Goal: Information Seeking & Learning: Learn about a topic

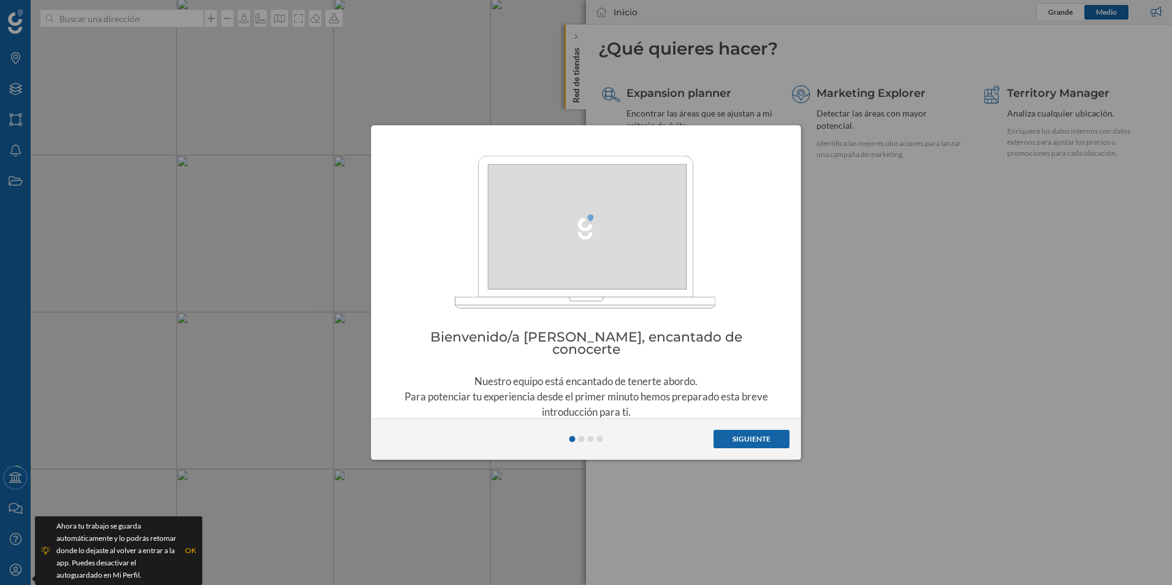
click at [747, 441] on button "Siguiente" at bounding box center [752, 439] width 76 height 18
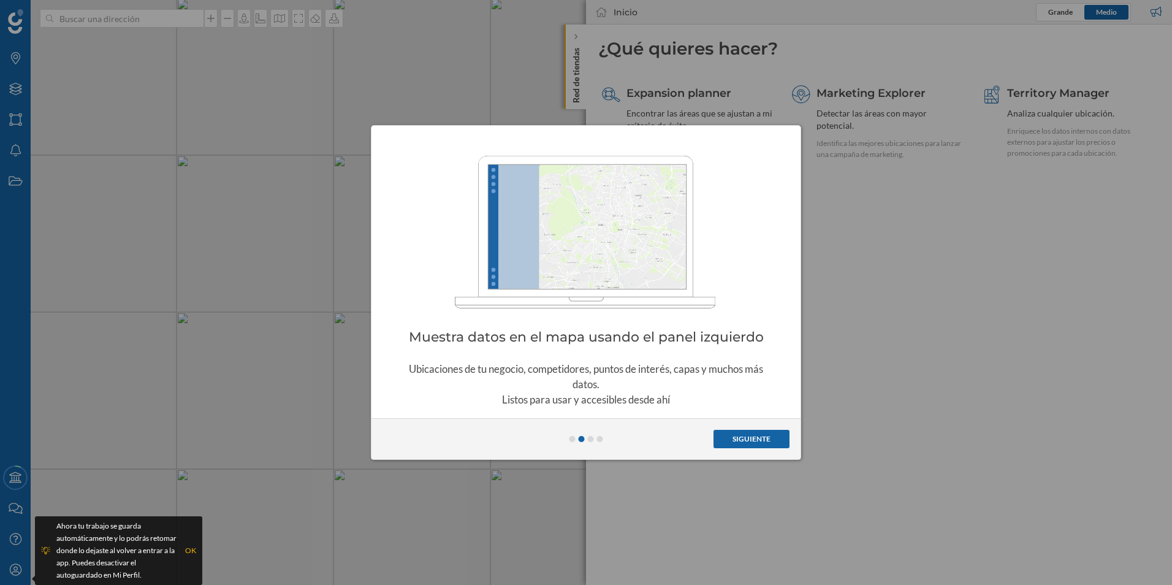
click at [745, 441] on button "Siguiente" at bounding box center [752, 439] width 76 height 18
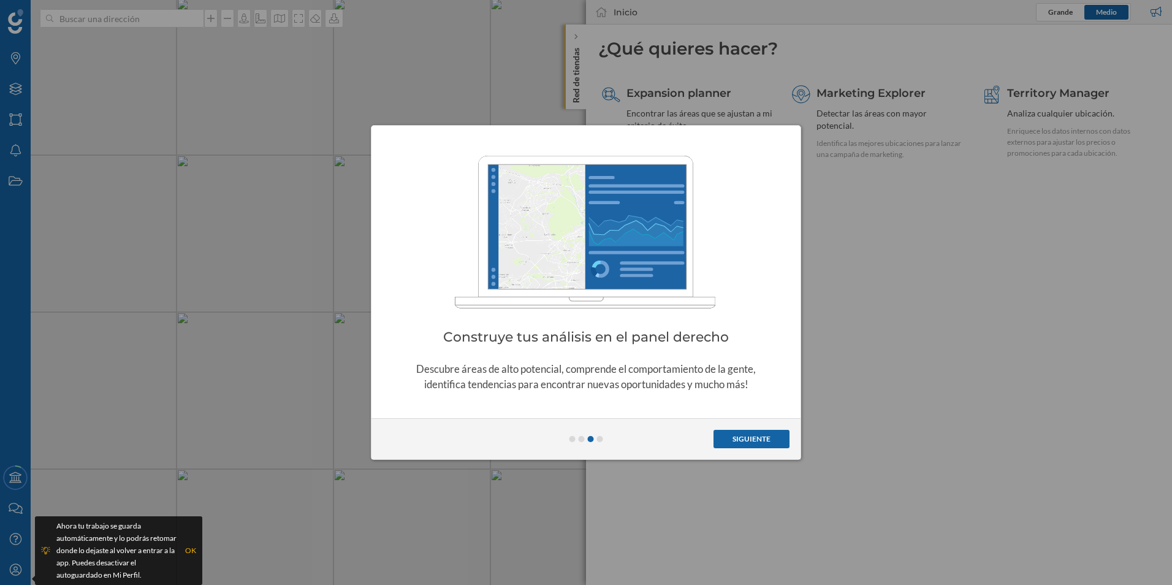
click at [746, 441] on button "Siguiente" at bounding box center [752, 439] width 76 height 18
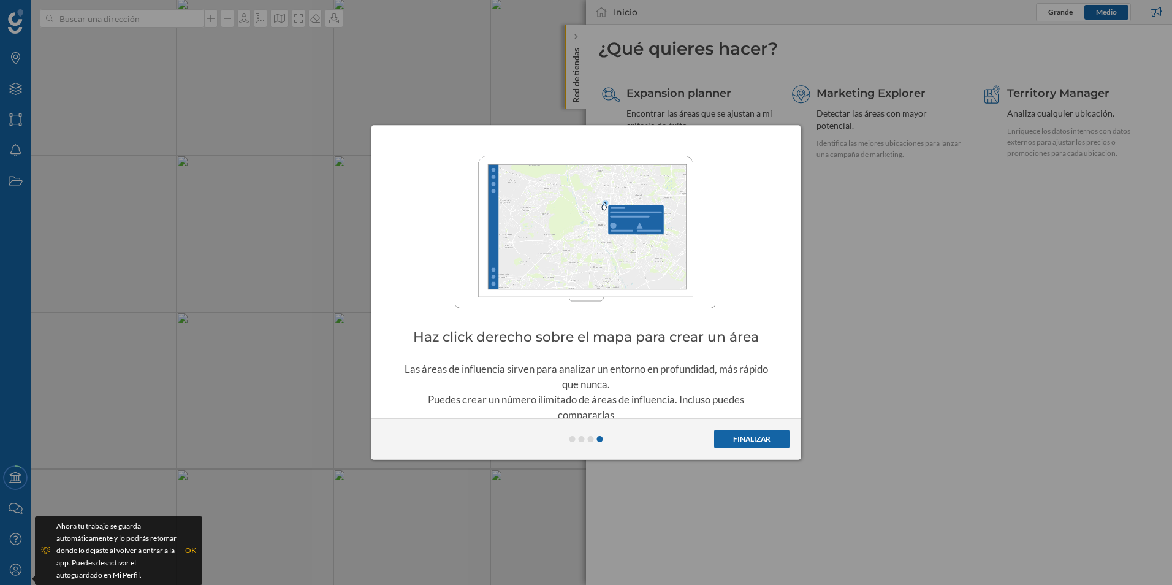
click at [746, 441] on button "Finalizar" at bounding box center [751, 439] width 75 height 18
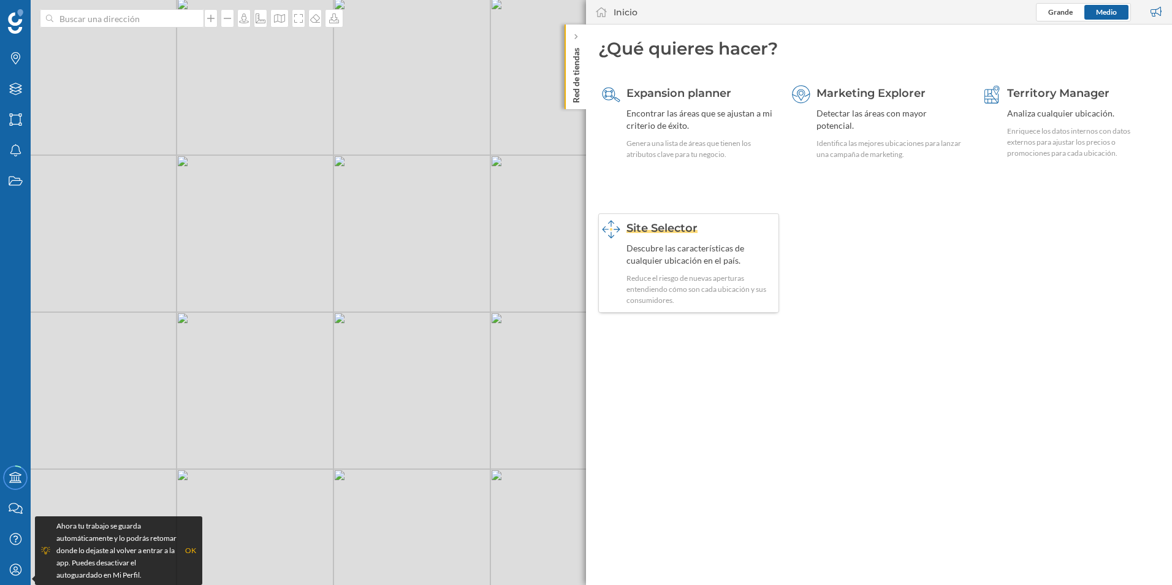
click at [642, 275] on div "Reduce el riesgo de nuevas aperturas entendiendo cómo son cada ubicación y sus …" at bounding box center [700, 289] width 149 height 33
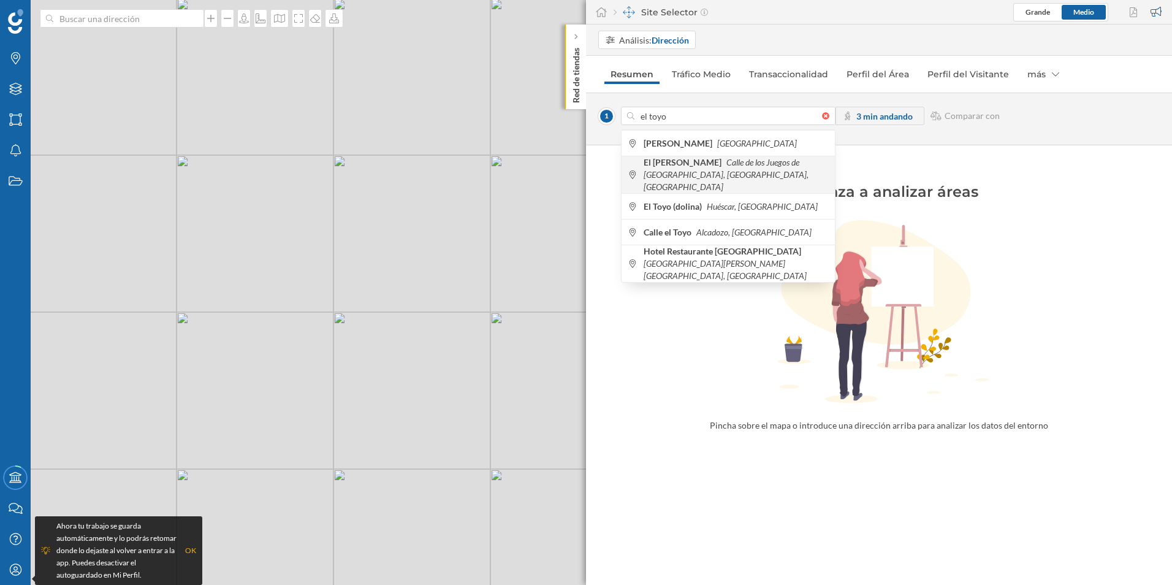
click at [669, 167] on b "El [PERSON_NAME]" at bounding box center [684, 162] width 81 height 10
type input "[STREET_ADDRESS]"
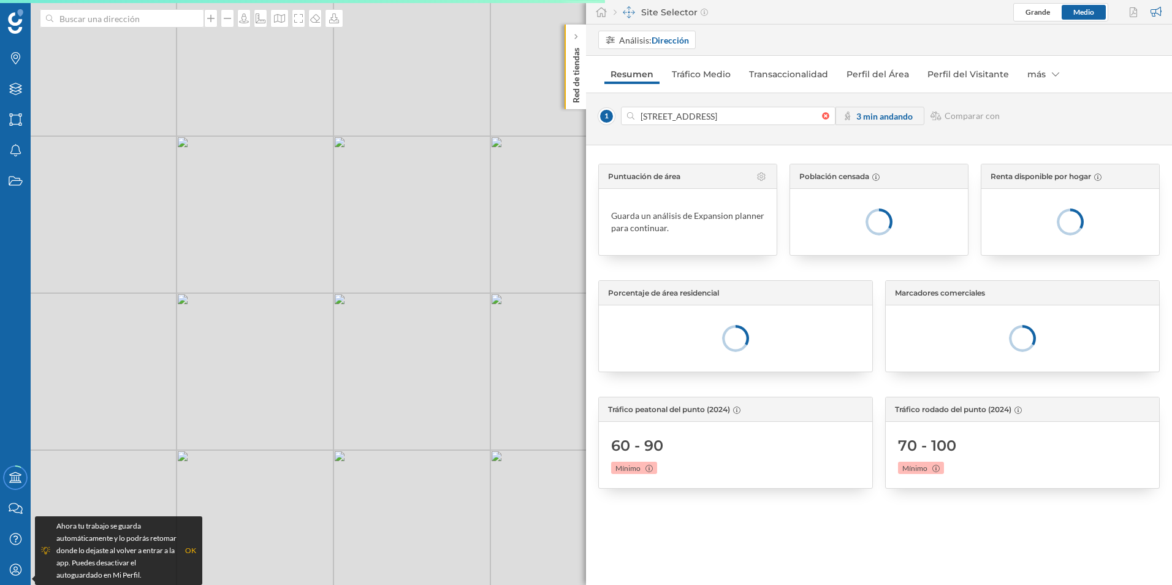
drag, startPoint x: 273, startPoint y: 280, endPoint x: 365, endPoint y: 303, distance: 94.7
click at [366, 303] on div "© Mapbox © OpenStreetMap Improve this map" at bounding box center [586, 292] width 1172 height 585
drag, startPoint x: 341, startPoint y: 197, endPoint x: 135, endPoint y: 335, distance: 247.5
click at [135, 337] on div "1 © Mapbox © OpenStreetMap Improve this map" at bounding box center [586, 292] width 1172 height 585
drag, startPoint x: 271, startPoint y: 314, endPoint x: 282, endPoint y: 349, distance: 36.6
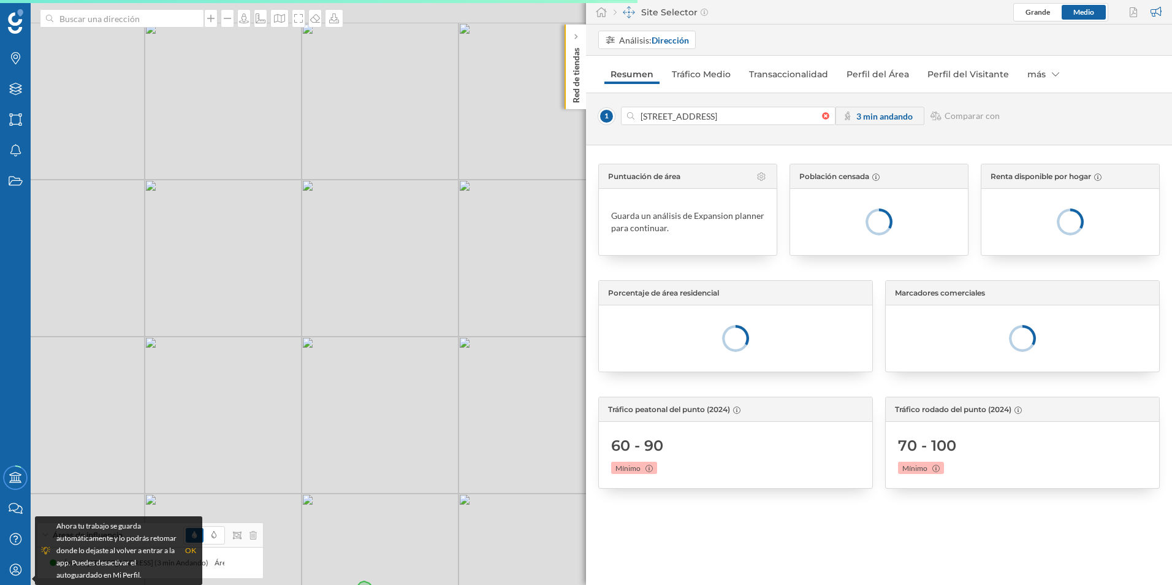
click at [275, 368] on div "1 © Mapbox © OpenStreetMap Improve this map" at bounding box center [586, 292] width 1172 height 585
click at [338, 226] on div "1 © Mapbox © OpenStreetMap Improve this map" at bounding box center [586, 292] width 1172 height 585
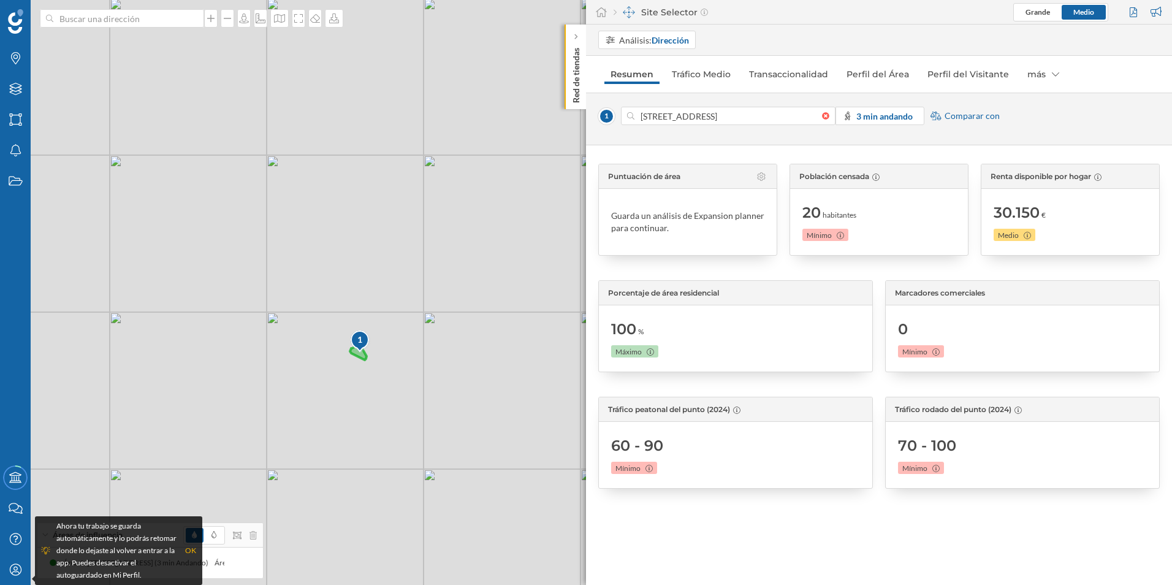
drag, startPoint x: 345, startPoint y: 339, endPoint x: 356, endPoint y: 340, distance: 11.7
click at [357, 340] on div "1" at bounding box center [360, 339] width 20 height 12
drag, startPoint x: 367, startPoint y: 285, endPoint x: 359, endPoint y: 326, distance: 41.2
click at [360, 329] on div "1 © Mapbox © OpenStreetMap Improve this map" at bounding box center [586, 292] width 1172 height 585
drag, startPoint x: 322, startPoint y: 239, endPoint x: 345, endPoint y: 289, distance: 54.8
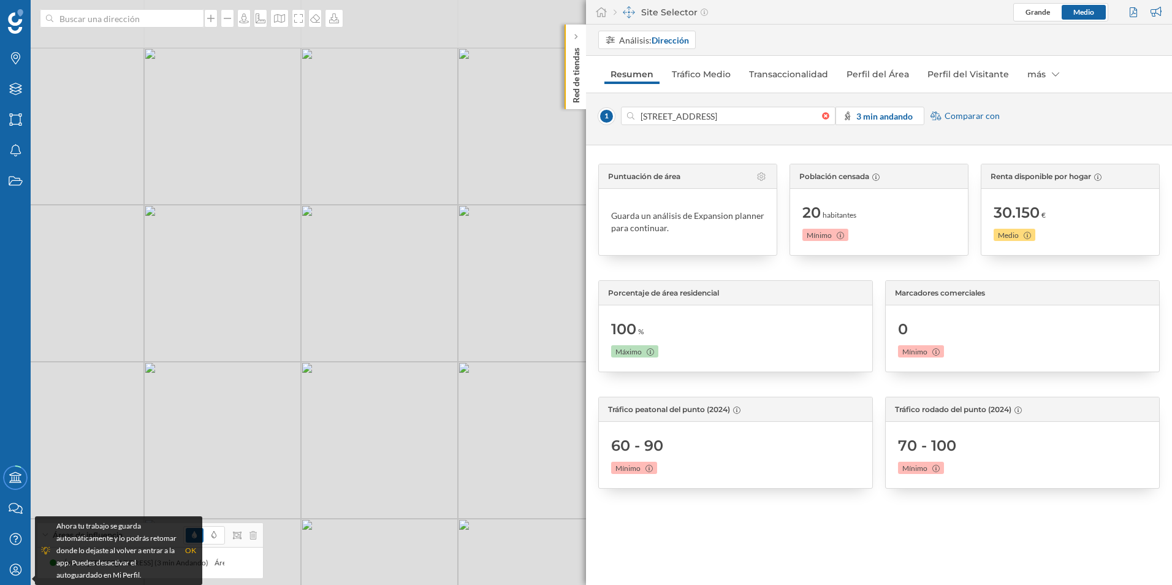
click at [345, 289] on div "1 © Mapbox © OpenStreetMap Improve this map" at bounding box center [586, 292] width 1172 height 585
click at [329, 256] on div "1 © Mapbox © OpenStreetMap Improve this map" at bounding box center [586, 292] width 1172 height 585
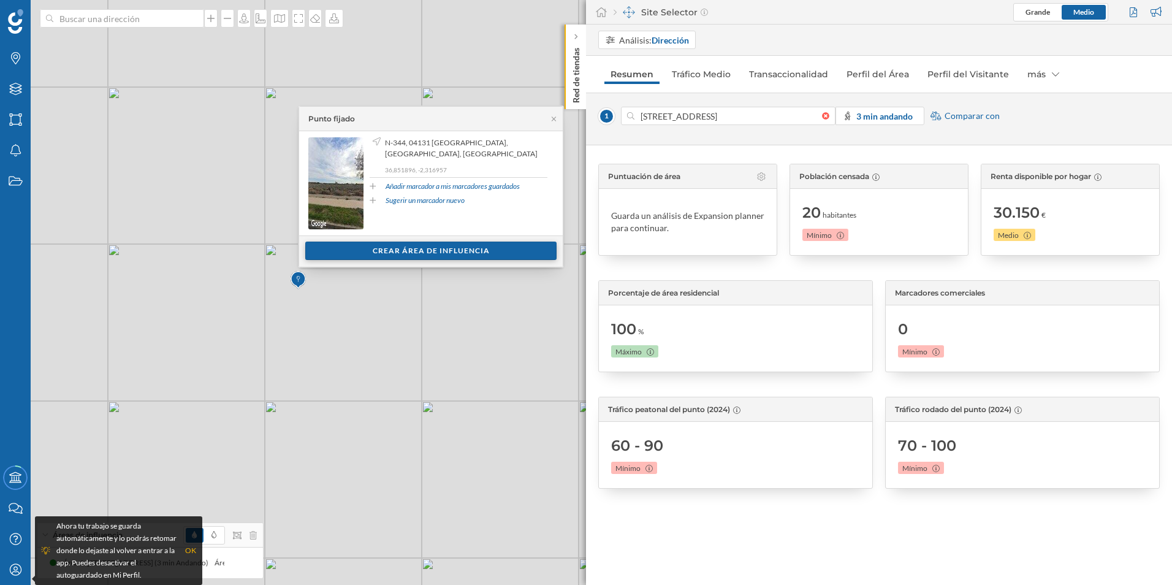
click at [409, 254] on div "Crear área de influencia" at bounding box center [430, 251] width 251 height 18
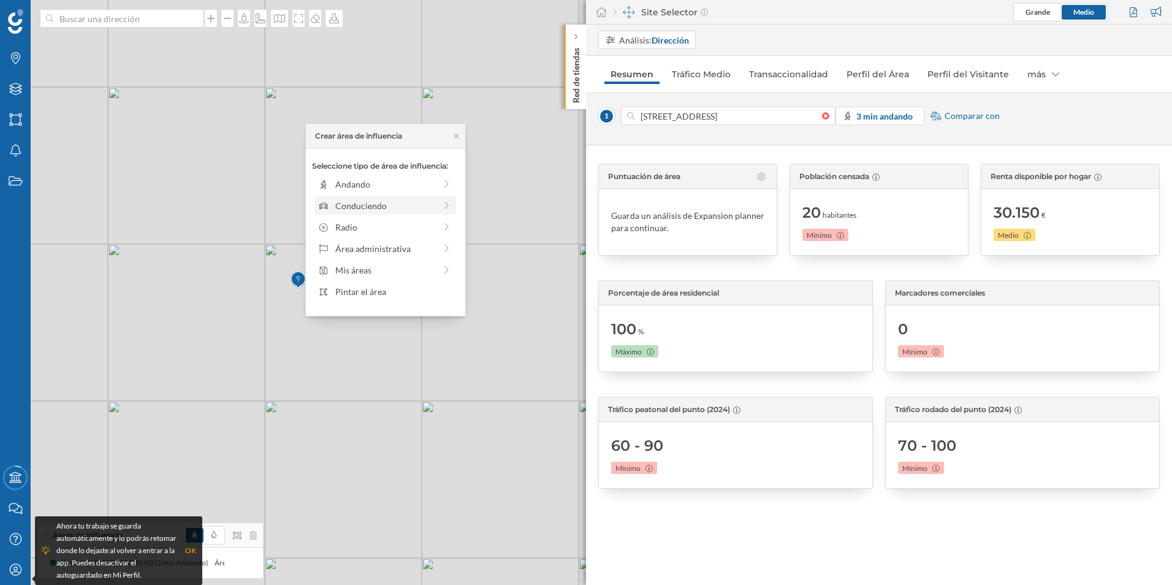
click at [369, 206] on div "Conduciendo" at bounding box center [385, 205] width 100 height 13
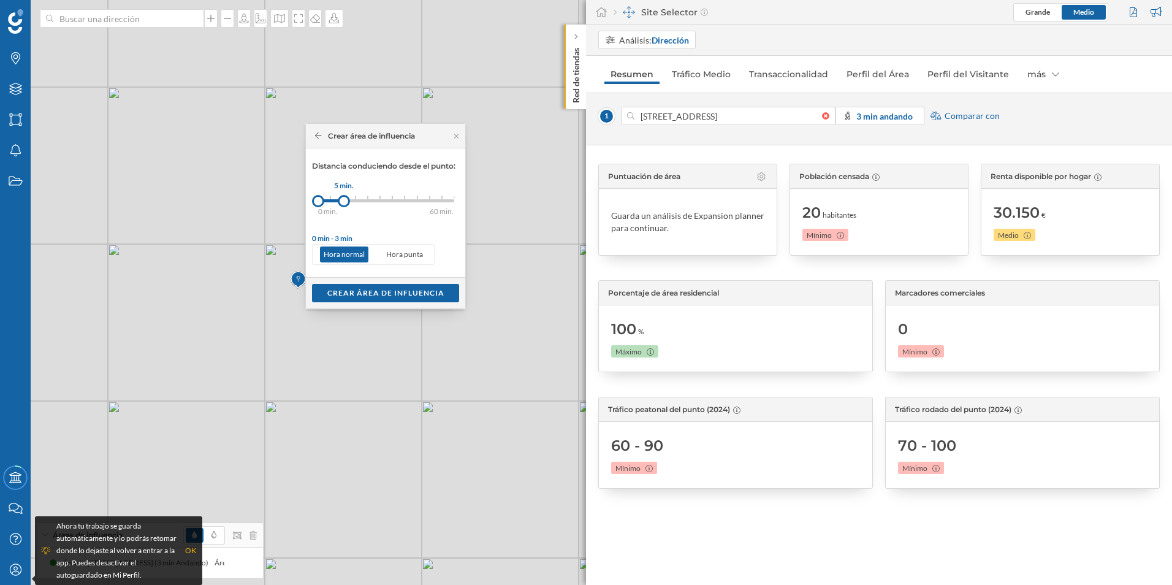
drag, startPoint x: 330, startPoint y: 200, endPoint x: 344, endPoint y: 202, distance: 13.7
click at [344, 202] on div at bounding box center [344, 201] width 12 height 12
click at [358, 295] on div "Crear área de influencia" at bounding box center [385, 292] width 147 height 18
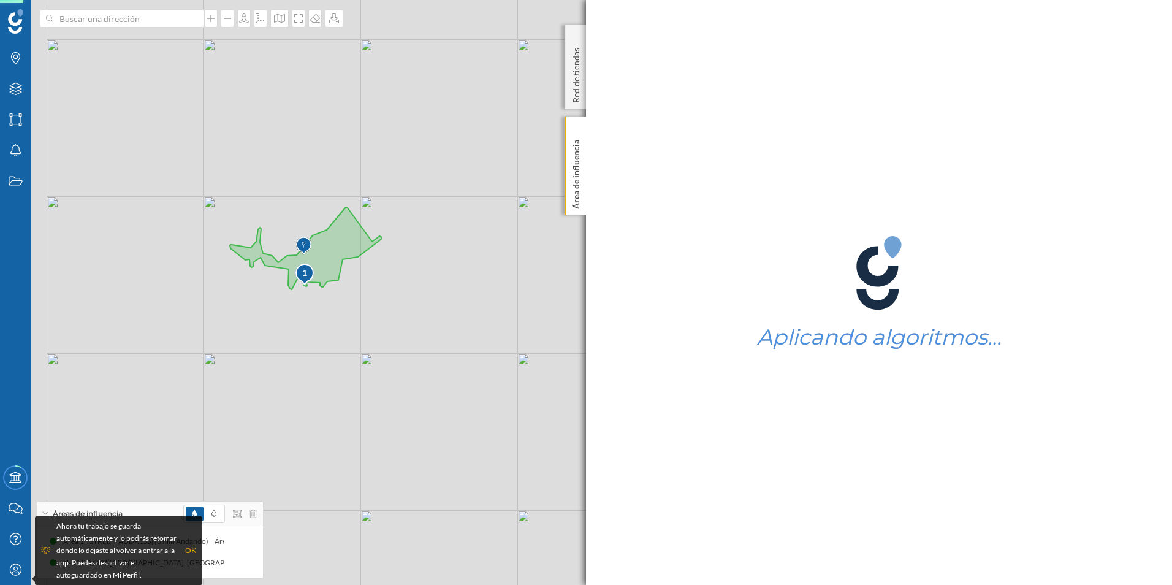
drag, startPoint x: 243, startPoint y: 294, endPoint x: 430, endPoint y: 322, distance: 189.7
click at [430, 322] on div "1 © Mapbox © OpenStreetMap Improve this map" at bounding box center [586, 292] width 1172 height 585
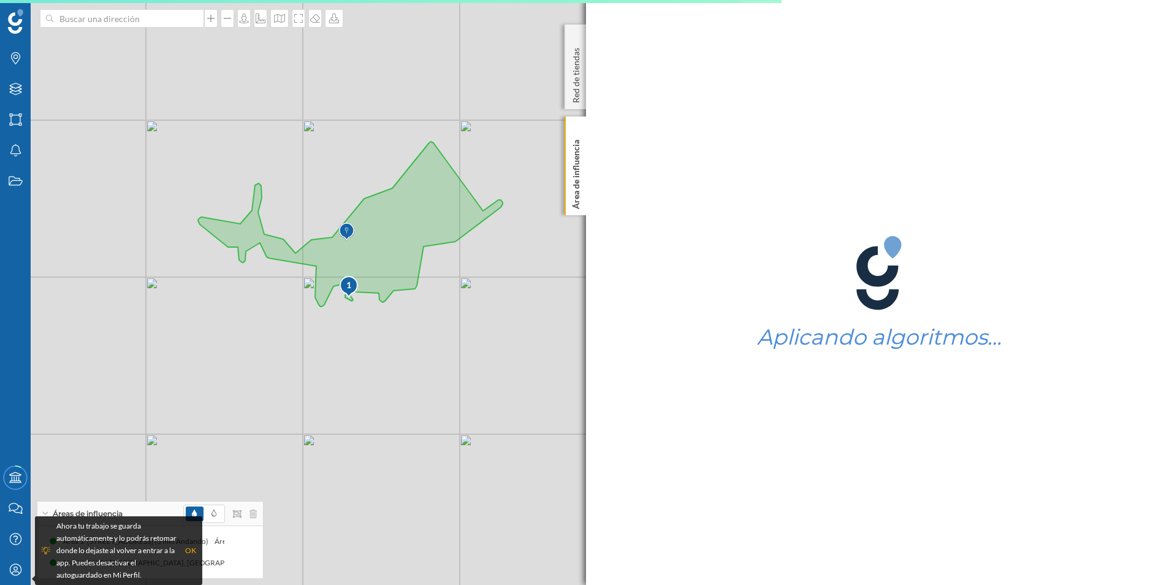
drag, startPoint x: 281, startPoint y: 289, endPoint x: 261, endPoint y: 345, distance: 59.3
click at [261, 345] on div "1 © Mapbox © OpenStreetMap Improve this map" at bounding box center [586, 292] width 1172 height 585
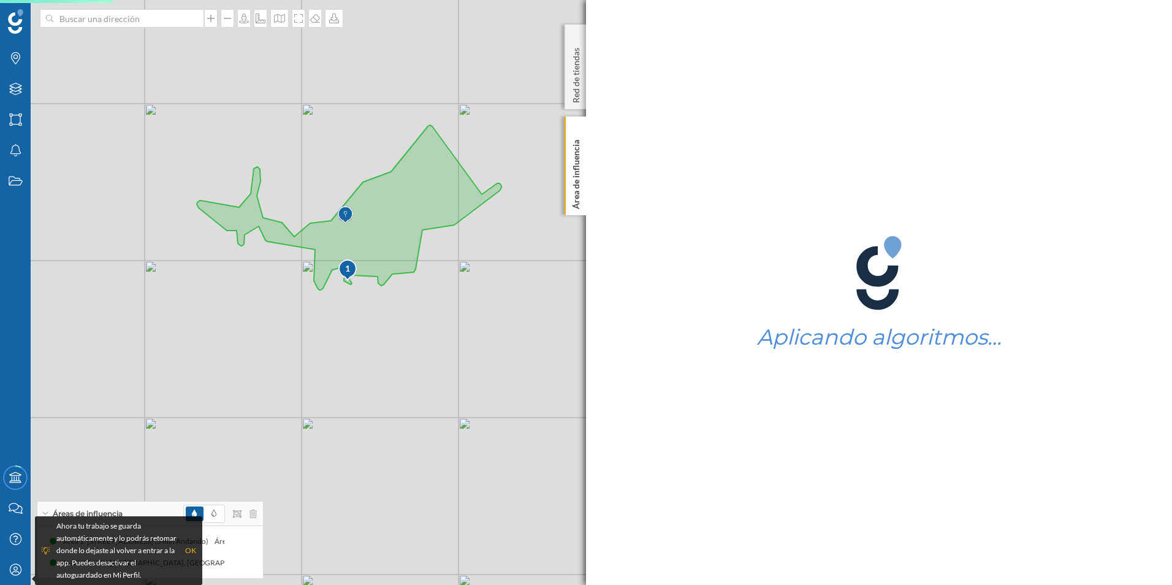
drag, startPoint x: 284, startPoint y: 378, endPoint x: 294, endPoint y: 359, distance: 21.9
click at [283, 361] on div "1 © Mapbox © OpenStreetMap Improve this map" at bounding box center [586, 292] width 1172 height 585
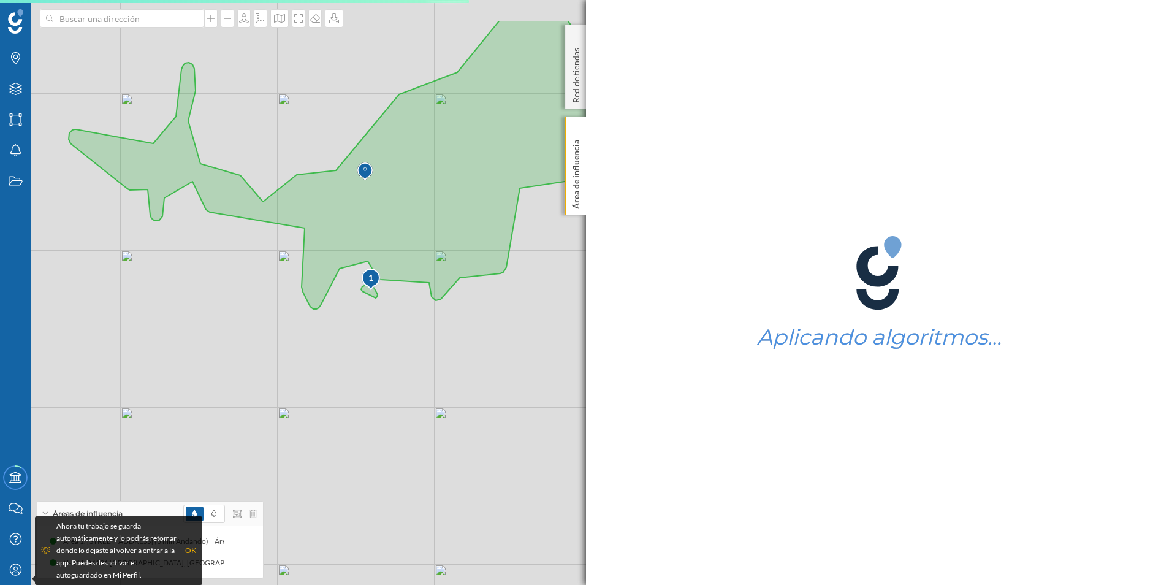
drag, startPoint x: 341, startPoint y: 276, endPoint x: 320, endPoint y: 356, distance: 82.4
click at [320, 356] on div "1 © Mapbox © OpenStreetMap Improve this map" at bounding box center [586, 292] width 1172 height 585
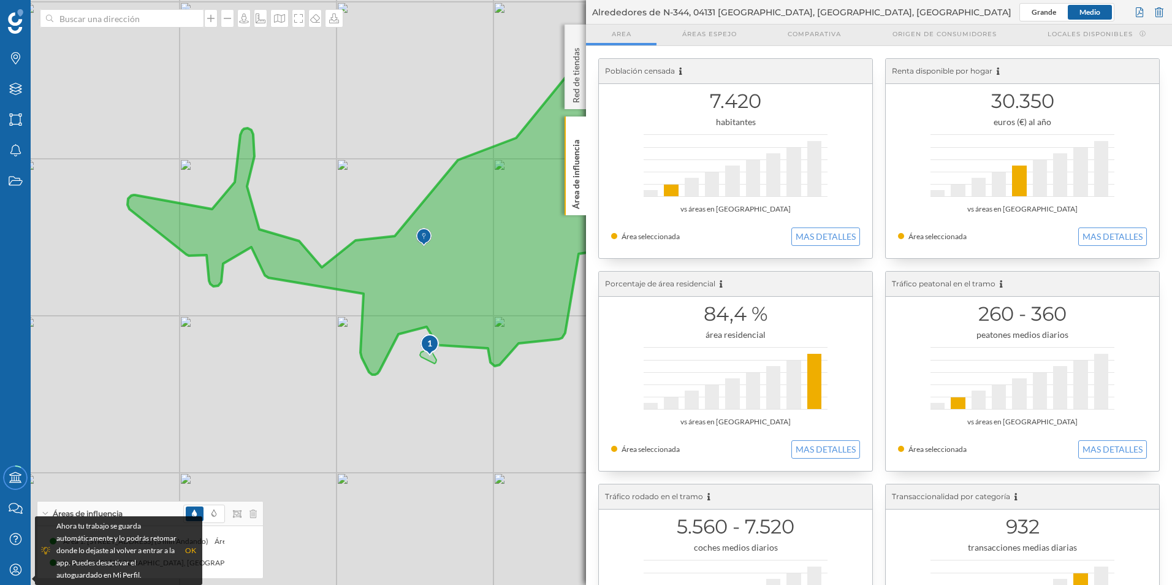
drag, startPoint x: 207, startPoint y: 287, endPoint x: 265, endPoint y: 352, distance: 87.7
click at [265, 352] on div "1 © Mapbox © OpenStreetMap Improve this map" at bounding box center [586, 292] width 1172 height 585
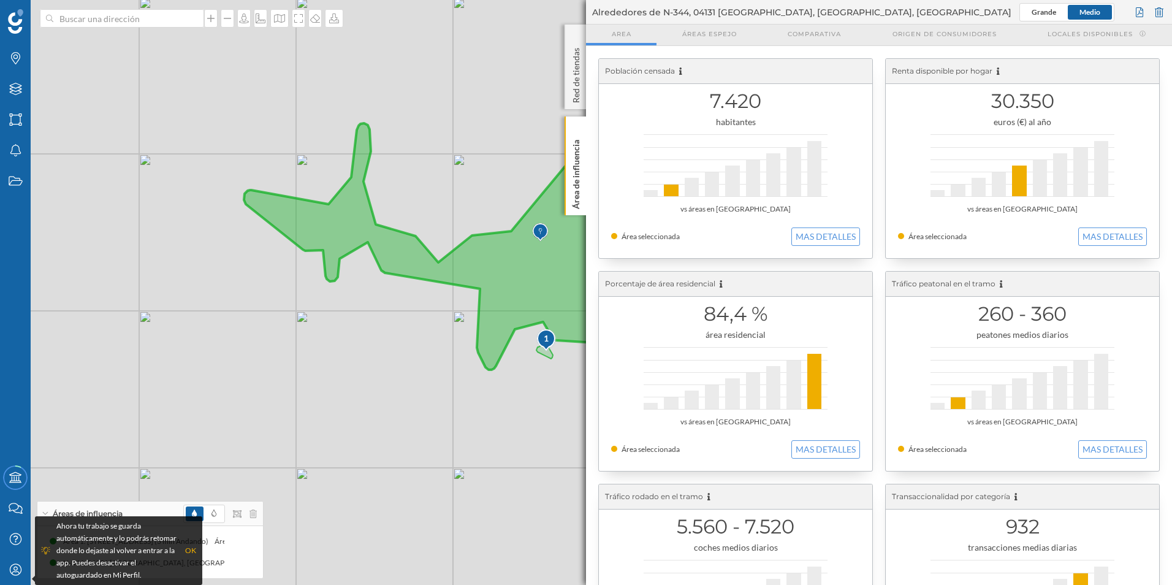
drag, startPoint x: 137, startPoint y: 303, endPoint x: 254, endPoint y: 298, distance: 116.6
click at [254, 298] on div "1 © Mapbox © OpenStreetMap Improve this map" at bounding box center [586, 292] width 1172 height 585
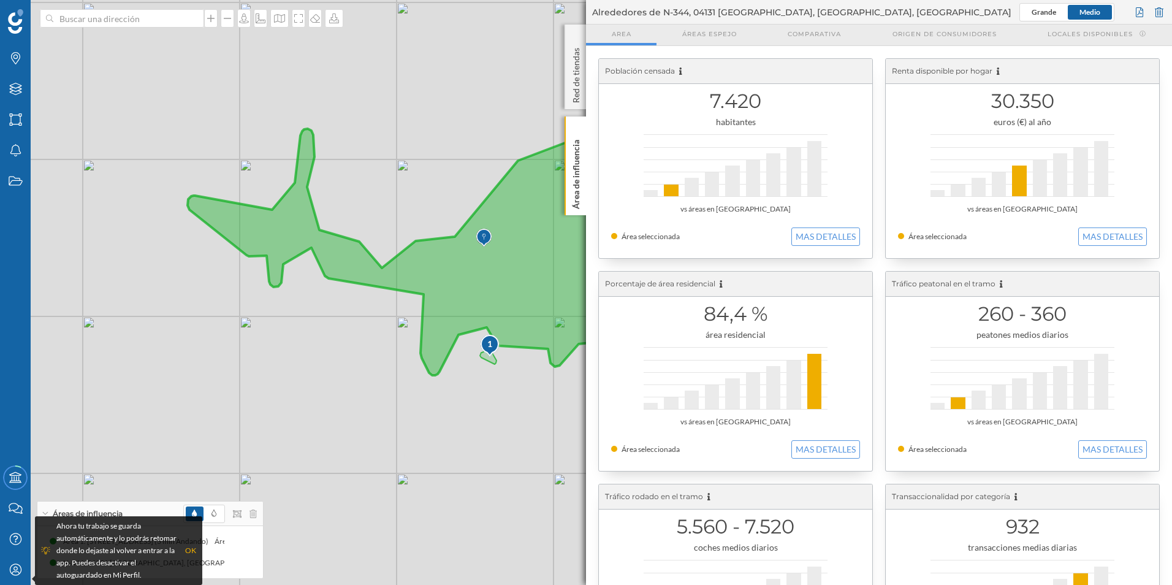
drag, startPoint x: 389, startPoint y: 252, endPoint x: 336, endPoint y: 257, distance: 53.6
click at [336, 257] on icon at bounding box center [492, 210] width 609 height 329
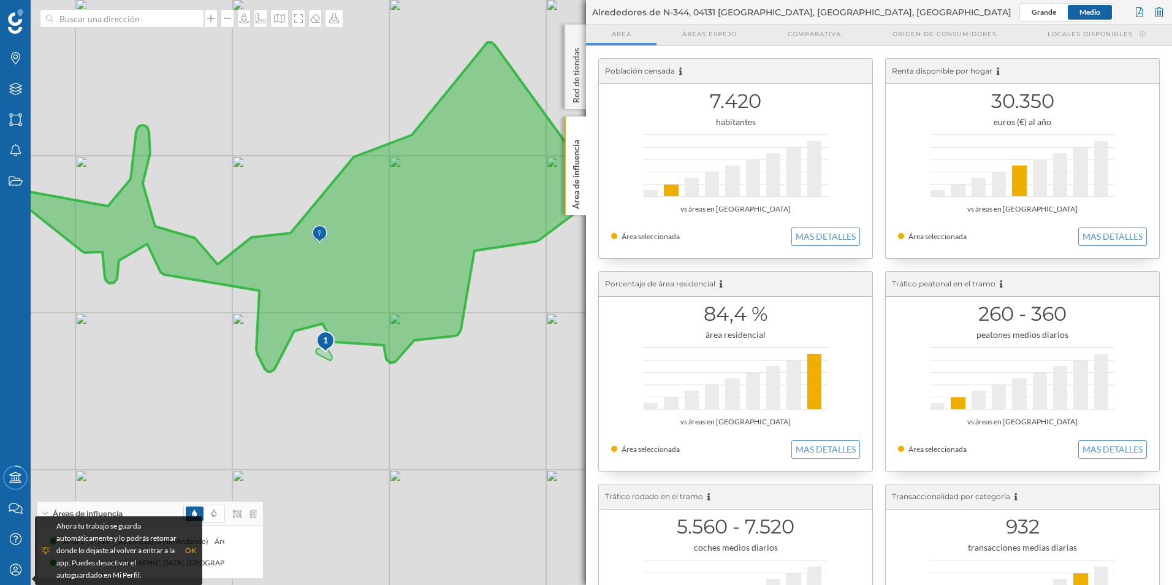
drag, startPoint x: 347, startPoint y: 248, endPoint x: 192, endPoint y: 245, distance: 155.1
click at [188, 245] on icon at bounding box center [327, 206] width 609 height 329
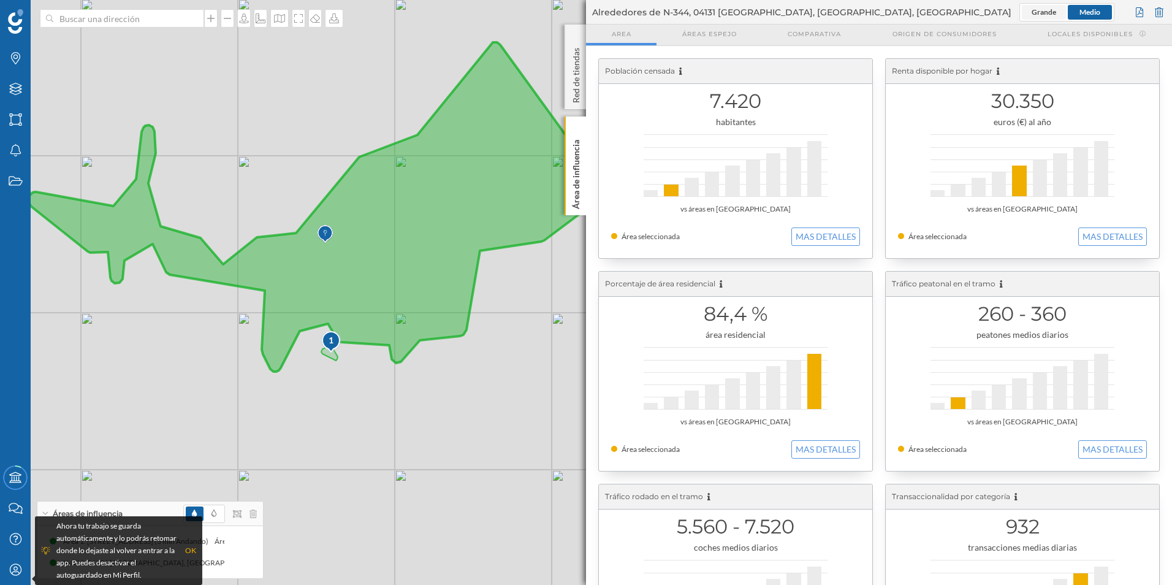
click at [1040, 15] on span "Grande" at bounding box center [1044, 11] width 25 height 9
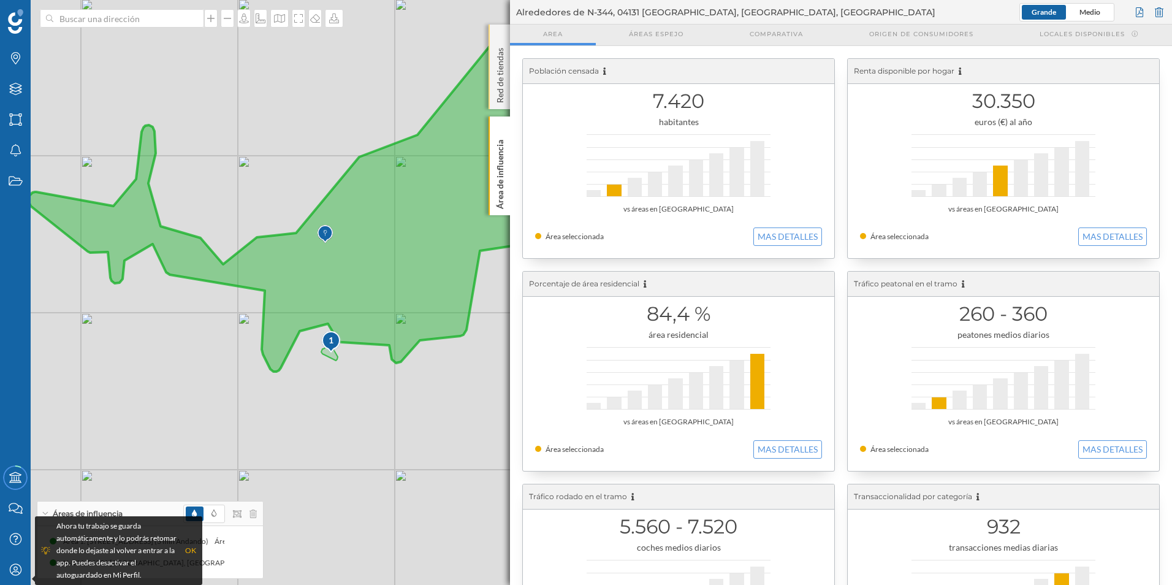
click at [505, 80] on p "Red de tiendas" at bounding box center [500, 73] width 12 height 60
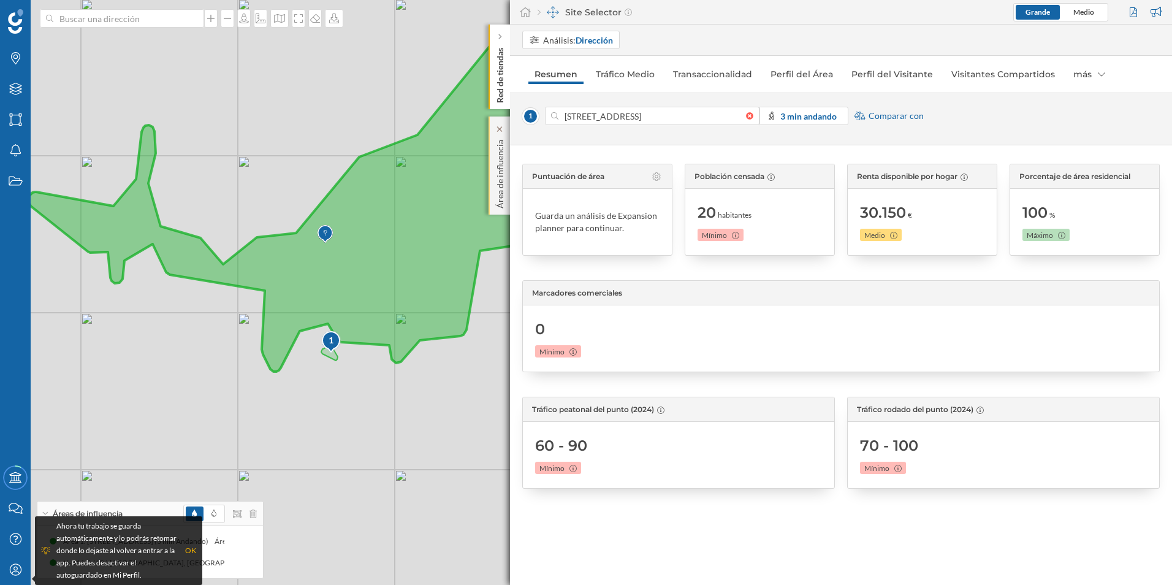
click at [496, 188] on p "Área de influencia" at bounding box center [500, 172] width 12 height 74
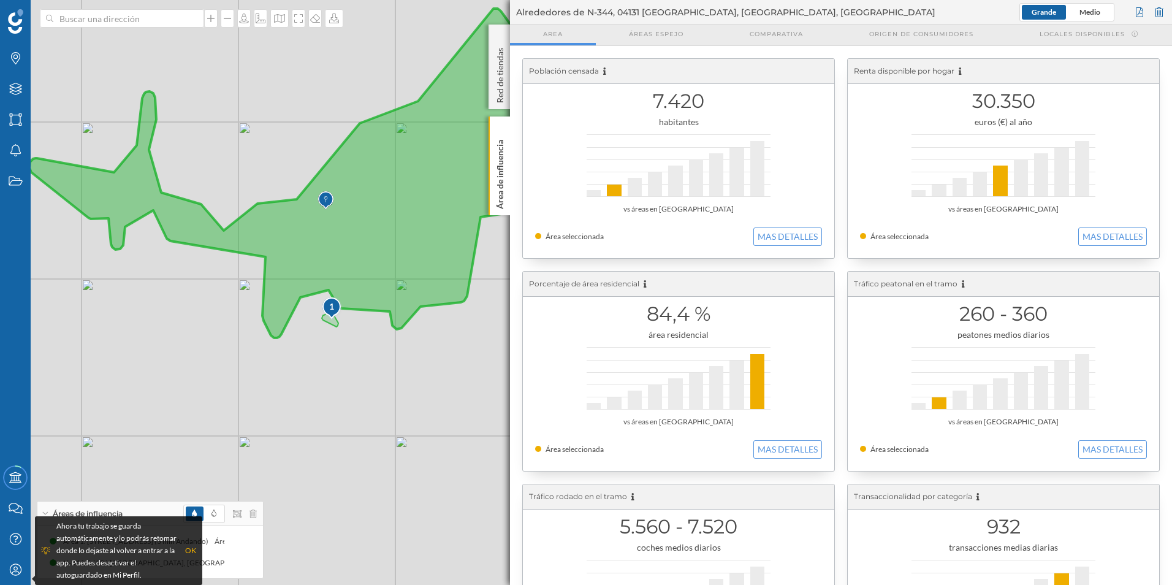
drag, startPoint x: 324, startPoint y: 245, endPoint x: 324, endPoint y: 211, distance: 33.7
click at [324, 211] on img at bounding box center [325, 200] width 15 height 25
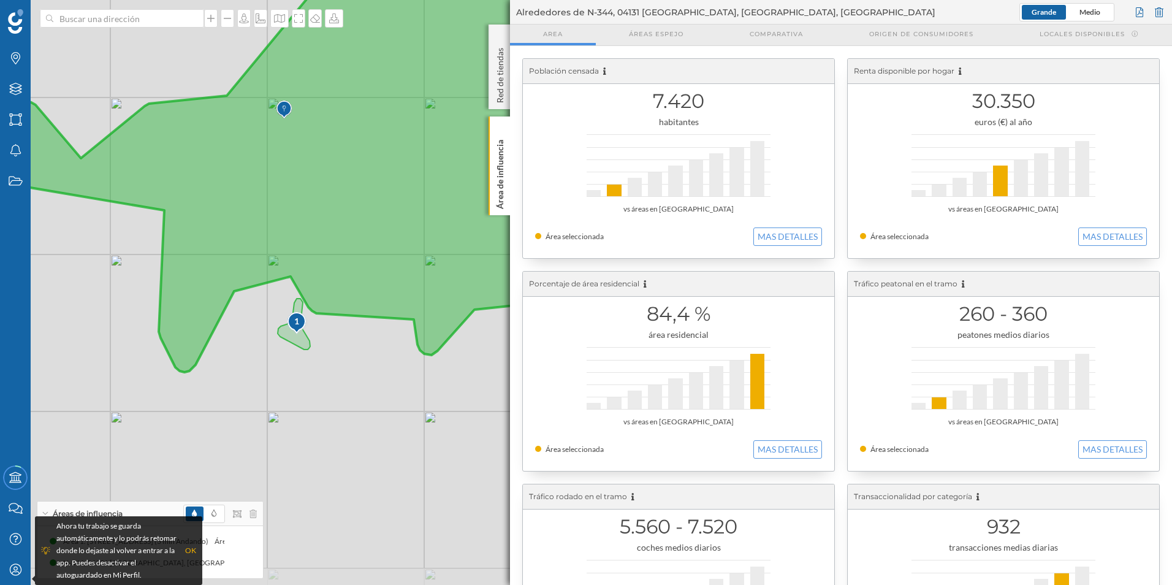
drag, startPoint x: 299, startPoint y: 367, endPoint x: 235, endPoint y: 346, distance: 67.7
click at [235, 346] on div "1 © Mapbox © OpenStreetMap Improve this map" at bounding box center [586, 292] width 1172 height 585
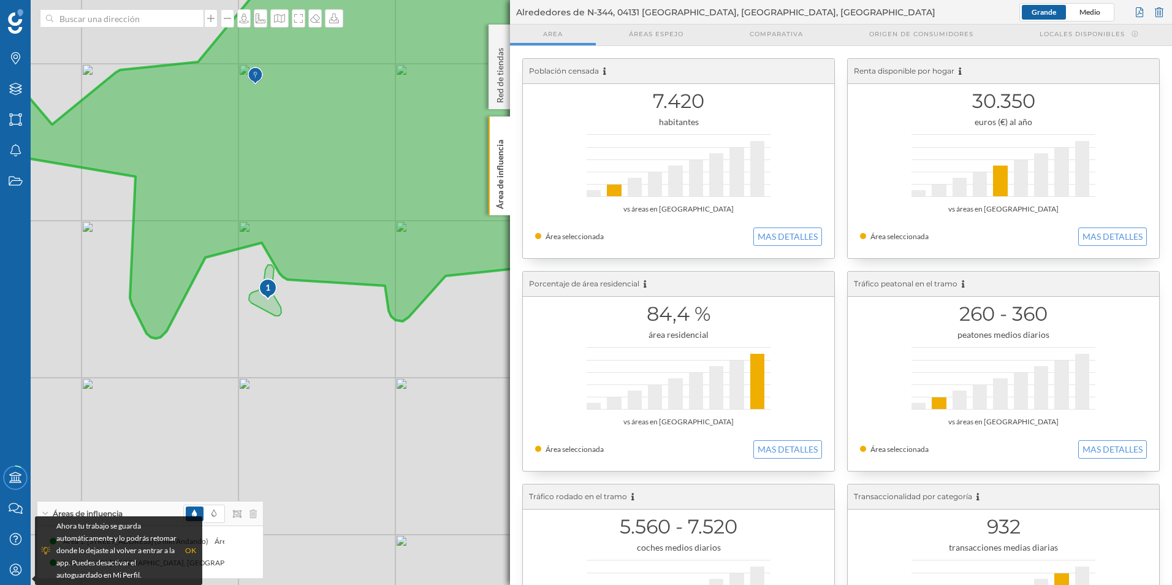
drag, startPoint x: 346, startPoint y: 231, endPoint x: 324, endPoint y: 197, distance: 40.3
click at [324, 197] on icon at bounding box center [367, 122] width 1028 height 432
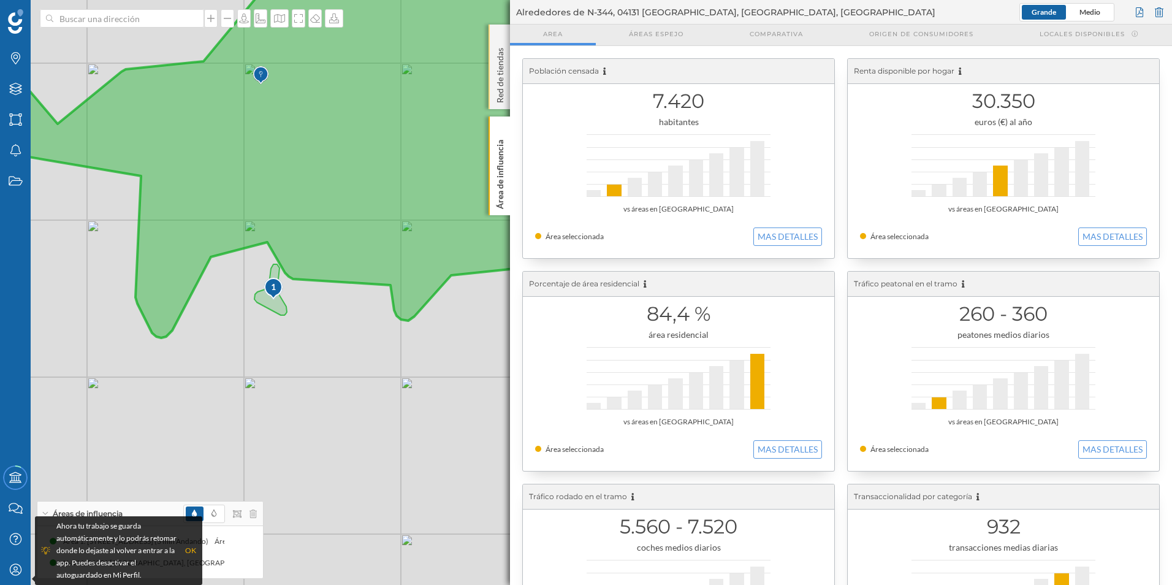
click at [500, 84] on p "Red de tiendas" at bounding box center [500, 73] width 12 height 60
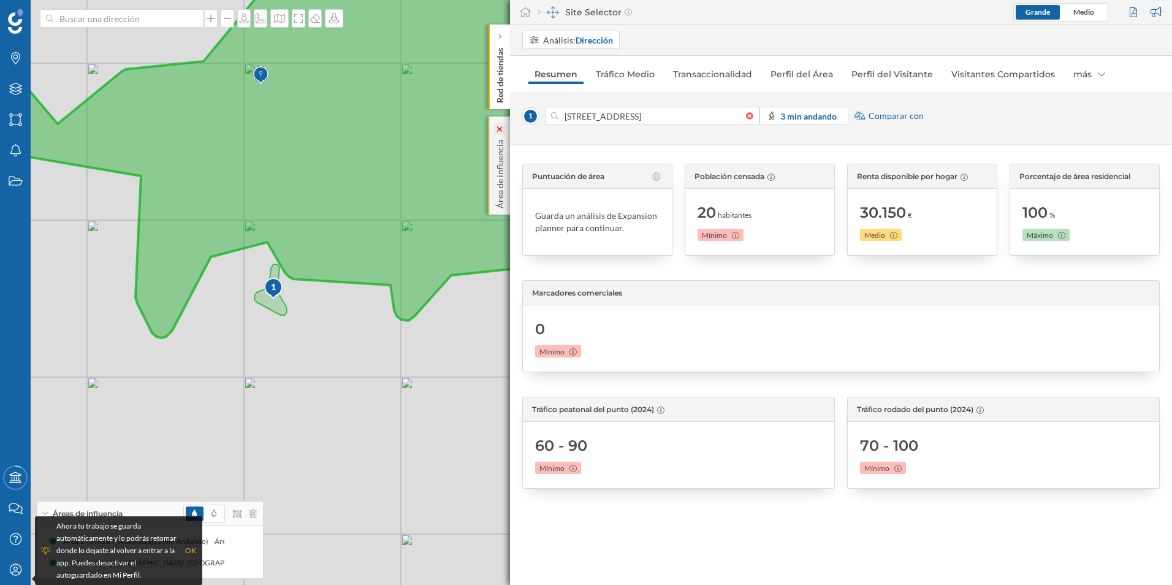
click at [494, 131] on vue-fontawesome-icon-wrapper at bounding box center [500, 129] width 12 height 6
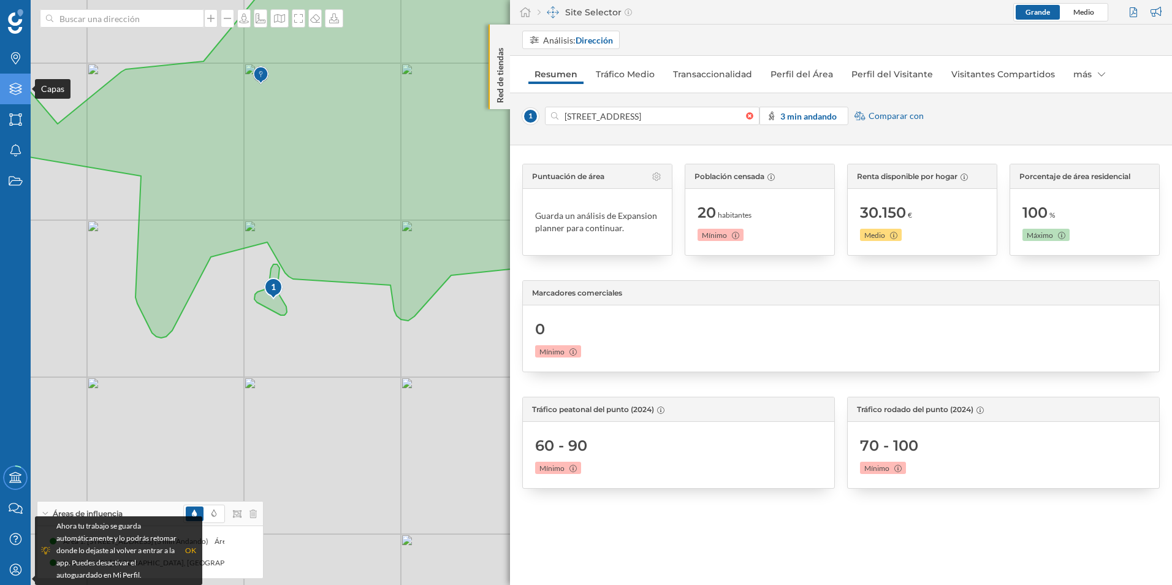
click at [12, 85] on icon "Capas" at bounding box center [15, 89] width 15 height 12
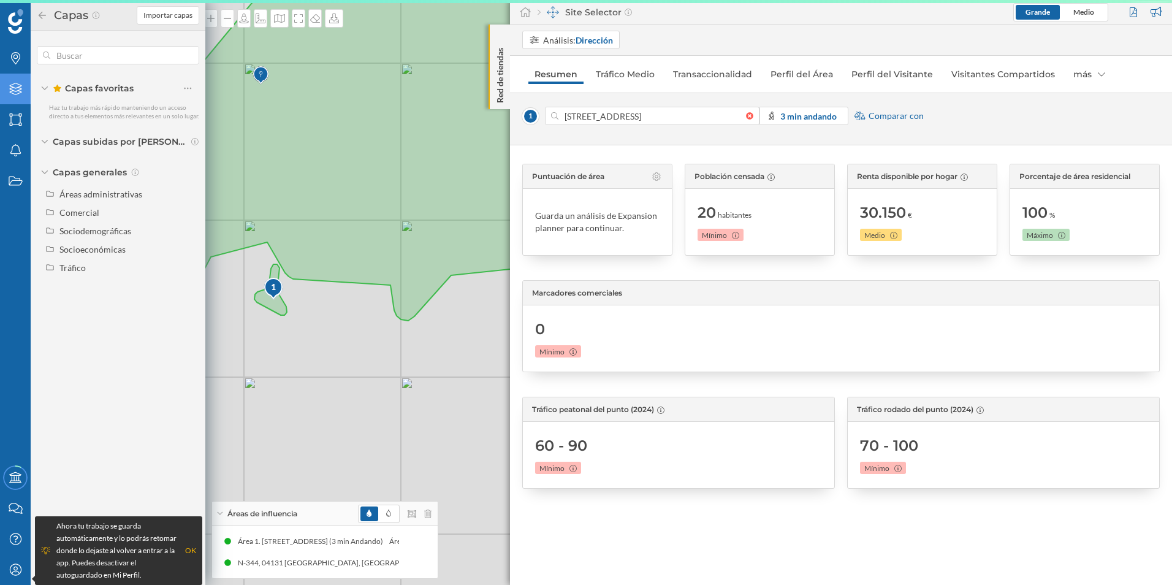
click at [12, 85] on icon at bounding box center [15, 89] width 12 height 12
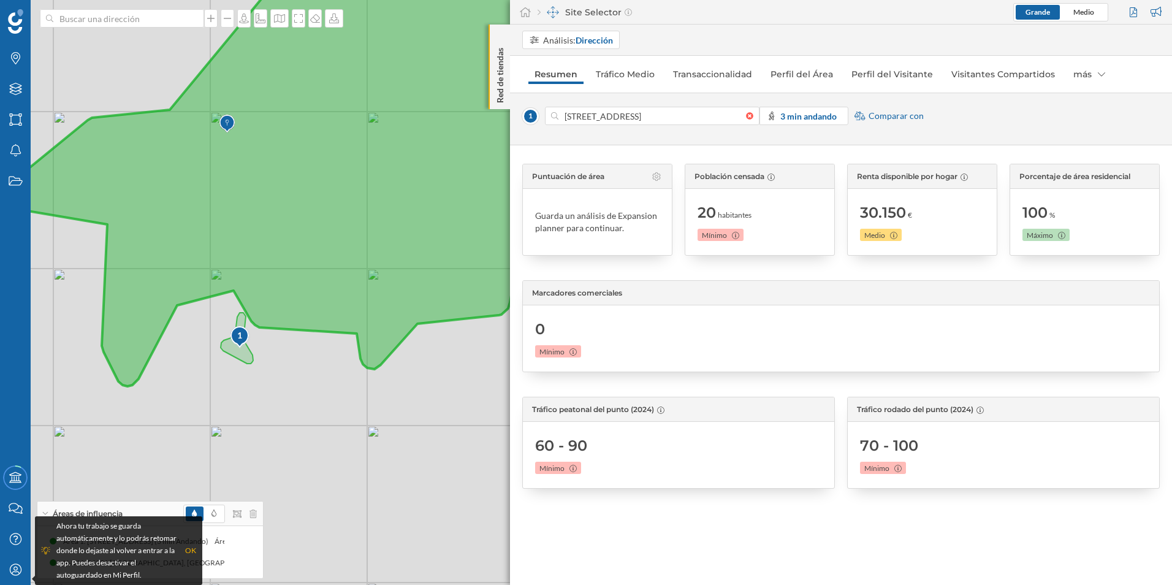
drag, startPoint x: 342, startPoint y: 260, endPoint x: 306, endPoint y: 313, distance: 63.9
click at [306, 313] on icon at bounding box center [344, 189] width 996 height 393
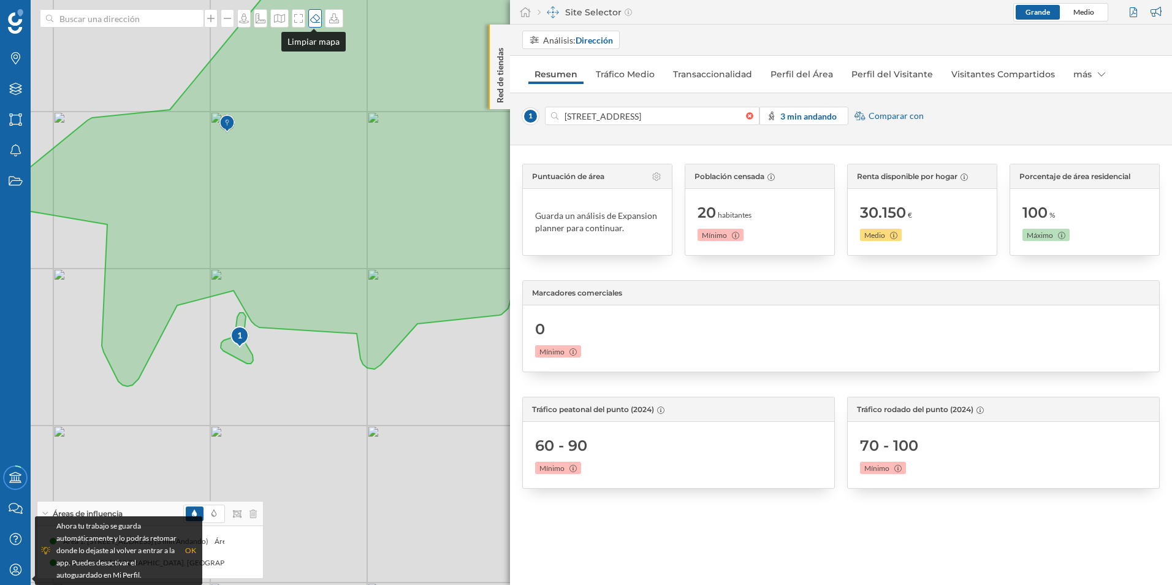
click at [316, 20] on icon at bounding box center [315, 18] width 12 height 10
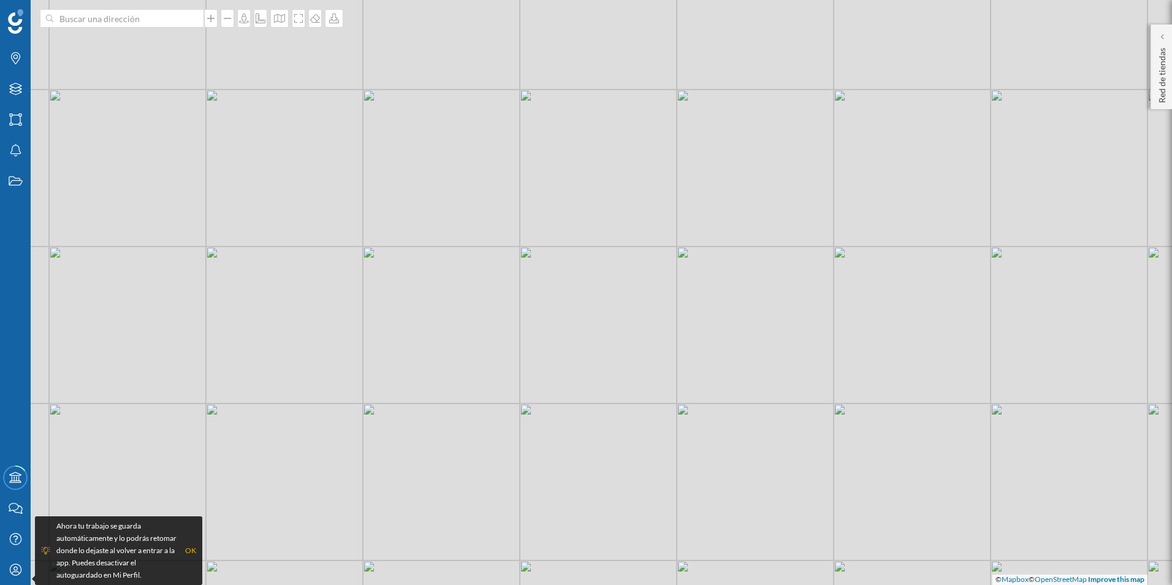
drag, startPoint x: 299, startPoint y: 233, endPoint x: 456, endPoint y: 211, distance: 158.4
click at [456, 211] on div "© Mapbox © OpenStreetMap Improve this map" at bounding box center [586, 292] width 1172 height 585
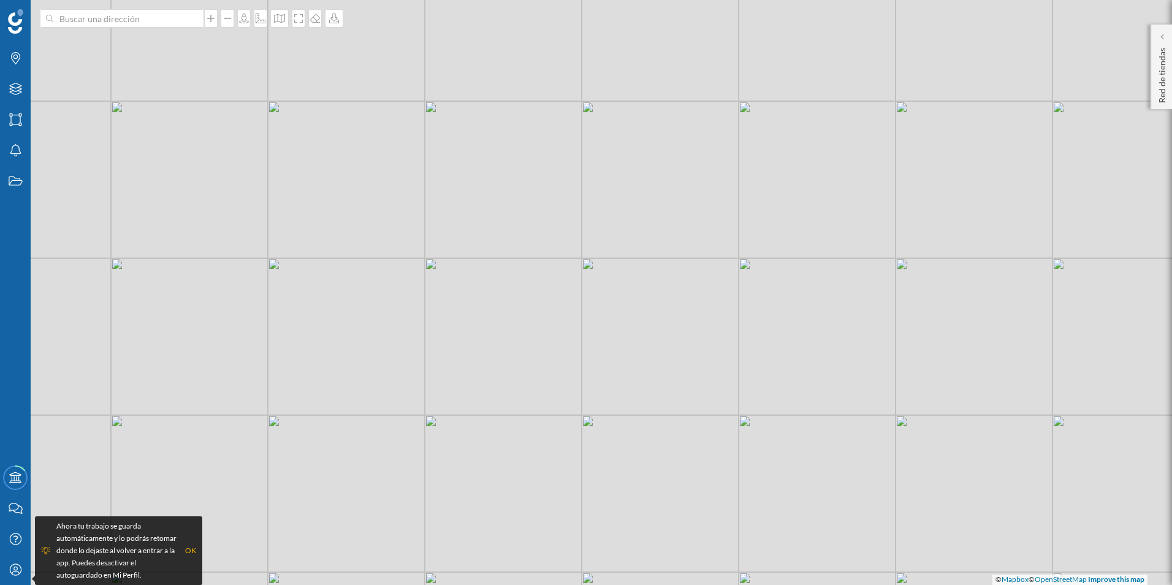
drag, startPoint x: 296, startPoint y: 214, endPoint x: 286, endPoint y: 247, distance: 34.5
click at [286, 246] on div "© Mapbox © OpenStreetMap Improve this map" at bounding box center [586, 292] width 1172 height 585
click at [1160, 75] on p "Red de tiendas" at bounding box center [1162, 73] width 12 height 60
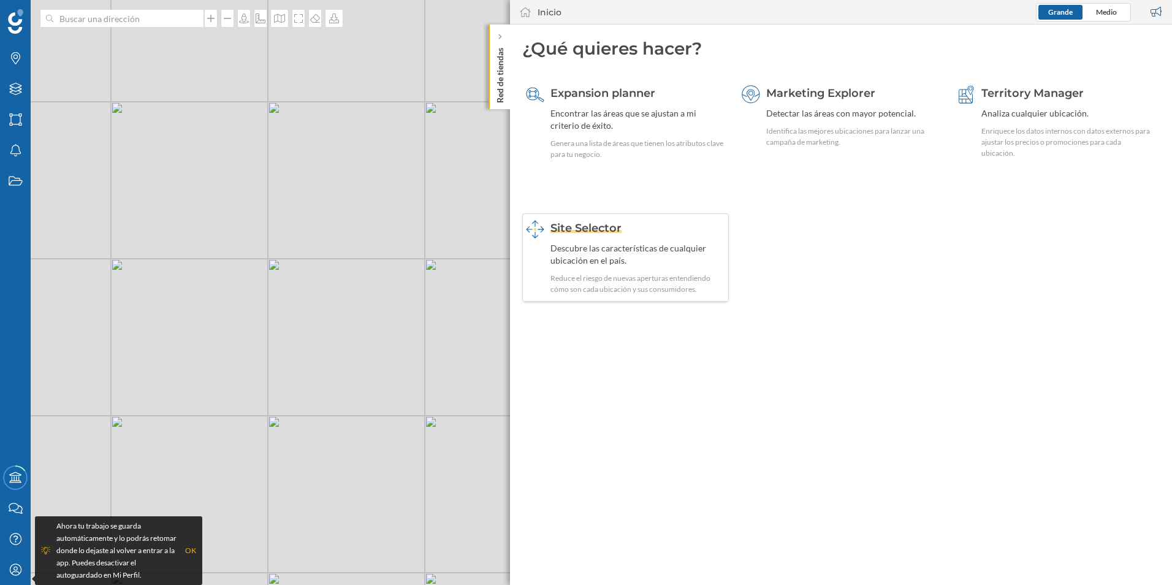
click at [587, 262] on div "Descubre las características de cualquier ubicación en el país." at bounding box center [637, 254] width 175 height 25
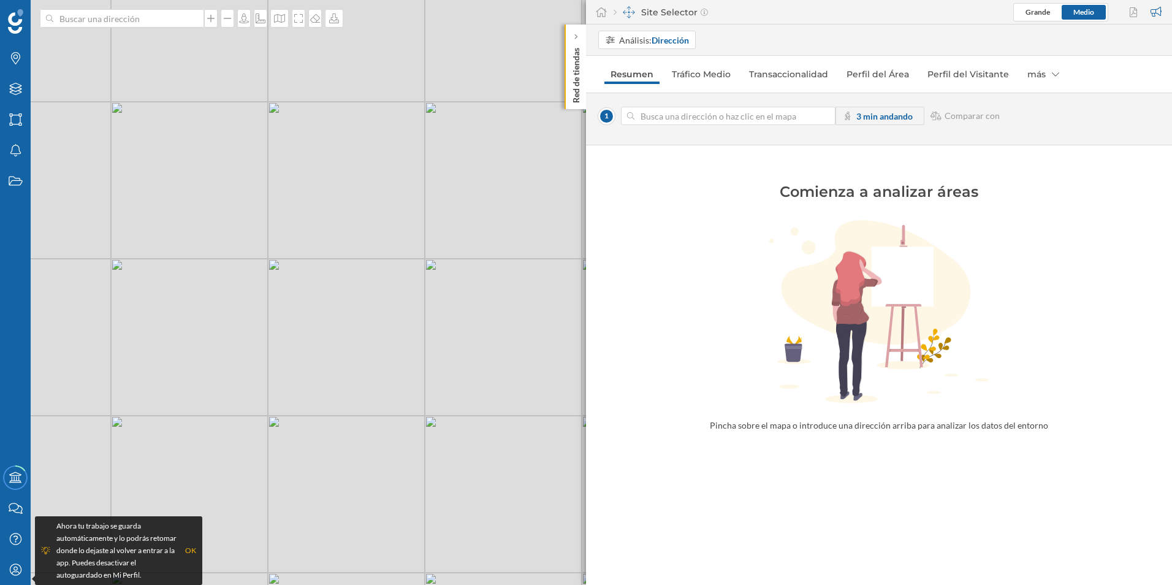
click at [333, 187] on div "© Mapbox © OpenStreetMap Improve this map" at bounding box center [586, 292] width 1172 height 585
click at [337, 189] on div "© Mapbox © OpenStreetMap Improve this map" at bounding box center [586, 292] width 1172 height 585
click at [1048, 69] on div "más" at bounding box center [1043, 74] width 44 height 20
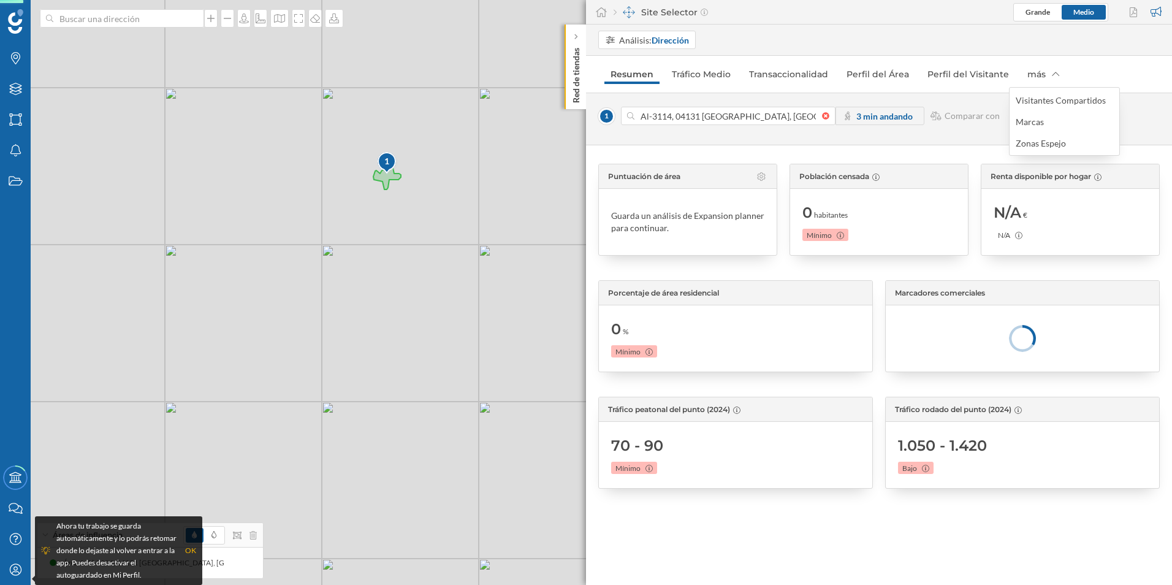
drag, startPoint x: 280, startPoint y: 351, endPoint x: 368, endPoint y: 232, distance: 147.2
click at [370, 235] on div "1 © Mapbox © OpenStreetMap Improve this map" at bounding box center [586, 292] width 1172 height 585
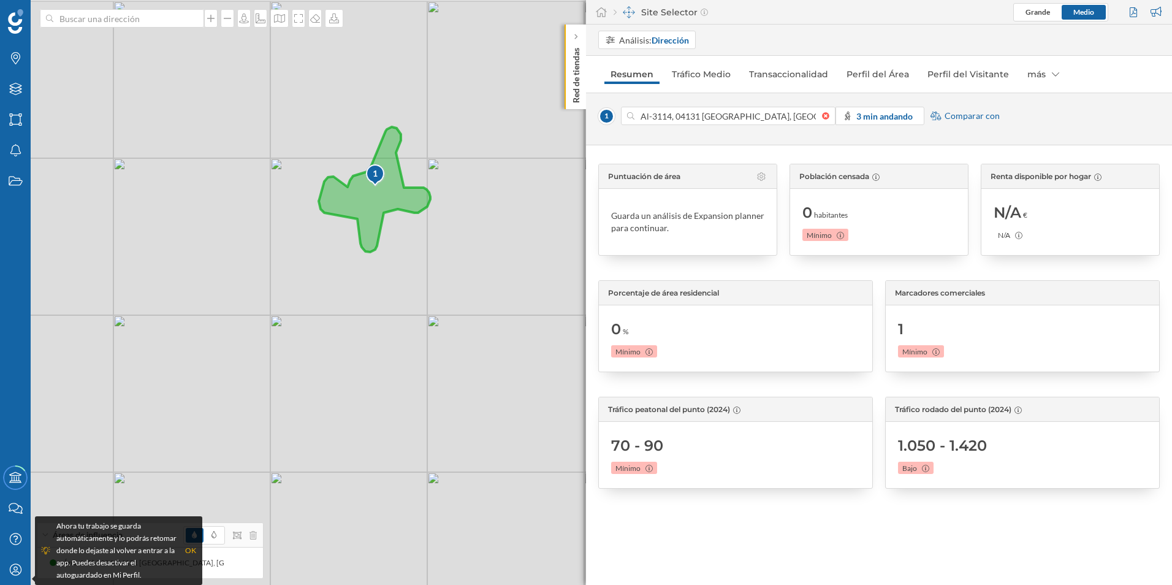
drag, startPoint x: 384, startPoint y: 141, endPoint x: 365, endPoint y: 229, distance: 90.3
click at [365, 229] on icon at bounding box center [375, 189] width 112 height 125
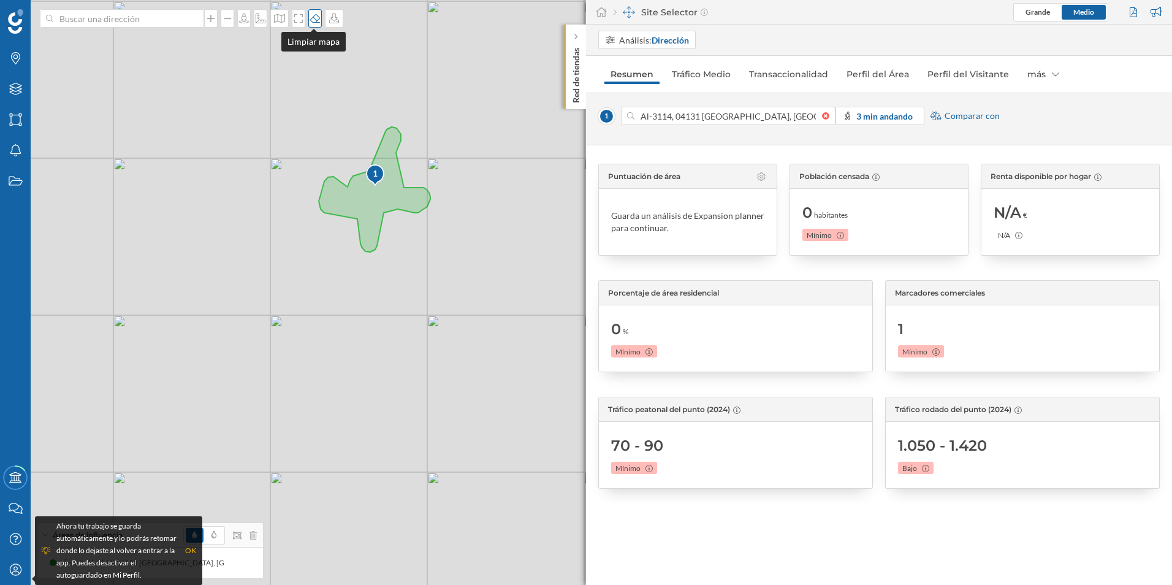
click at [310, 21] on icon at bounding box center [315, 18] width 10 height 9
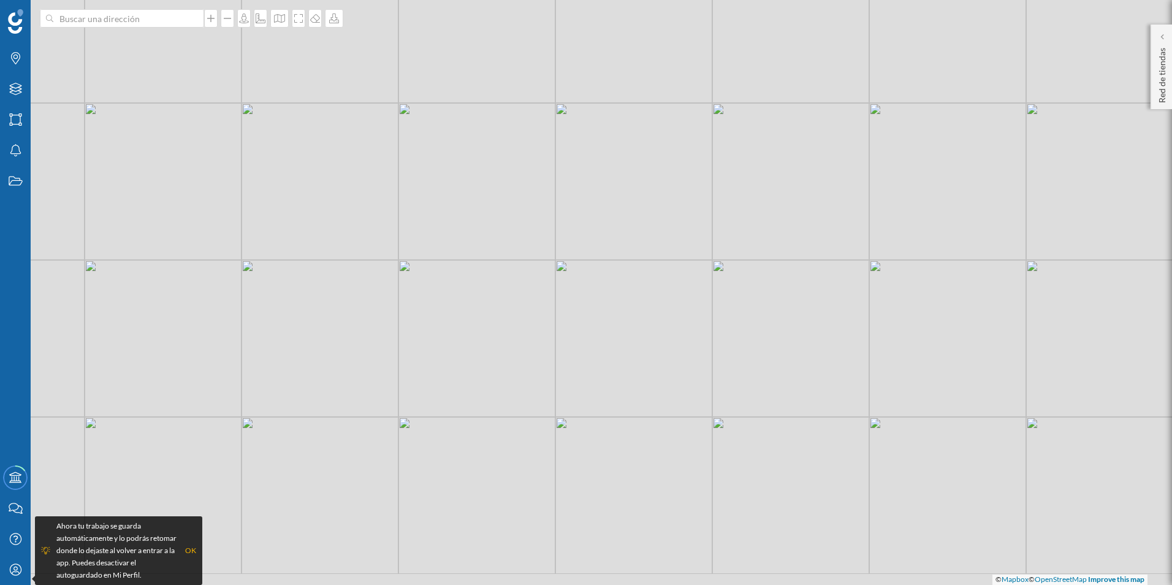
drag, startPoint x: 460, startPoint y: 292, endPoint x: 519, endPoint y: 136, distance: 167.2
click at [539, 122] on div "© Mapbox © OpenStreetMap Improve this map" at bounding box center [586, 292] width 1172 height 585
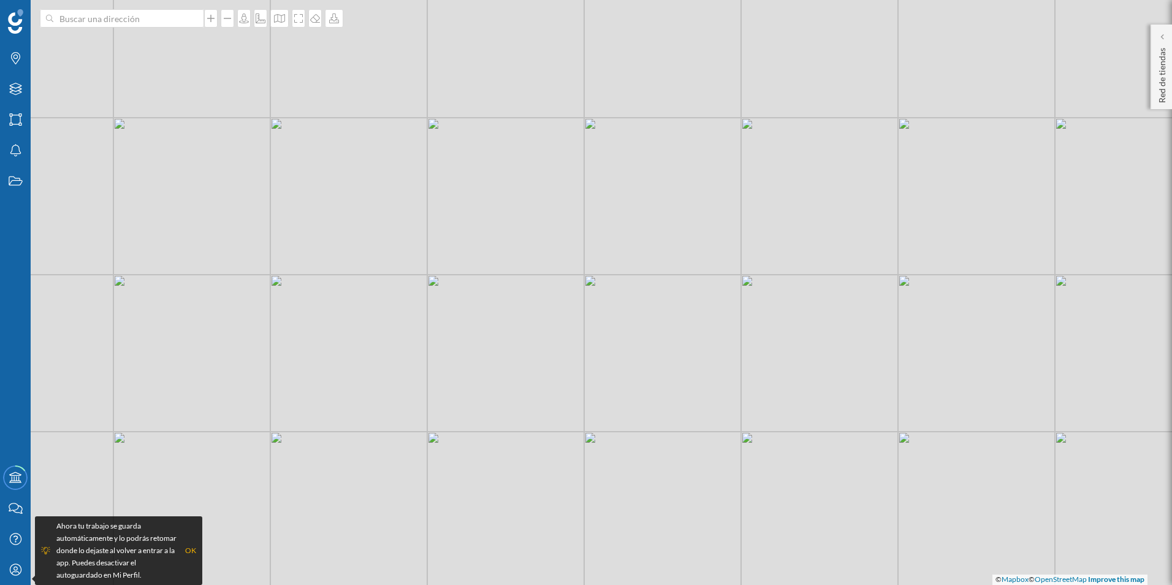
drag, startPoint x: 413, startPoint y: 257, endPoint x: 330, endPoint y: 274, distance: 85.1
click at [330, 274] on div "© Mapbox © OpenStreetMap Improve this map" at bounding box center [586, 292] width 1172 height 585
drag, startPoint x: 386, startPoint y: 284, endPoint x: 348, endPoint y: 267, distance: 41.5
click at [347, 278] on div "© Mapbox © OpenStreetMap Improve this map" at bounding box center [586, 292] width 1172 height 585
drag, startPoint x: 365, startPoint y: 301, endPoint x: 370, endPoint y: 313, distance: 13.4
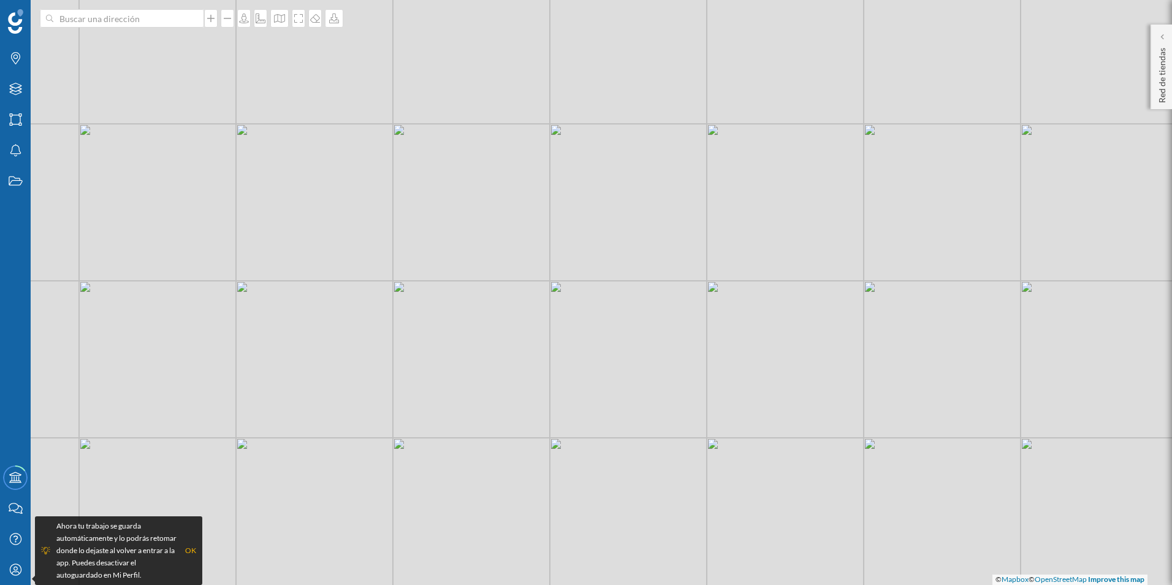
click at [370, 313] on div "© Mapbox © OpenStreetMap Improve this map" at bounding box center [586, 292] width 1172 height 585
click at [1163, 72] on p "Red de tiendas" at bounding box center [1162, 73] width 12 height 60
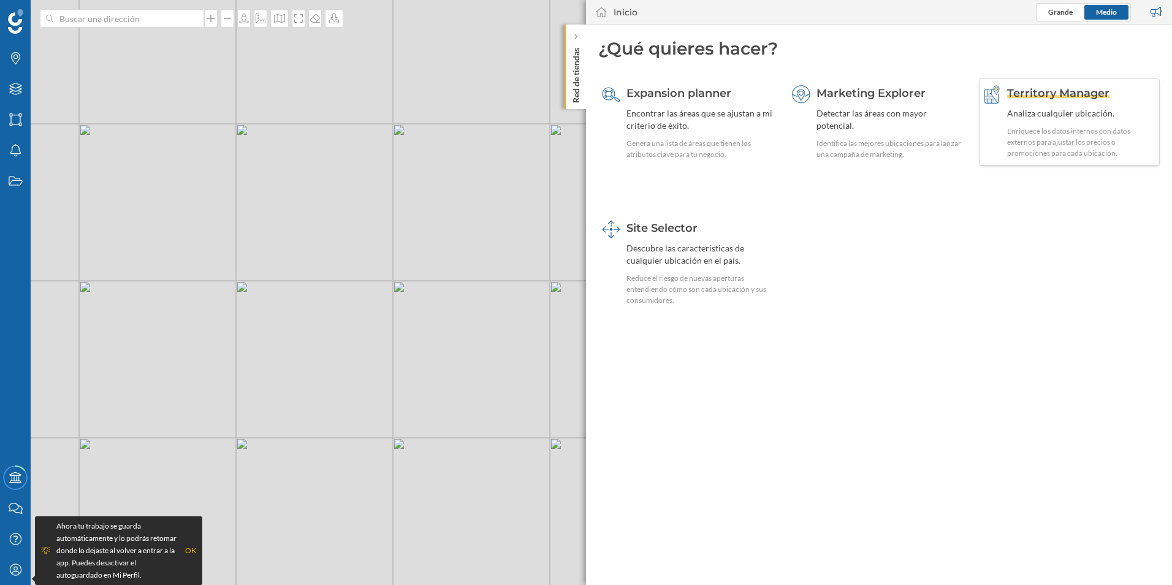
click at [1018, 146] on div "Enriquece los datos internos con datos externos para ajustar los precios o prom…" at bounding box center [1081, 142] width 149 height 33
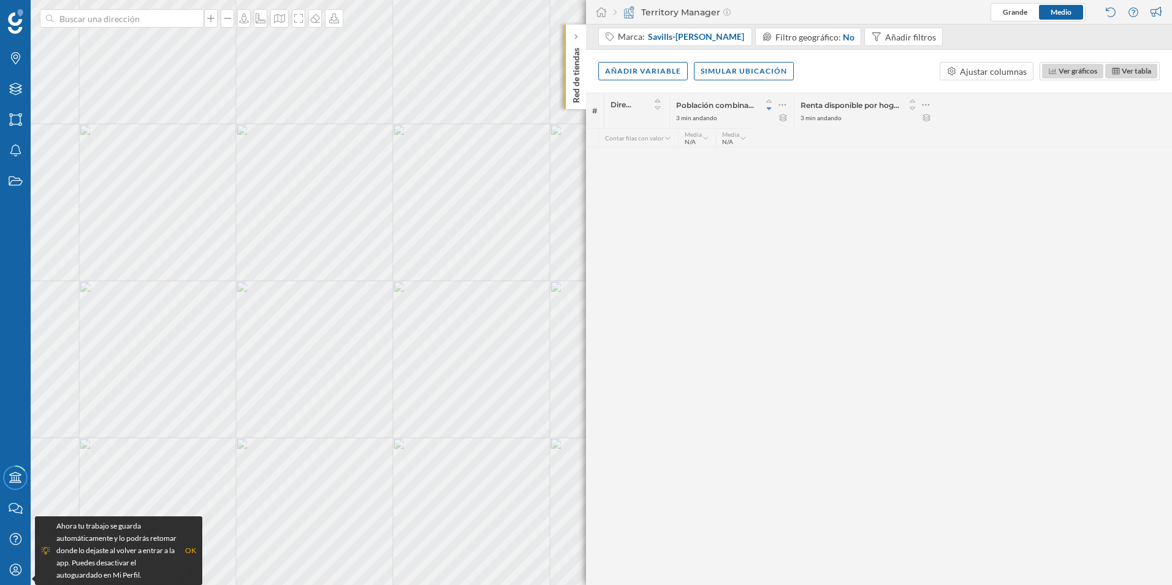
click at [631, 14] on img at bounding box center [629, 12] width 12 height 12
click at [679, 12] on div "Territory Manager" at bounding box center [672, 12] width 117 height 12
click at [622, 110] on div "Dirección" at bounding box center [637, 104] width 53 height 16
click at [658, 107] on icon at bounding box center [657, 108] width 11 height 9
drag, startPoint x: 678, startPoint y: 116, endPoint x: 747, endPoint y: 111, distance: 69.4
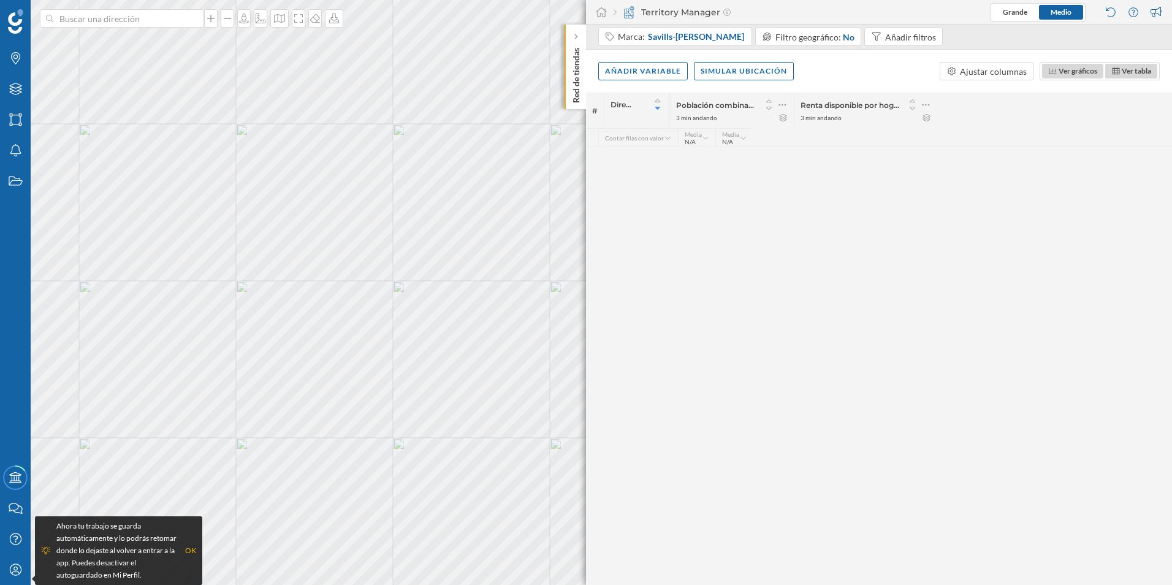
click at [747, 111] on div "Población combinada 3 min andando" at bounding box center [731, 110] width 124 height 35
drag, startPoint x: 747, startPoint y: 111, endPoint x: 769, endPoint y: 105, distance: 22.9
click at [769, 105] on icon at bounding box center [769, 108] width 11 height 9
click at [771, 108] on icon at bounding box center [768, 108] width 5 height 3
click at [696, 115] on div "3 min andando" at bounding box center [696, 117] width 41 height 9
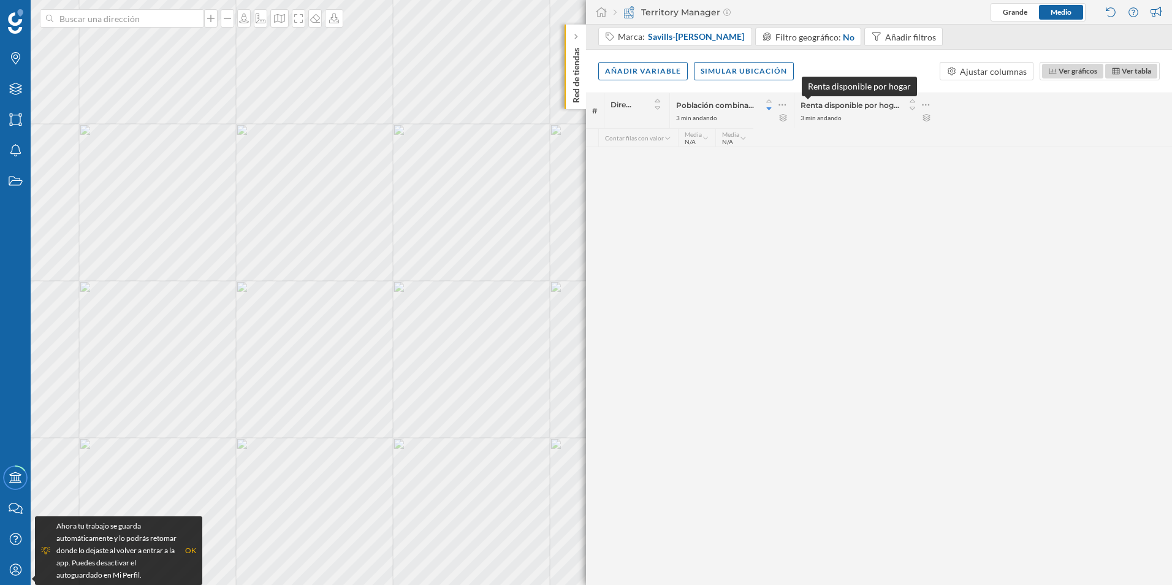
click at [854, 105] on span "Renta disponible por hogar" at bounding box center [851, 105] width 100 height 9
click at [574, 39] on icon at bounding box center [576, 37] width 4 height 6
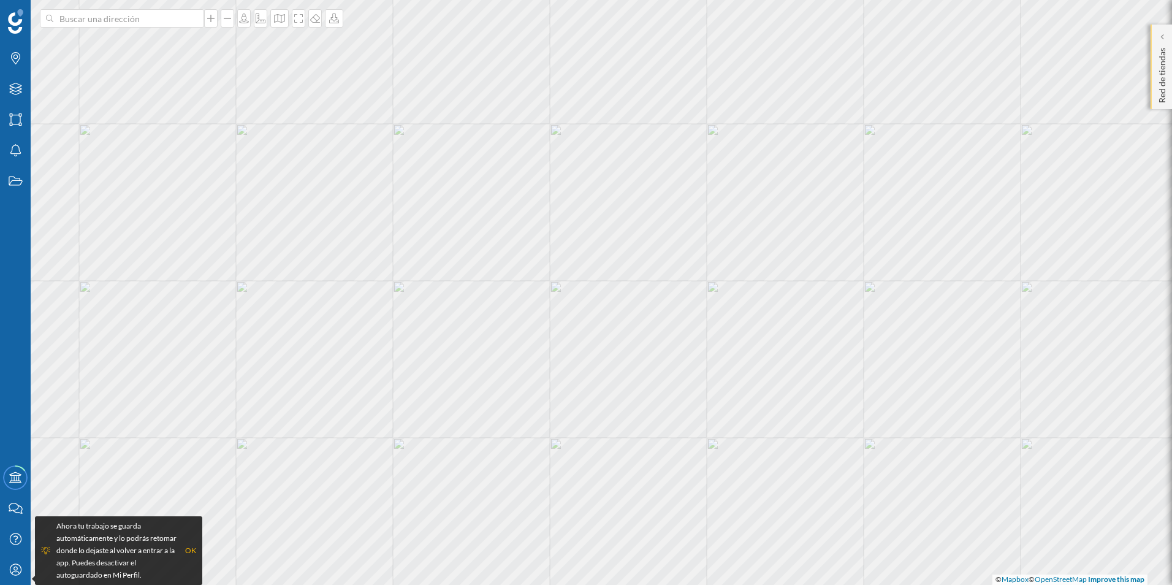
click at [1164, 55] on p "Red de tiendas" at bounding box center [1162, 73] width 12 height 60
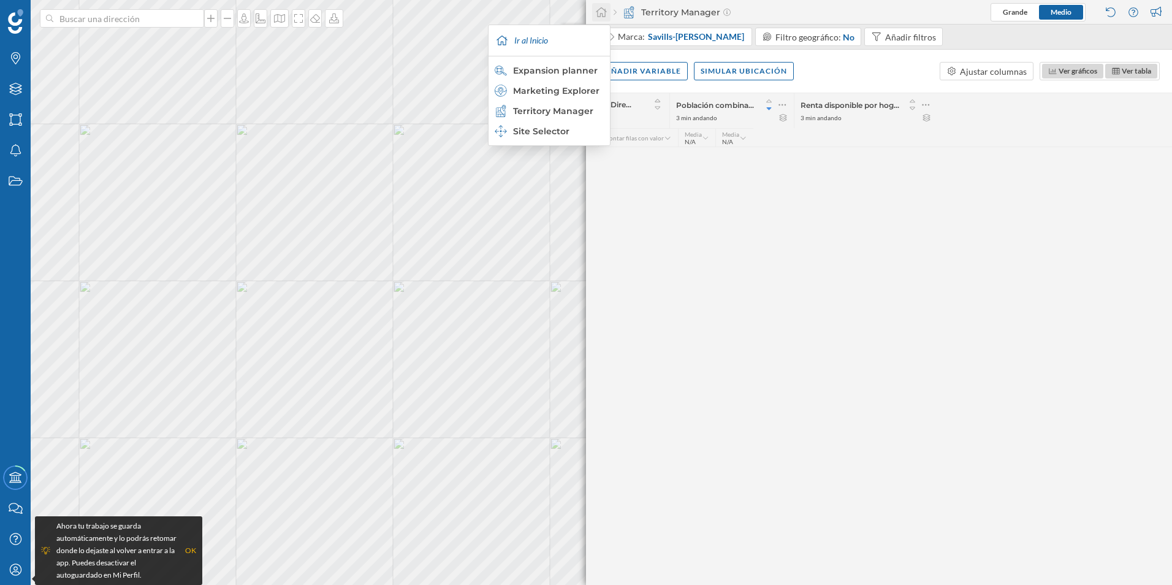
click at [601, 10] on icon at bounding box center [601, 12] width 12 height 11
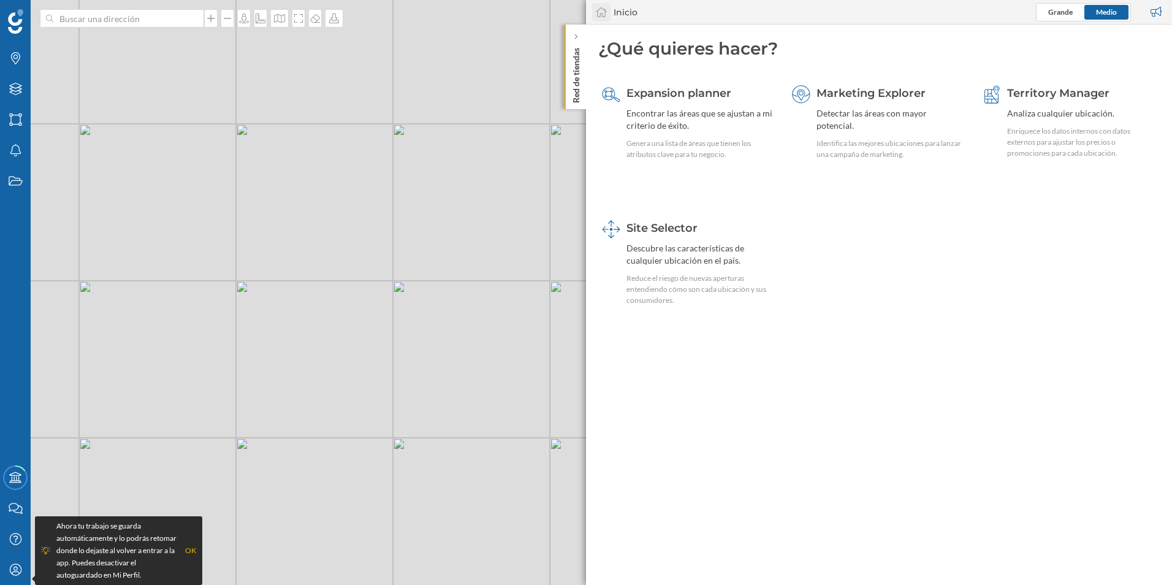
click at [601, 12] on icon at bounding box center [601, 12] width 12 height 11
click at [309, 18] on icon at bounding box center [315, 18] width 12 height 10
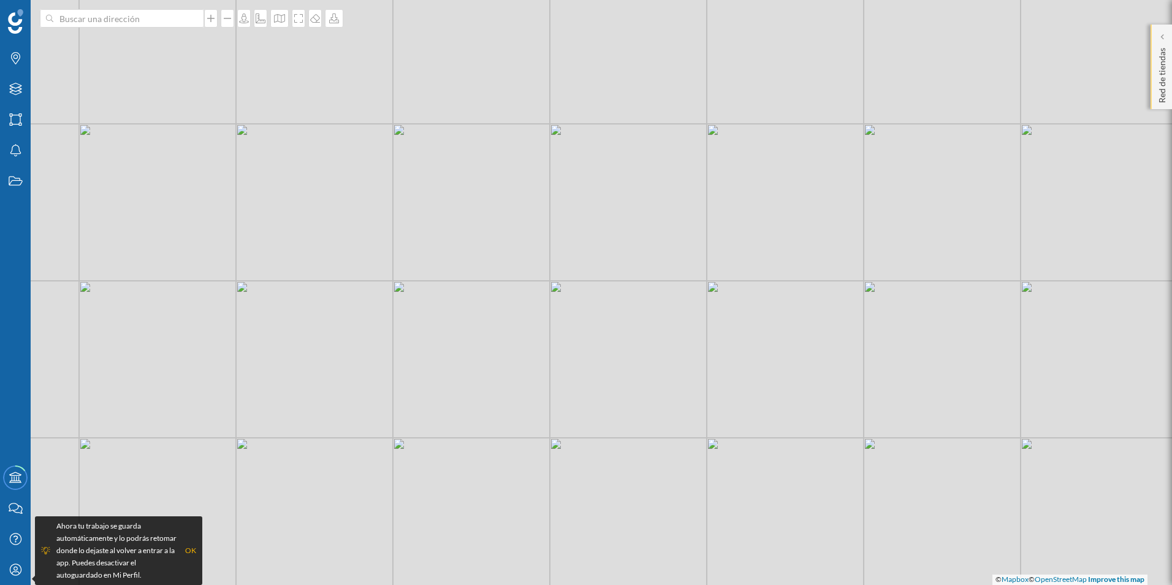
click at [1162, 69] on p "Red de tiendas" at bounding box center [1162, 73] width 12 height 60
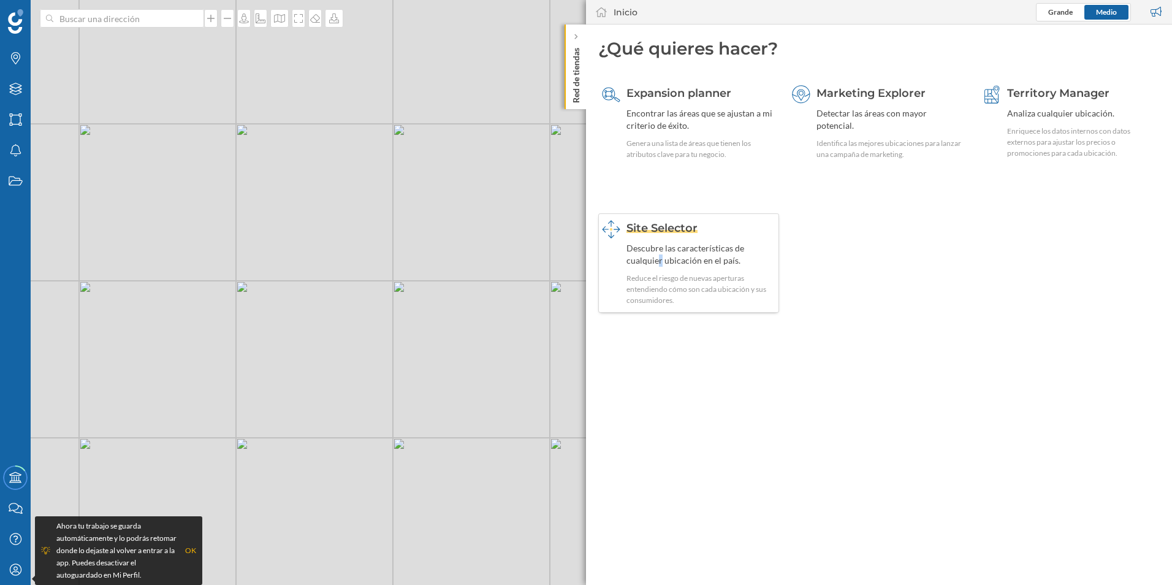
click at [660, 265] on div "Descubre las características de cualquier ubicación en el país." at bounding box center [700, 254] width 149 height 25
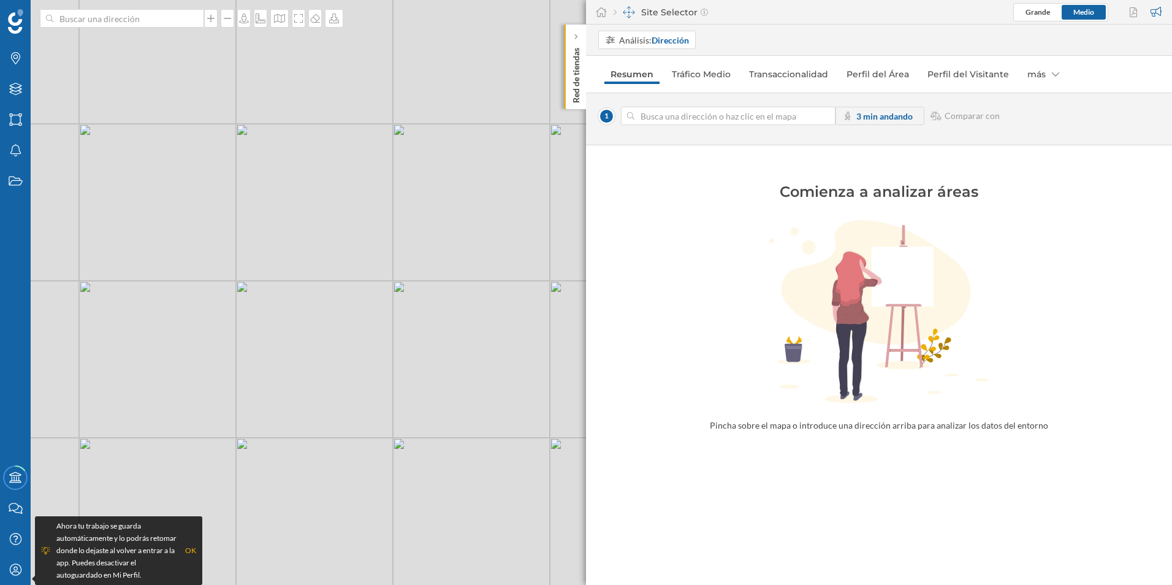
drag, startPoint x: 660, startPoint y: 265, endPoint x: 607, endPoint y: 116, distance: 157.8
click at [607, 115] on span "1" at bounding box center [606, 116] width 17 height 17
click at [637, 118] on input at bounding box center [728, 116] width 188 height 18
click at [17, 120] on icon "Áreas" at bounding box center [15, 119] width 15 height 12
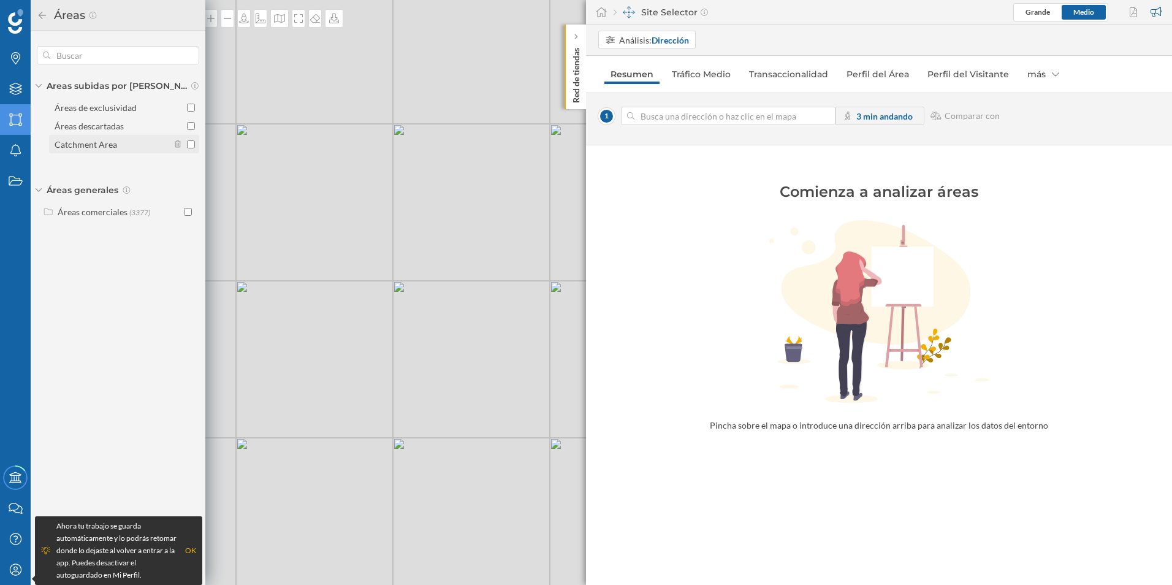
click at [191, 143] on input "Catchment Area" at bounding box center [191, 144] width 8 height 8
checkbox input "true"
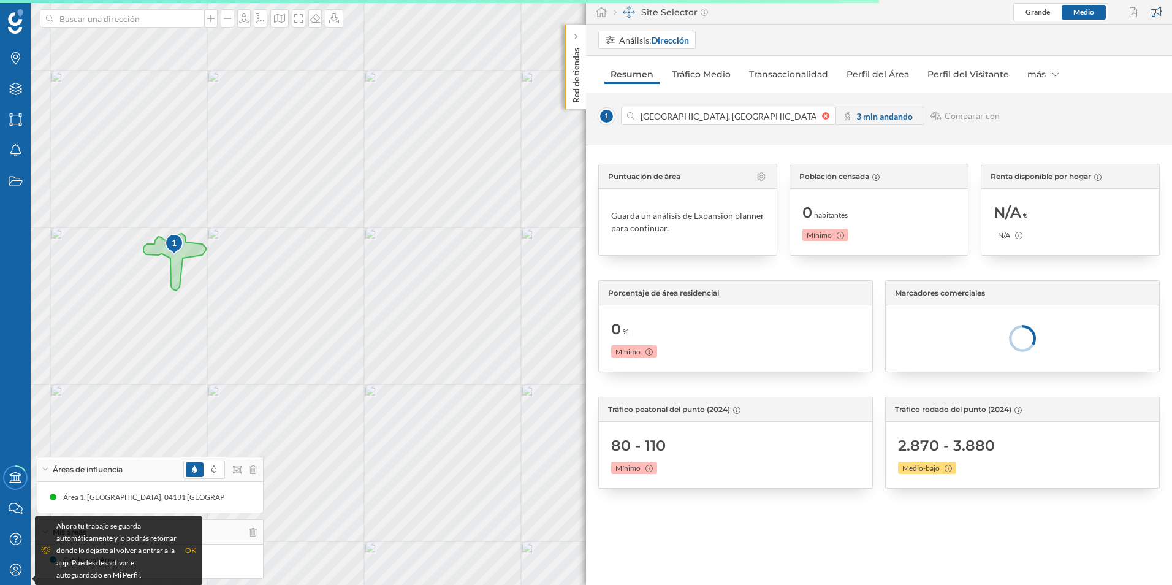
click at [184, 249] on img at bounding box center [174, 245] width 21 height 24
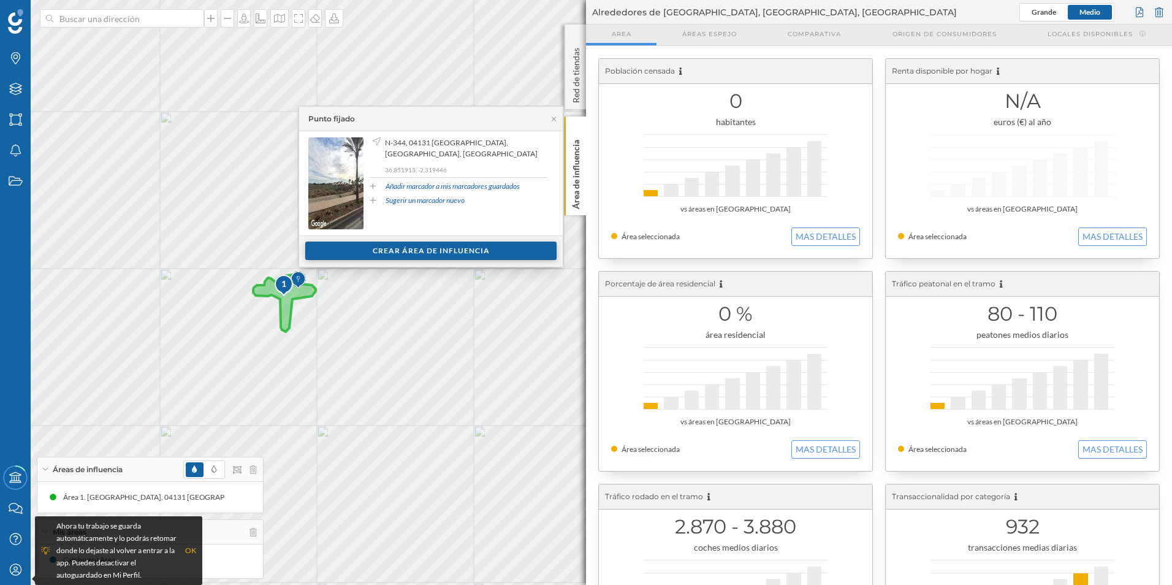
click at [413, 250] on div "Crear área de influencia" at bounding box center [430, 251] width 251 height 18
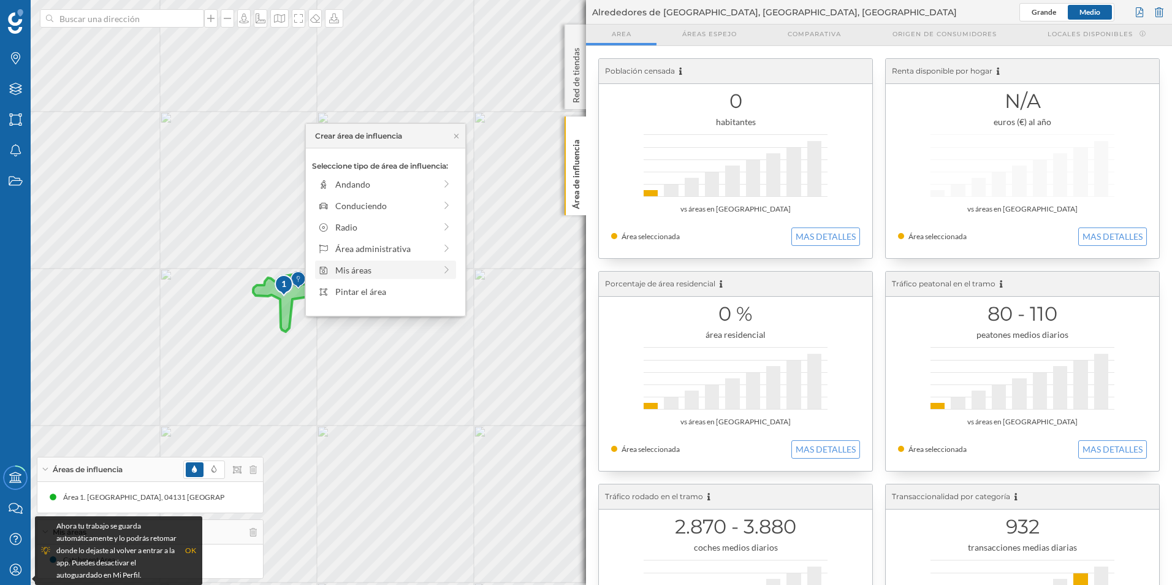
click at [336, 274] on div "Mis áreas" at bounding box center [385, 270] width 100 height 13
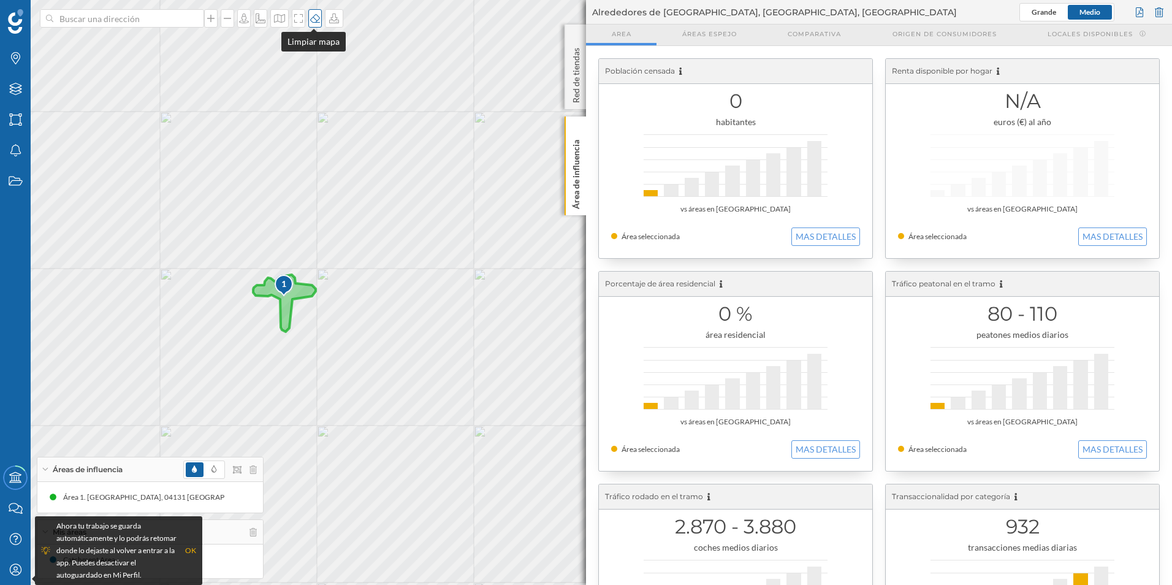
click at [314, 20] on icon at bounding box center [315, 18] width 12 height 10
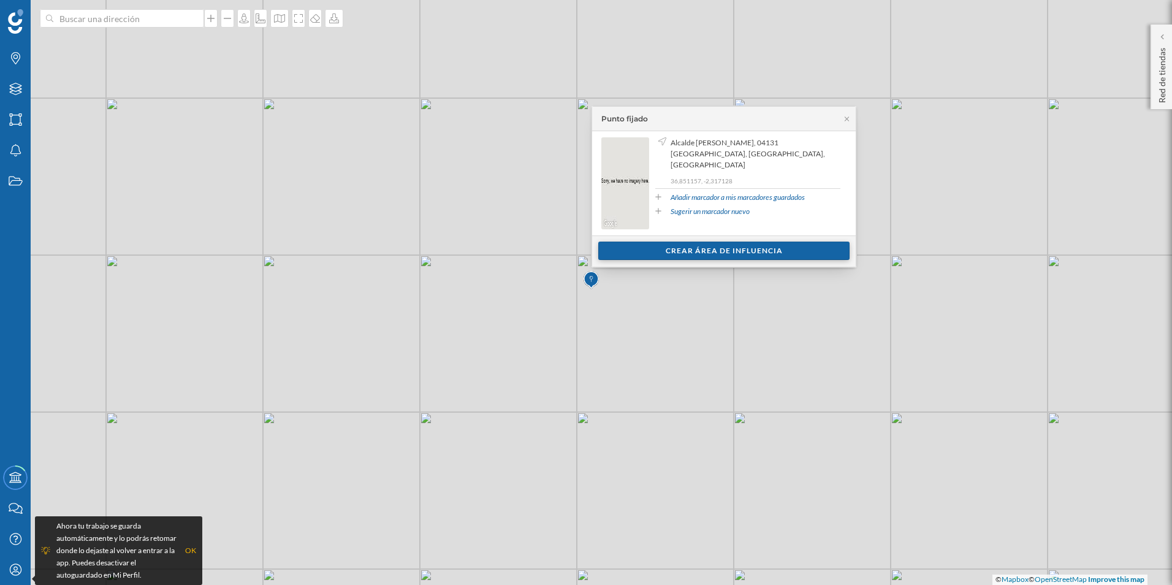
click at [729, 251] on div "Crear área de influencia" at bounding box center [723, 251] width 251 height 18
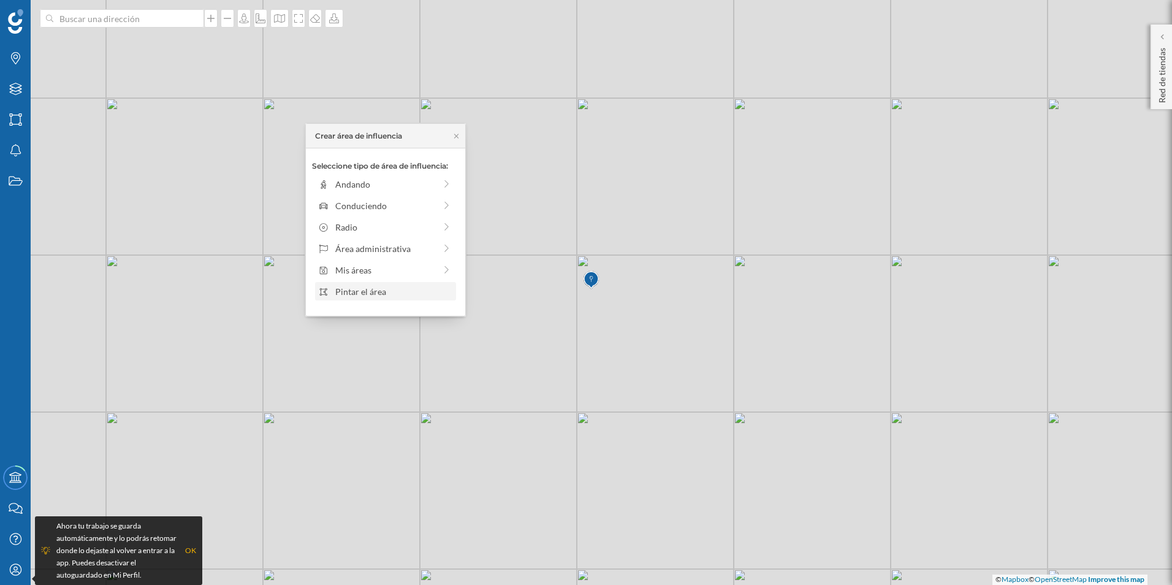
click at [364, 294] on div "Pintar el área" at bounding box center [393, 291] width 117 height 13
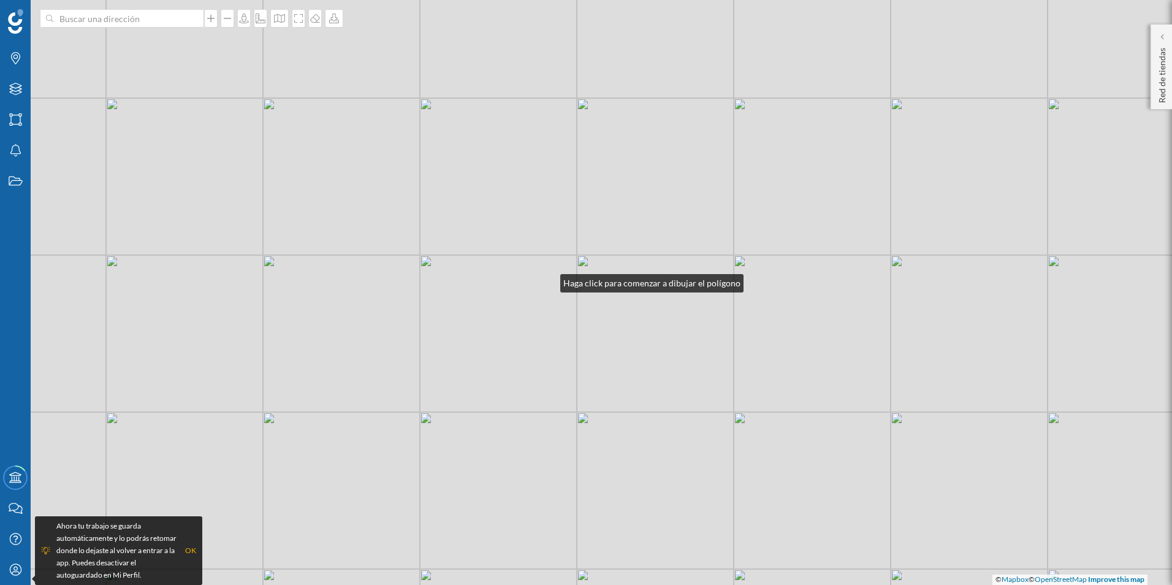
click at [548, 280] on div "© Mapbox © OpenStreetMap Improve this map" at bounding box center [586, 292] width 1172 height 585
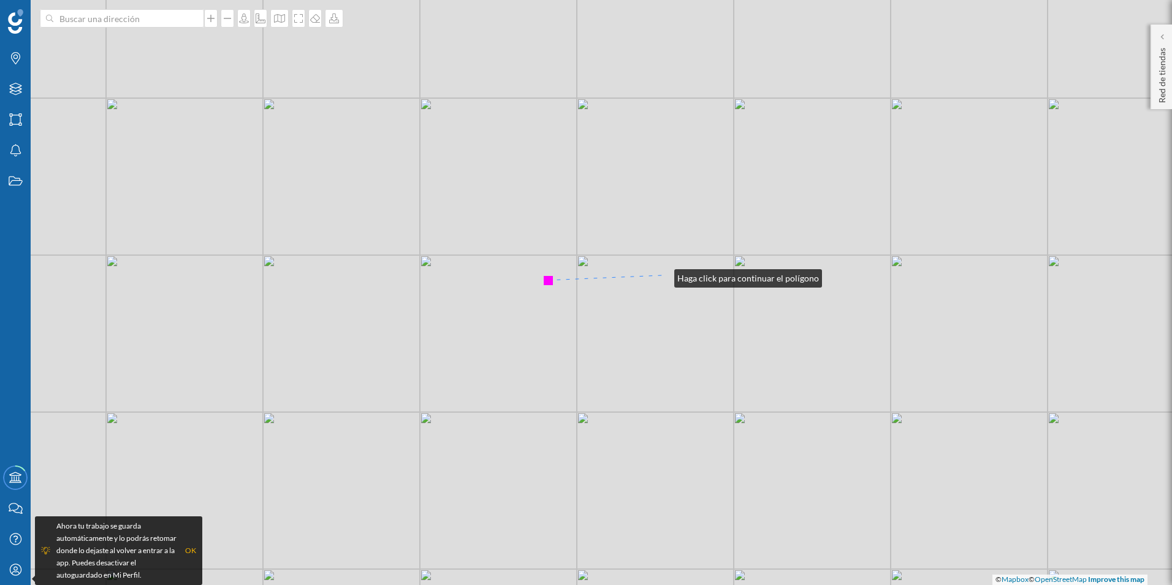
click at [662, 275] on div "© Mapbox © OpenStreetMap Improve this map" at bounding box center [586, 292] width 1172 height 585
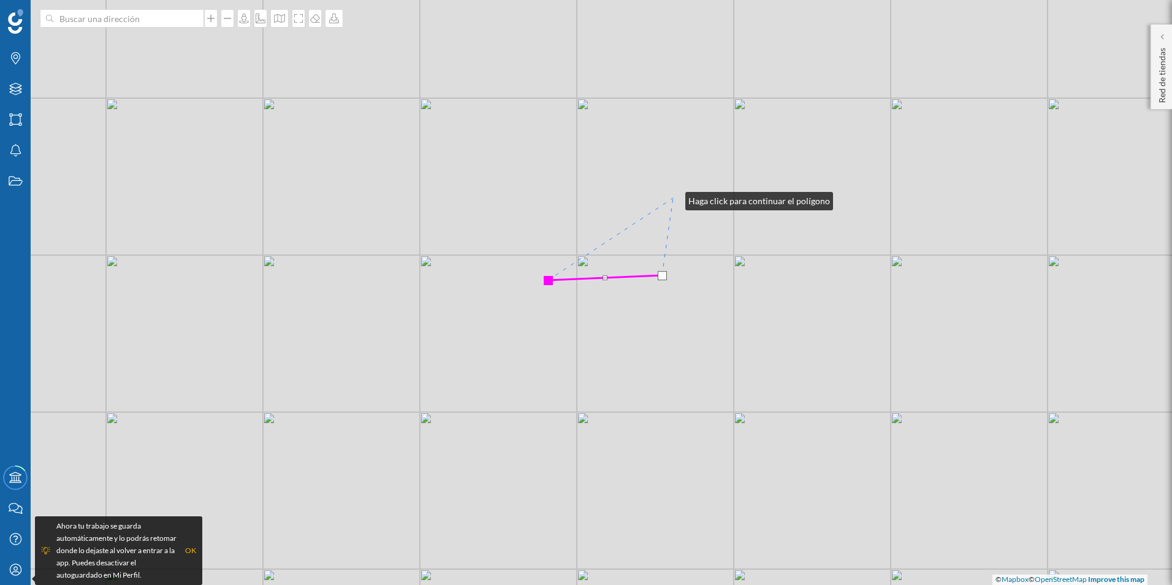
click at [672, 199] on div "© Mapbox © OpenStreetMap Improve this map" at bounding box center [586, 292] width 1172 height 585
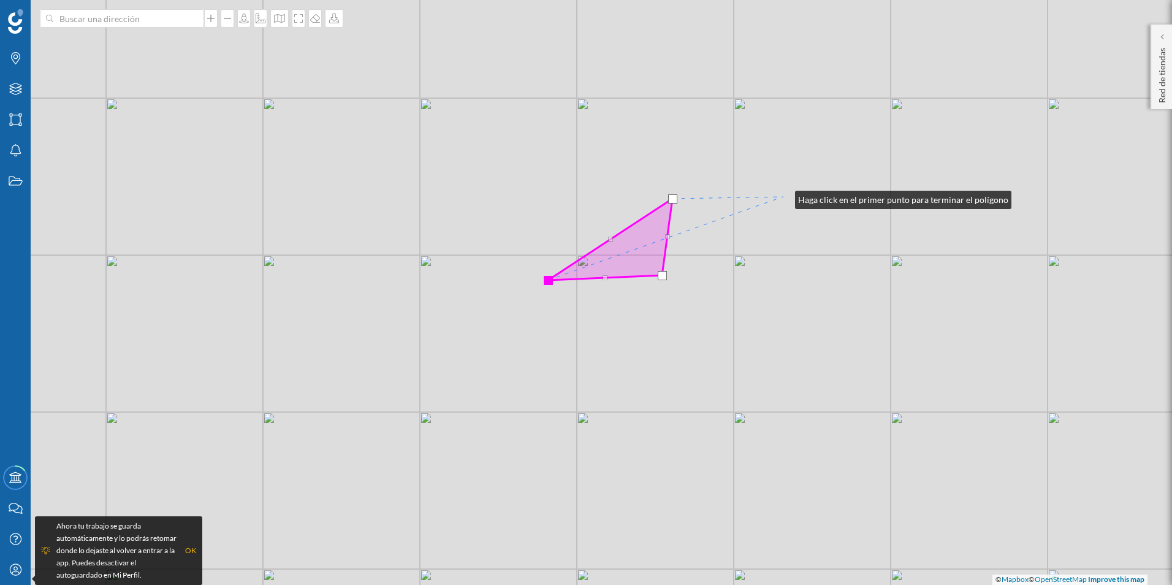
click at [783, 197] on div "© Mapbox © OpenStreetMap Improve this map" at bounding box center [586, 292] width 1172 height 585
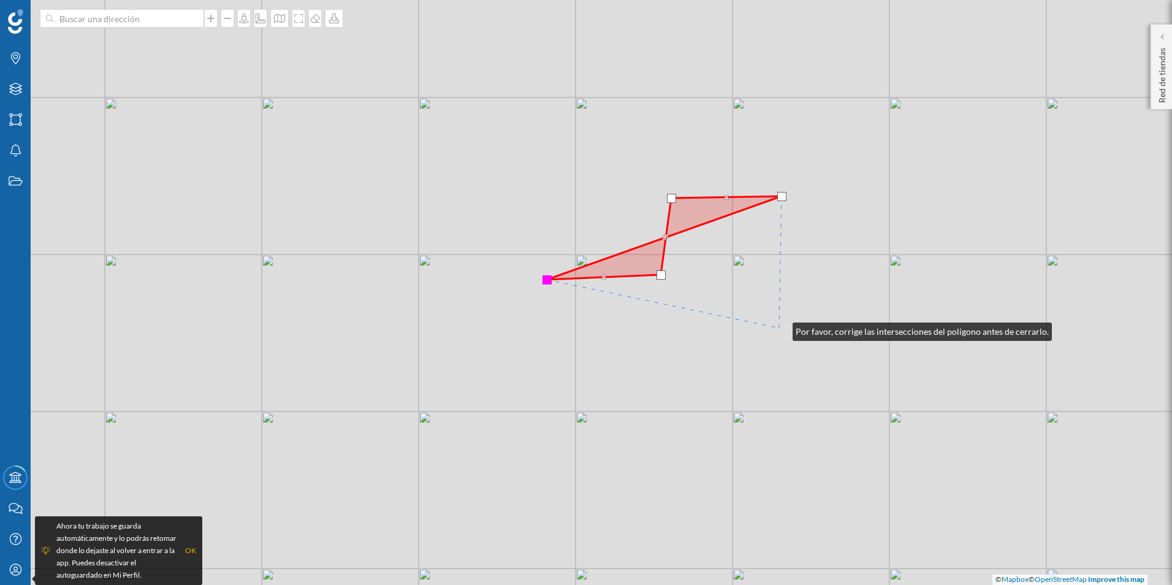
click at [780, 329] on div "© Mapbox © OpenStreetMap Improve this map" at bounding box center [586, 292] width 1172 height 585
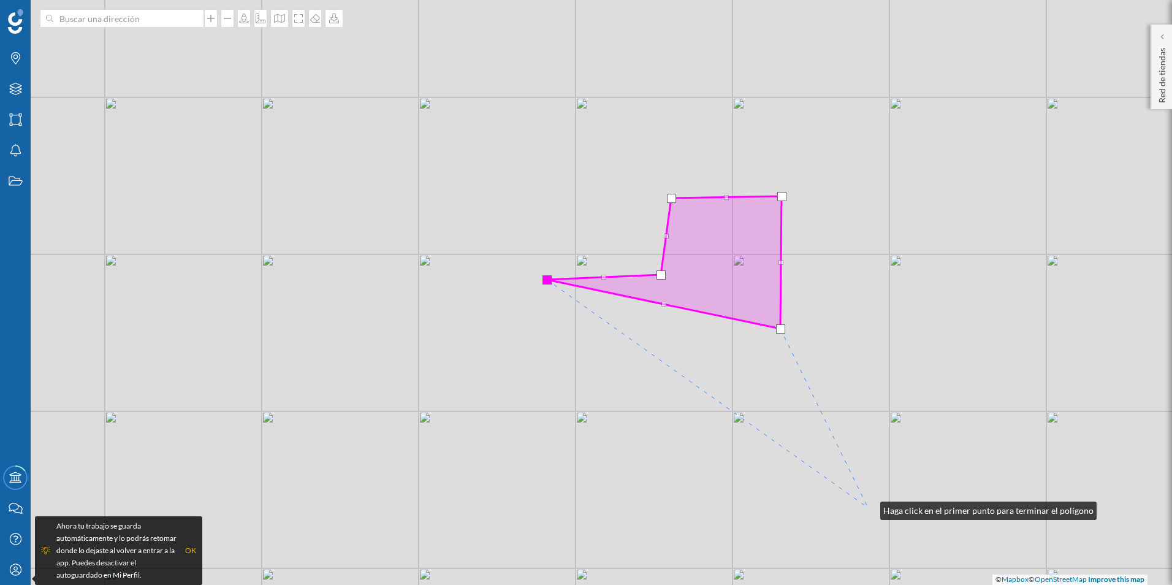
click at [861, 505] on div "© Mapbox © OpenStreetMap Improve this map" at bounding box center [586, 292] width 1172 height 585
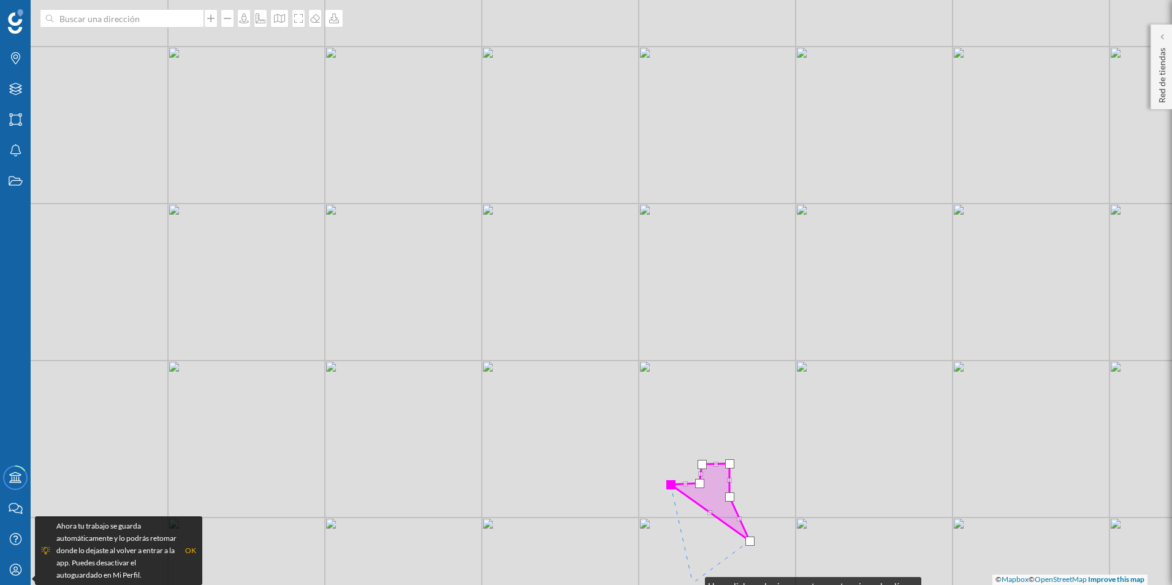
click at [693, 583] on div "© Mapbox © OpenStreetMap Improve this map" at bounding box center [586, 292] width 1172 height 585
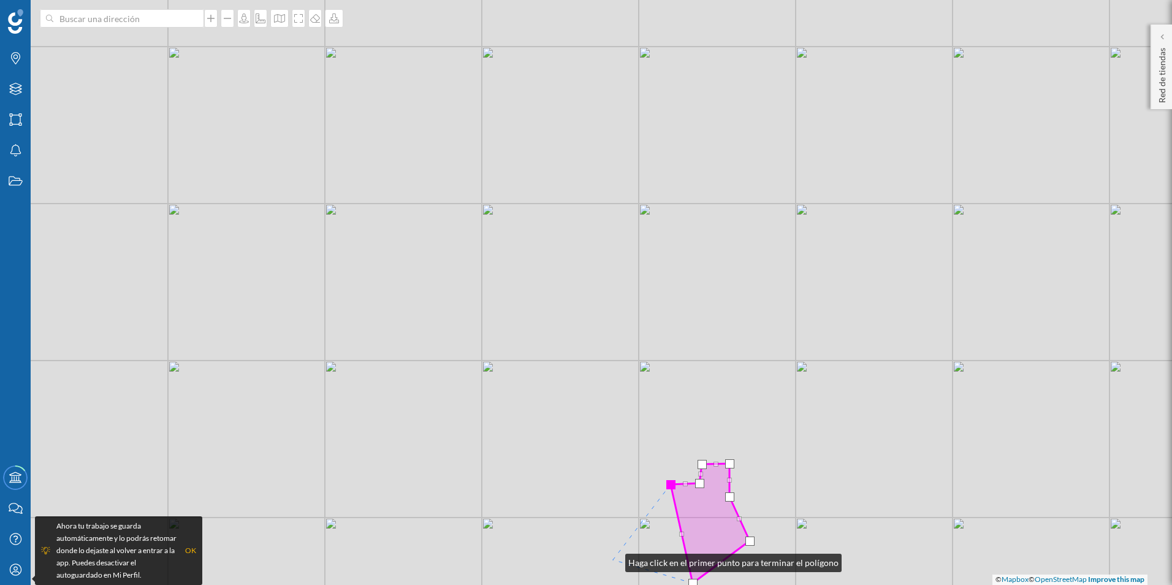
click at [613, 560] on div "© Mapbox © OpenStreetMap Improve this map" at bounding box center [586, 292] width 1172 height 585
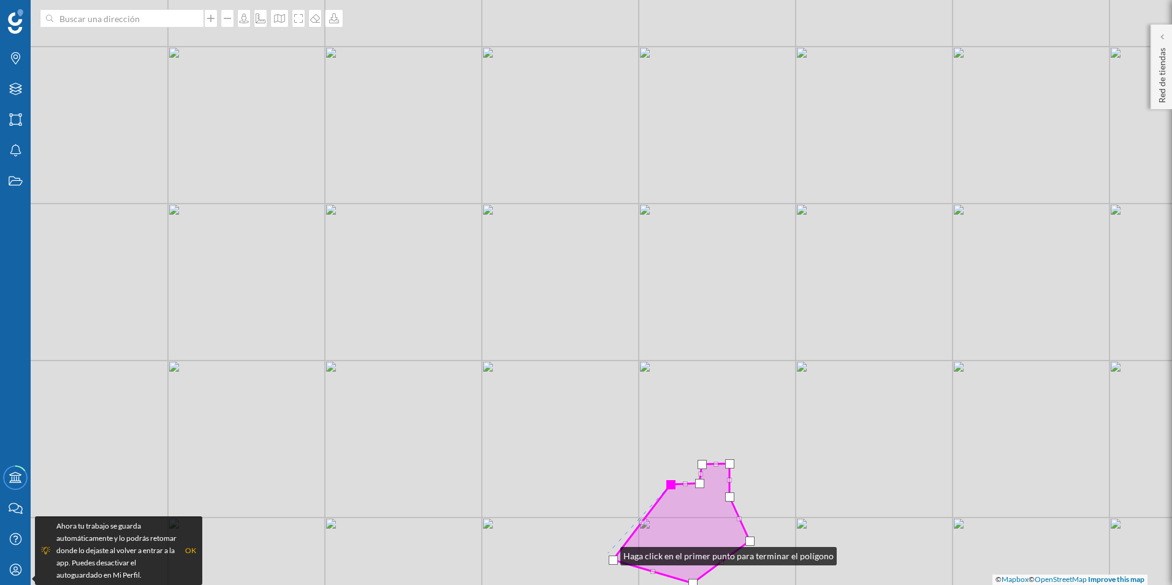
click at [608, 553] on div "© Mapbox © OpenStreetMap Improve this map" at bounding box center [586, 292] width 1172 height 585
click at [607, 555] on div at bounding box center [608, 553] width 9 height 9
click at [608, 555] on div at bounding box center [608, 553] width 9 height 9
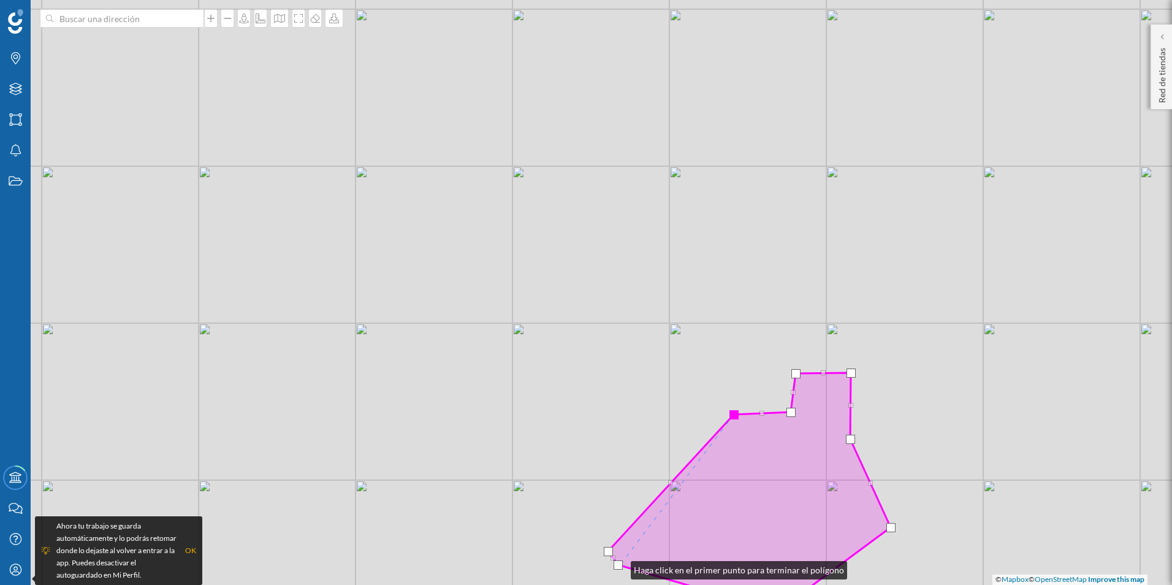
click at [619, 566] on div at bounding box center [618, 564] width 9 height 9
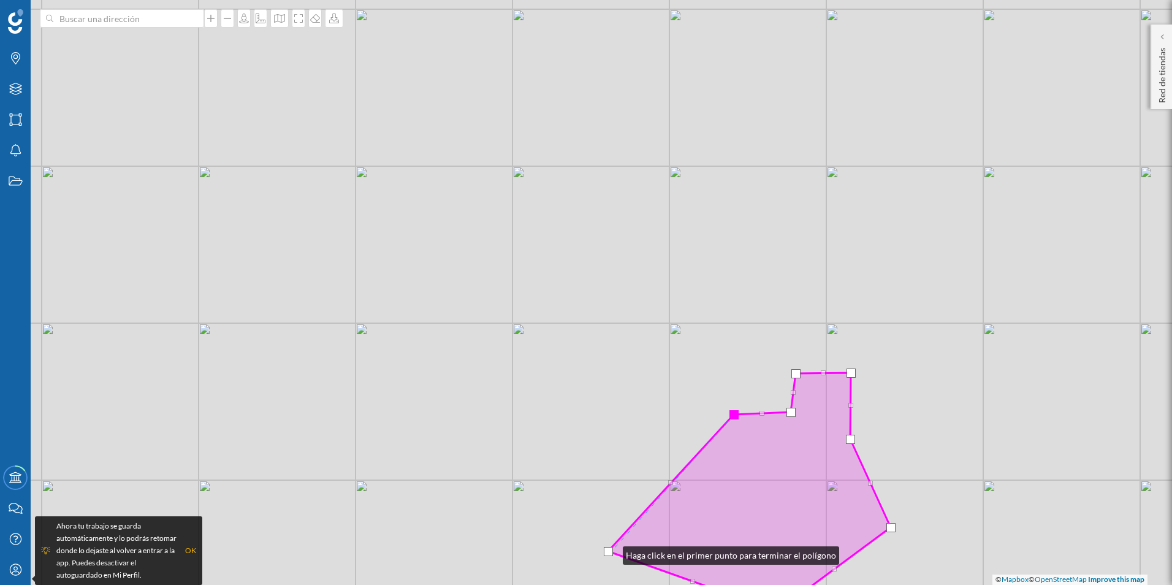
click at [611, 552] on div at bounding box center [608, 551] width 9 height 9
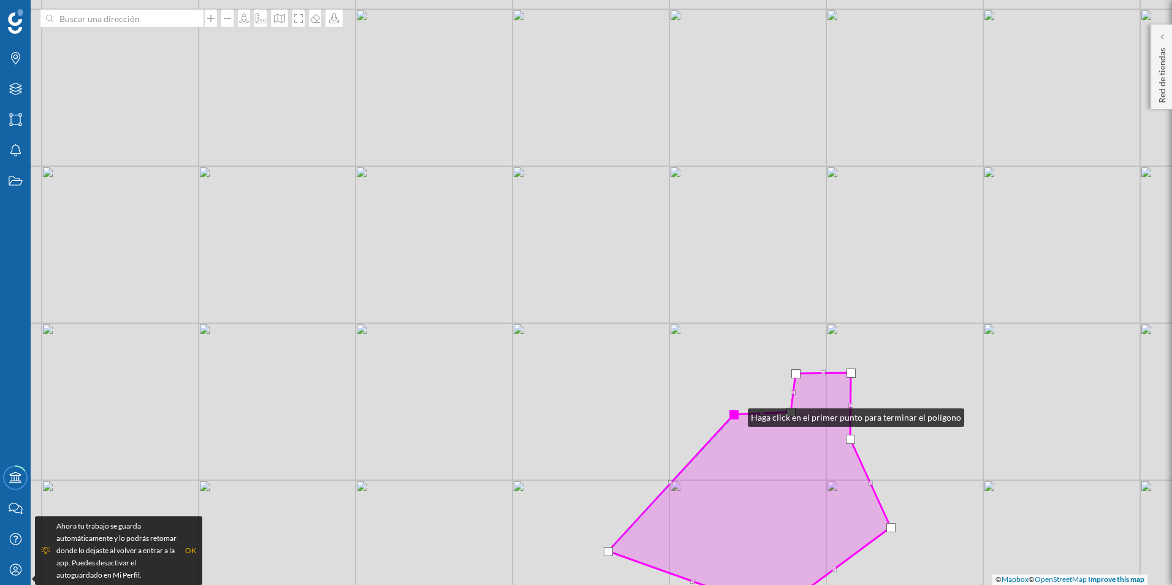
click at [736, 414] on div at bounding box center [733, 414] width 9 height 9
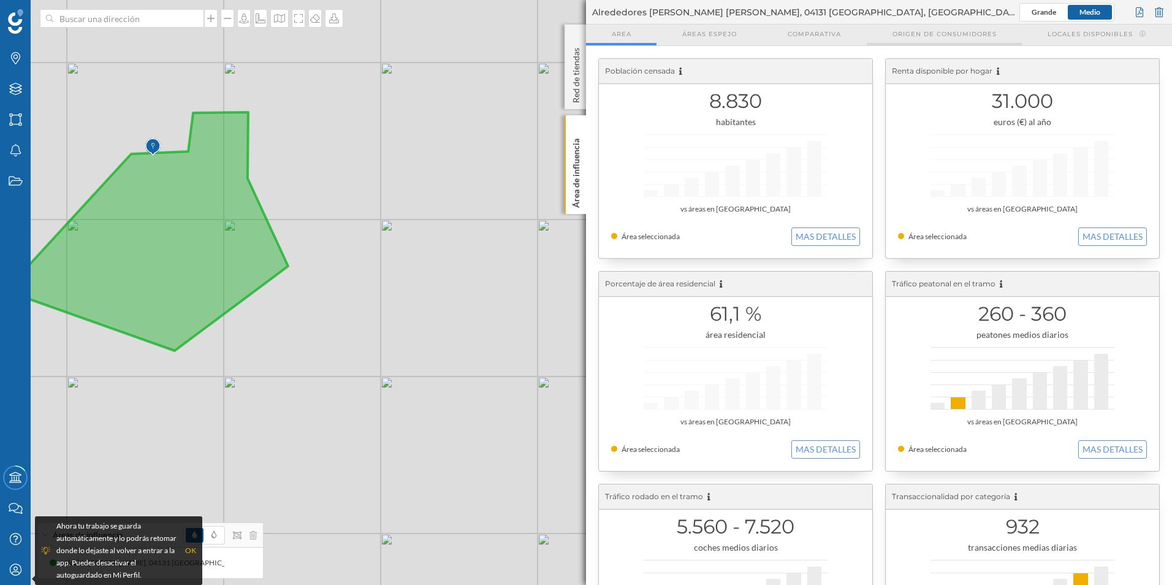
click at [951, 29] on span "Origen de consumidores" at bounding box center [945, 33] width 104 height 9
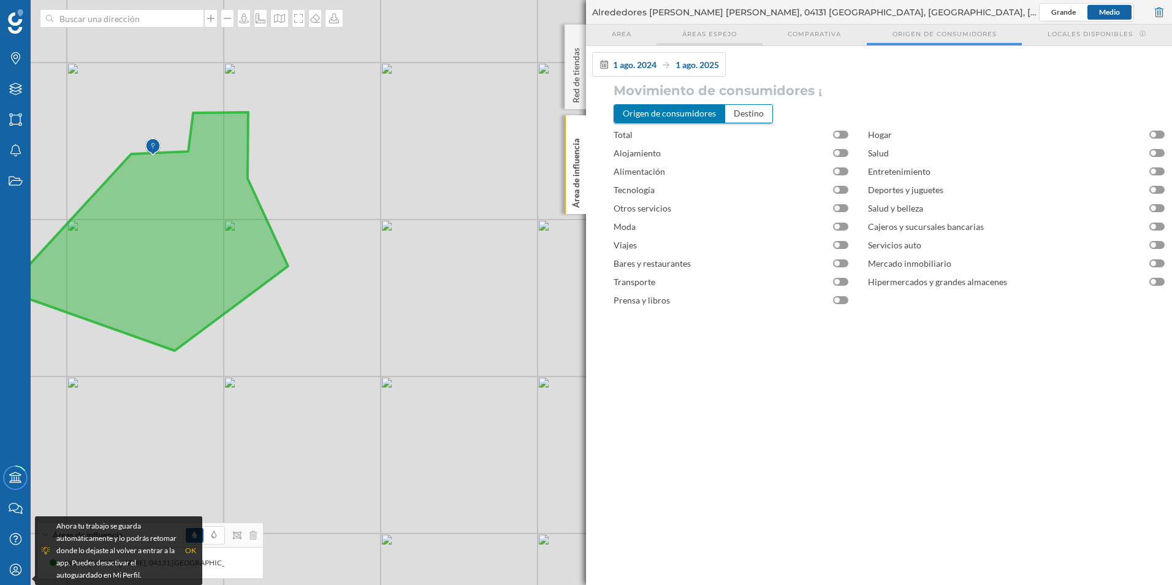
click at [693, 37] on span "Áreas espejo" at bounding box center [709, 33] width 55 height 9
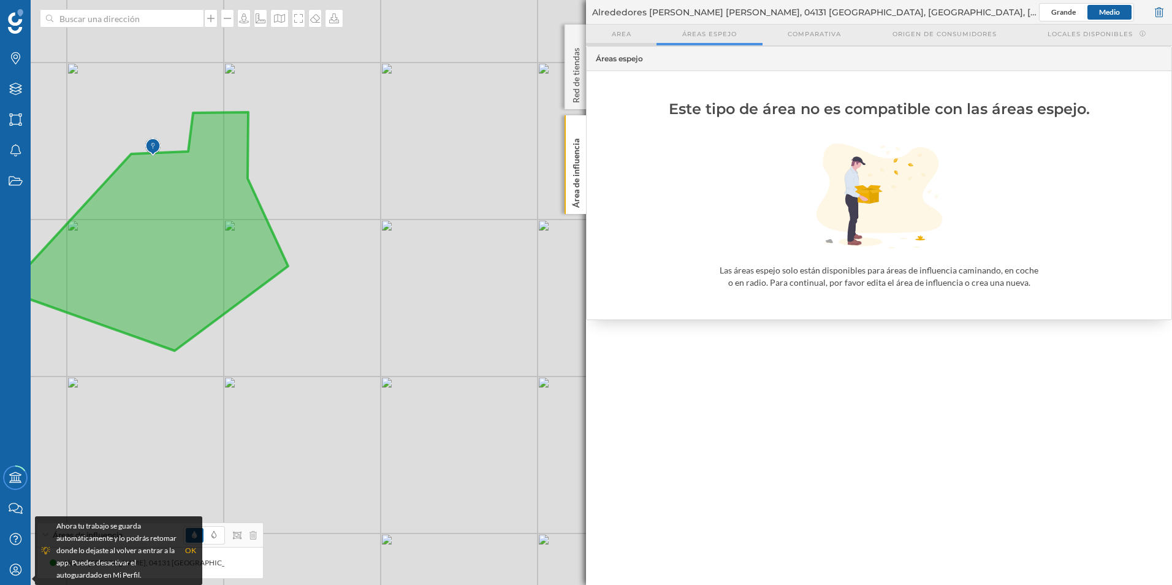
click at [631, 33] on div "Area" at bounding box center [621, 35] width 70 height 21
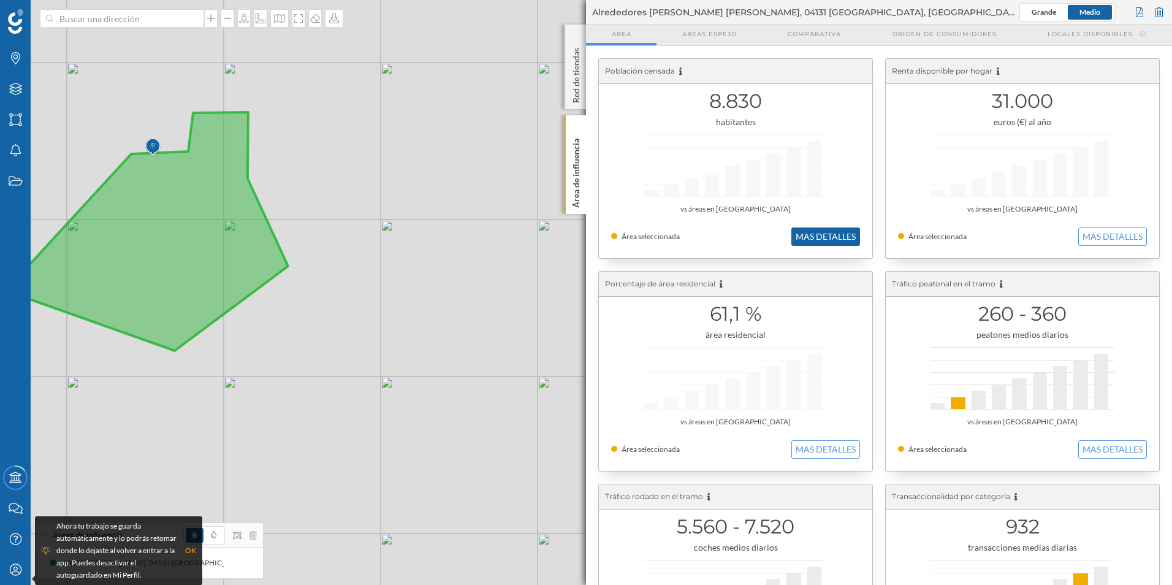
click at [821, 238] on button "MAS DETALLES" at bounding box center [825, 236] width 69 height 18
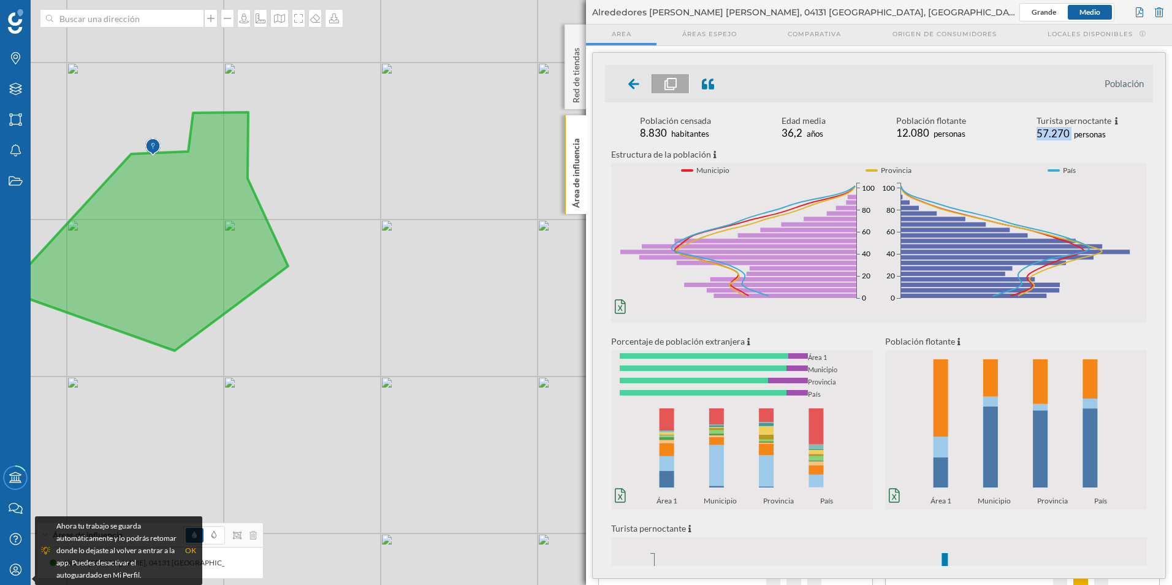
drag, startPoint x: 1027, startPoint y: 132, endPoint x: 1068, endPoint y: 131, distance: 41.7
click at [1068, 131] on div "Población censada 8.830 habitantes Edad media 36,2 años Población flotante 12.0…" at bounding box center [879, 129] width 548 height 28
drag, startPoint x: 1068, startPoint y: 131, endPoint x: 1050, endPoint y: 142, distance: 21.4
click at [1050, 142] on div "Turista pernoctante 57.270 personas" at bounding box center [1078, 129] width 82 height 28
drag, startPoint x: 781, startPoint y: 133, endPoint x: 831, endPoint y: 132, distance: 50.3
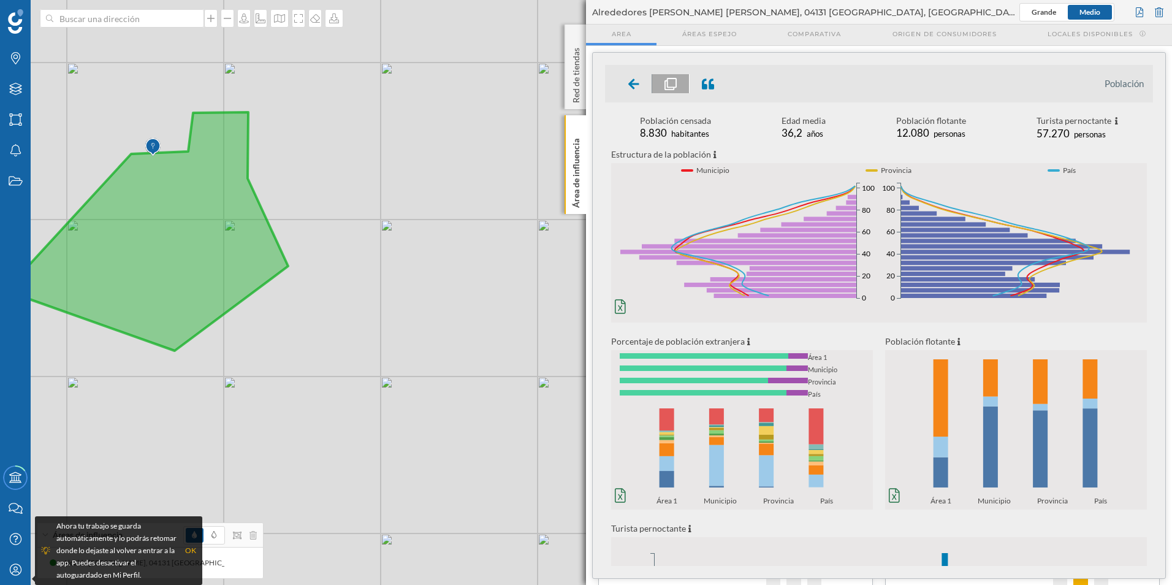
click at [831, 132] on div "Población censada 8.830 habitantes Edad media 36,2 años Población flotante 12.0…" at bounding box center [879, 129] width 548 height 28
click at [660, 137] on span "8.830" at bounding box center [653, 132] width 27 height 13
click at [893, 495] on icon at bounding box center [894, 495] width 11 height 15
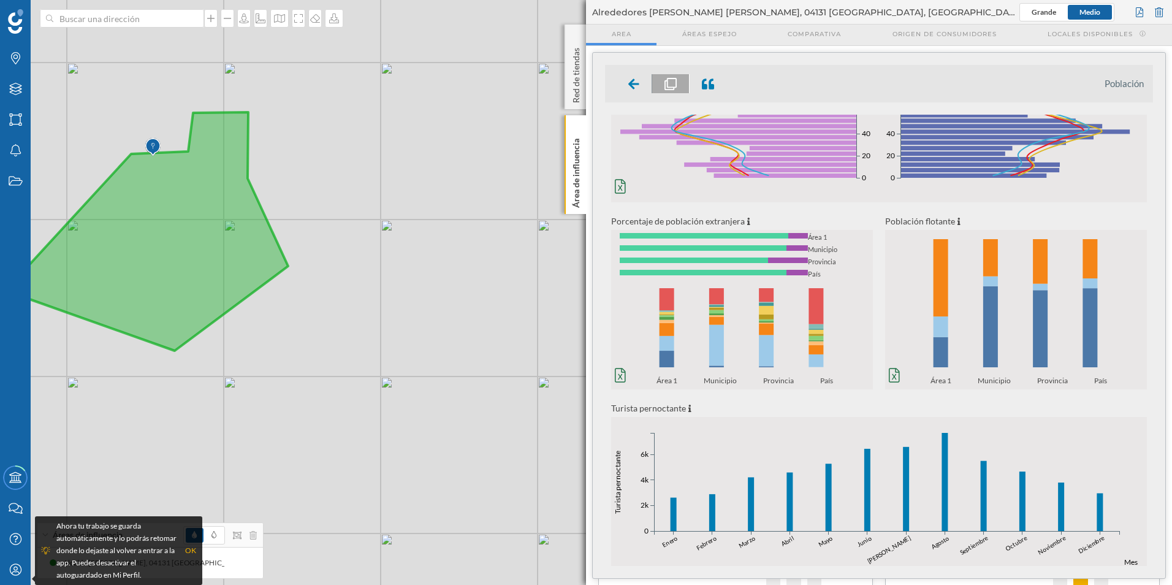
scroll to position [184, 0]
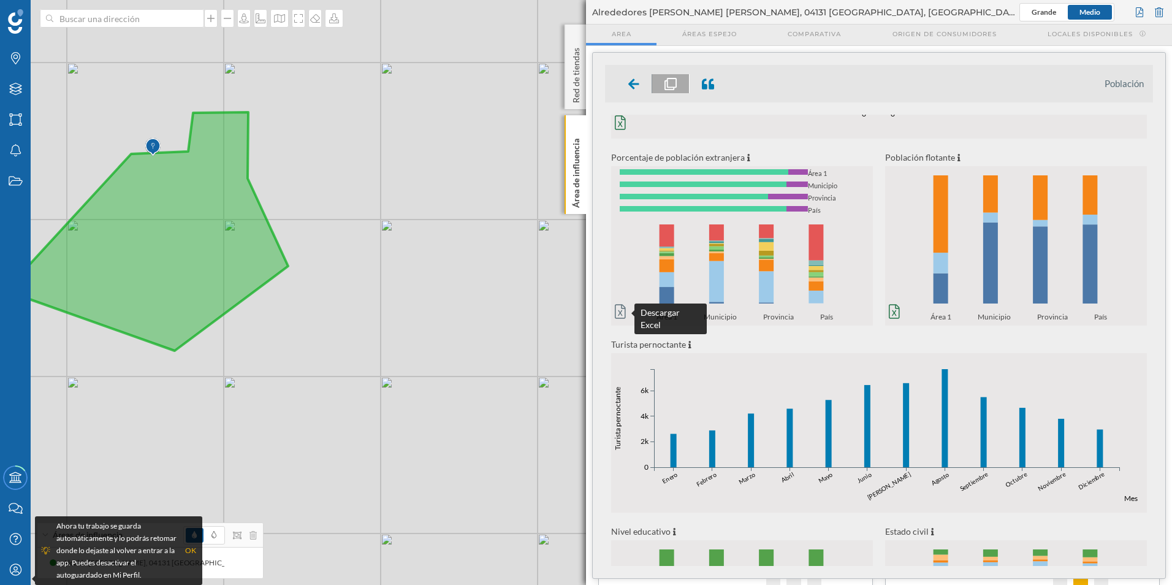
click at [617, 309] on icon at bounding box center [620, 311] width 11 height 15
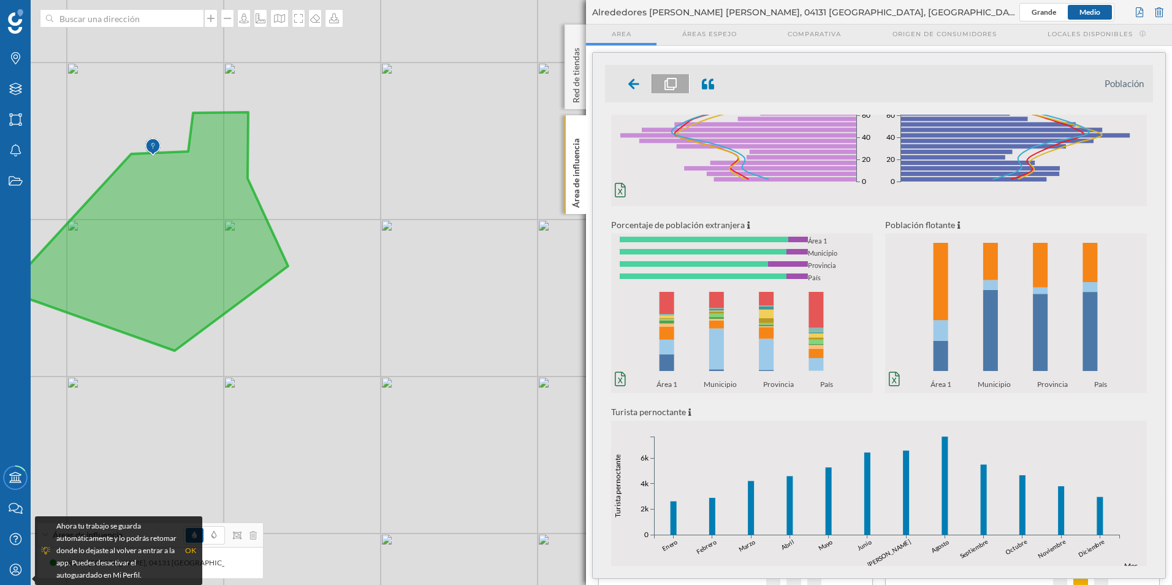
scroll to position [0, 0]
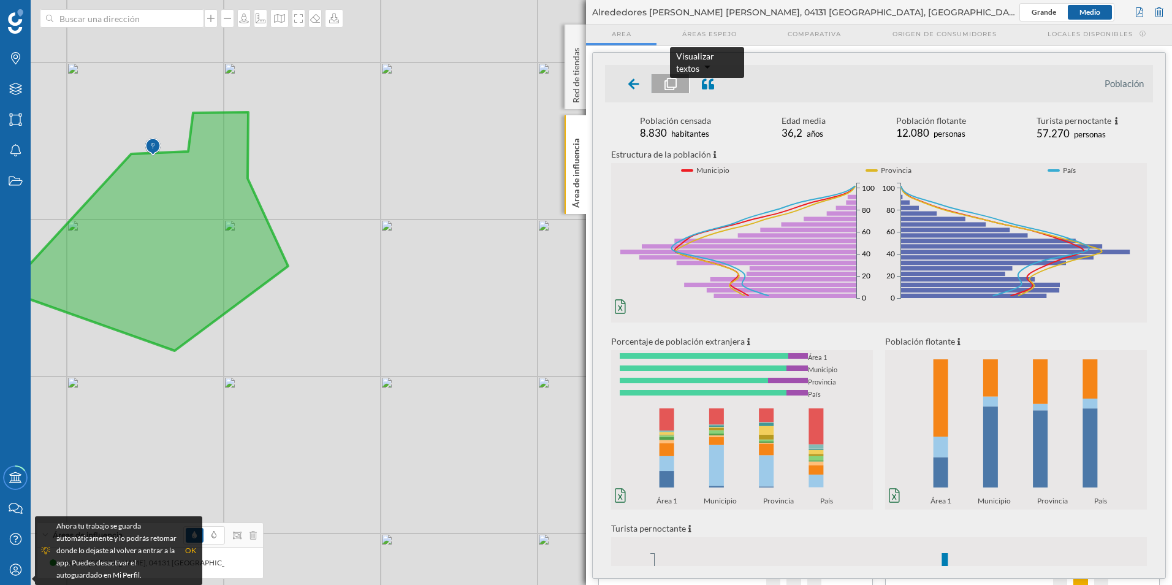
click at [710, 85] on icon at bounding box center [708, 83] width 12 height 11
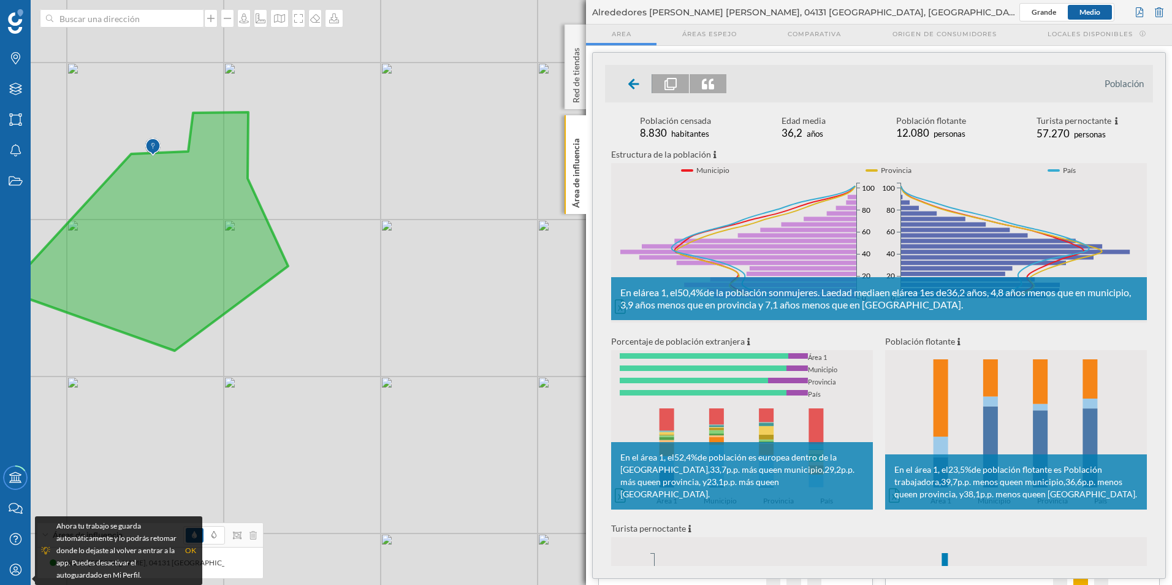
click at [709, 86] on icon at bounding box center [708, 83] width 12 height 11
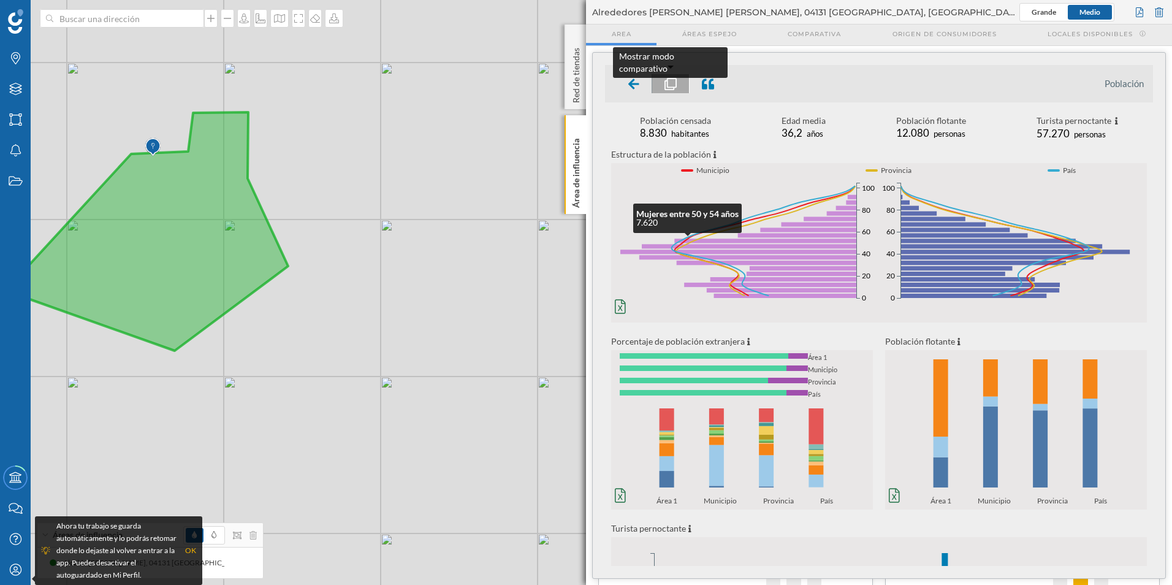
click at [664, 86] on icon at bounding box center [670, 84] width 12 height 12
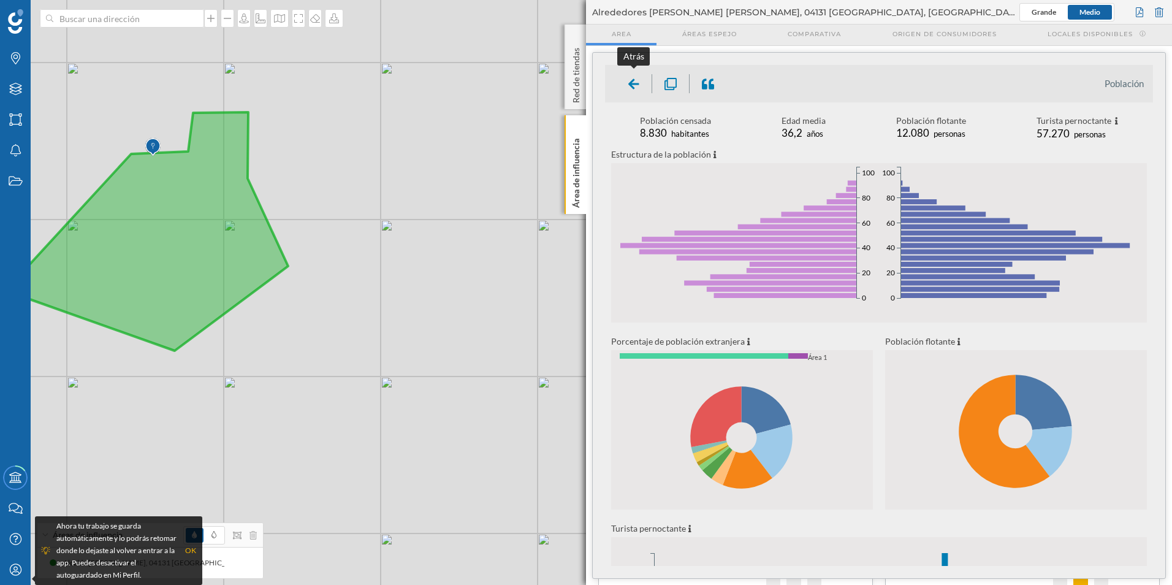
click at [641, 88] on div at bounding box center [634, 83] width 36 height 19
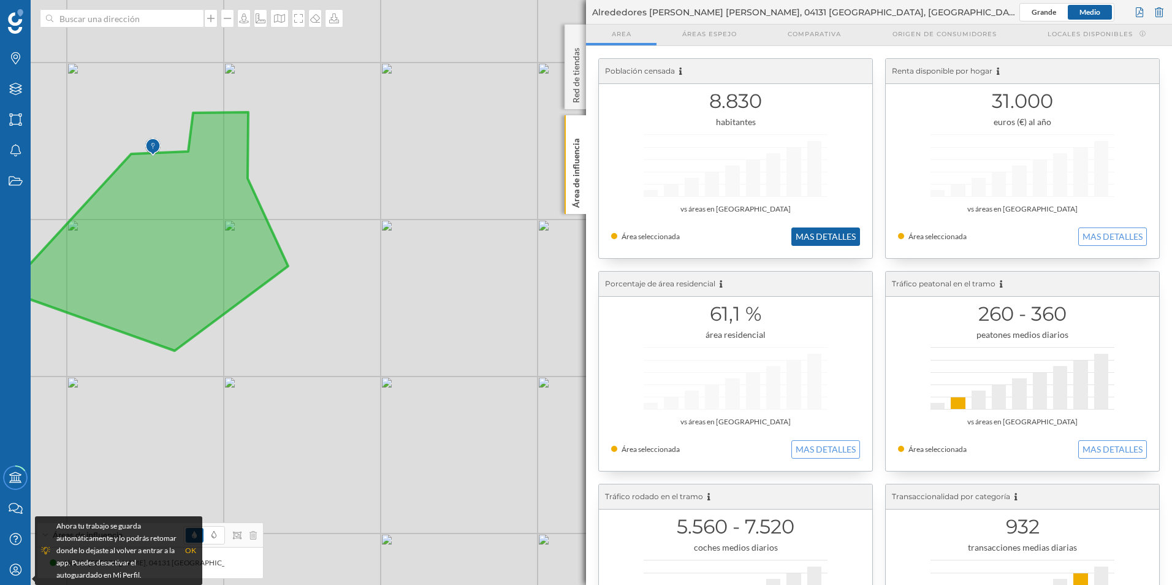
click at [797, 236] on button "MAS DETALLES" at bounding box center [825, 236] width 69 height 18
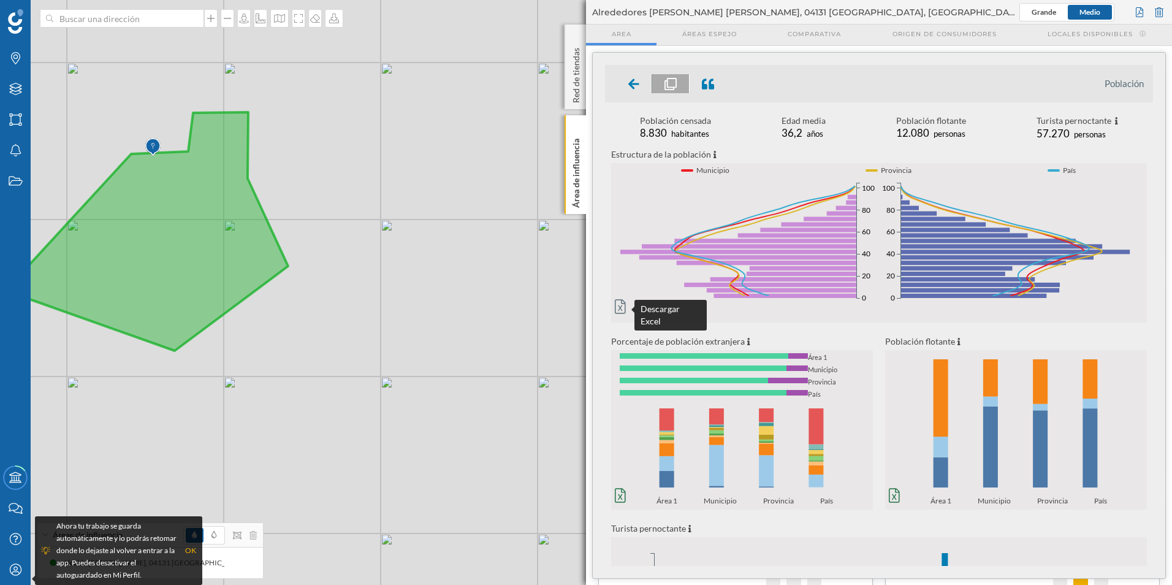
click at [622, 308] on icon at bounding box center [620, 306] width 11 height 15
click at [829, 155] on p "Estructura de la población" at bounding box center [879, 154] width 536 height 13
click at [630, 79] on icon at bounding box center [633, 84] width 11 height 12
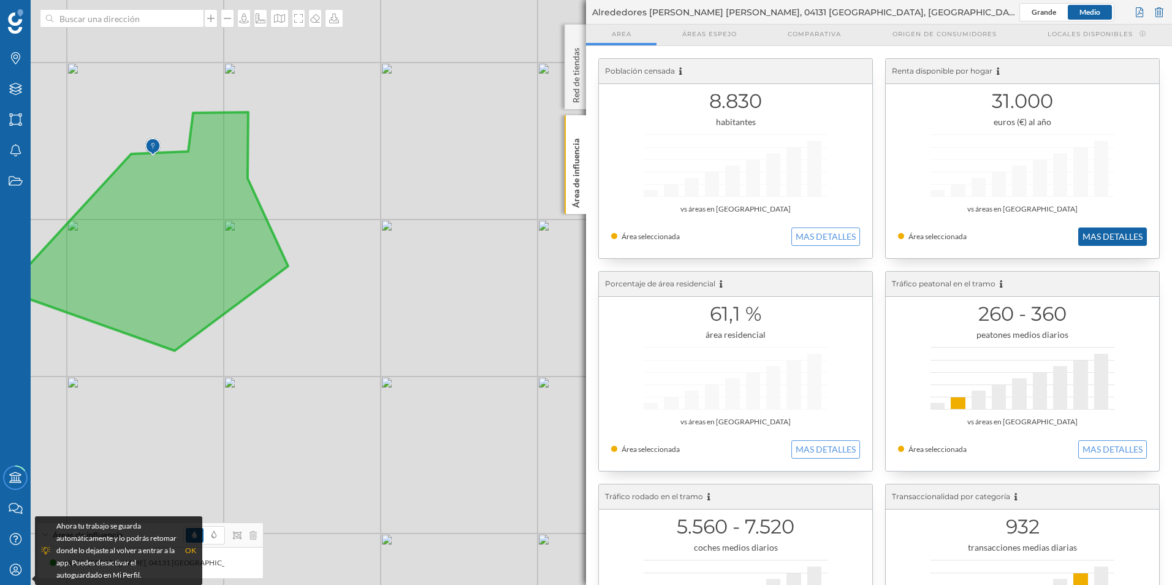
click at [1089, 235] on button "MAS DETALLES" at bounding box center [1112, 236] width 69 height 18
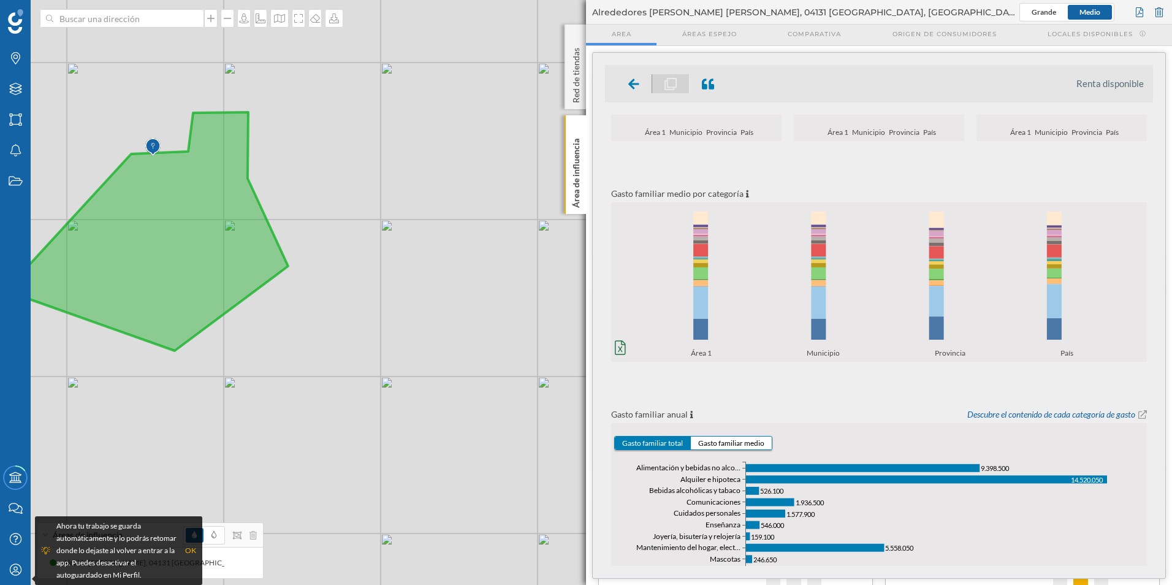
scroll to position [184, 0]
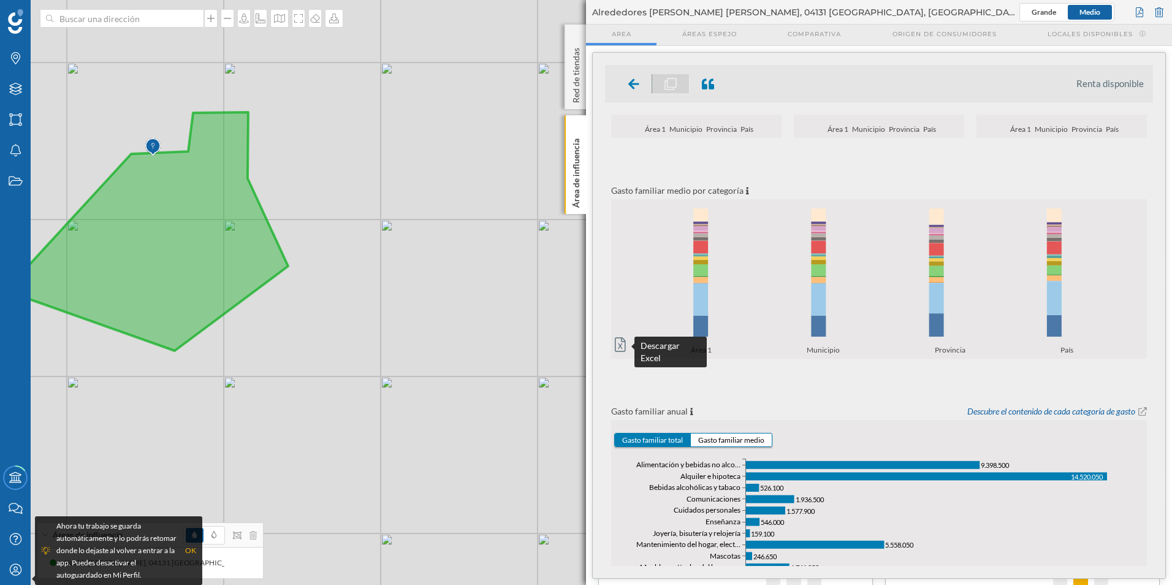
click at [622, 341] on icon at bounding box center [620, 345] width 11 height 14
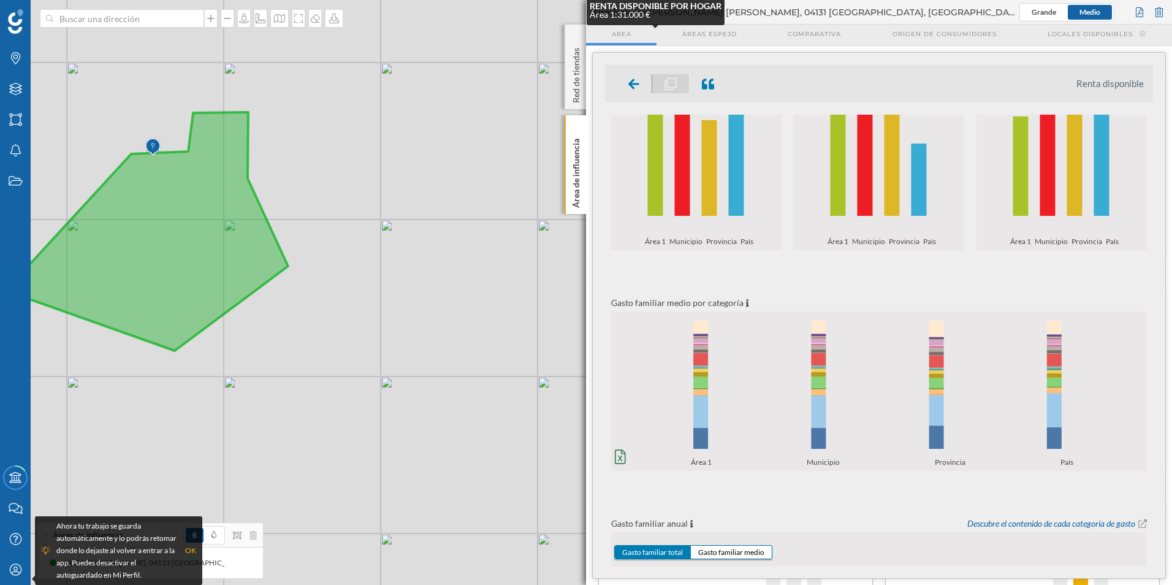
scroll to position [0, 0]
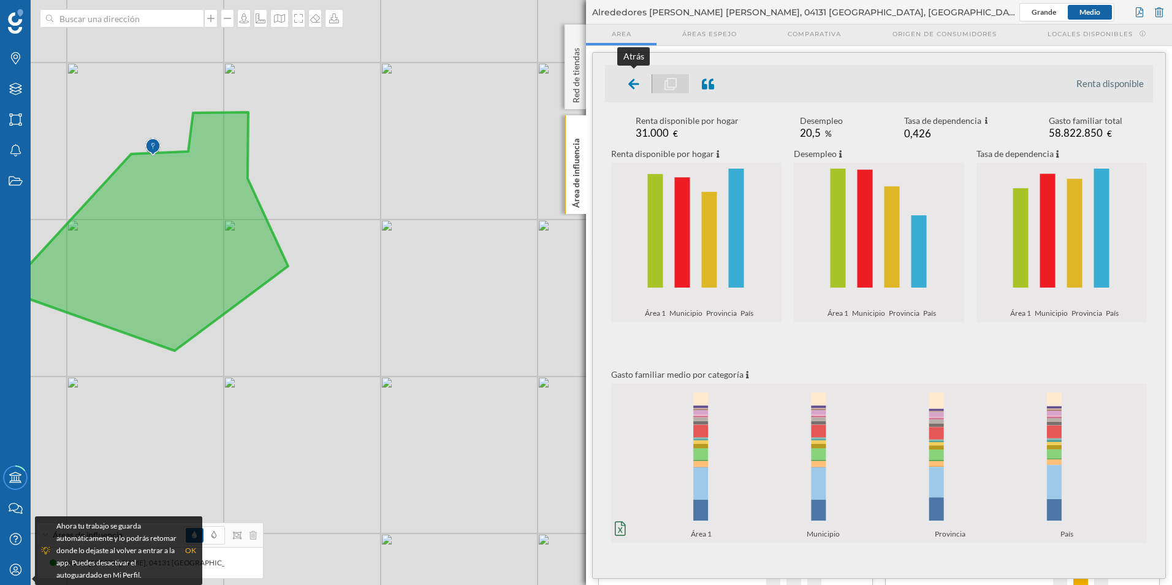
click at [635, 87] on icon at bounding box center [633, 84] width 11 height 12
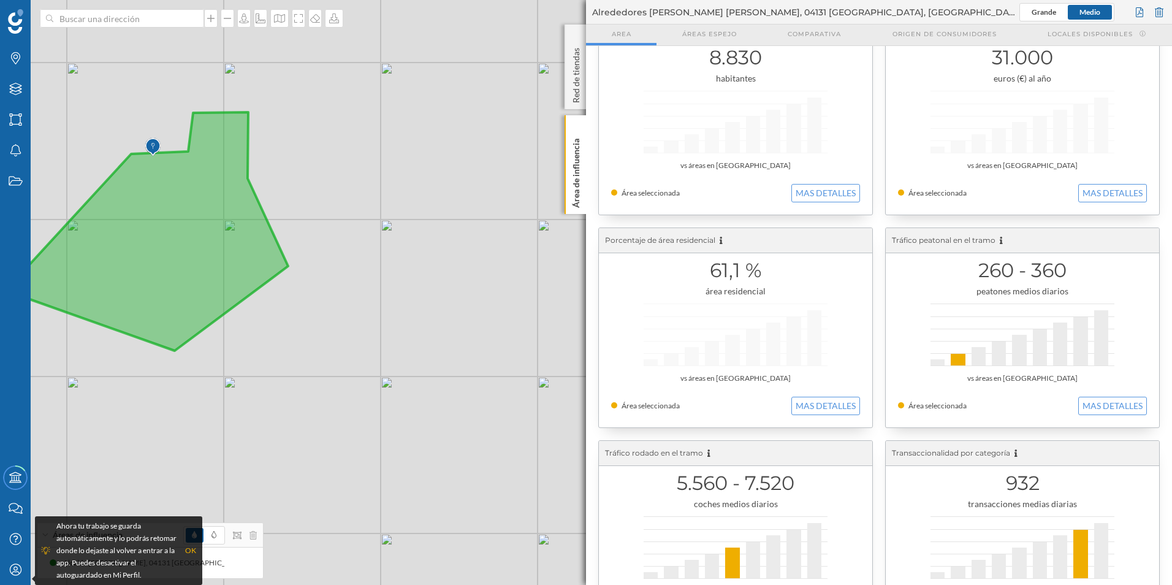
scroll to position [61, 0]
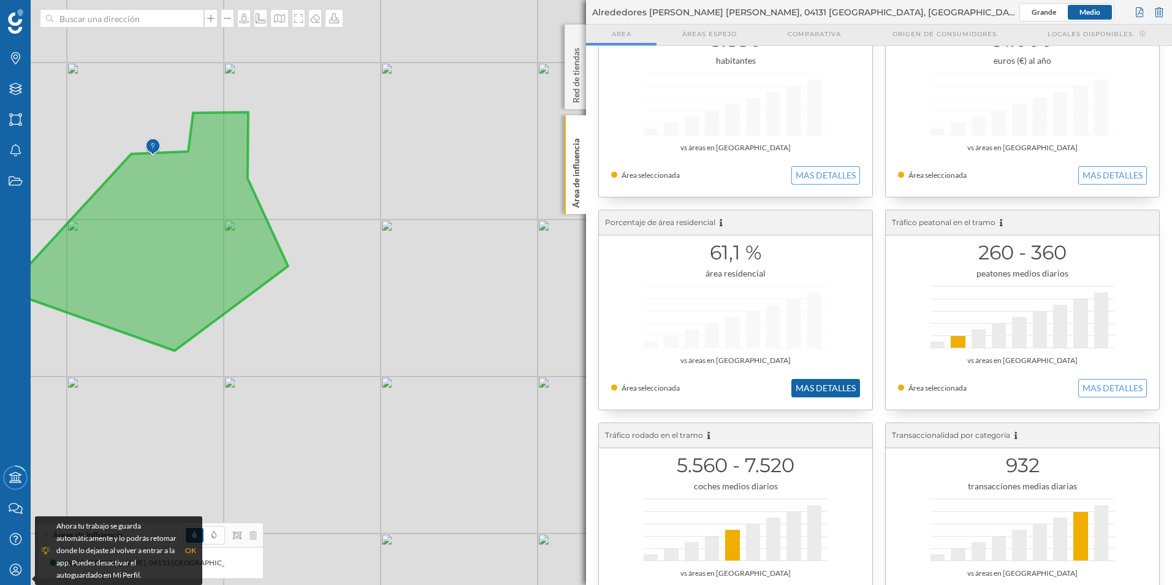
click at [805, 392] on button "MAS DETALLES" at bounding box center [825, 388] width 69 height 18
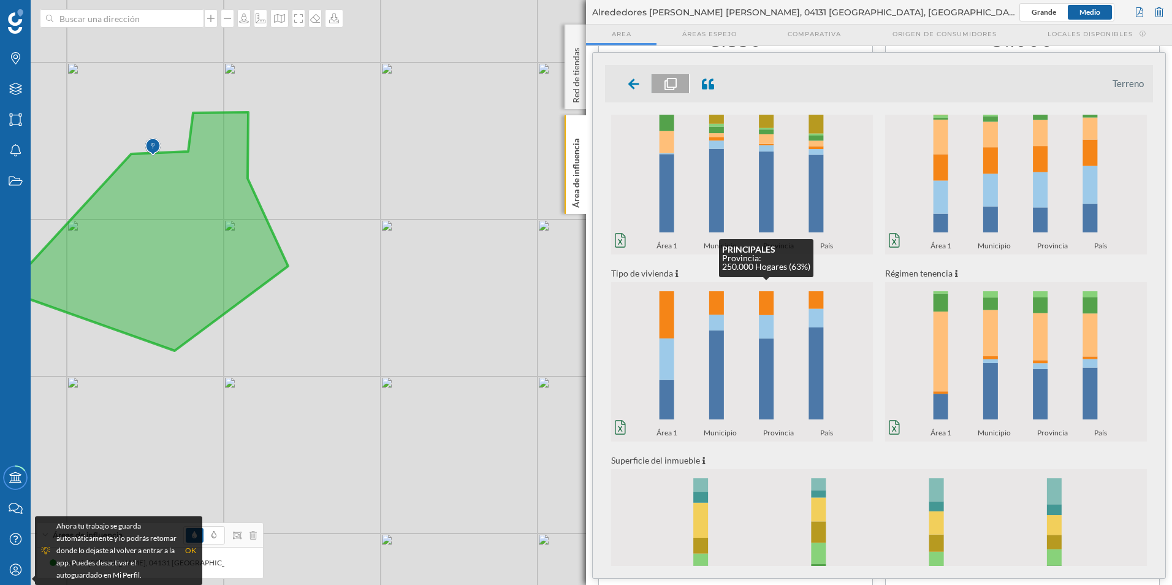
scroll to position [0, 0]
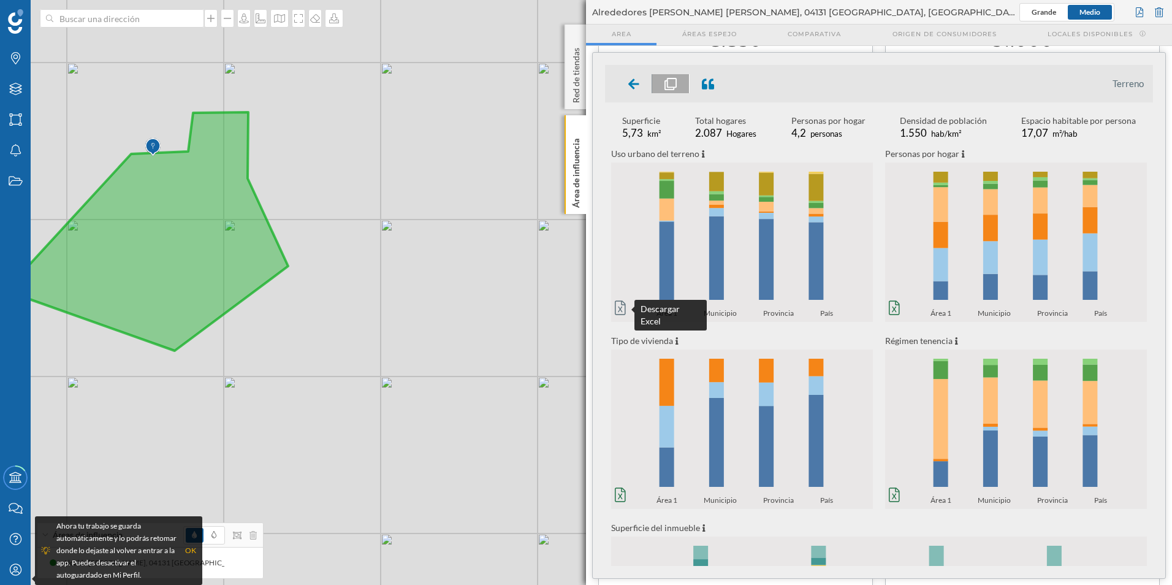
click at [620, 308] on icon at bounding box center [620, 307] width 11 height 15
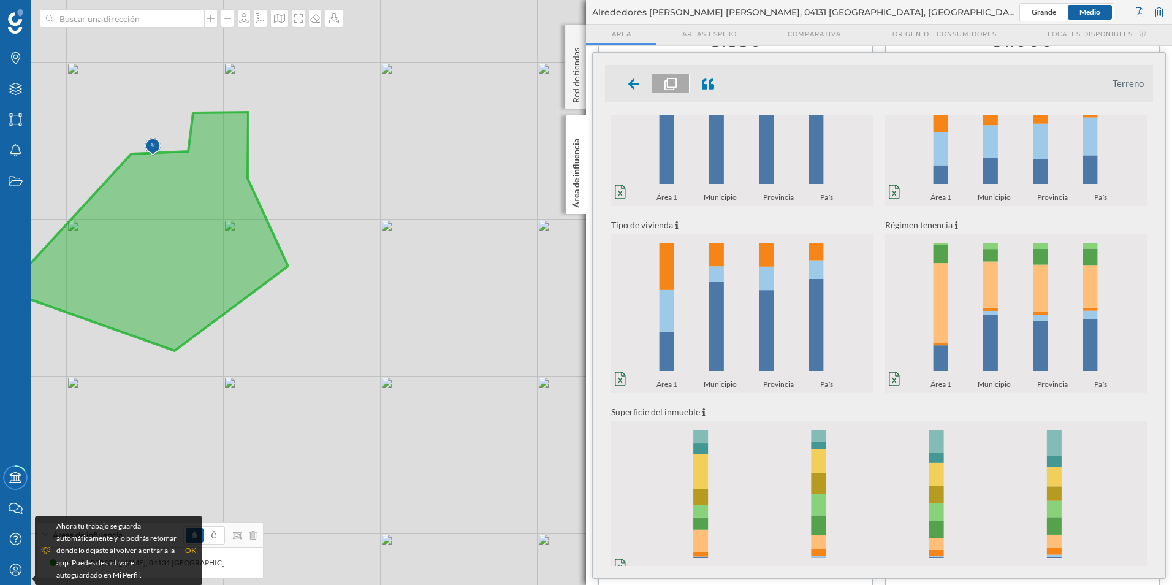
scroll to position [123, 0]
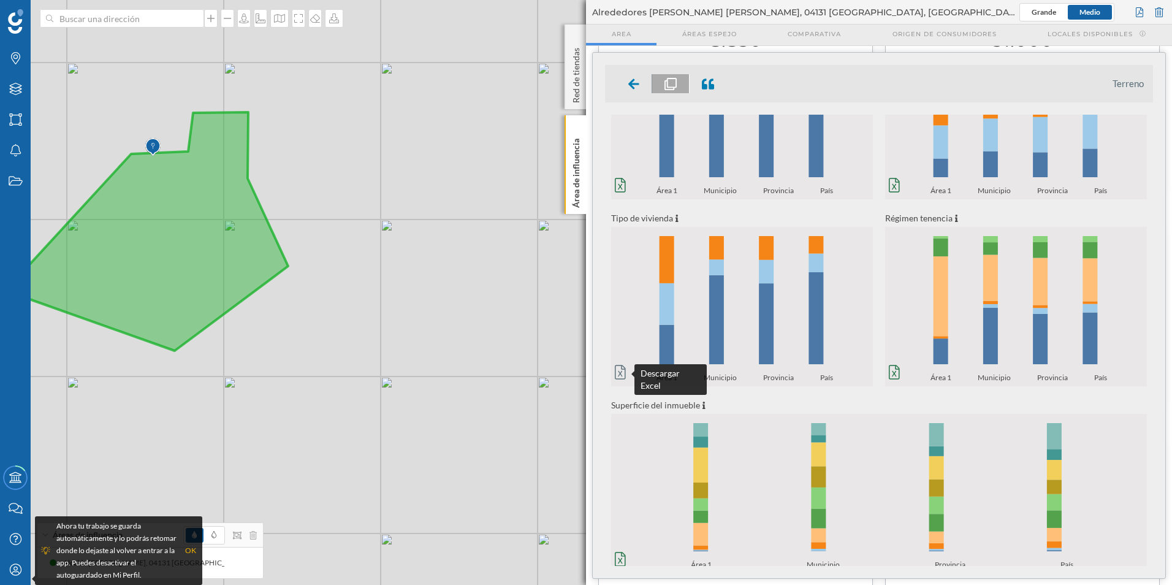
click at [617, 375] on icon at bounding box center [620, 372] width 11 height 15
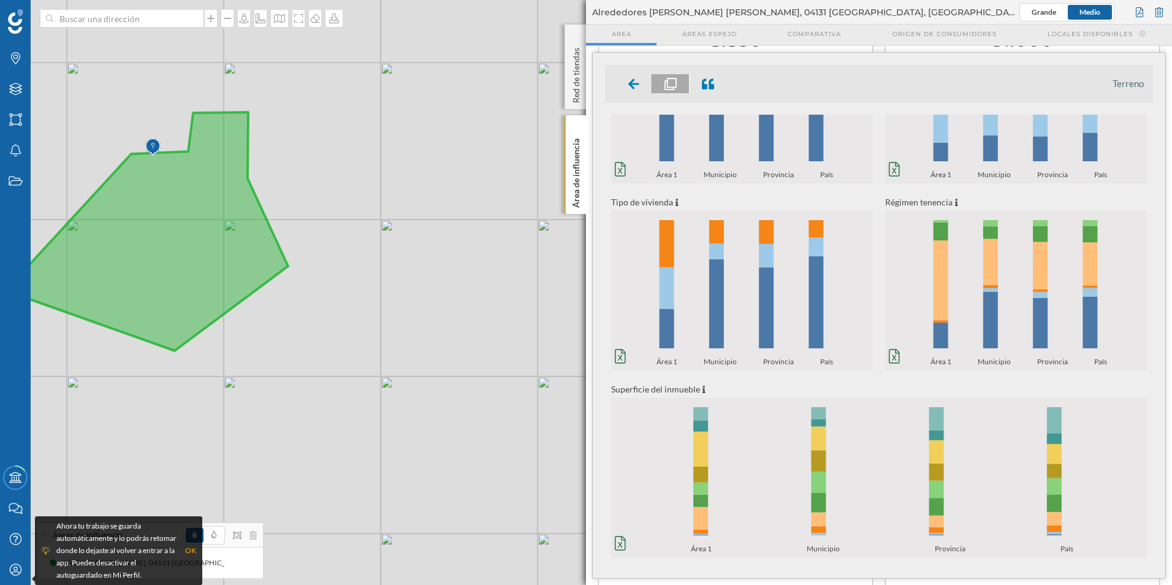
scroll to position [142, 0]
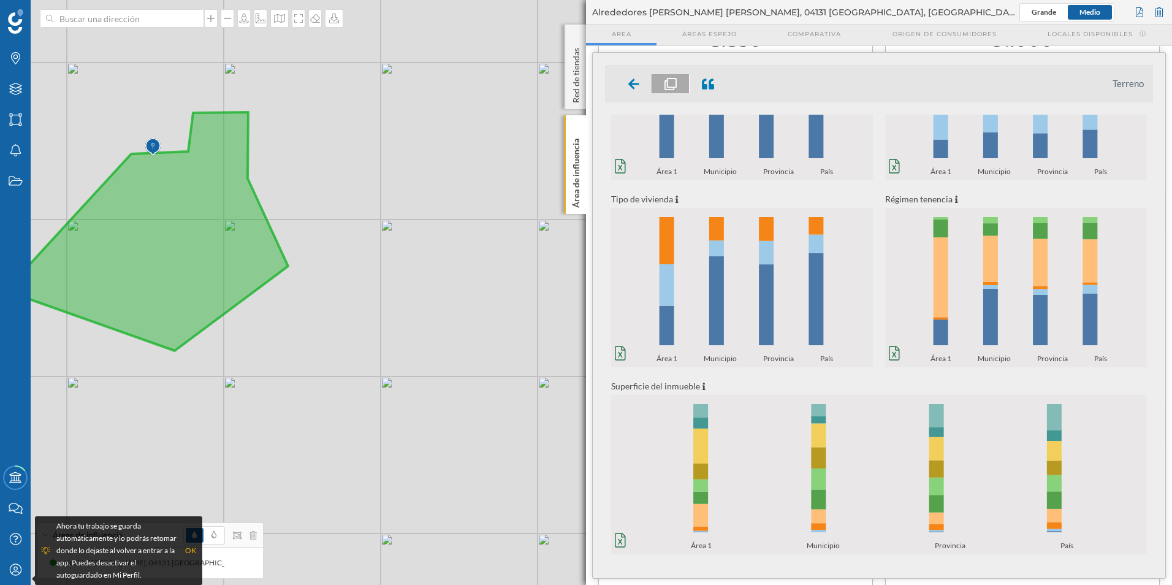
click at [603, 283] on div "Terreno Superficie 5,73 km² Total hogares 2.087 Hogares Personas por hogar 4,2 …" at bounding box center [879, 315] width 573 height 525
click at [893, 355] on icon at bounding box center [894, 353] width 11 height 14
click at [595, 265] on div "Terreno Superficie 5,73 km² Total hogares 2.087 Hogares Personas por hogar 4,2 …" at bounding box center [879, 315] width 573 height 525
click at [633, 82] on icon at bounding box center [633, 84] width 11 height 12
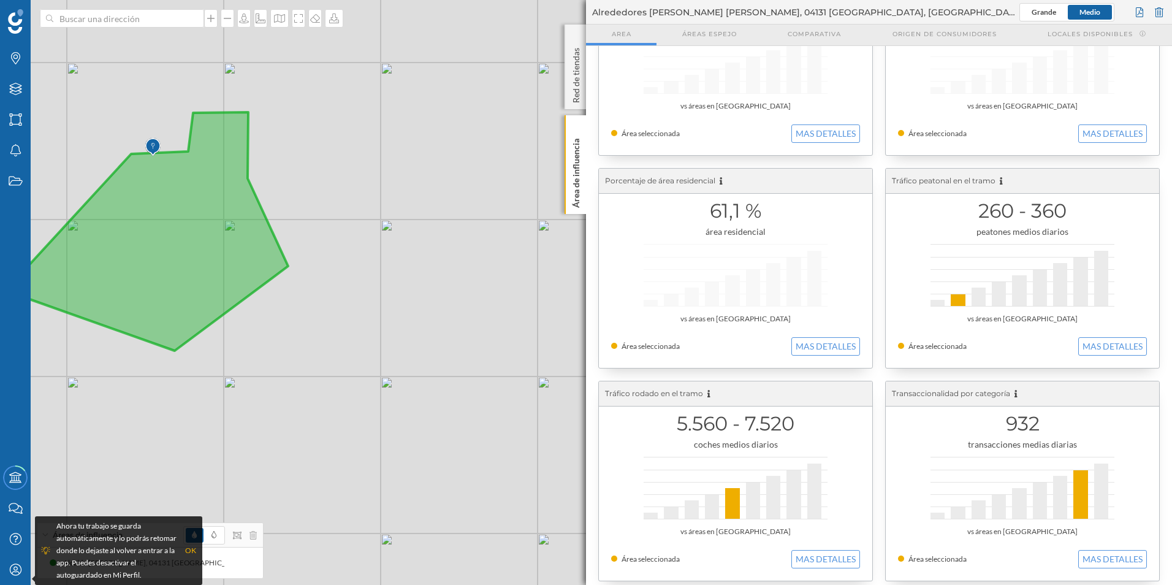
scroll to position [184, 0]
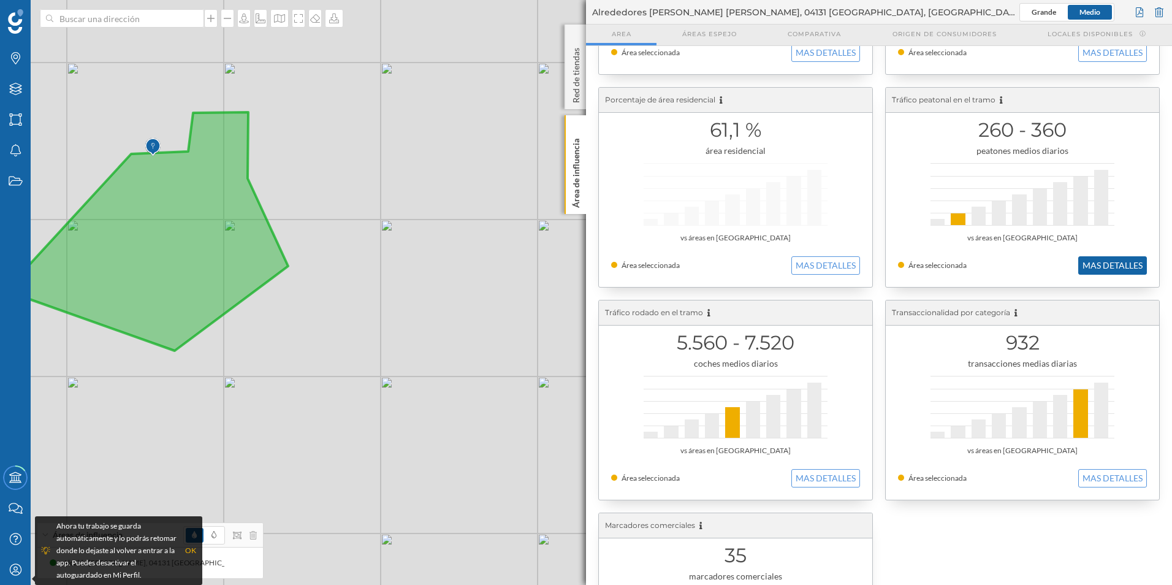
click at [1097, 267] on button "MAS DETALLES" at bounding box center [1112, 265] width 69 height 18
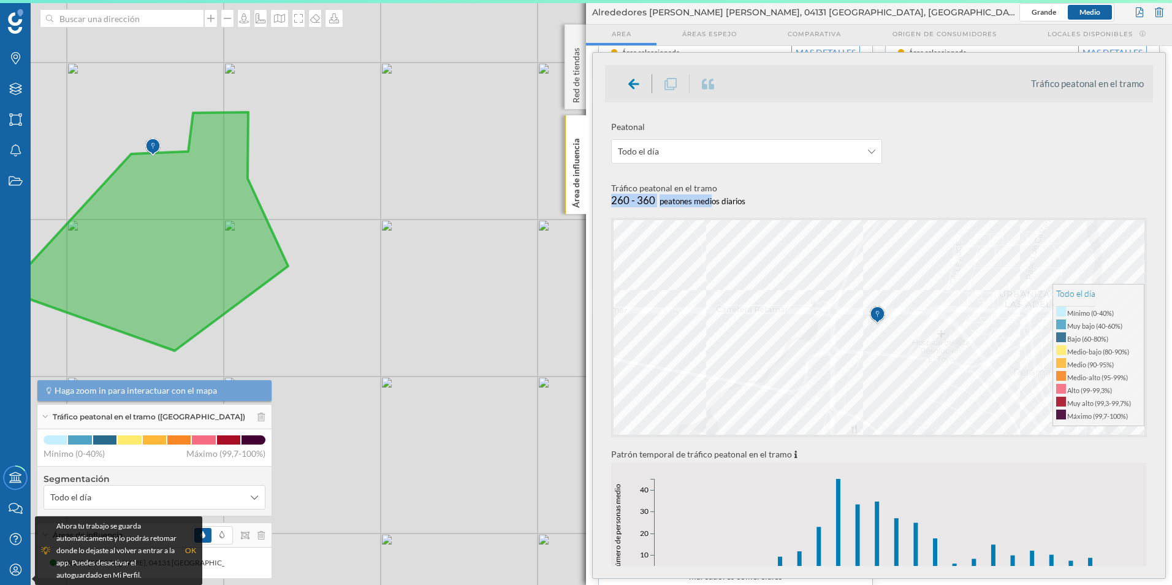
drag, startPoint x: 613, startPoint y: 199, endPoint x: 667, endPoint y: 199, distance: 53.9
click at [667, 199] on div "260 - 360 peatones medios diarios" at bounding box center [678, 200] width 134 height 13
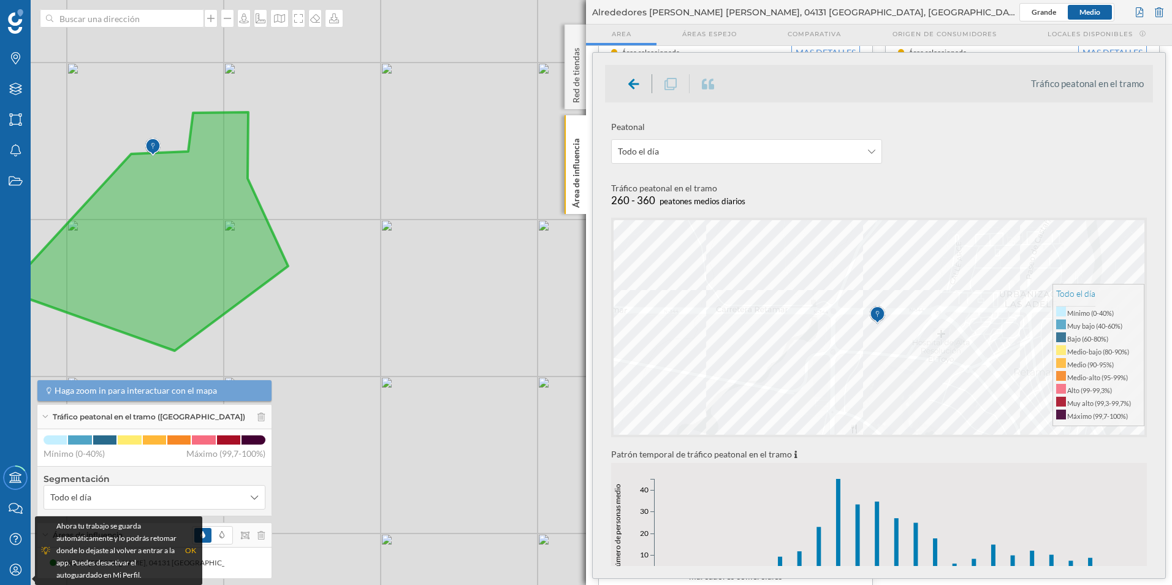
click at [669, 179] on div "Peatonal Todo el día Tráfico peatonal en el tramo 260 - 360 peatones medios dia…" at bounding box center [879, 459] width 548 height 688
click at [868, 149] on icon at bounding box center [871, 151] width 7 height 9
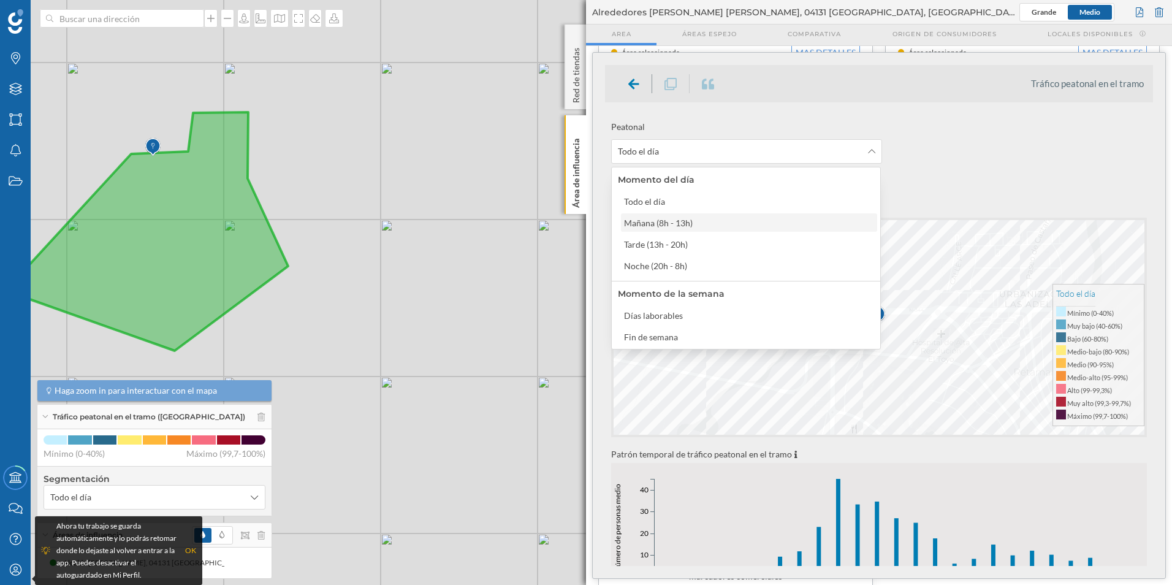
click at [672, 224] on div "Mañana (8h - 13h)" at bounding box center [658, 223] width 69 height 10
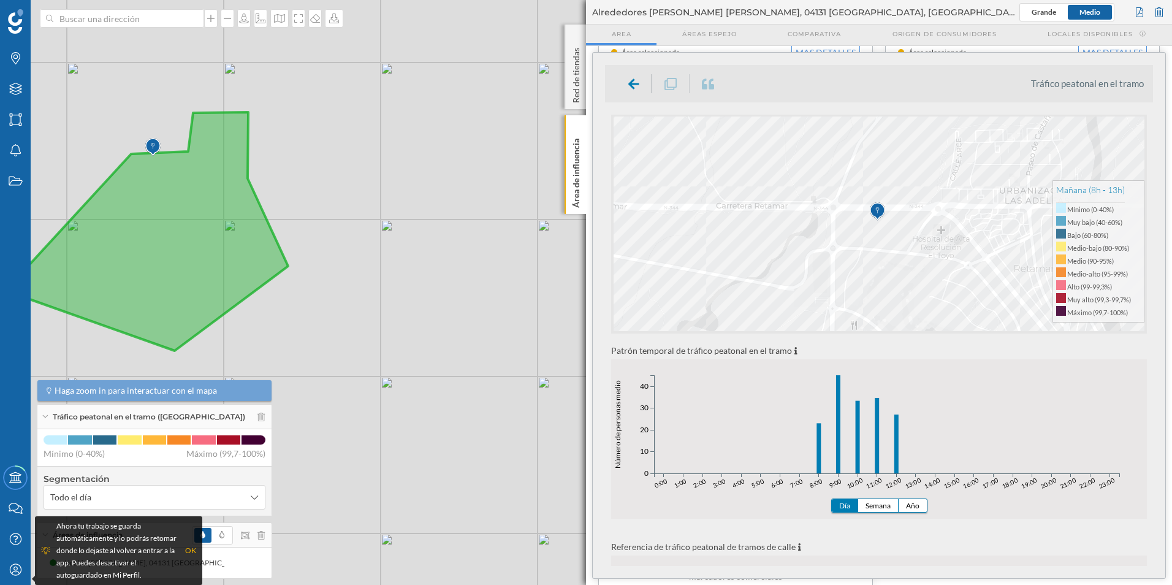
scroll to position [0, 0]
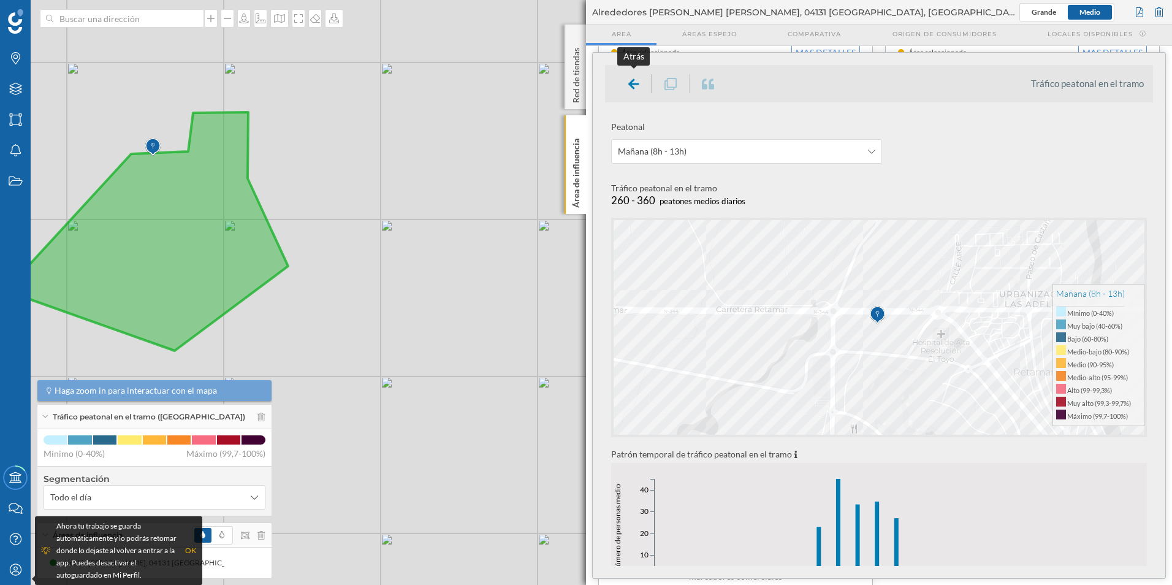
click at [631, 85] on icon at bounding box center [633, 83] width 11 height 10
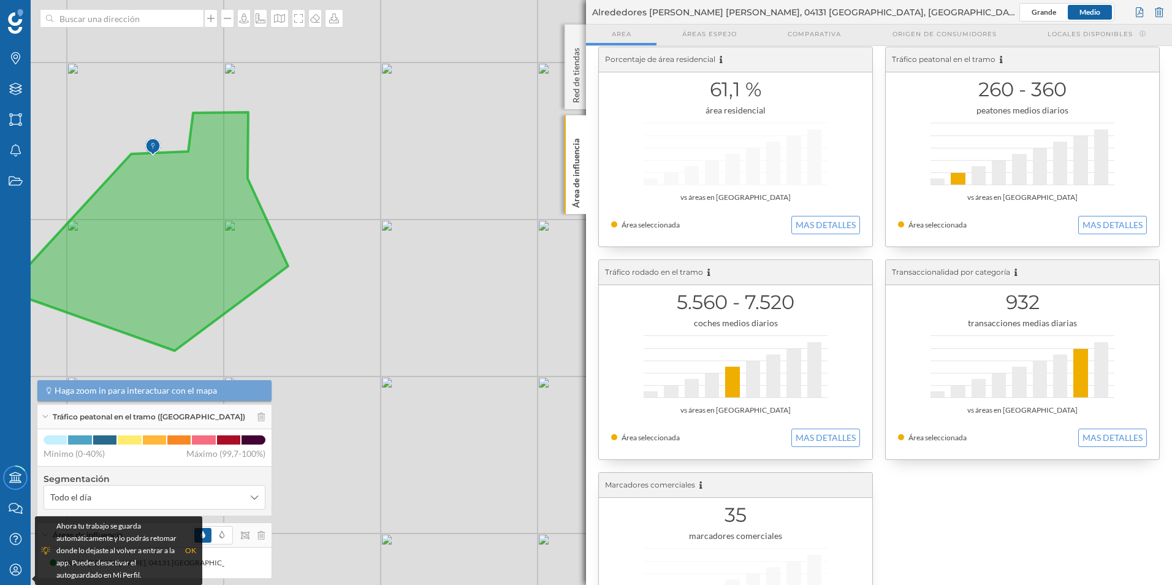
scroll to position [245, 0]
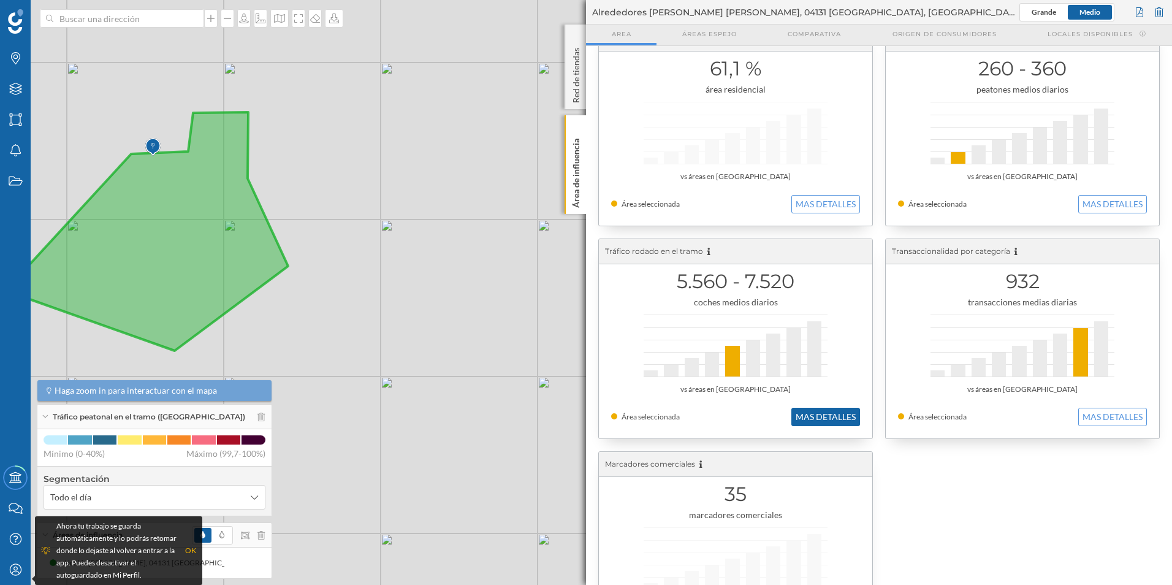
click at [802, 419] on button "MAS DETALLES" at bounding box center [825, 417] width 69 height 18
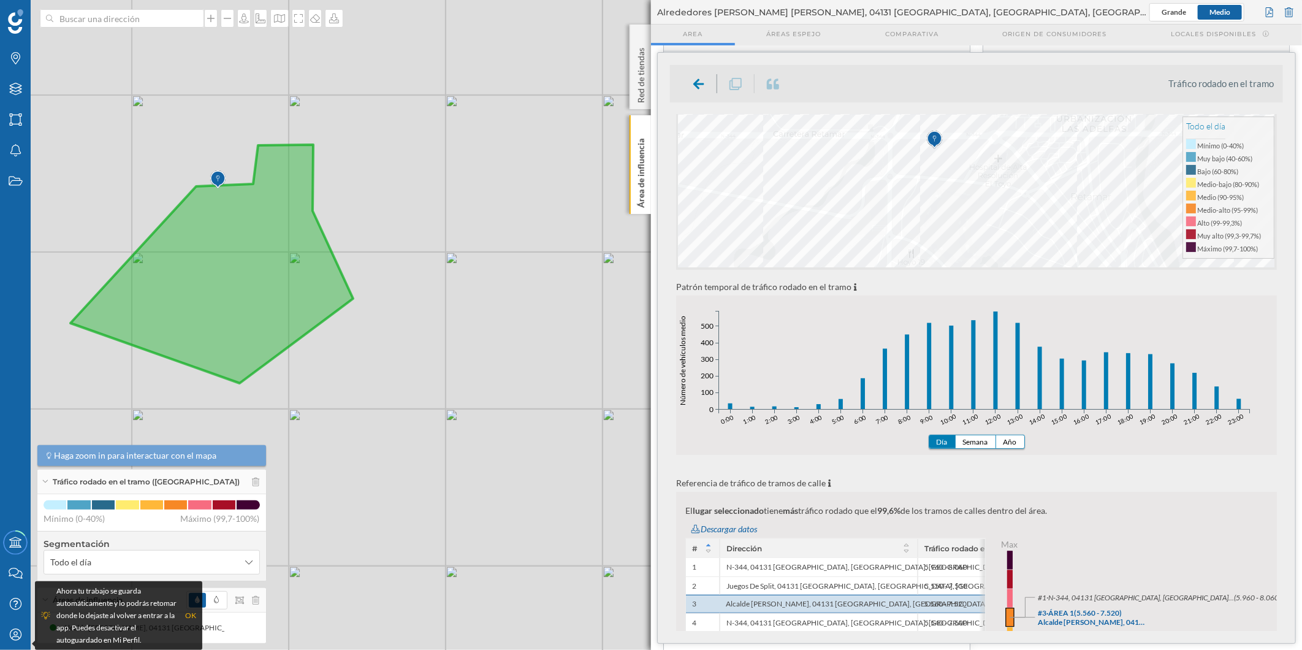
click at [901, 278] on div "Tráfico rodado Todo el día Tráfico rodado en el tramo 5.560 - 7.520 coches medi…" at bounding box center [976, 650] width 613 height 1406
click at [699, 87] on icon at bounding box center [698, 83] width 11 height 10
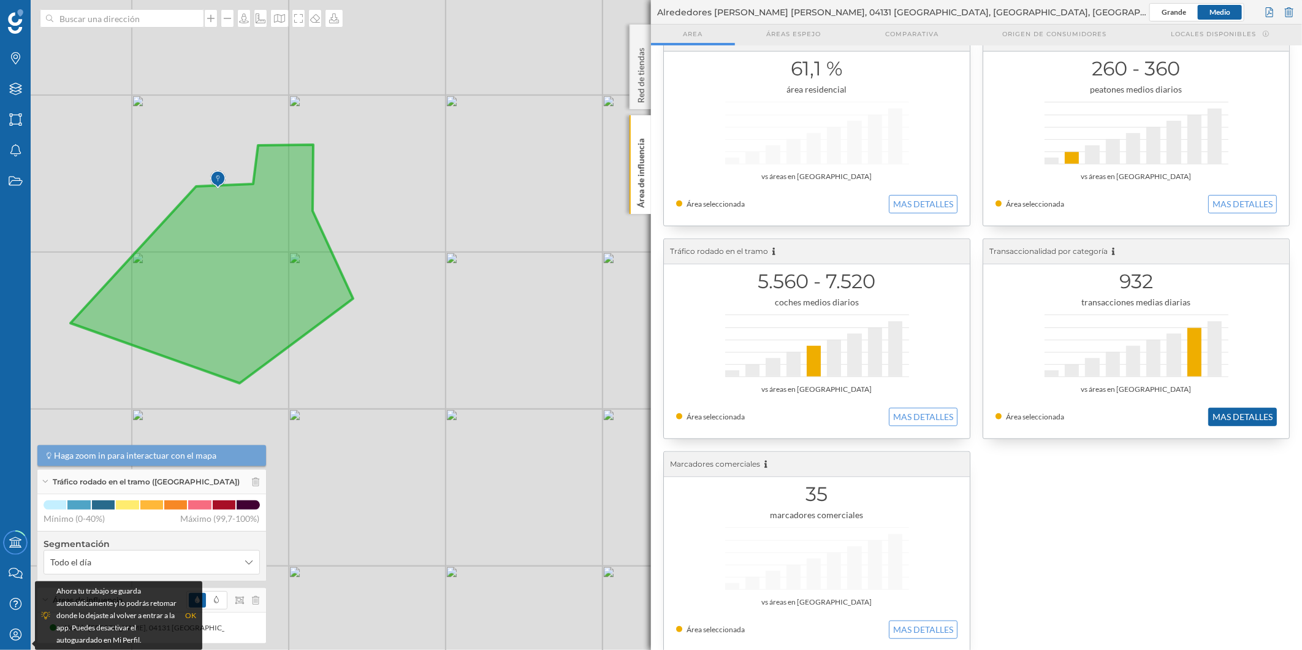
click at [1171, 411] on button "MAS DETALLES" at bounding box center [1242, 417] width 69 height 18
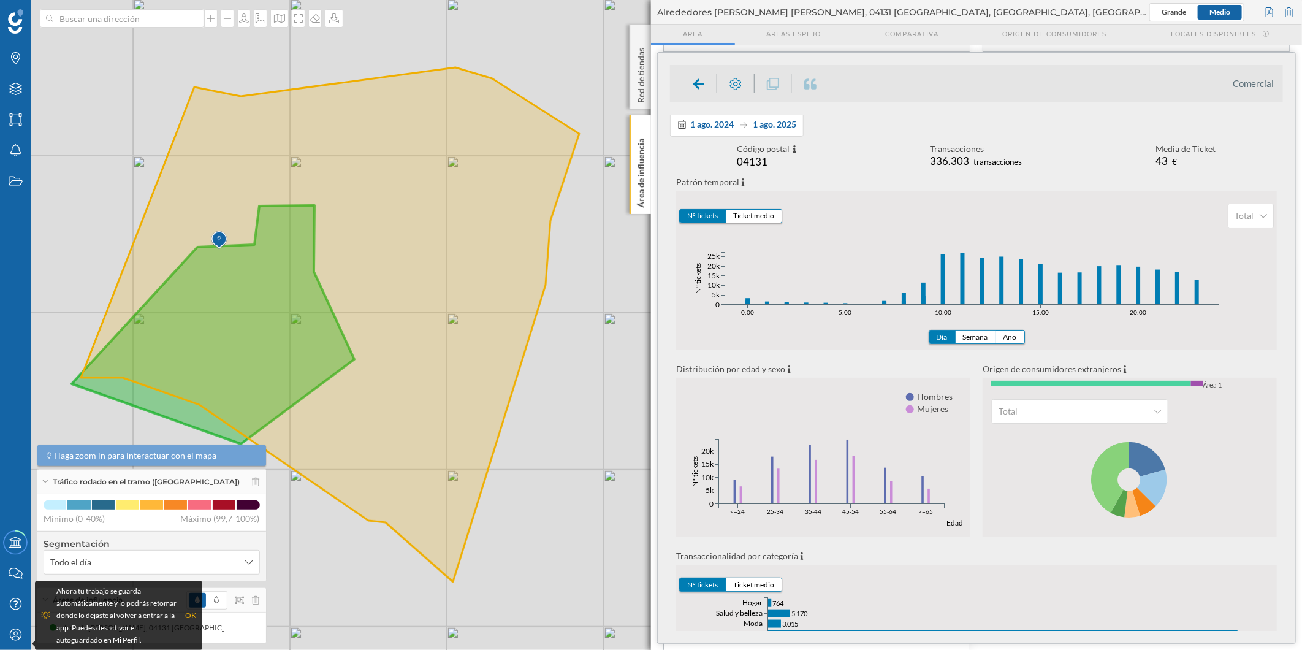
scroll to position [0, 0]
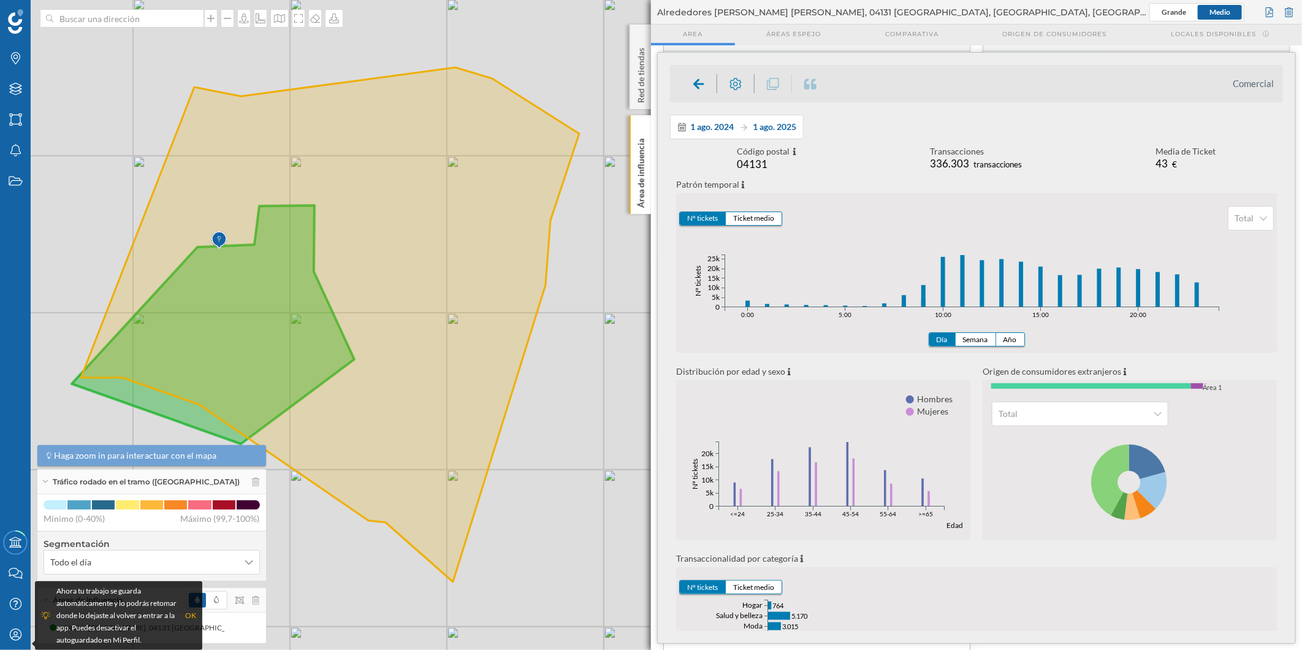
click at [698, 219] on button "Nº tickets" at bounding box center [703, 218] width 46 height 13
click at [756, 218] on button "Ticket medio" at bounding box center [754, 218] width 56 height 13
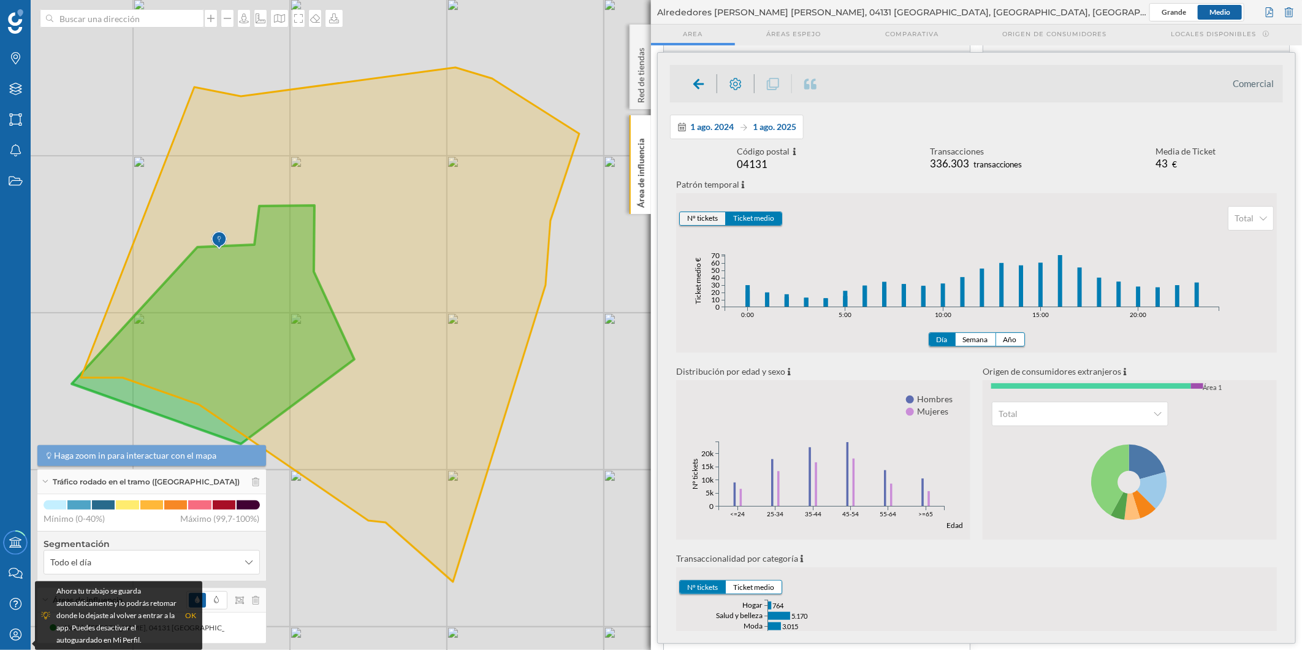
click at [688, 213] on button "Nº tickets" at bounding box center [703, 218] width 46 height 13
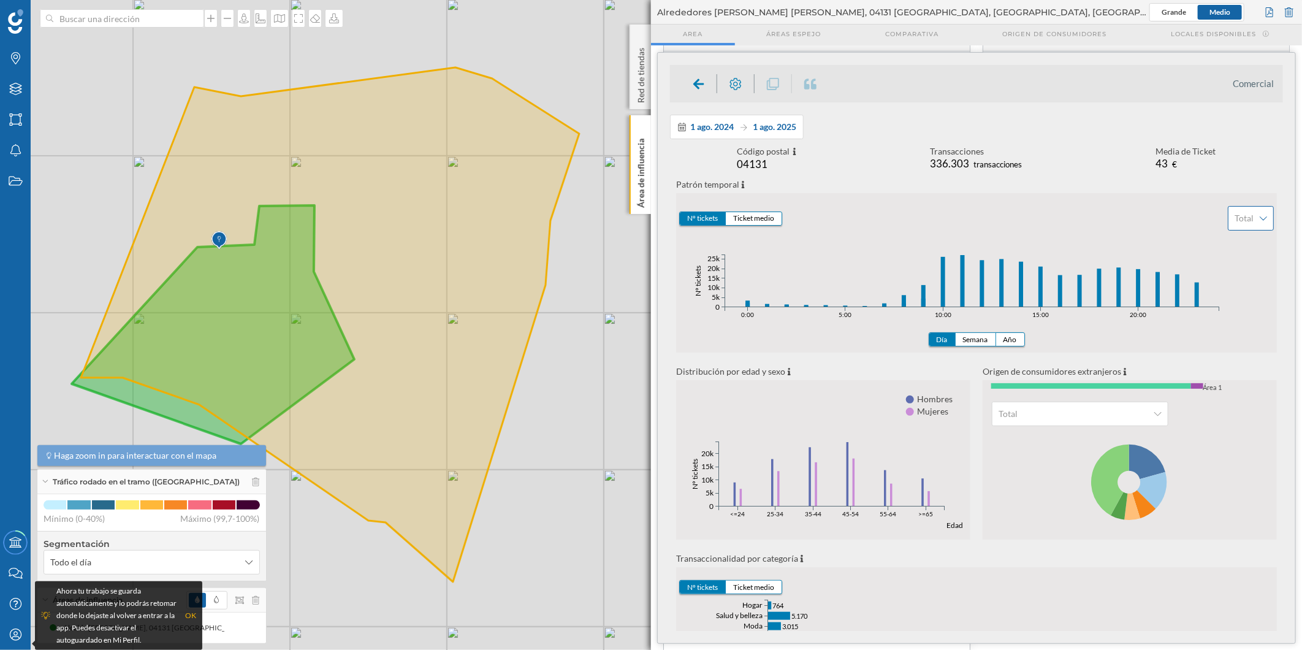
click at [1171, 218] on span "Total" at bounding box center [1244, 218] width 19 height 12
click at [1171, 285] on div "Alimentación" at bounding box center [1257, 289] width 51 height 10
click at [758, 219] on button "Ticket medio" at bounding box center [754, 218] width 56 height 13
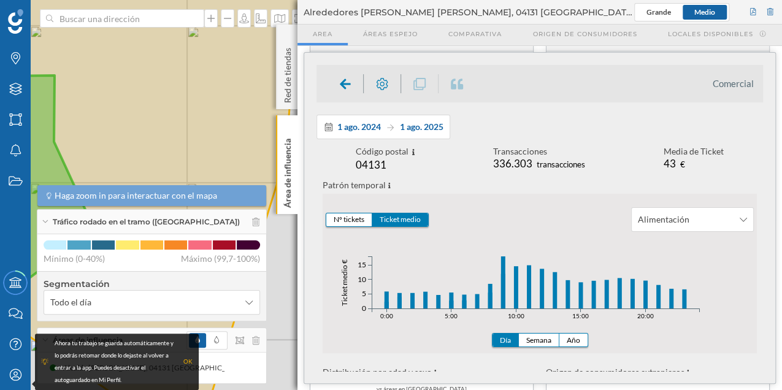
scroll to position [40, 0]
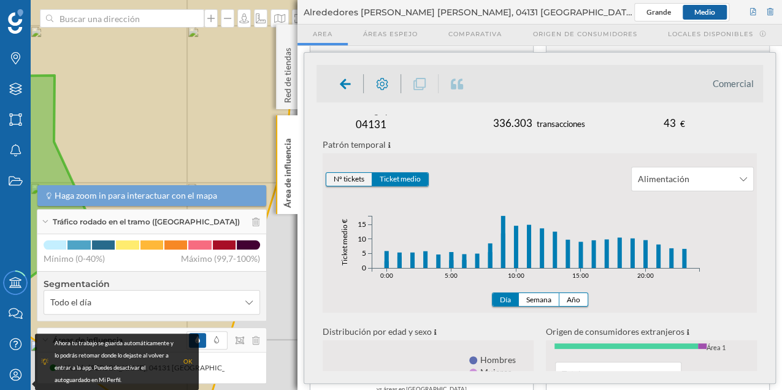
click at [337, 179] on button "Nº tickets" at bounding box center [349, 179] width 46 height 13
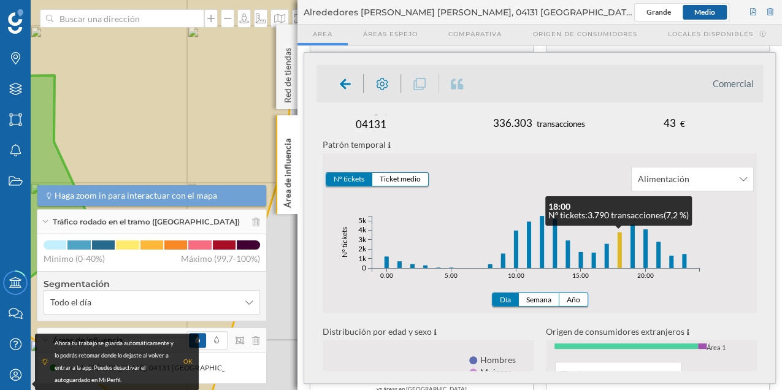
click at [326, 173] on button "Nº tickets" at bounding box center [349, 179] width 46 height 13
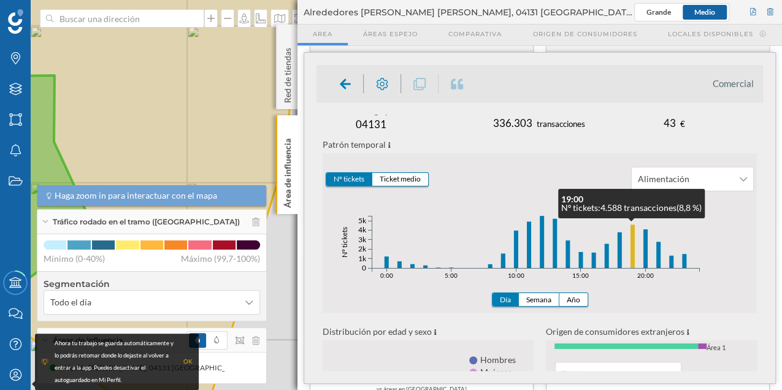
click at [326, 173] on button "Nº tickets" at bounding box center [349, 179] width 46 height 13
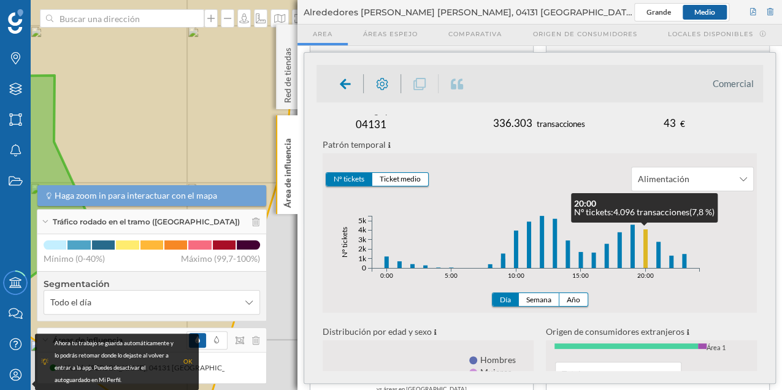
click at [326, 173] on button "Nº tickets" at bounding box center [349, 179] width 46 height 13
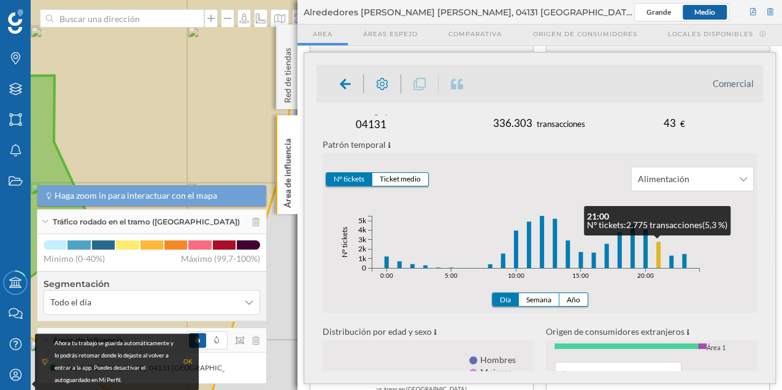
click at [326, 173] on button "Nº tickets" at bounding box center [349, 179] width 46 height 13
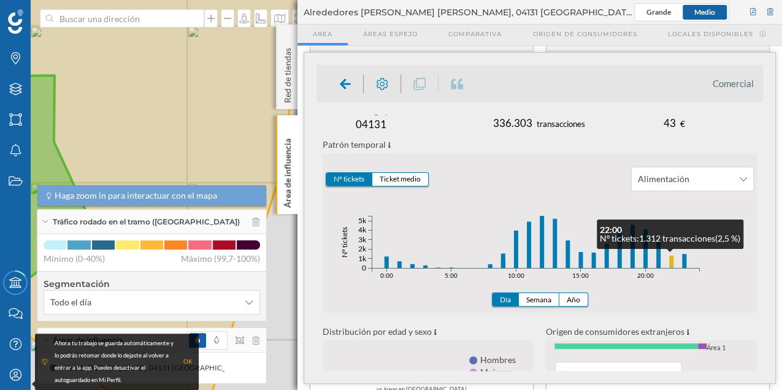
click at [326, 173] on button "Nº tickets" at bounding box center [349, 179] width 46 height 13
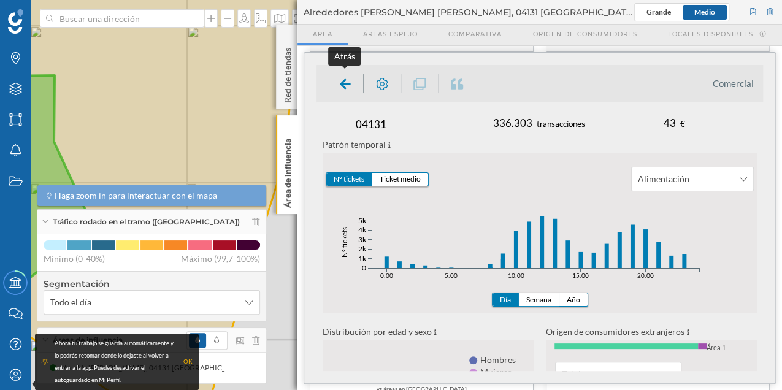
click at [348, 87] on icon at bounding box center [345, 84] width 11 height 12
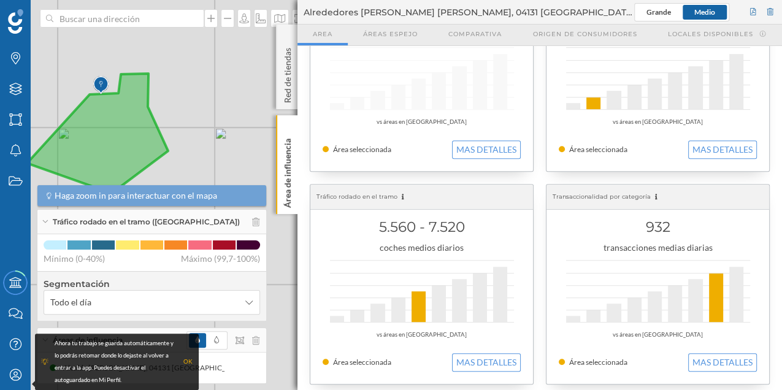
scroll to position [368, 0]
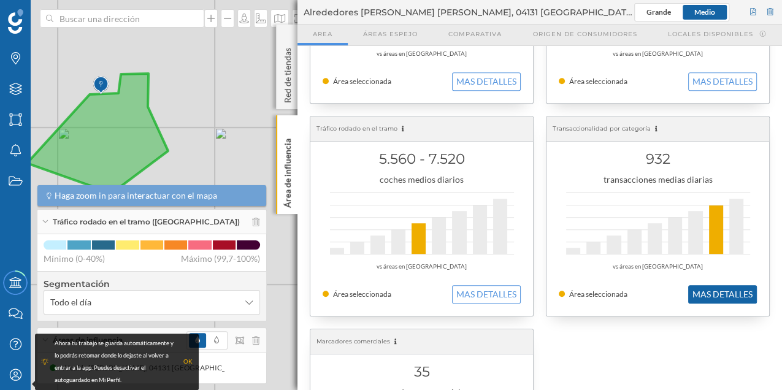
click at [707, 288] on button "MAS DETALLES" at bounding box center [722, 294] width 69 height 18
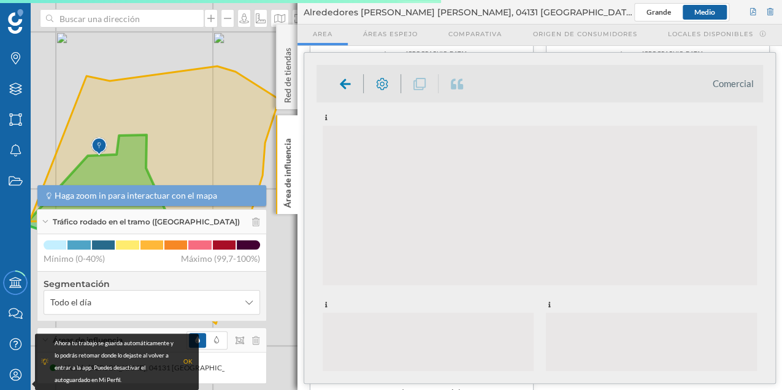
scroll to position [82, 0]
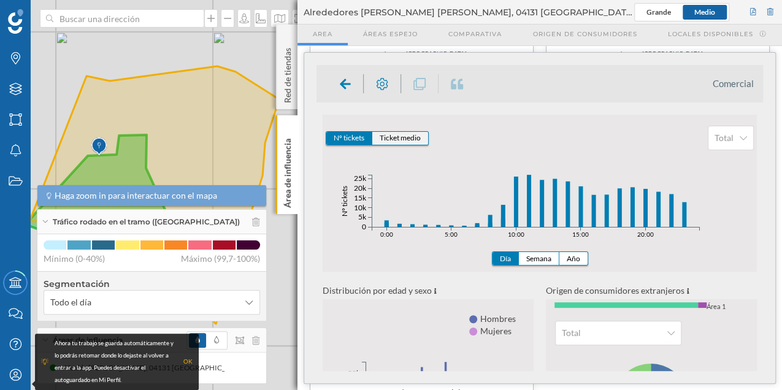
click at [400, 139] on button "Ticket medio" at bounding box center [400, 138] width 56 height 13
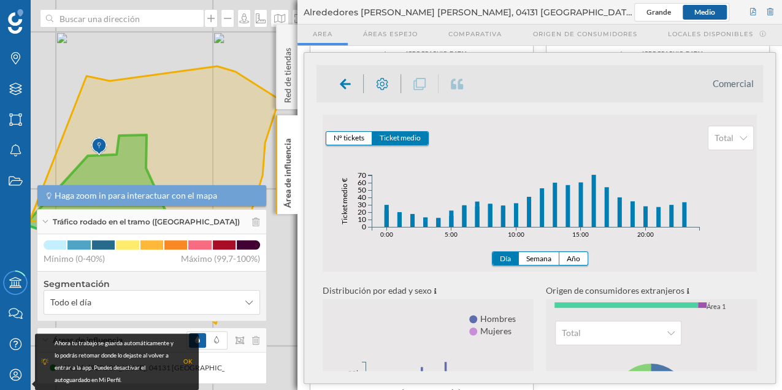
scroll to position [0, 0]
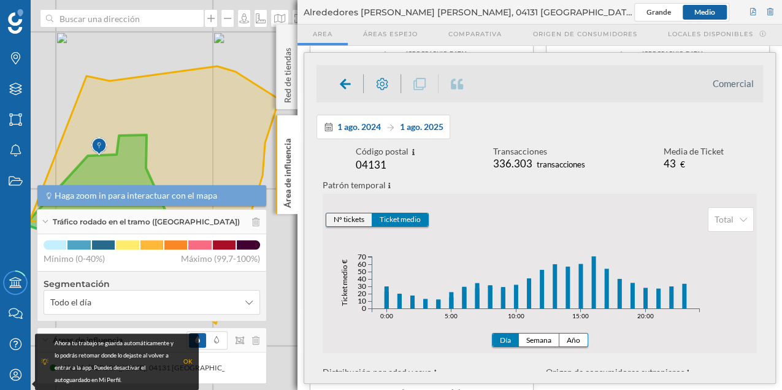
click at [341, 217] on button "Nº tickets" at bounding box center [349, 219] width 46 height 13
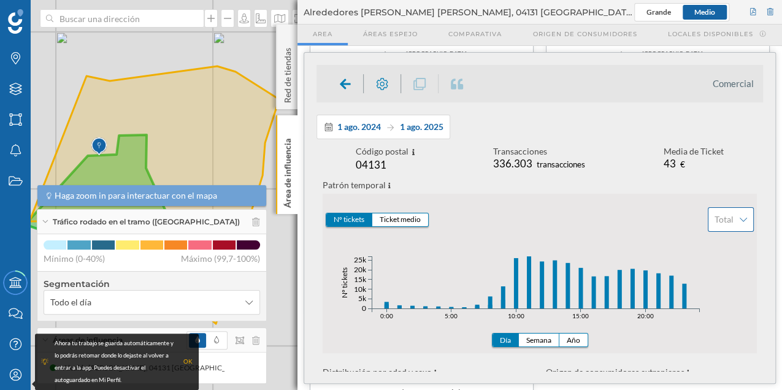
click at [714, 224] on span "Total" at bounding box center [723, 219] width 19 height 12
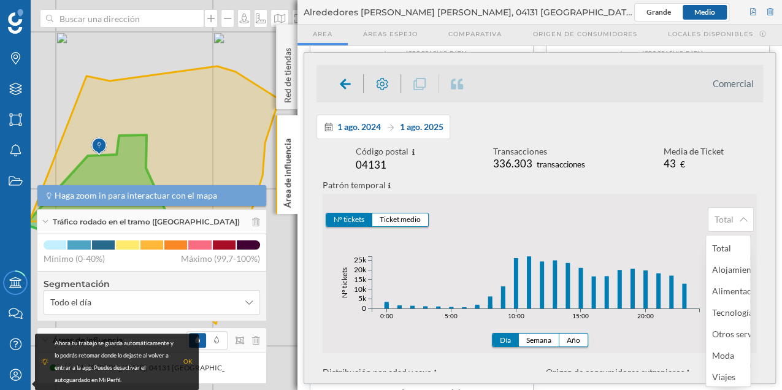
click at [590, 286] on icon "0:00 5:00 10:00 15:00 20:00 0 5k 10k 15k 20k 25k 0:00 5:00 10:00 15:00 20:00 Nº…" at bounding box center [539, 299] width 434 height 135
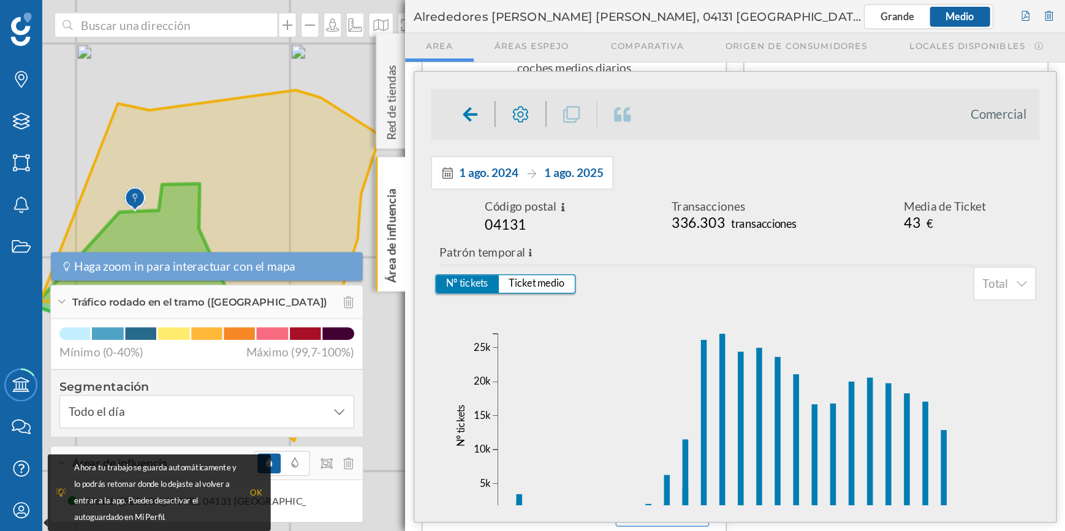
scroll to position [493, 0]
click at [725, 214] on span "Total" at bounding box center [730, 208] width 19 height 12
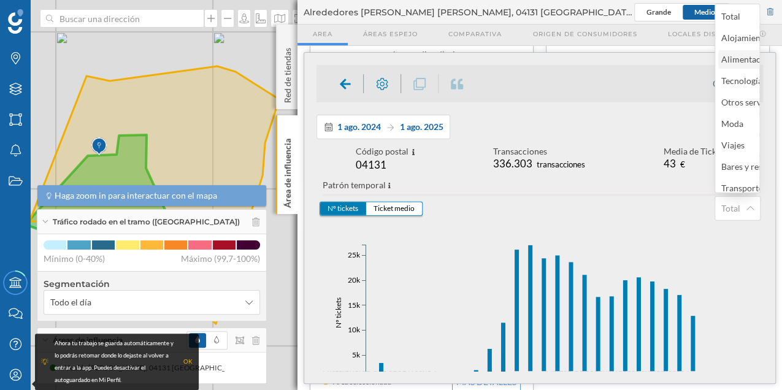
click at [727, 60] on div "Alimentación" at bounding box center [746, 59] width 51 height 10
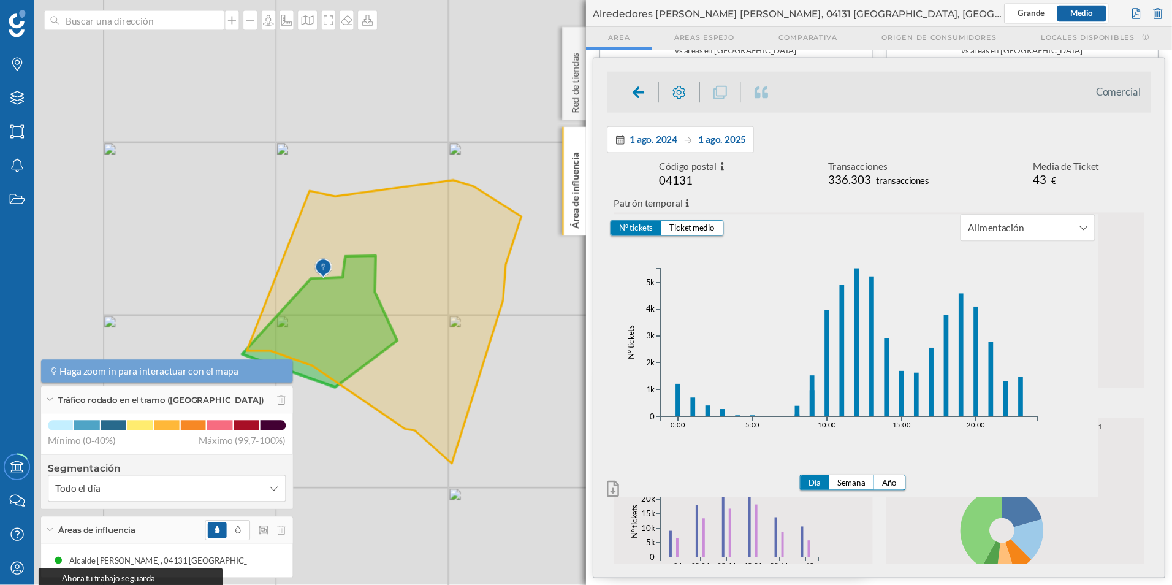
scroll to position [324, 0]
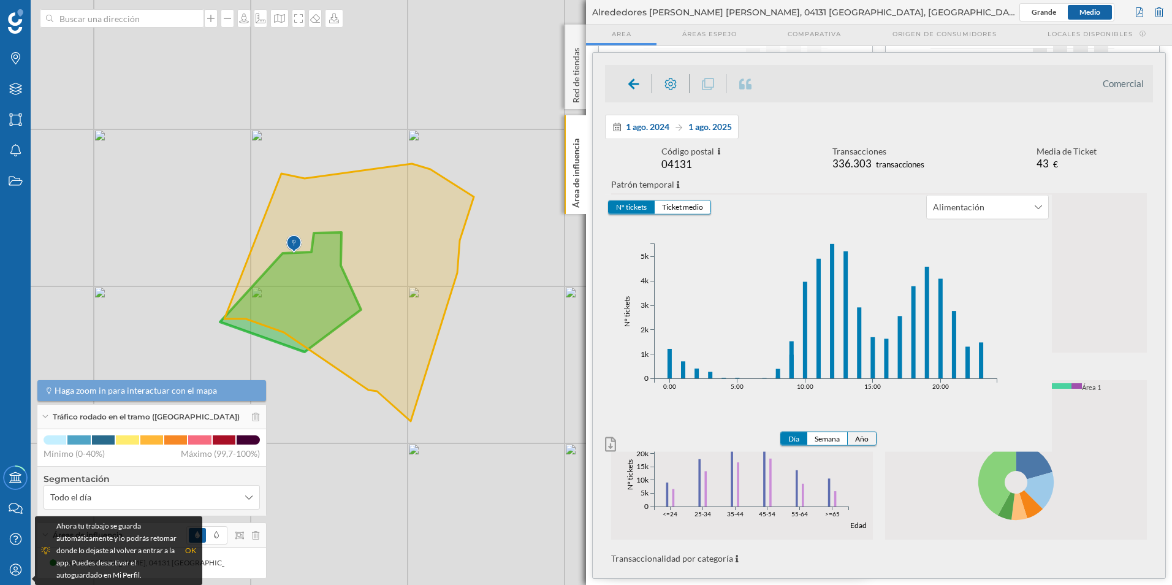
click at [864, 437] on button "Año" at bounding box center [862, 438] width 28 height 13
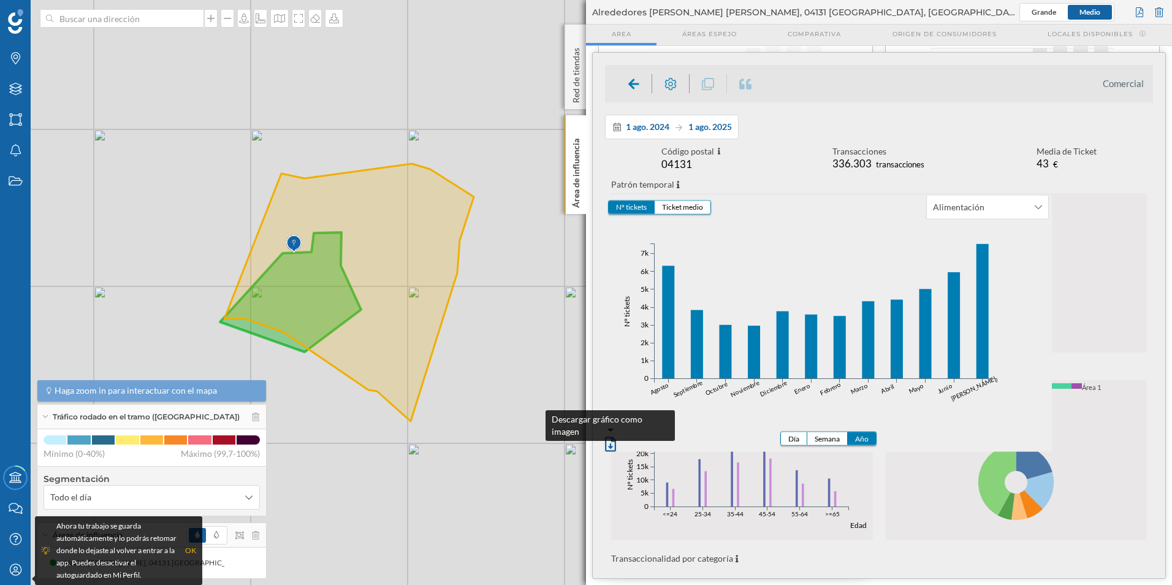
click at [612, 446] on icon at bounding box center [610, 444] width 11 height 15
click at [783, 281] on icon "Agosto Septiembre Octubre Noviembre Diciembre Enero Febrero Marzo Abril Mayo Ju…" at bounding box center [828, 328] width 447 height 218
click at [683, 207] on button "Ticket medio" at bounding box center [683, 206] width 56 height 13
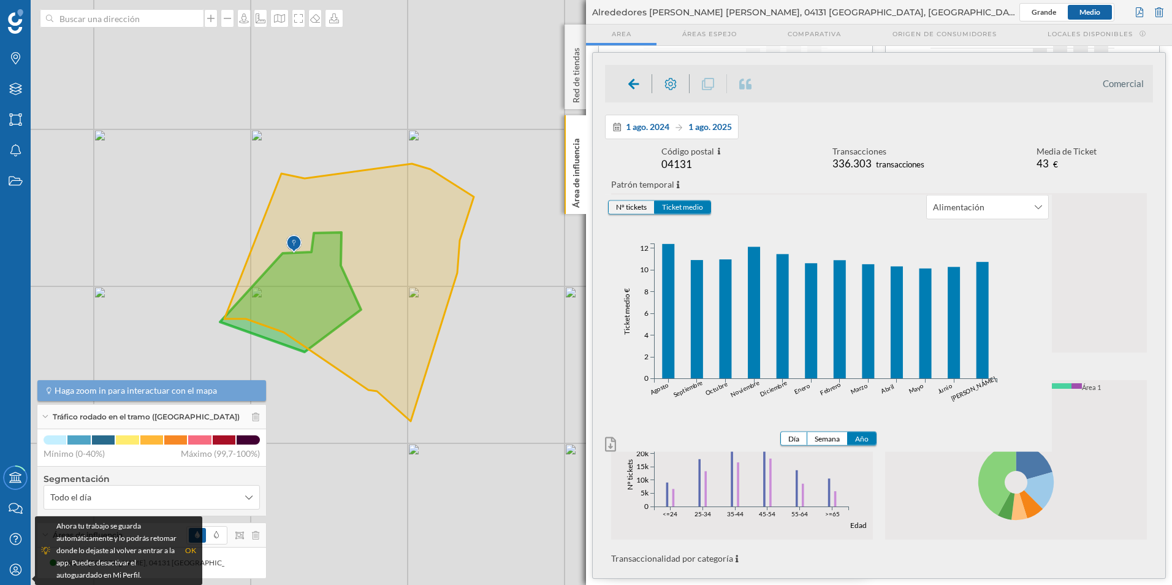
click at [629, 208] on button "Nº tickets" at bounding box center [632, 206] width 46 height 13
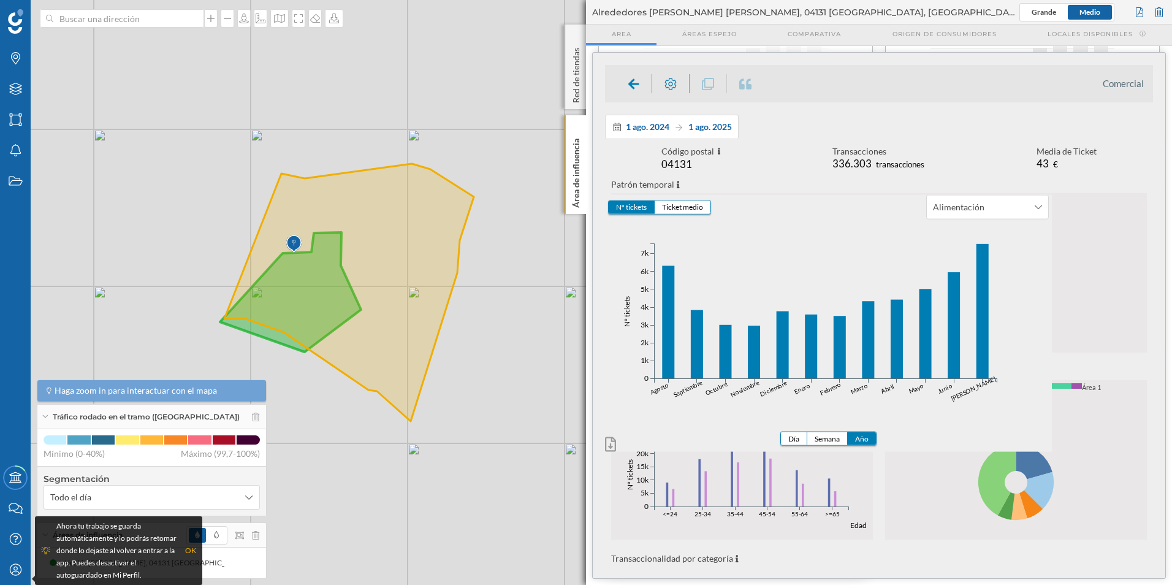
click at [612, 209] on button "Nº tickets" at bounding box center [632, 206] width 46 height 13
click at [631, 204] on button "Nº tickets" at bounding box center [632, 206] width 46 height 13
click at [685, 209] on button "Ticket medio" at bounding box center [683, 206] width 56 height 13
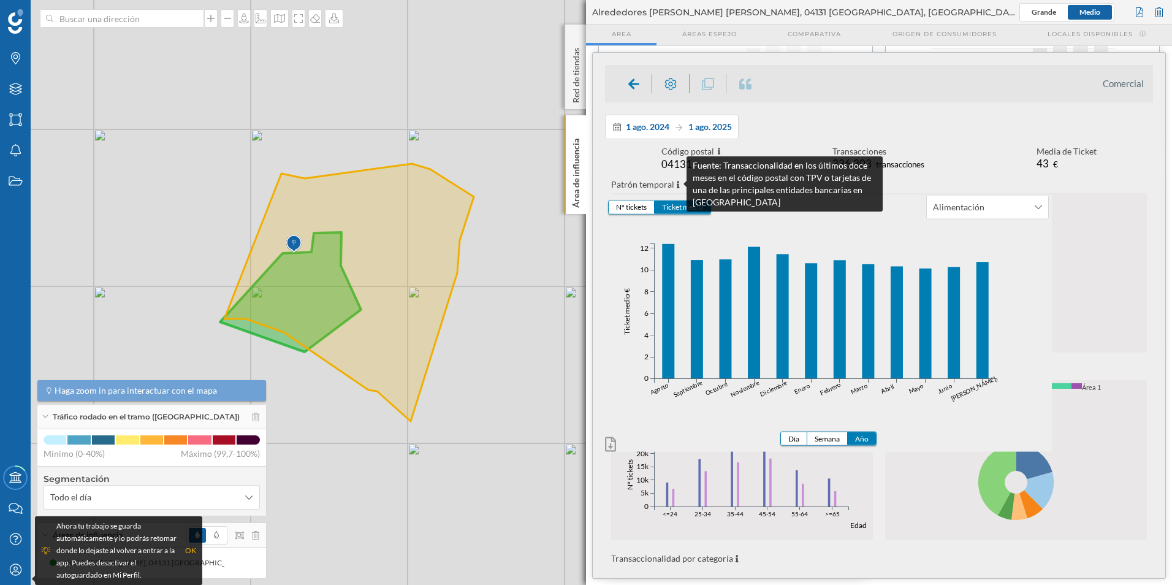
click at [677, 187] on icon at bounding box center [678, 184] width 3 height 7
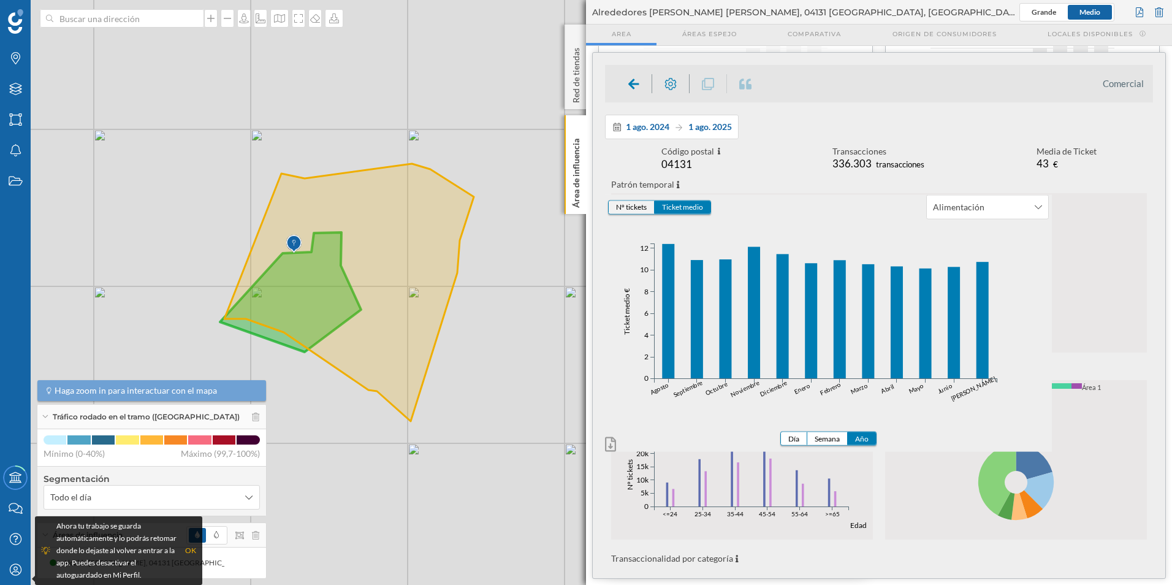
click at [634, 205] on button "Nº tickets" at bounding box center [632, 206] width 46 height 13
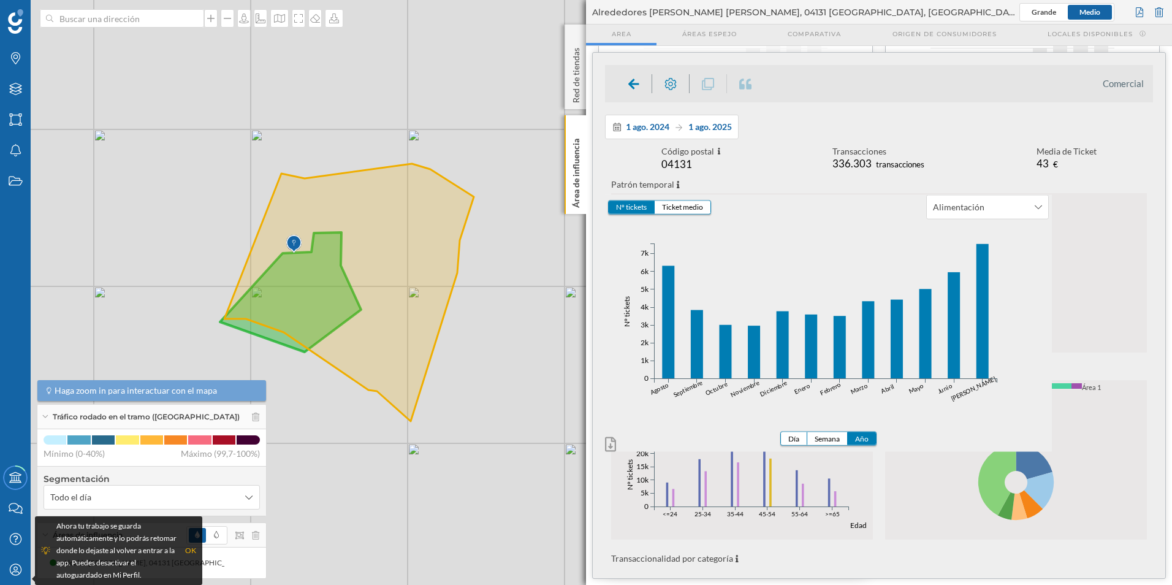
click at [771, 501] on rect at bounding box center [770, 483] width 2 height 48
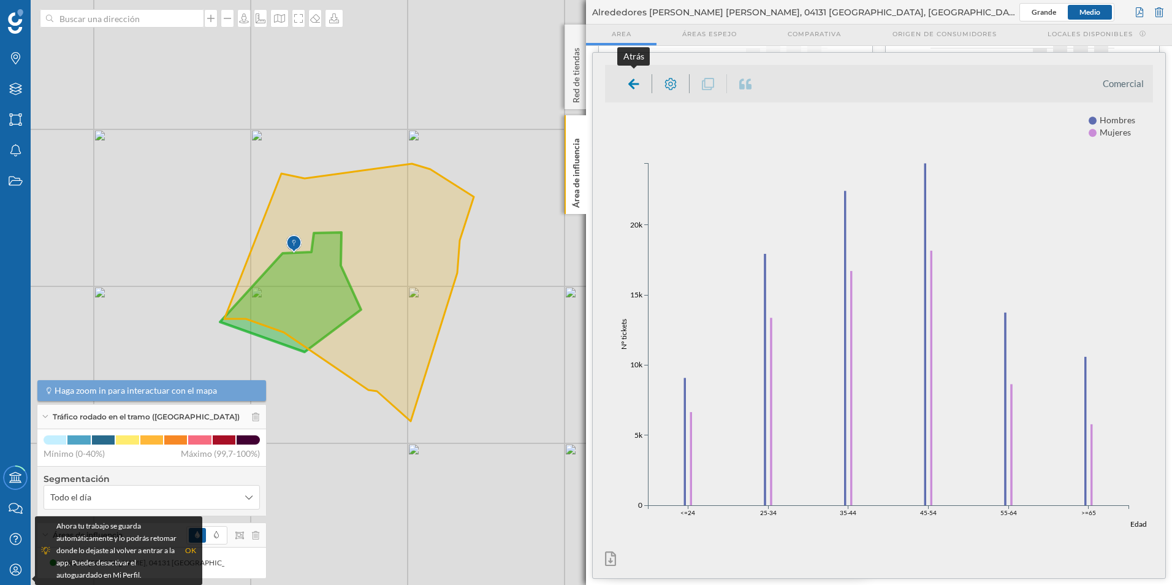
click at [629, 83] on icon at bounding box center [633, 83] width 11 height 10
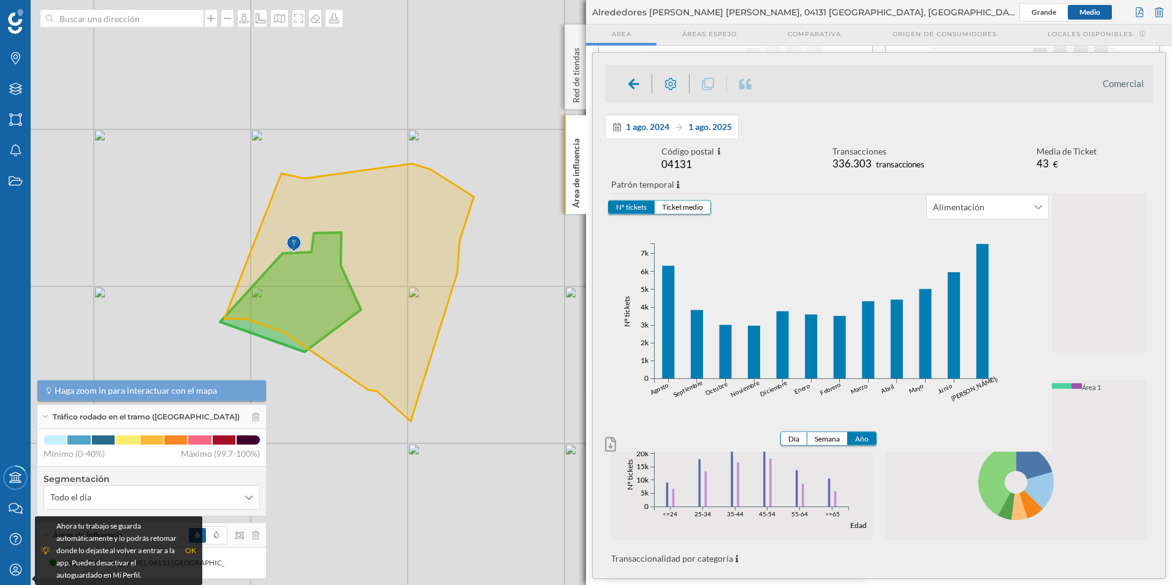
click at [1018, 332] on icon "Agosto Septiembre Octubre Noviembre Diciembre Enero Febrero Marzo Abril Mayo Ju…" at bounding box center [828, 328] width 447 height 218
click at [1065, 308] on div "Nº tickets Ticket medio Alimentación Día Semana Año Agosto Septiembre Octubre N…" at bounding box center [879, 285] width 536 height 159
click at [1091, 308] on div "Nº tickets Ticket medio Alimentación Día Semana Año Agosto Septiembre Octubre N…" at bounding box center [879, 285] width 536 height 159
click at [578, 161] on p "Área de influencia" at bounding box center [576, 171] width 12 height 74
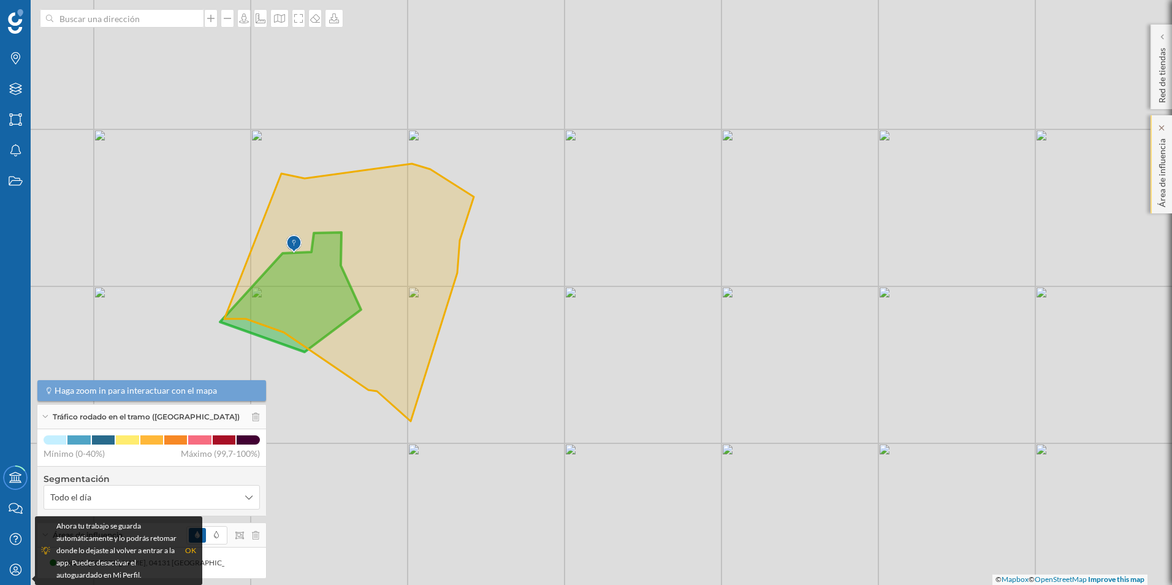
click at [1162, 199] on p "Área de influencia" at bounding box center [1162, 171] width 12 height 74
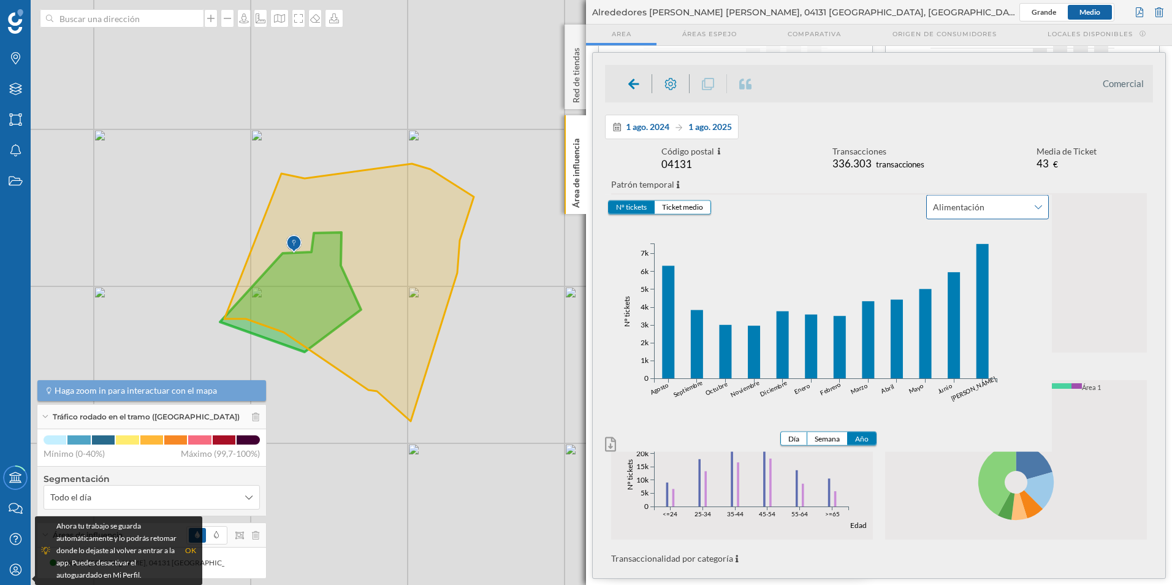
click at [1034, 207] on div "Alimentación" at bounding box center [987, 207] width 123 height 25
click at [1042, 207] on div "Alimentación" at bounding box center [987, 207] width 123 height 25
click at [789, 235] on icon "Agosto Septiembre Octubre Noviembre Diciembre Enero Febrero Marzo Abril Mayo Ju…" at bounding box center [828, 328] width 447 height 218
click at [1019, 506] on icon at bounding box center [1019, 506] width 16 height 27
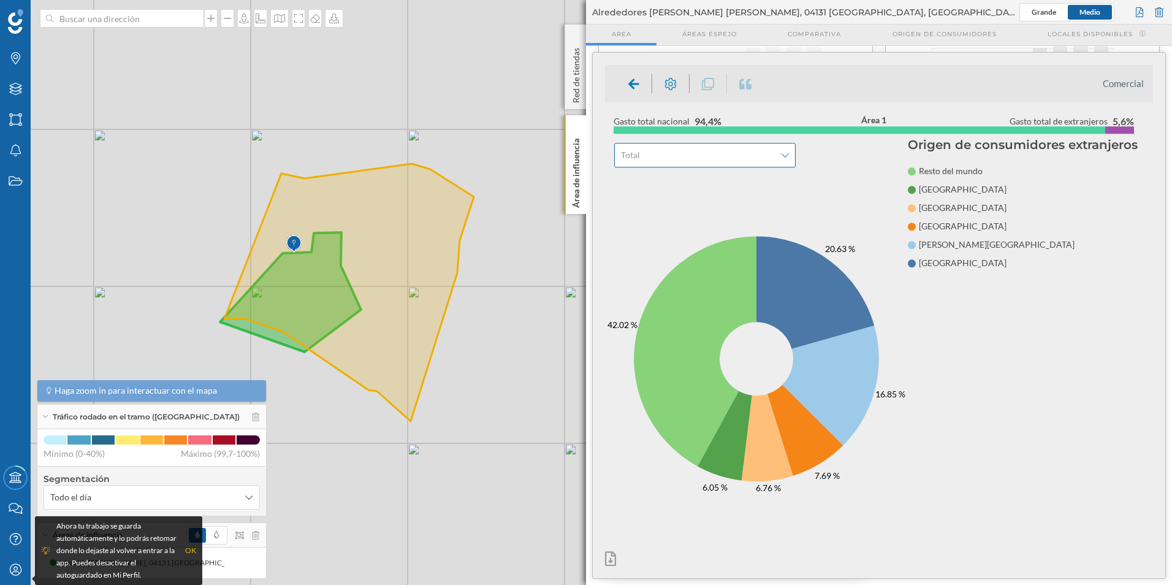
click at [784, 153] on icon at bounding box center [785, 155] width 7 height 9
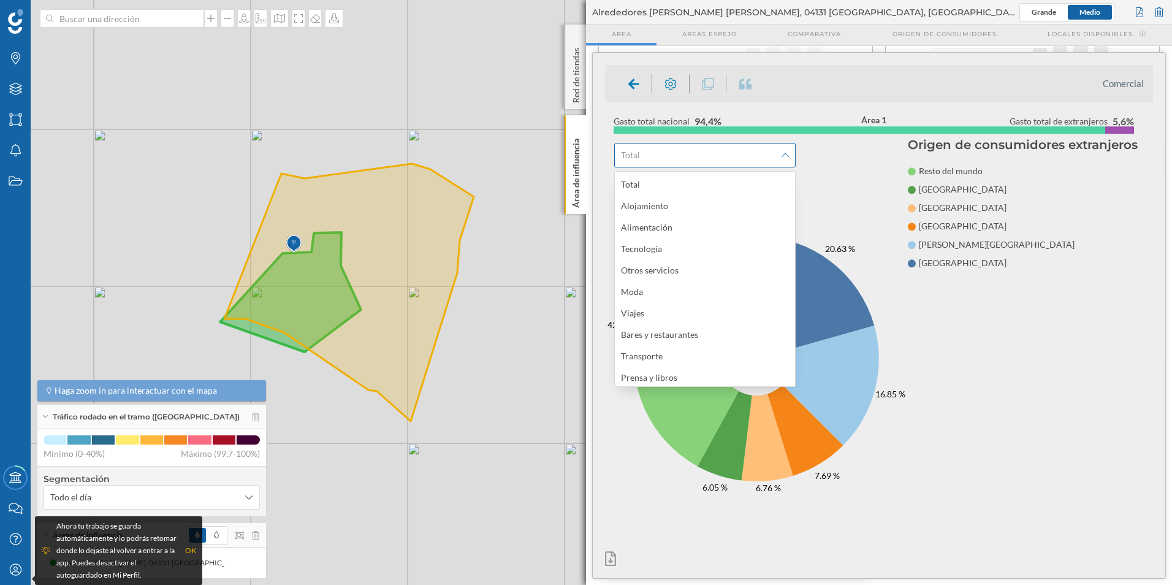
click at [784, 153] on icon at bounding box center [785, 155] width 7 height 9
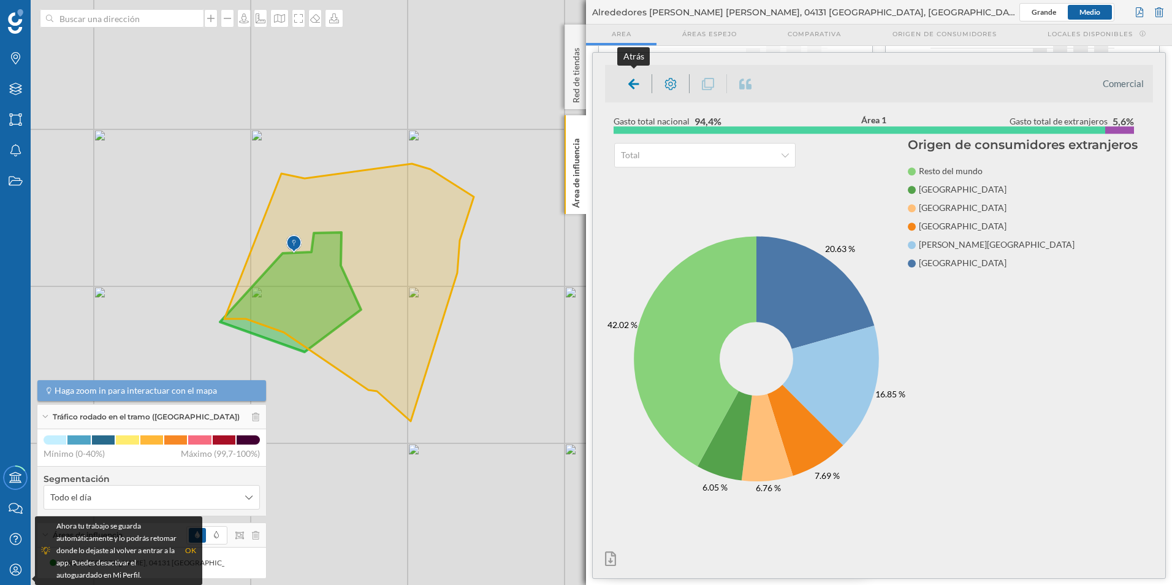
click at [631, 82] on icon at bounding box center [633, 83] width 11 height 10
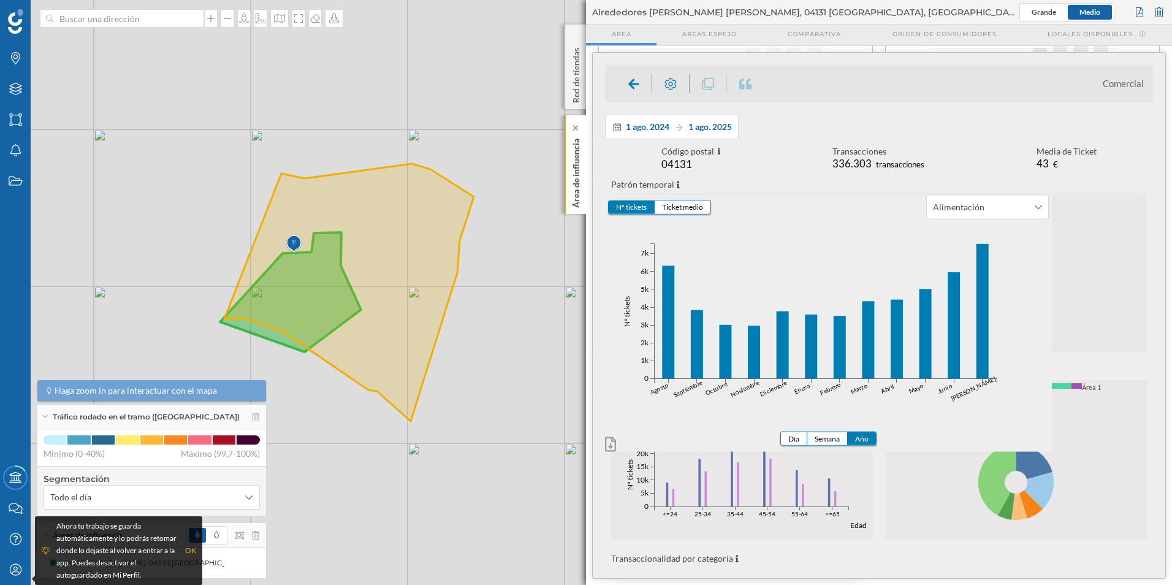
click at [581, 167] on p "Área de influencia" at bounding box center [576, 171] width 12 height 74
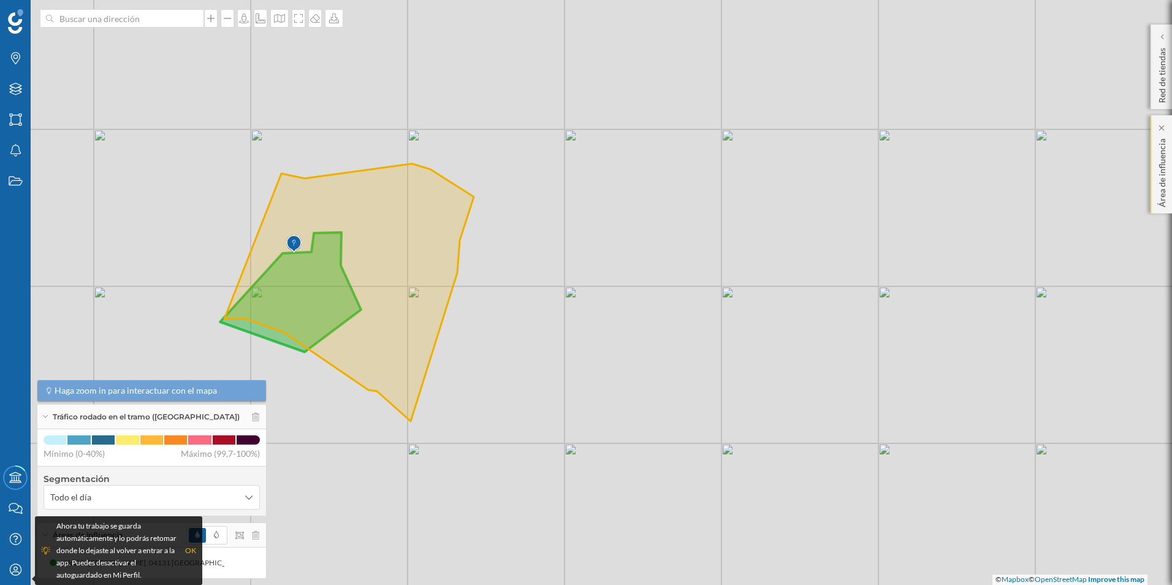
click at [1155, 182] on div "Área de influencia" at bounding box center [1161, 164] width 21 height 98
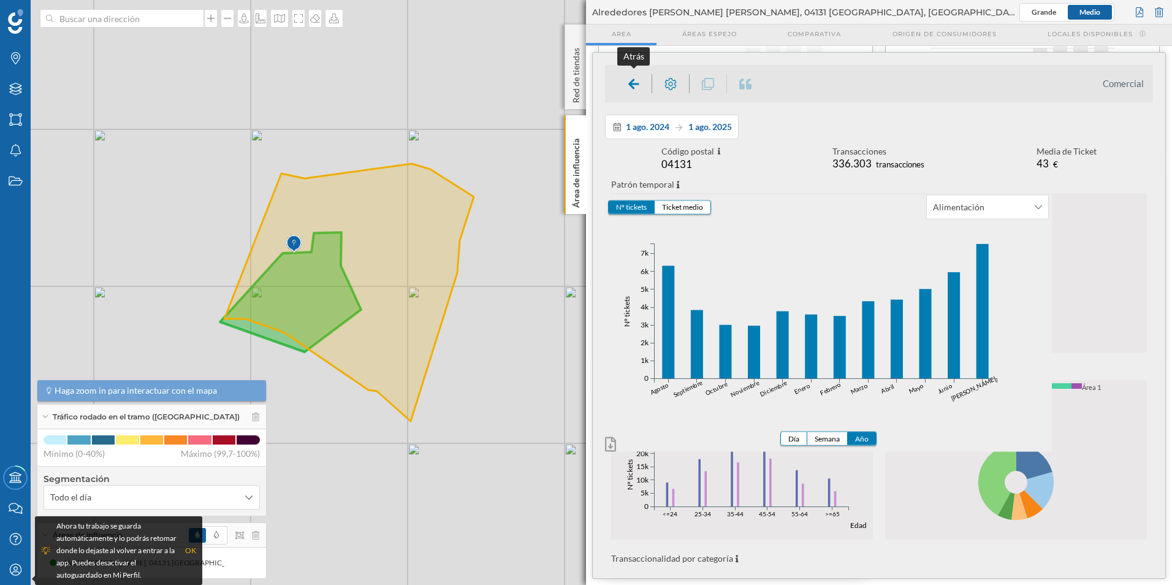
click at [633, 80] on icon at bounding box center [633, 83] width 11 height 10
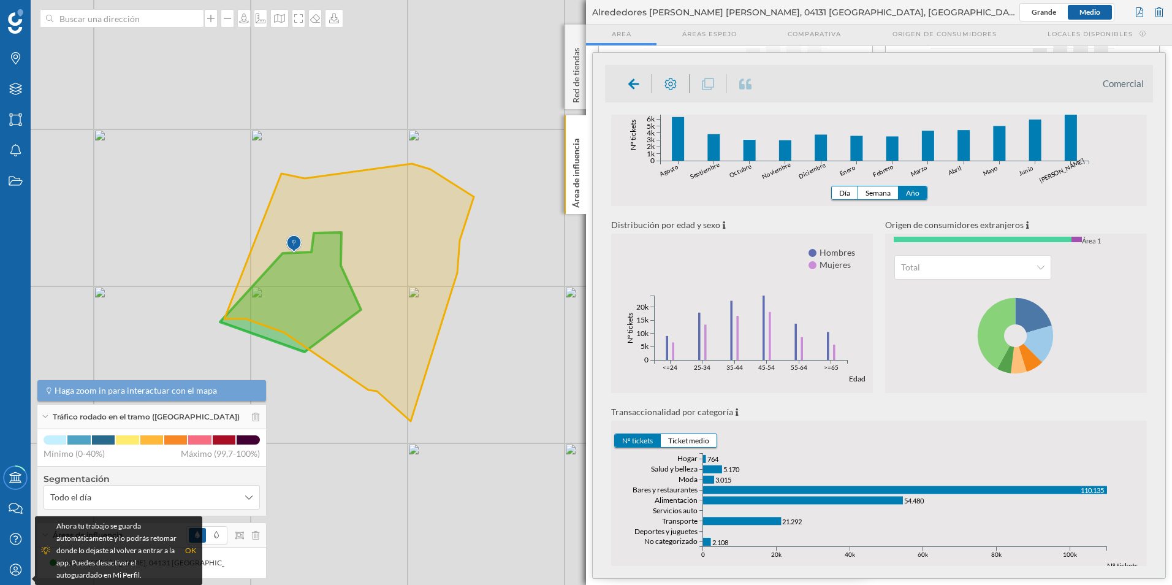
scroll to position [173, 0]
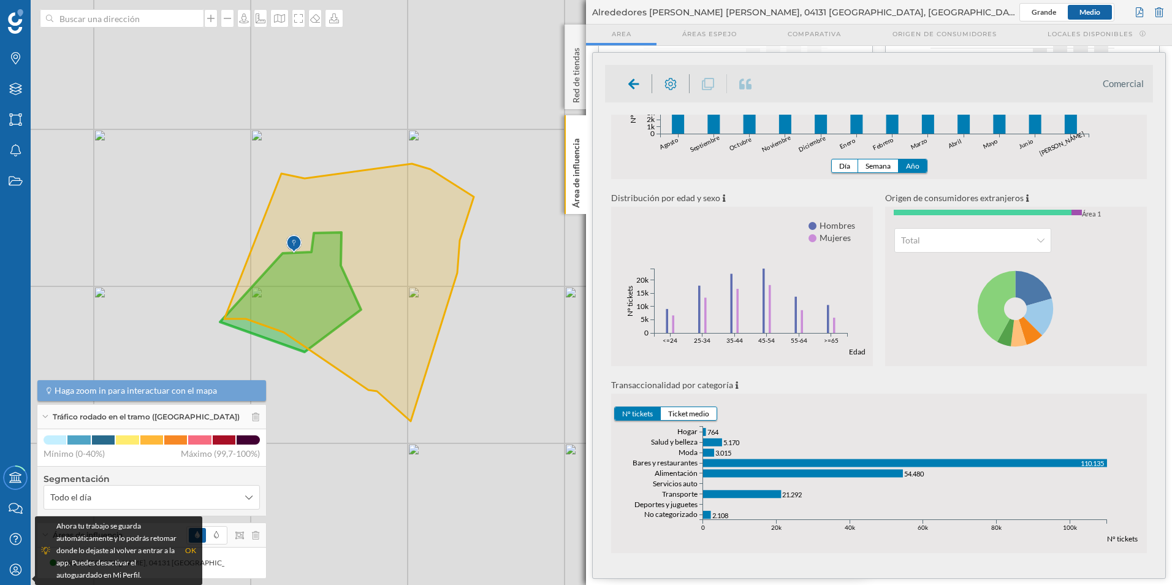
click at [637, 410] on button "Nº tickets" at bounding box center [638, 413] width 46 height 13
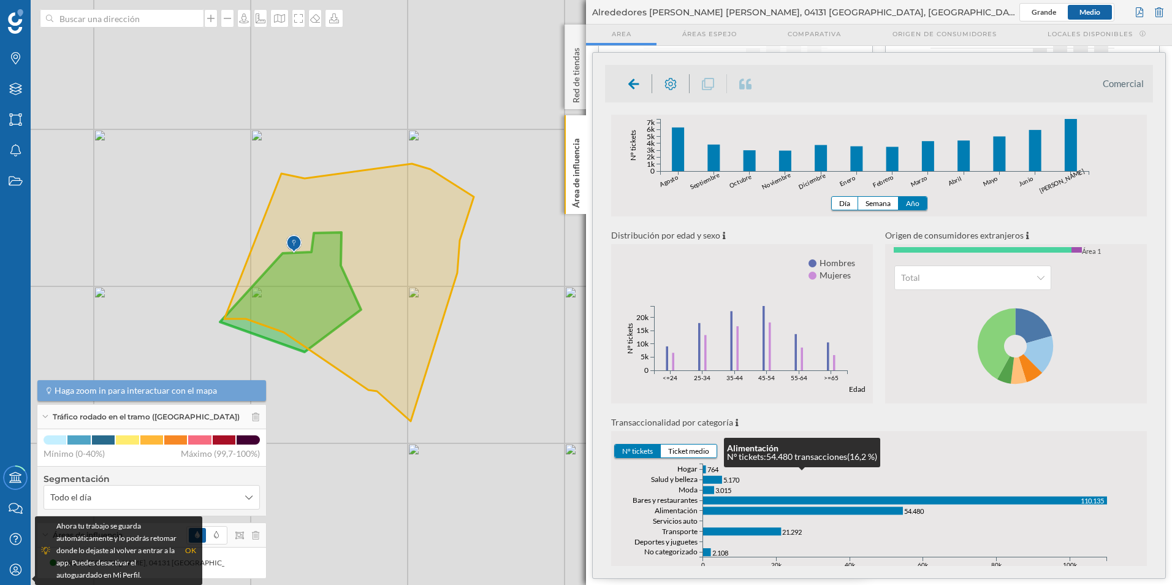
scroll to position [0, 0]
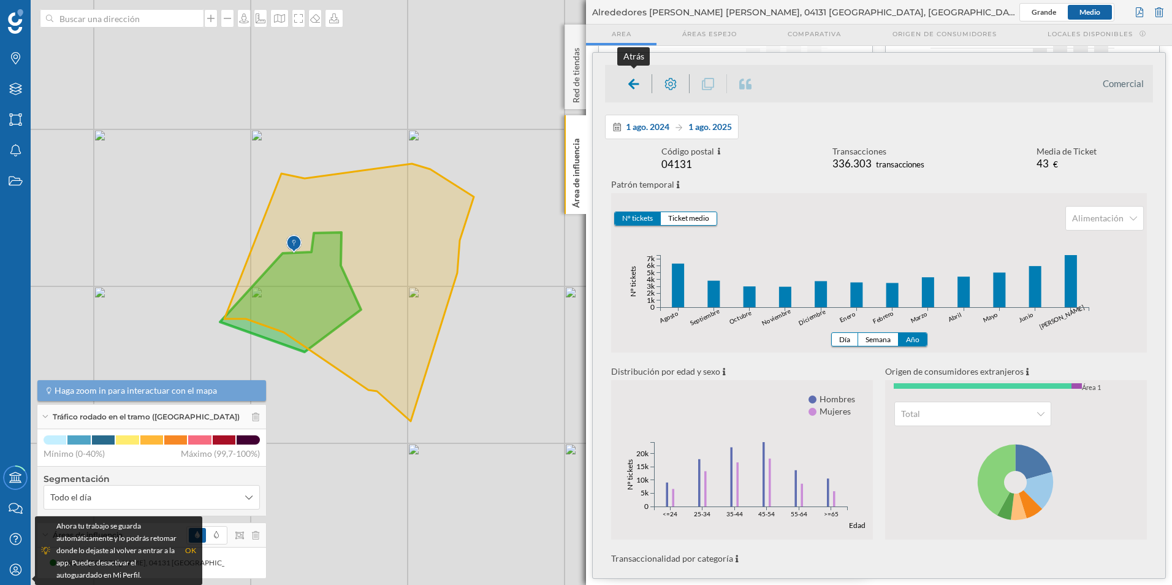
click at [627, 82] on div at bounding box center [634, 83] width 36 height 19
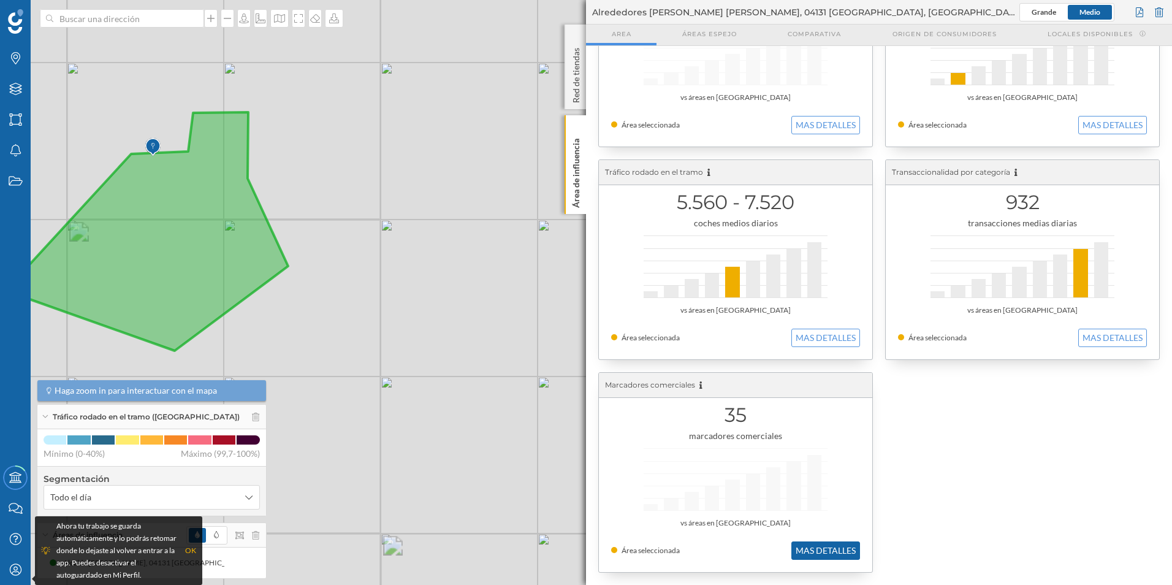
click at [803, 554] on button "MAS DETALLES" at bounding box center [825, 550] width 69 height 18
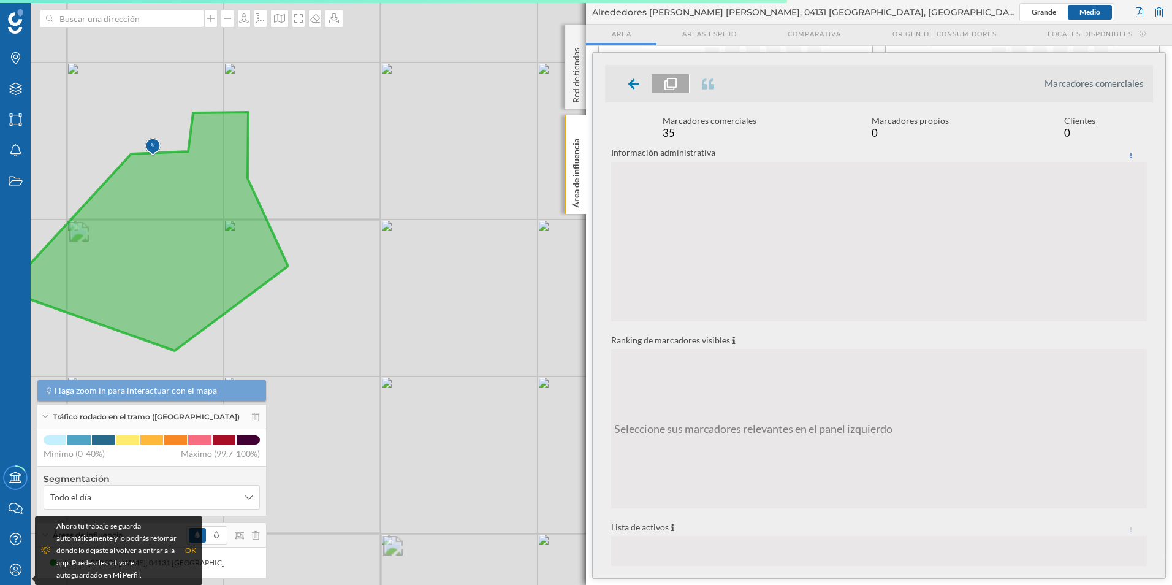
scroll to position [125, 0]
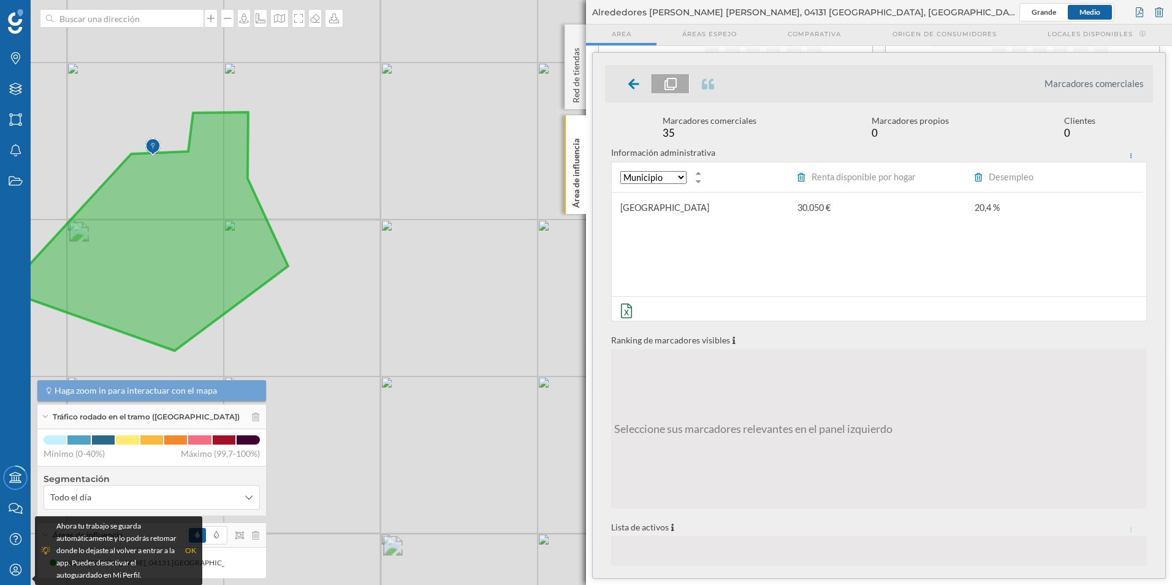
click at [679, 177] on select "Municipio Código postal" at bounding box center [653, 177] width 66 height 13
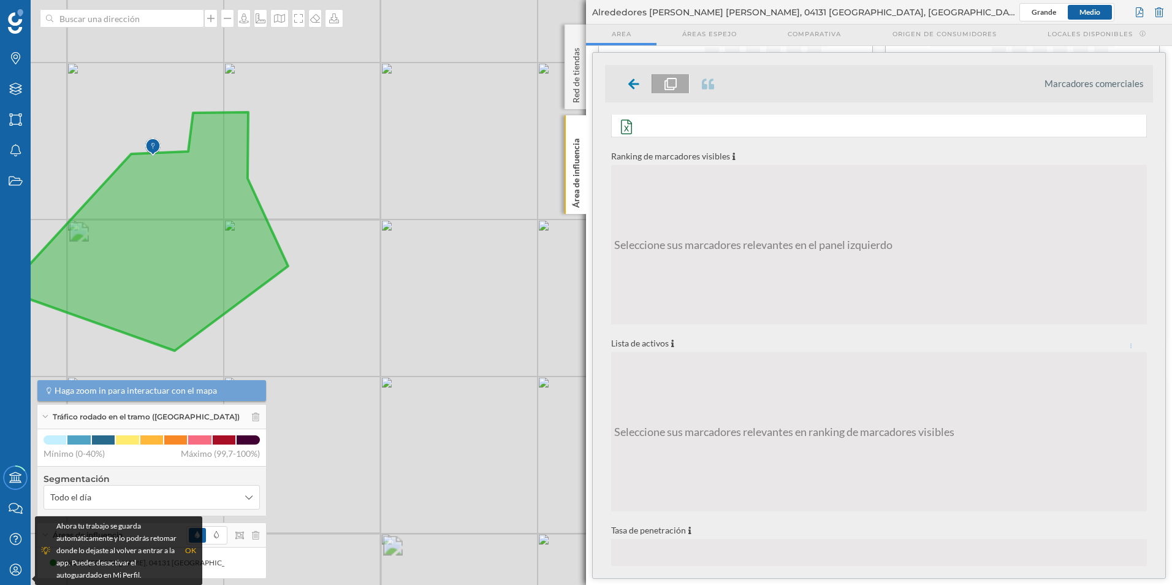
scroll to position [329, 0]
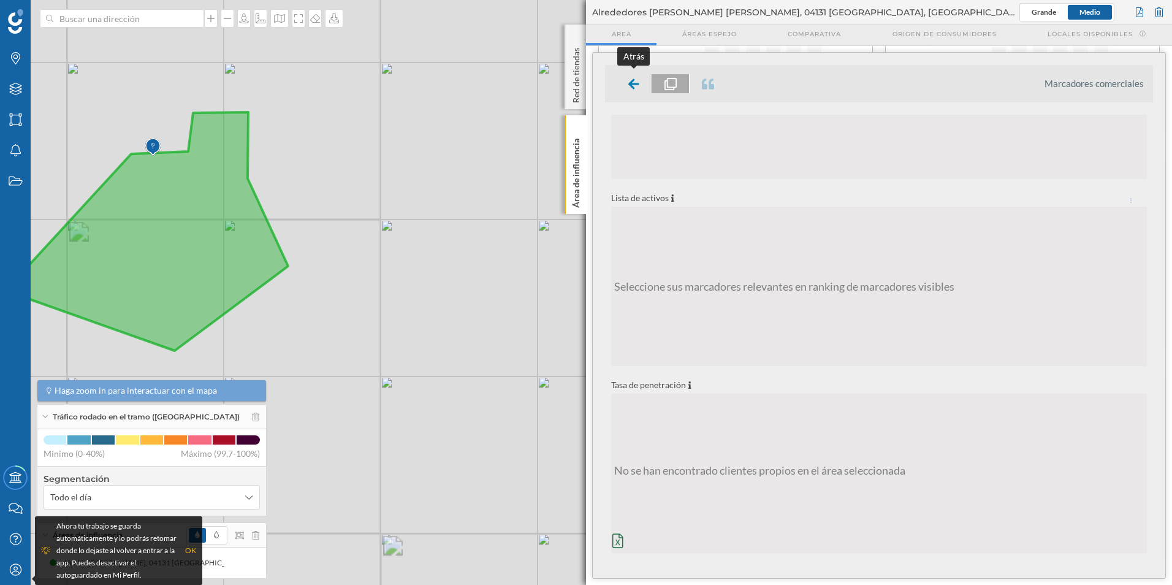
click at [633, 83] on icon at bounding box center [633, 83] width 11 height 10
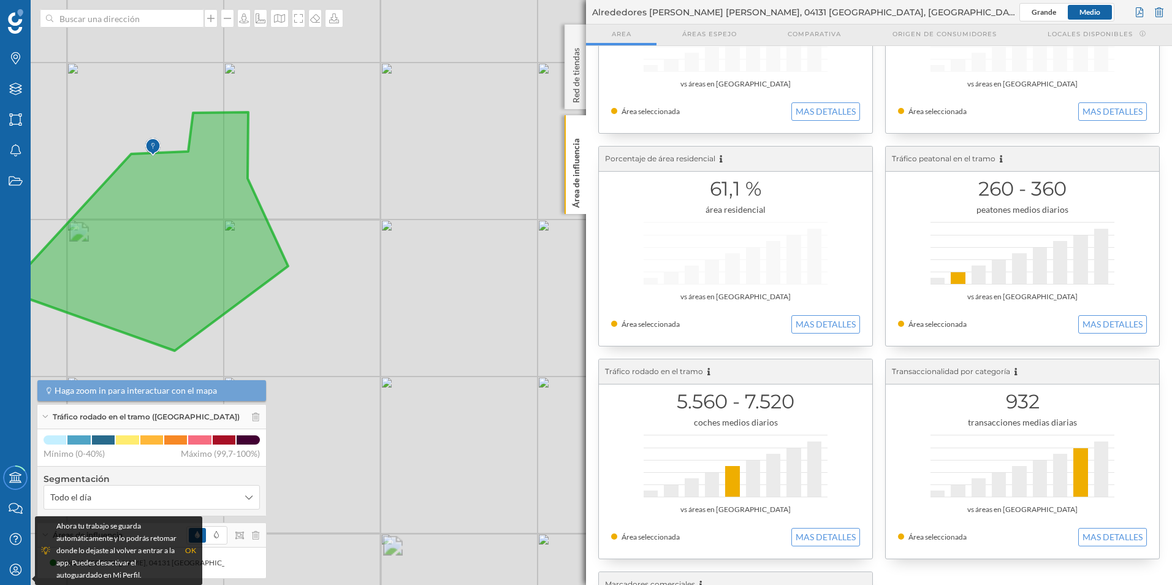
scroll to position [324, 0]
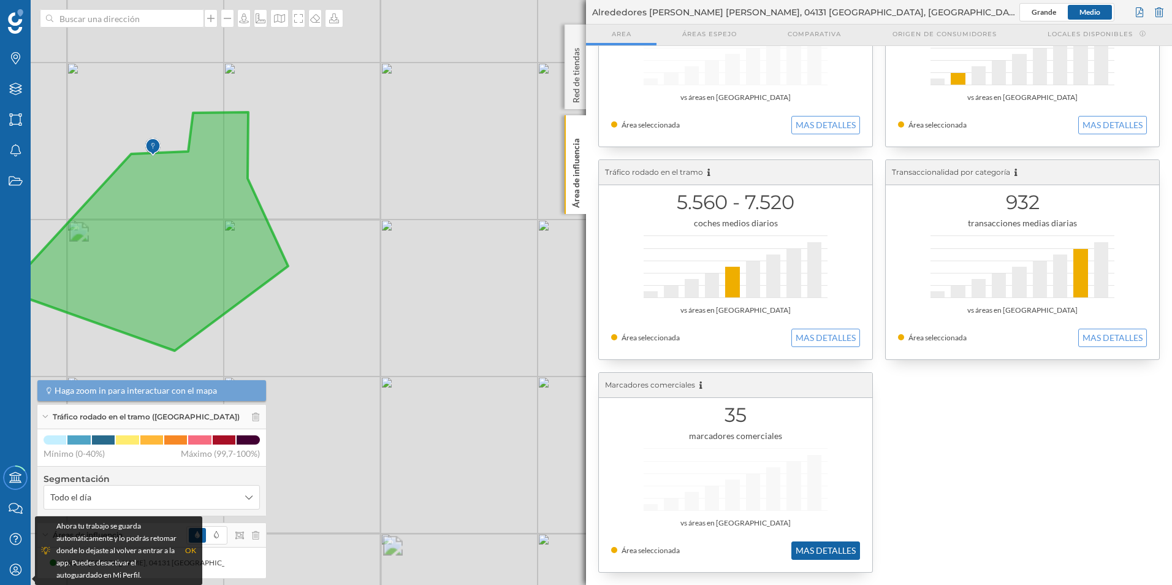
click at [807, 553] on button "MAS DETALLES" at bounding box center [825, 550] width 69 height 18
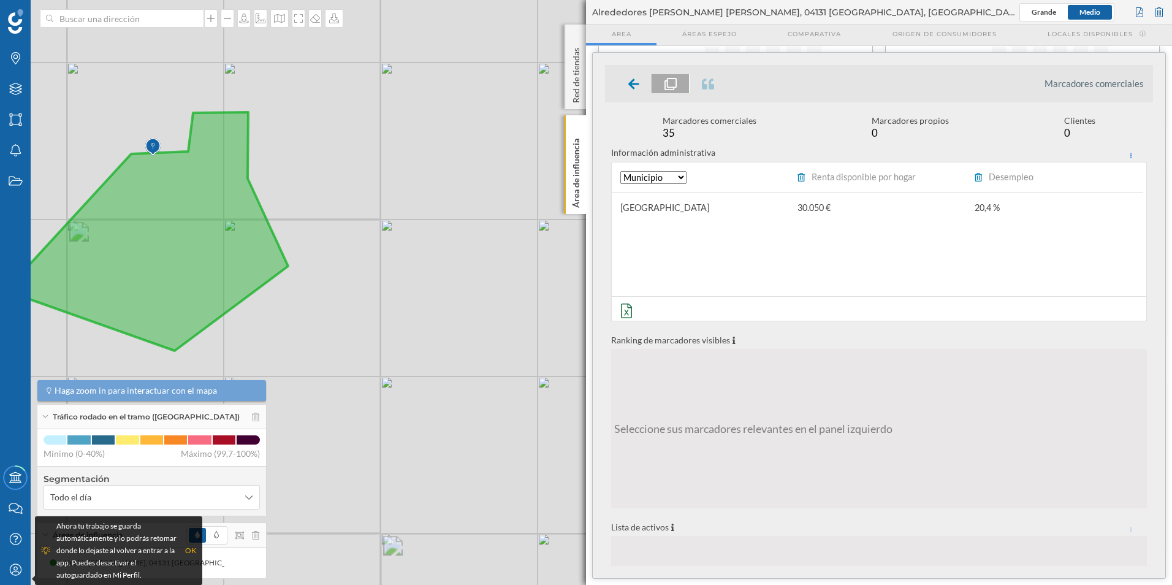
scroll to position [125, 0]
drag, startPoint x: 669, startPoint y: 135, endPoint x: 689, endPoint y: 140, distance: 21.0
click at [689, 140] on div "Marcadores comerciales 35" at bounding box center [710, 128] width 94 height 26
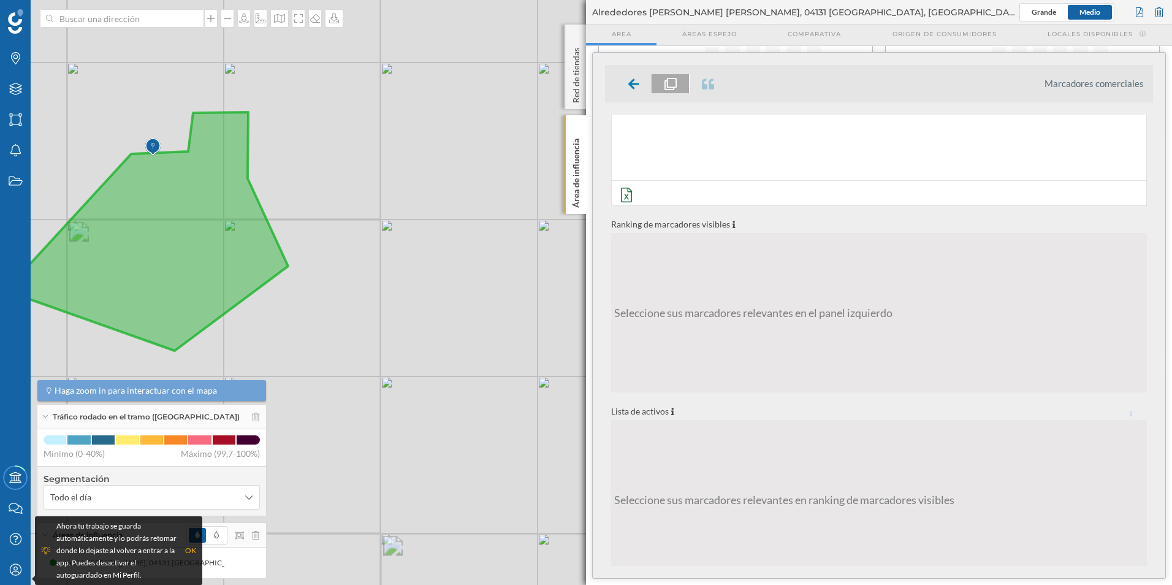
scroll to position [0, 0]
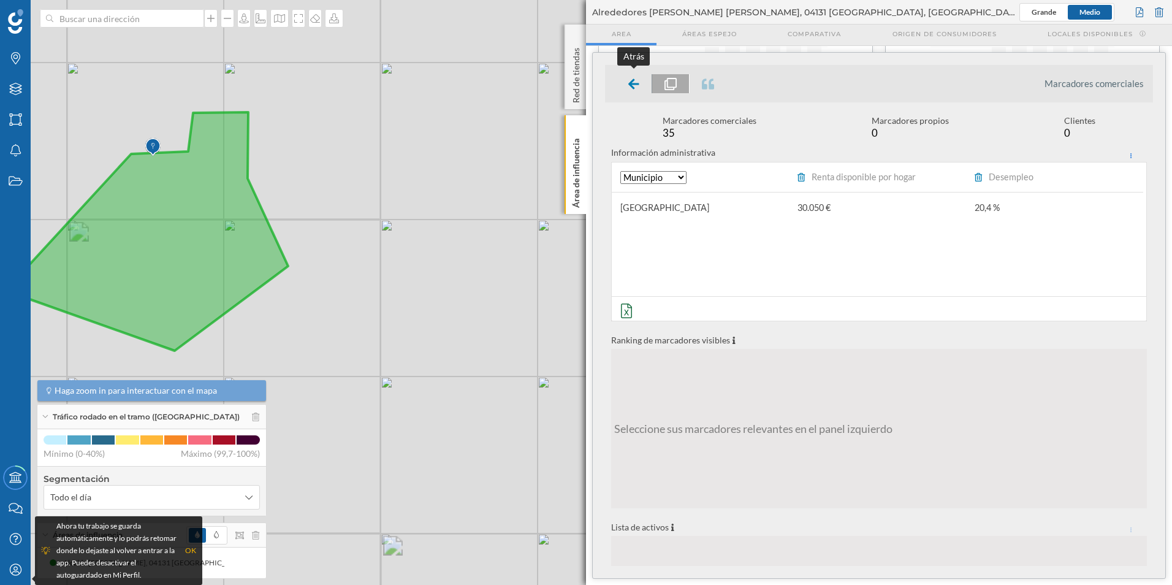
click at [636, 89] on icon at bounding box center [633, 84] width 11 height 12
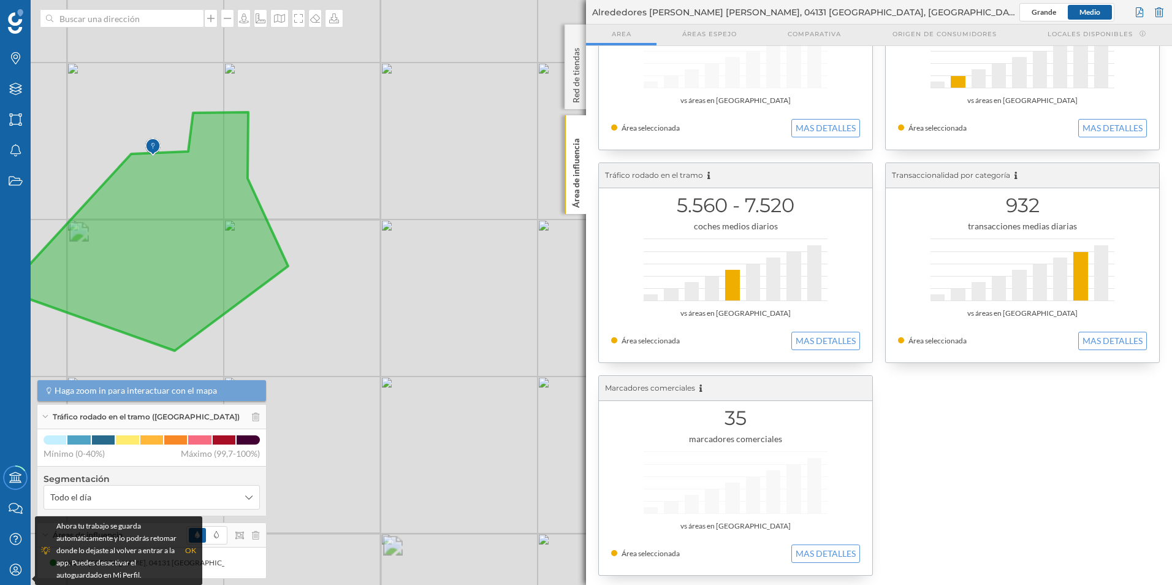
scroll to position [324, 0]
click at [190, 552] on div "OK" at bounding box center [190, 550] width 11 height 12
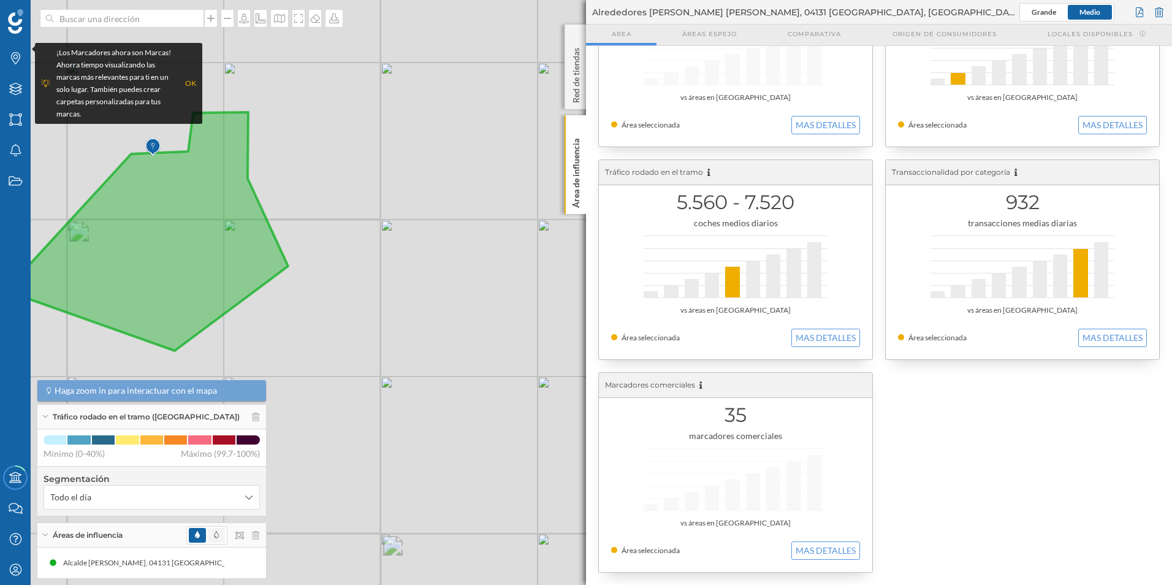
click at [216, 537] on span at bounding box center [216, 535] width 17 height 15
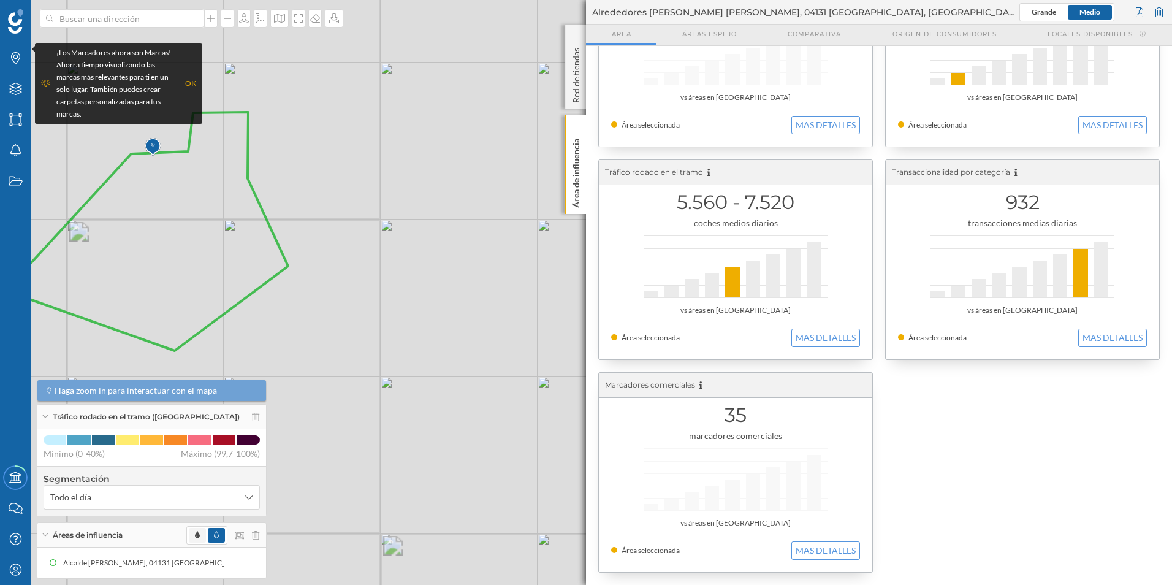
click at [197, 537] on span at bounding box center [197, 535] width 17 height 15
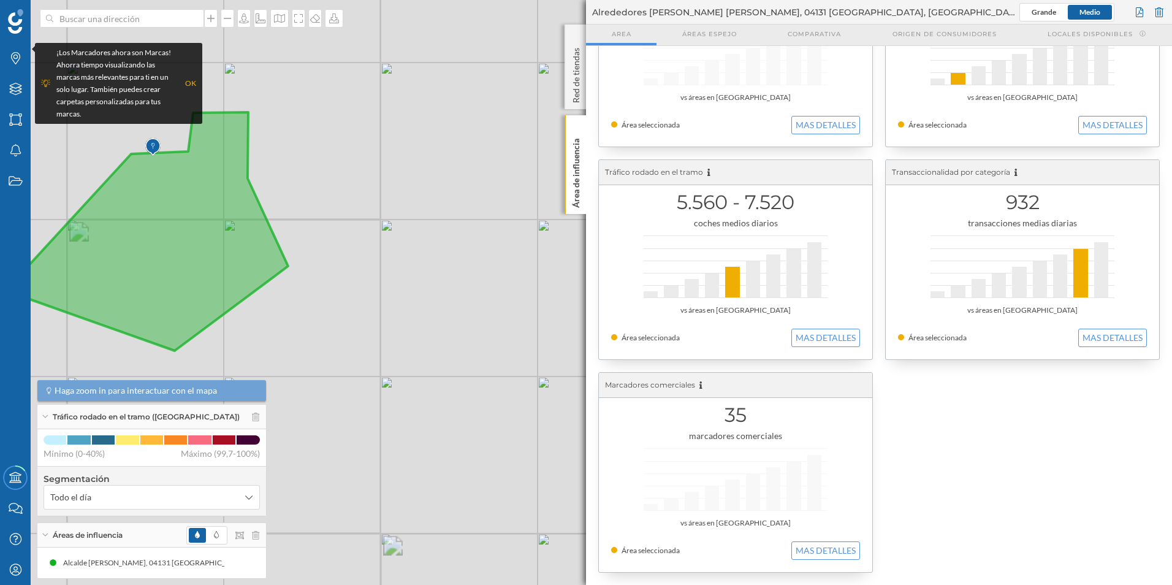
click at [190, 536] on span at bounding box center [197, 535] width 17 height 15
click at [92, 492] on span "Todo el día" at bounding box center [144, 497] width 189 height 12
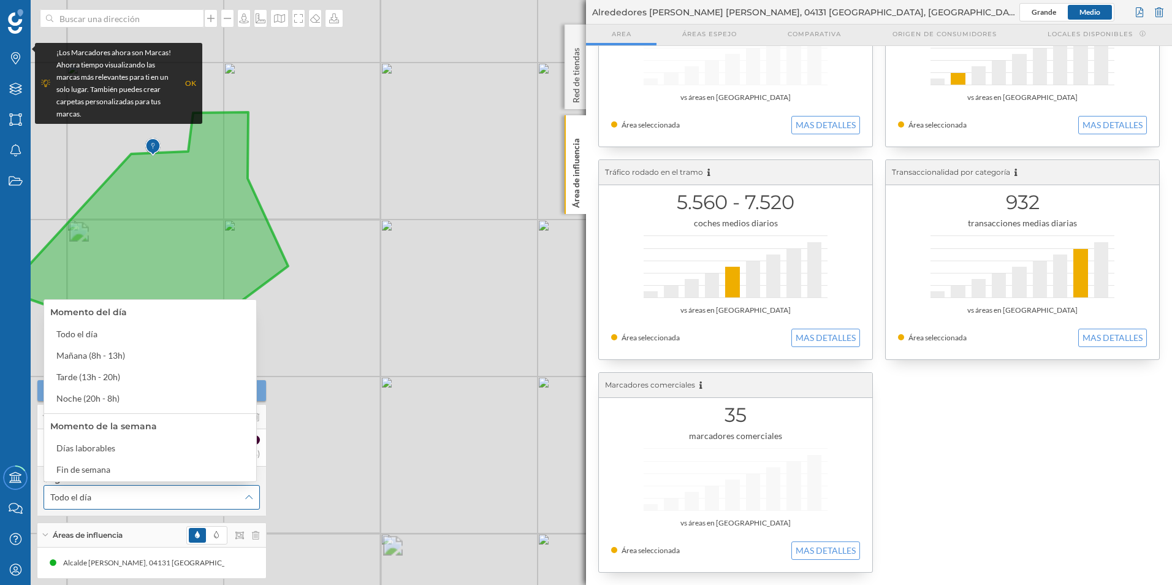
click at [94, 492] on span "Todo el día" at bounding box center [144, 497] width 189 height 12
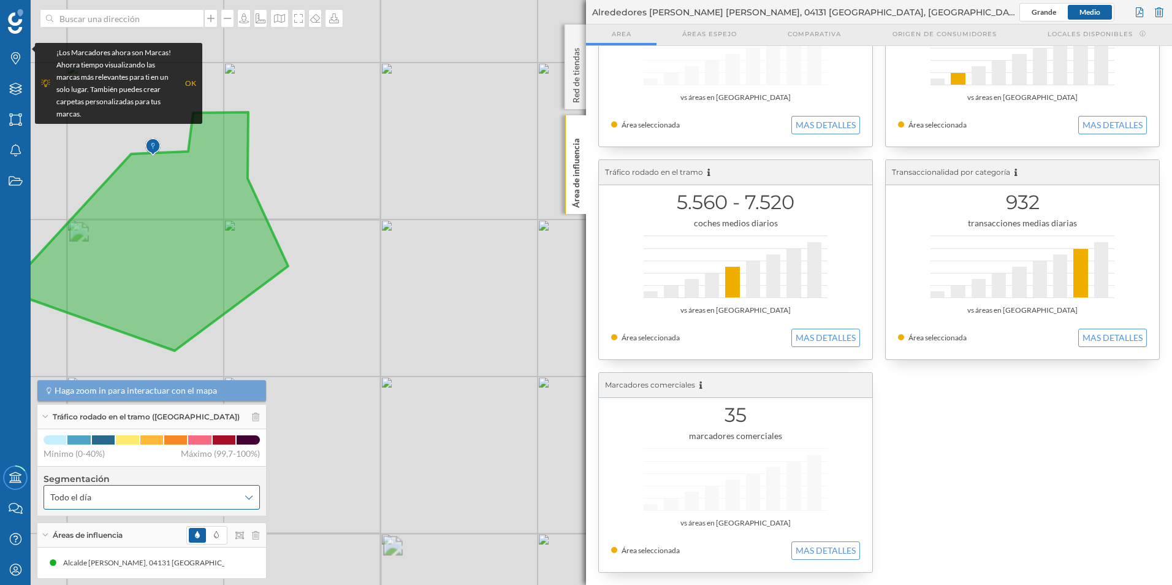
click at [94, 492] on span "Todo el día" at bounding box center [144, 497] width 189 height 12
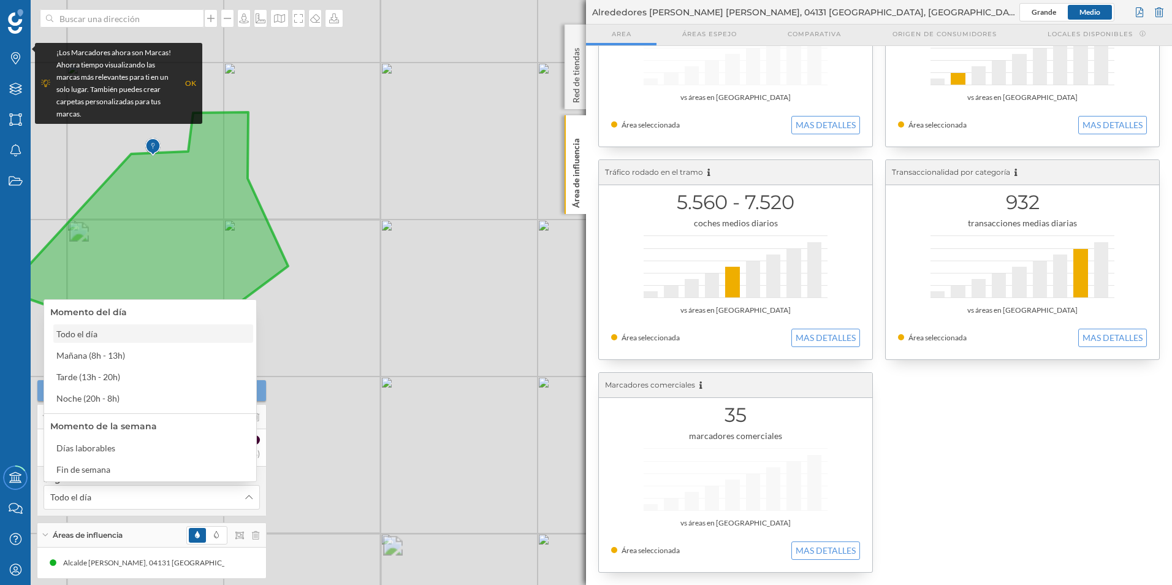
click at [64, 335] on div "Todo el día" at bounding box center [76, 334] width 41 height 10
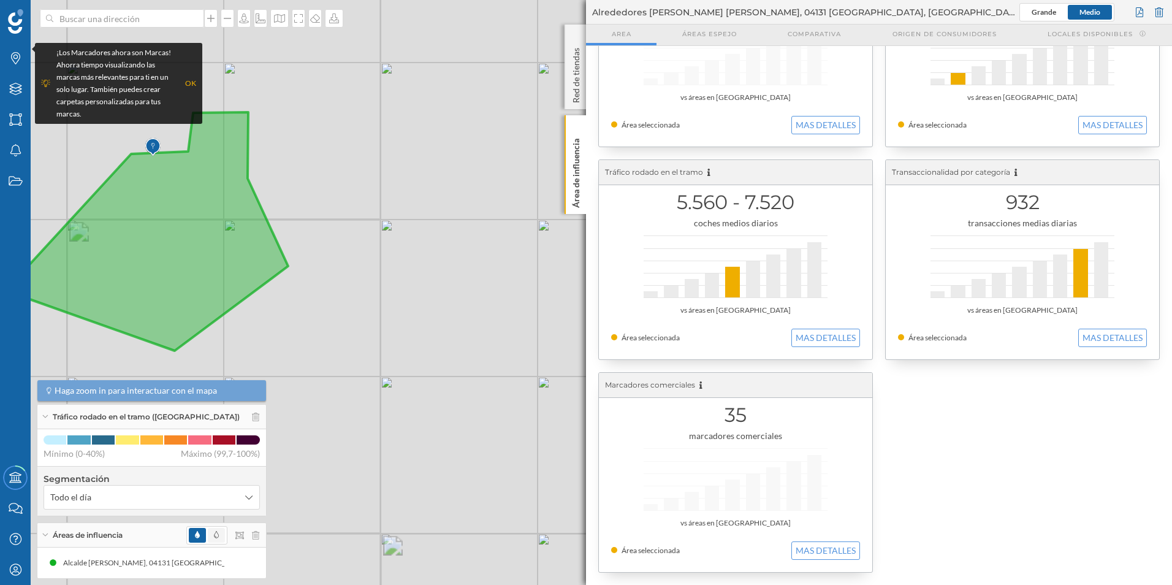
click at [214, 536] on icon at bounding box center [216, 534] width 5 height 7
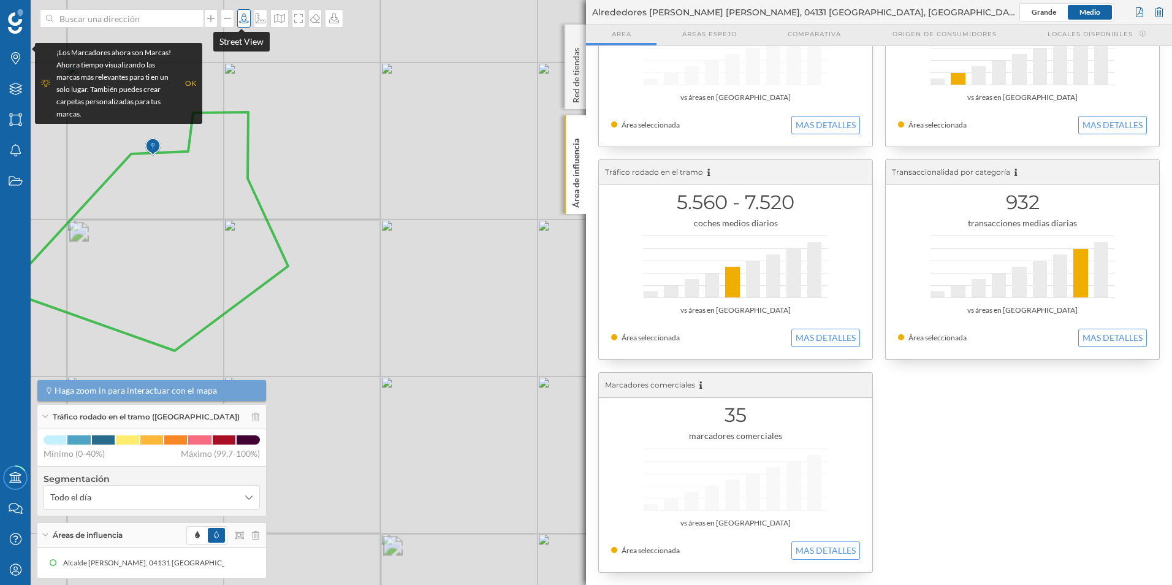
click at [240, 15] on icon at bounding box center [244, 18] width 12 height 10
click at [239, 17] on icon at bounding box center [244, 18] width 12 height 10
click at [621, 12] on span "Alrededores [PERSON_NAME] [PERSON_NAME], 04131 [GEOGRAPHIC_DATA], [GEOGRAPHIC_D…" at bounding box center [805, 12] width 427 height 12
click at [578, 85] on p "Red de tiendas" at bounding box center [576, 73] width 12 height 60
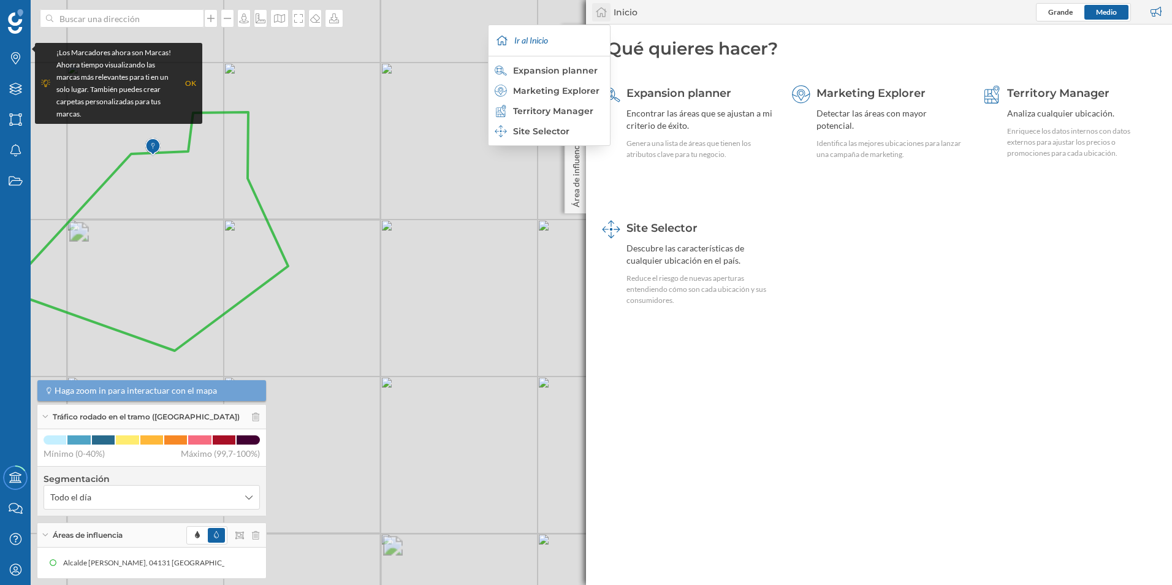
click at [607, 12] on icon at bounding box center [601, 12] width 12 height 11
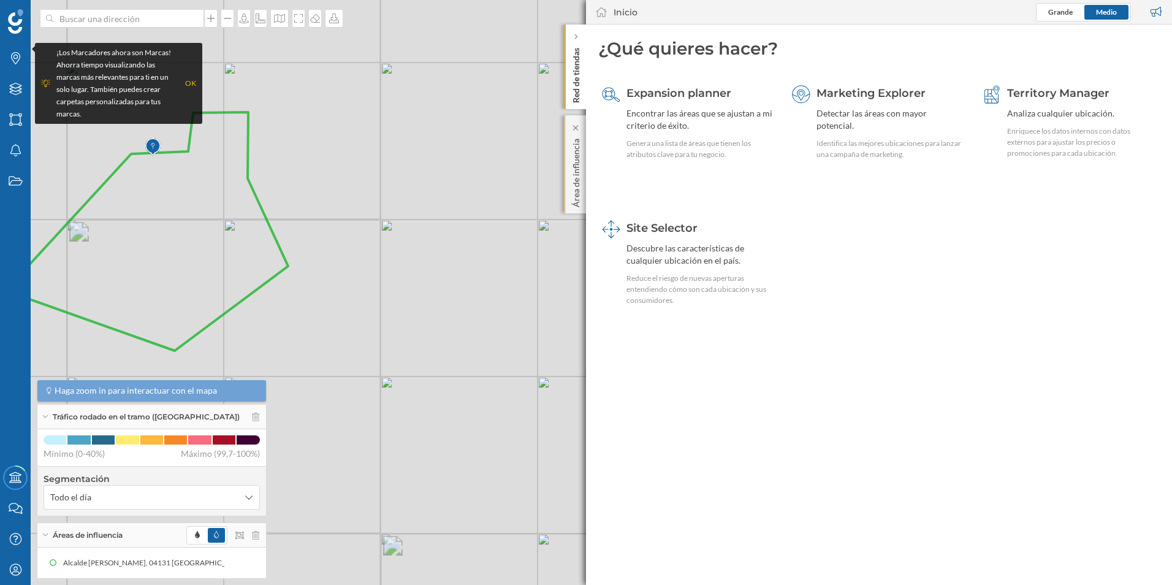
click at [574, 164] on p "Área de influencia" at bounding box center [576, 171] width 12 height 74
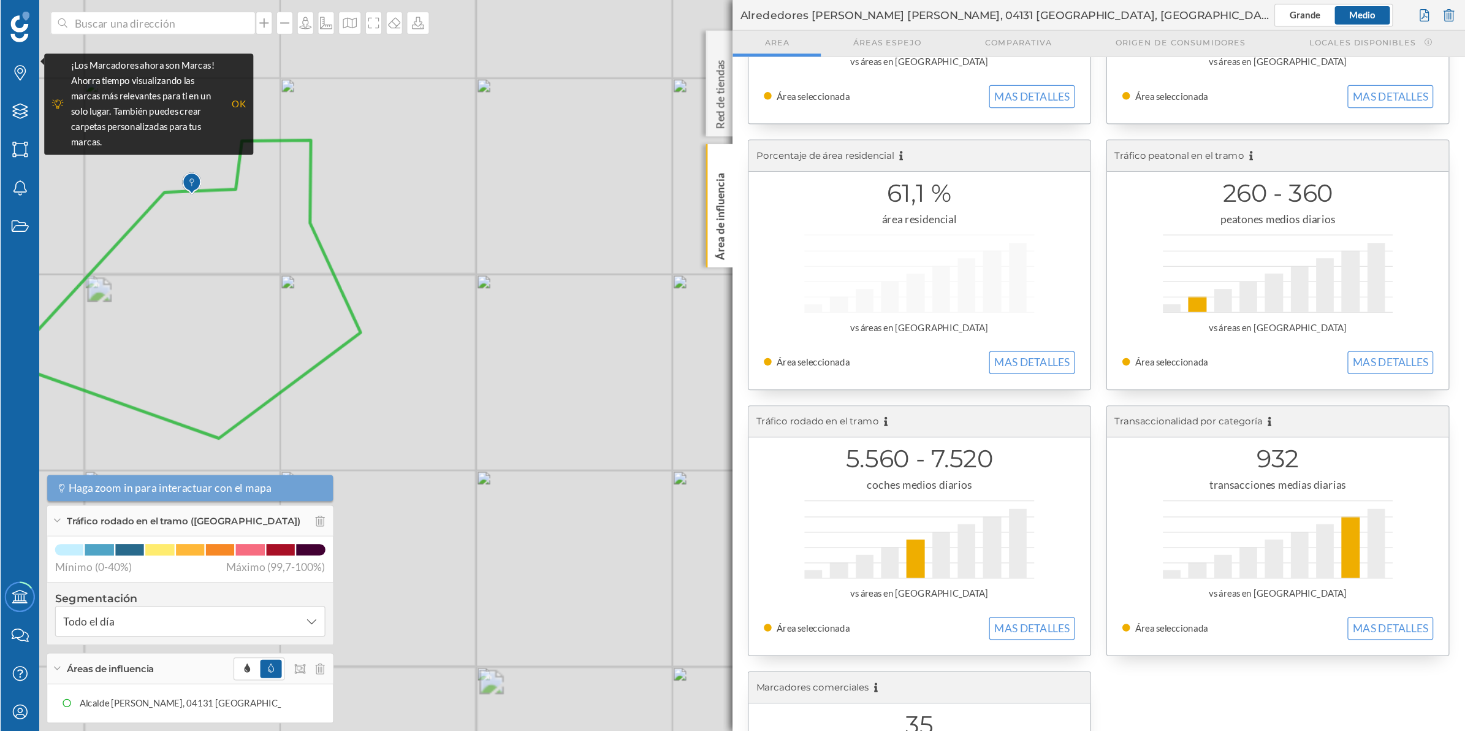
scroll to position [0, 0]
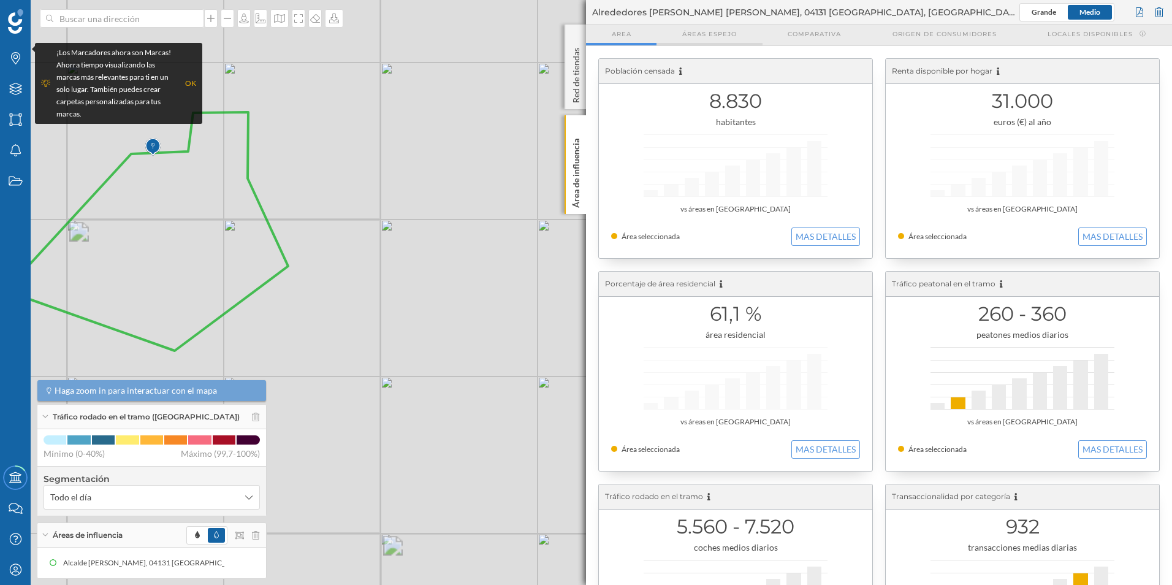
click at [710, 37] on span "Áreas espejo" at bounding box center [709, 33] width 55 height 9
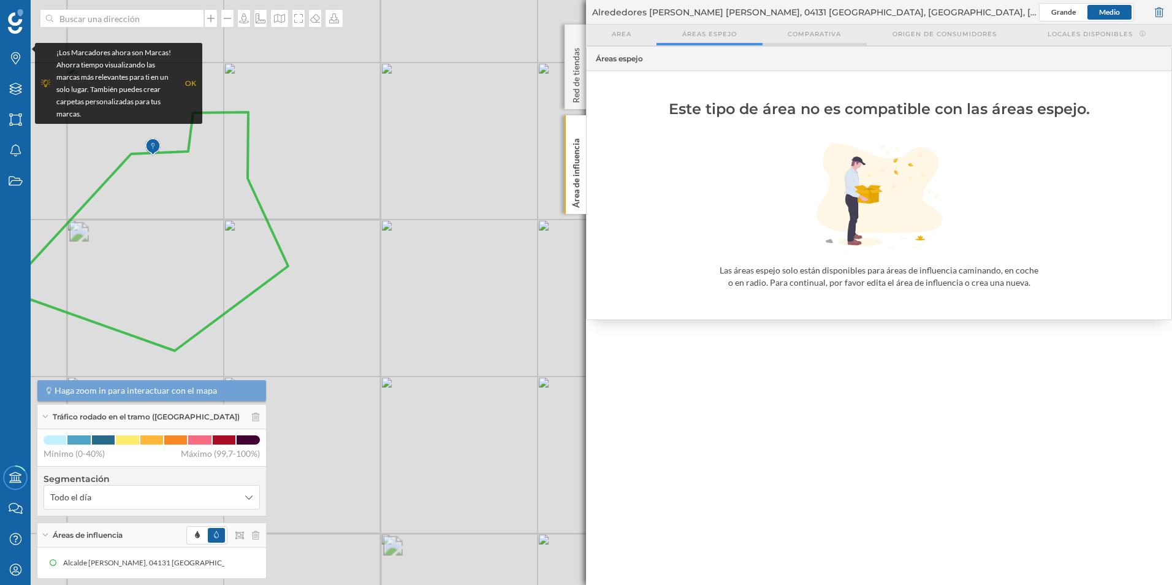
click at [805, 28] on div "Comparativa" at bounding box center [815, 35] width 104 height 21
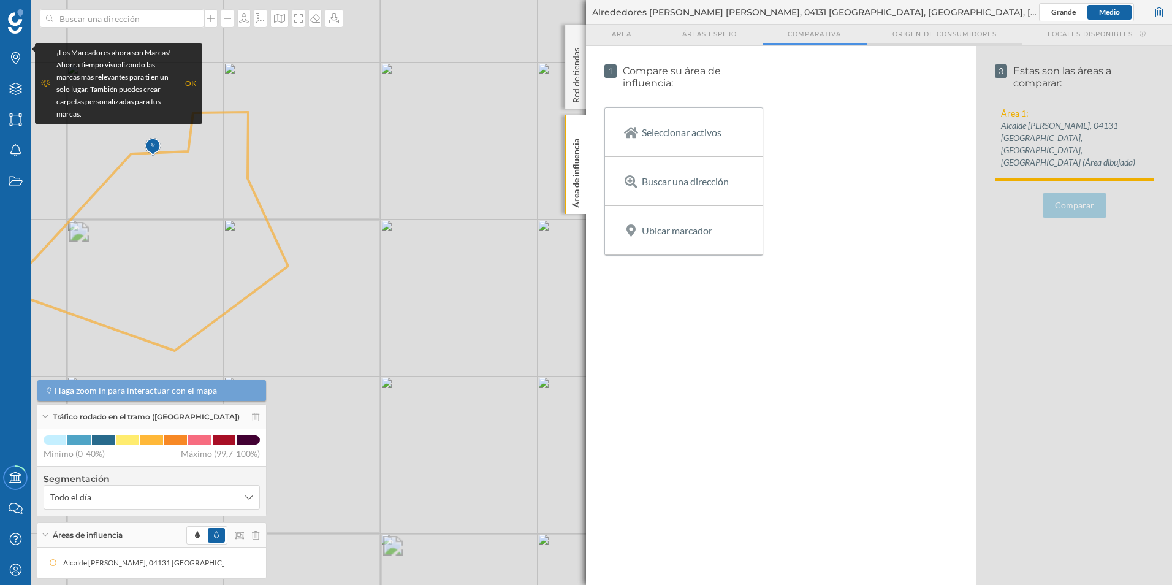
click at [906, 34] on span "Origen de consumidores" at bounding box center [945, 33] width 104 height 9
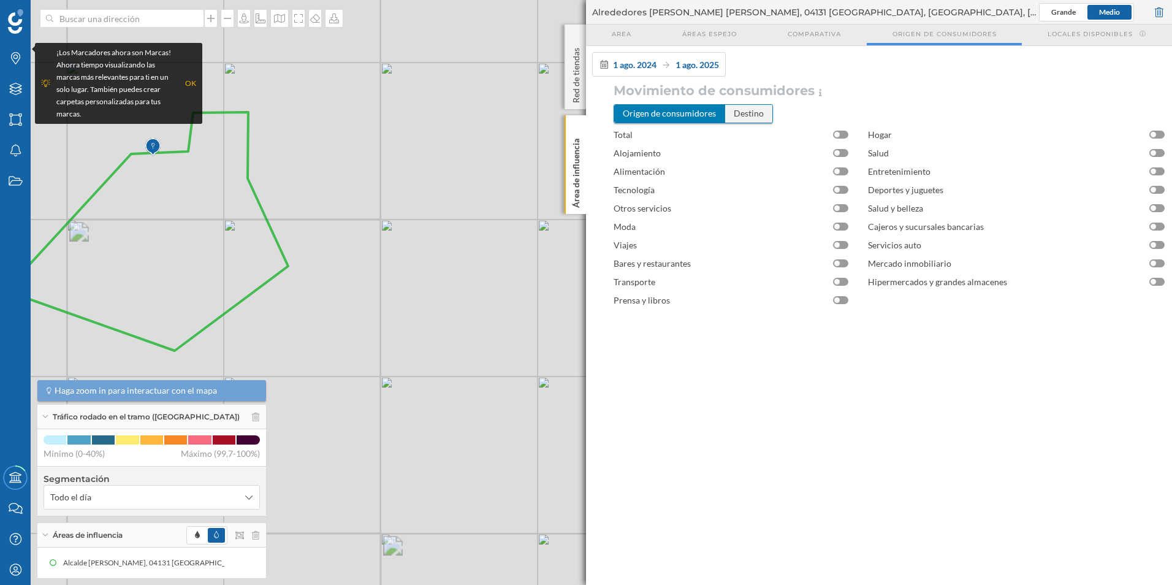
click at [756, 115] on div "Destino" at bounding box center [748, 113] width 47 height 17
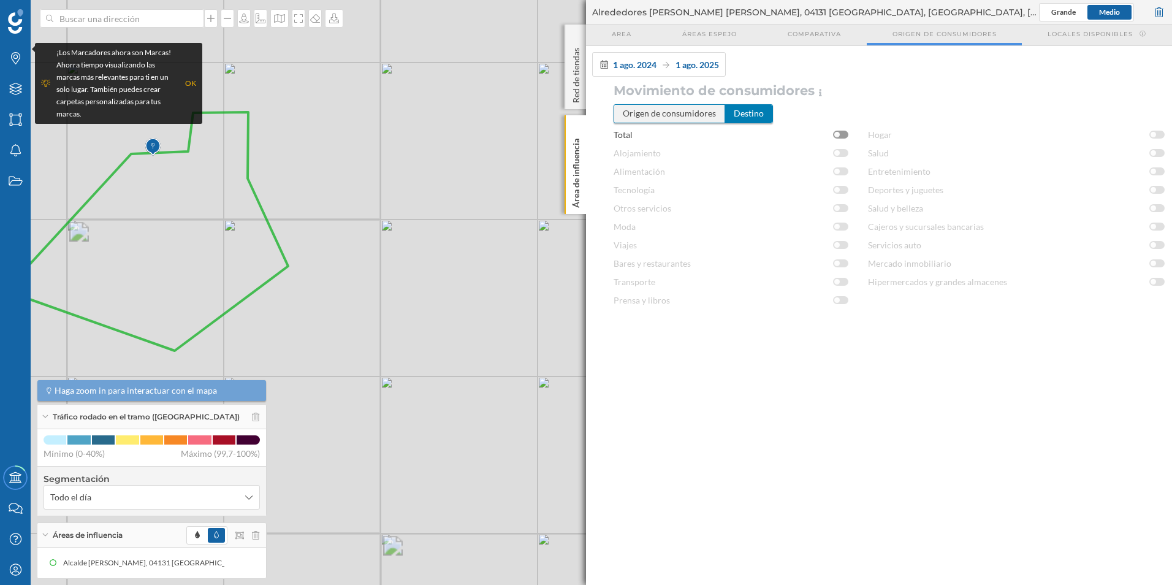
click at [680, 115] on div "Origen de consumidores" at bounding box center [669, 113] width 111 height 17
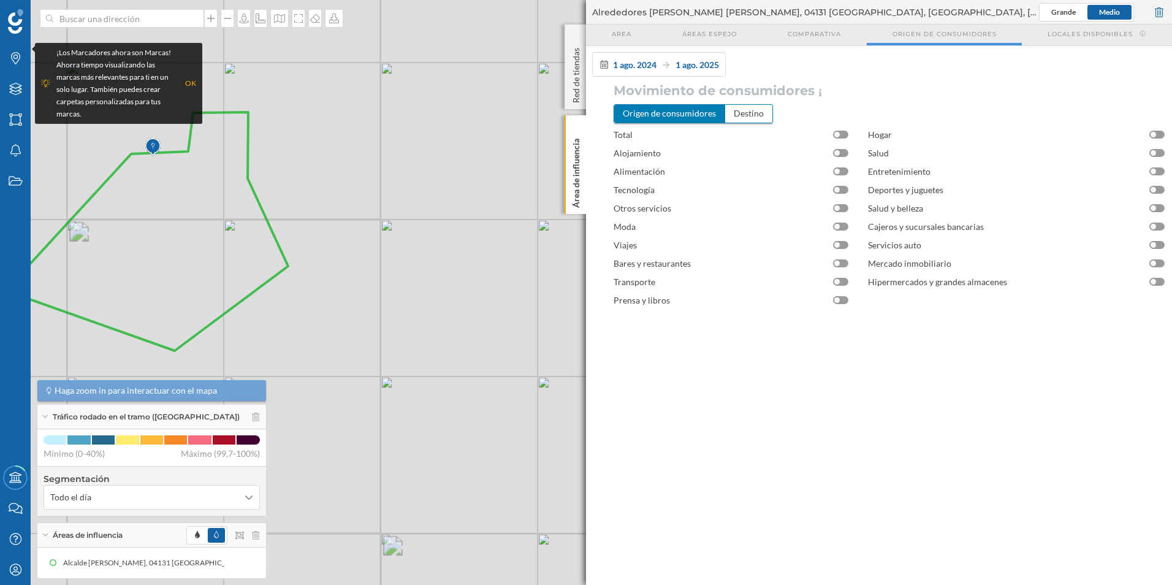
drag, startPoint x: 742, startPoint y: 116, endPoint x: 715, endPoint y: 116, distance: 27.0
click at [743, 116] on div "Destino" at bounding box center [748, 113] width 47 height 17
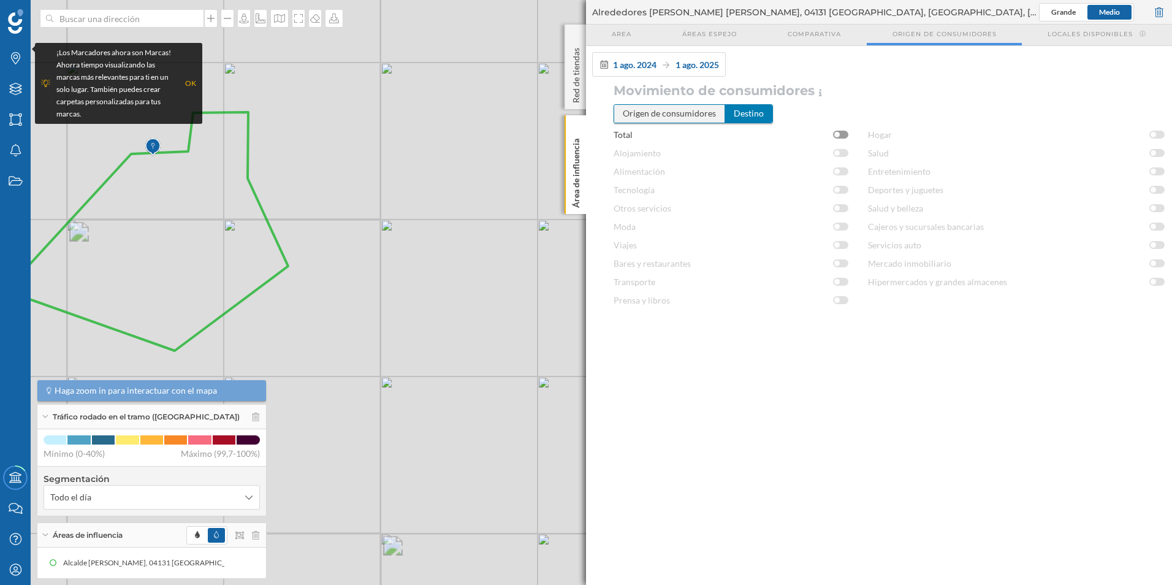
click at [678, 115] on div "Origen de consumidores" at bounding box center [669, 113] width 111 height 17
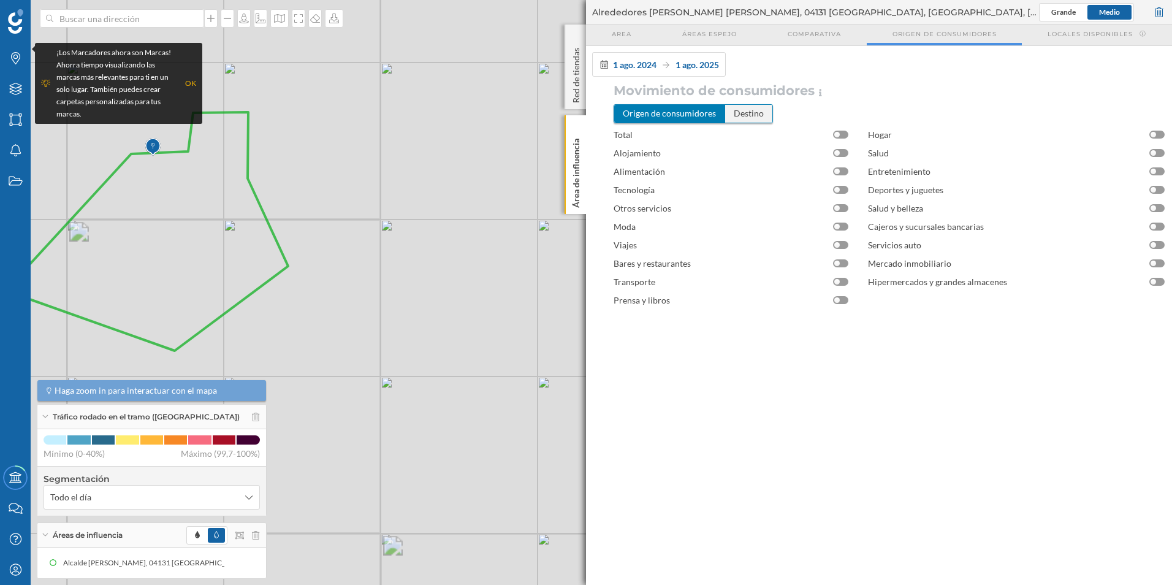
click at [735, 115] on div "Destino" at bounding box center [748, 113] width 47 height 17
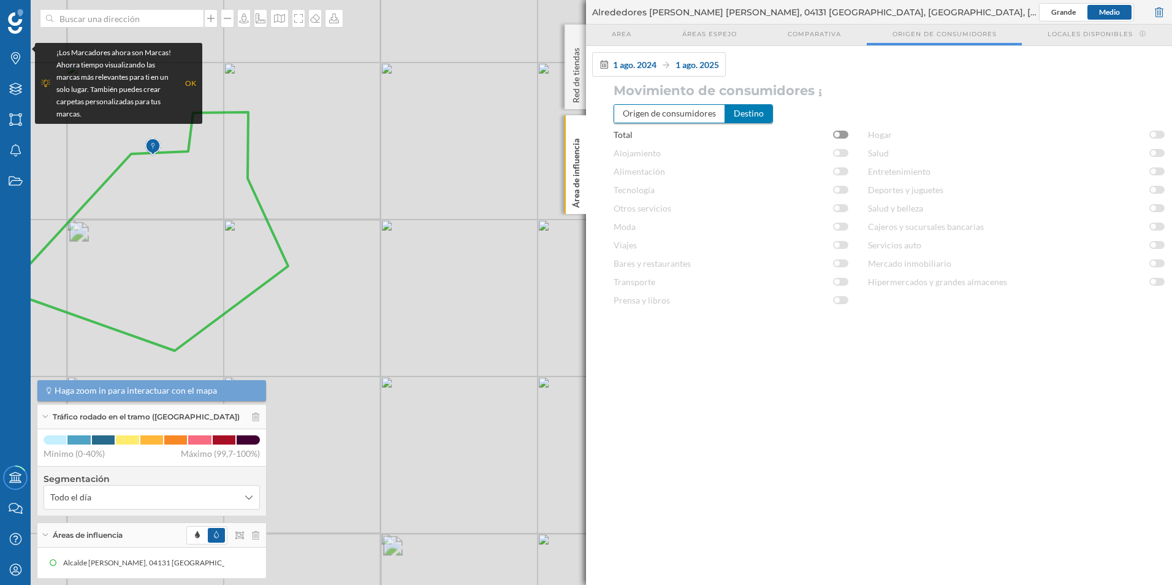
click at [735, 115] on div "Destino" at bounding box center [748, 113] width 47 height 17
click at [689, 113] on div "Origen de consumidores" at bounding box center [669, 113] width 111 height 17
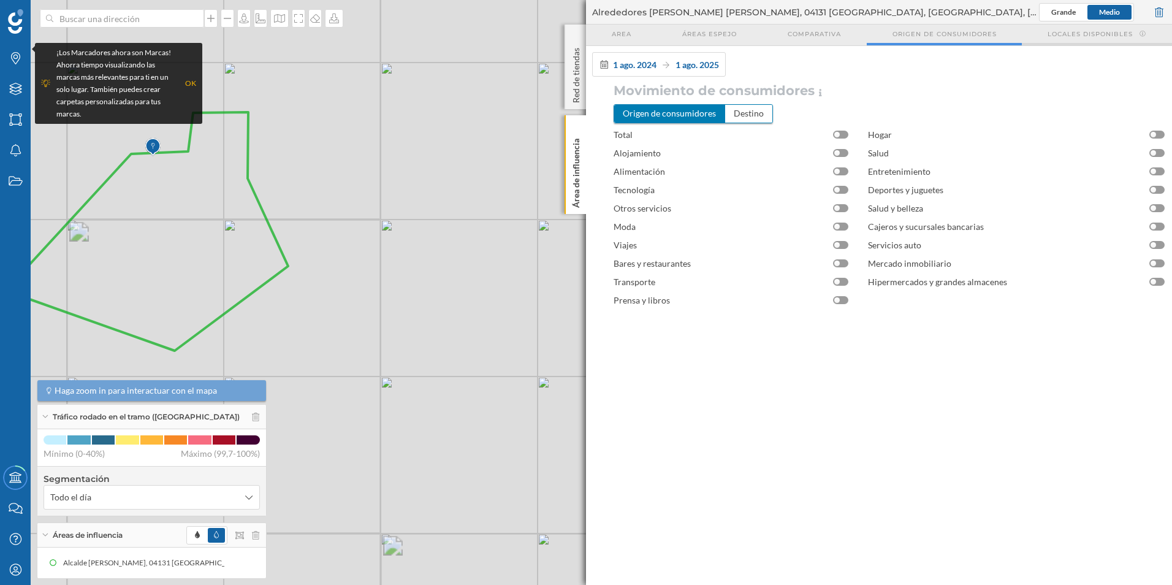
click at [1083, 40] on div "Locales disponibles" at bounding box center [1097, 35] width 150 height 21
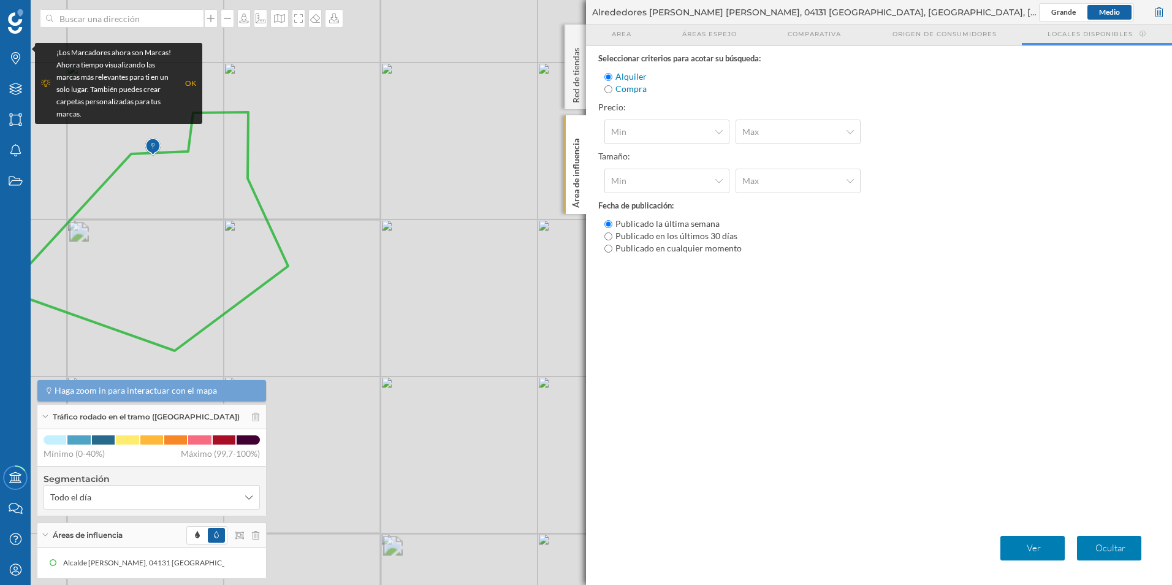
click at [608, 92] on div "Compra" at bounding box center [732, 89] width 256 height 12
click at [611, 87] on input "Compra" at bounding box center [608, 89] width 8 height 8
radio input "true"
click at [612, 81] on div "Alquiler" at bounding box center [732, 76] width 256 height 12
click at [1040, 545] on p "Ver" at bounding box center [1034, 548] width 55 height 12
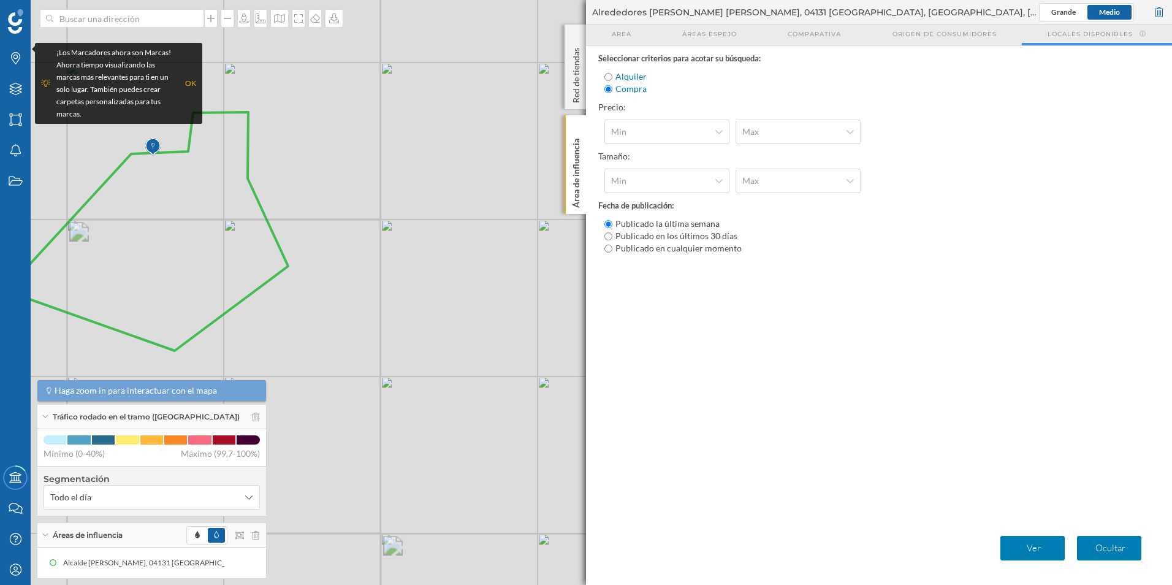
click at [611, 80] on input "Alquiler" at bounding box center [608, 77] width 8 height 8
radio input "true"
radio input "false"
click at [1032, 551] on p "Ver" at bounding box center [1034, 548] width 55 height 12
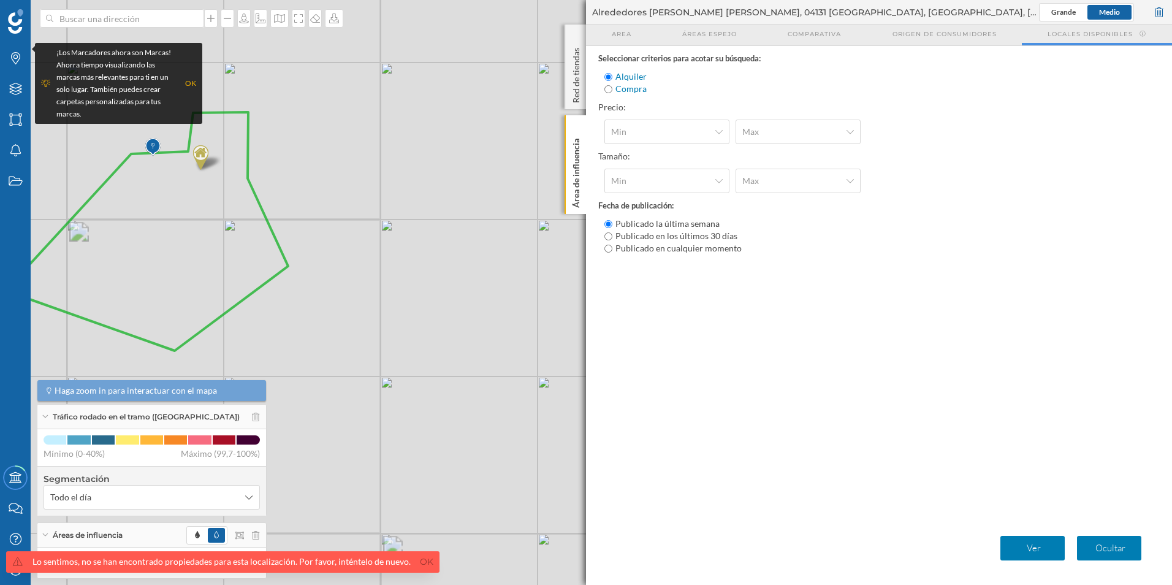
click at [199, 156] on img at bounding box center [200, 157] width 15 height 25
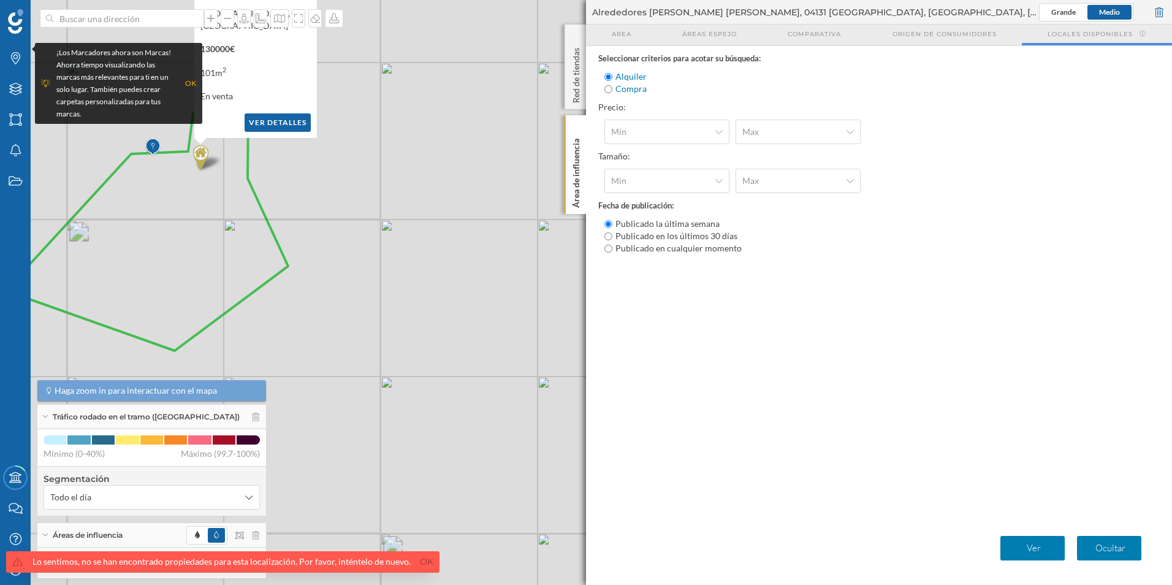
click at [612, 238] on div "Publicado en los últimos 30 días" at bounding box center [732, 236] width 256 height 12
click at [609, 239] on input "Publicado en los últimos 30 días" at bounding box center [608, 236] width 8 height 8
radio input "true"
radio input "false"
click at [609, 250] on input "Publicado en cualquier momento" at bounding box center [608, 249] width 8 height 8
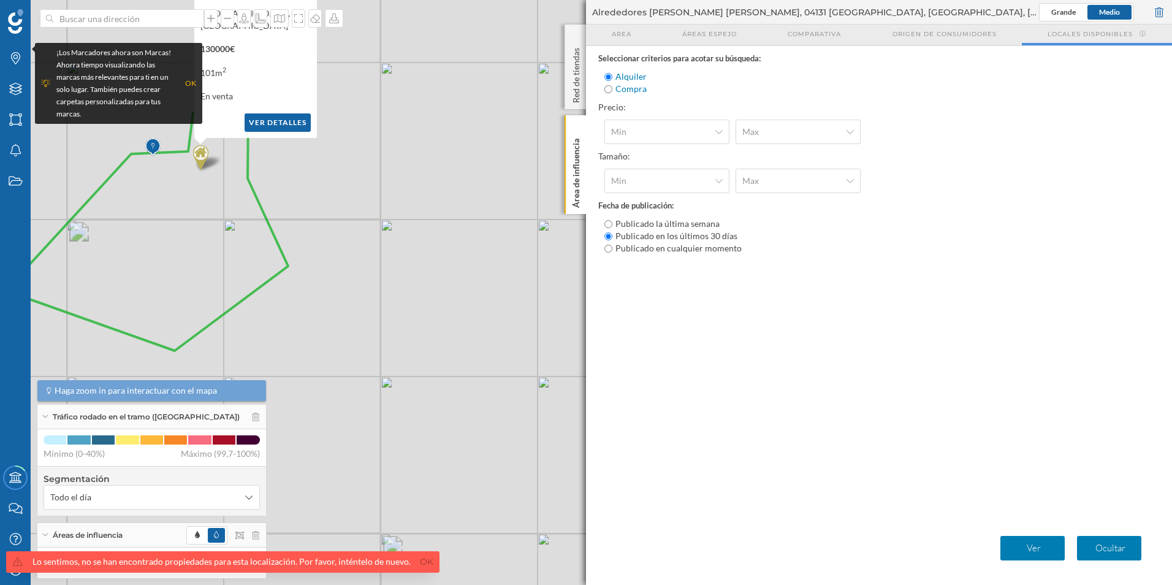
radio input "true"
radio input "false"
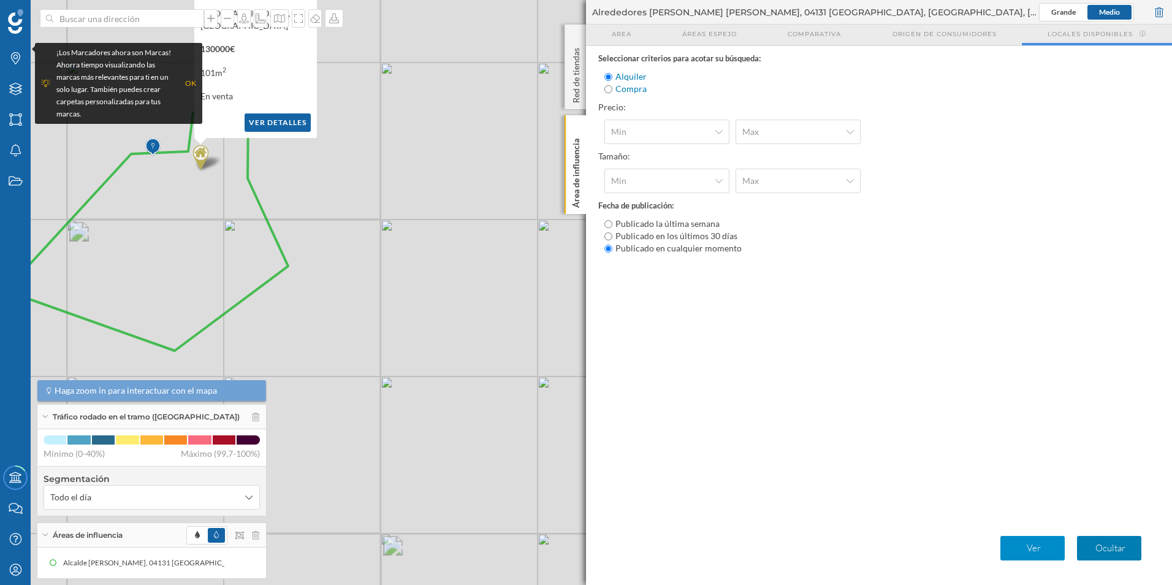
click at [1027, 546] on p "Ver" at bounding box center [1034, 548] width 55 height 12
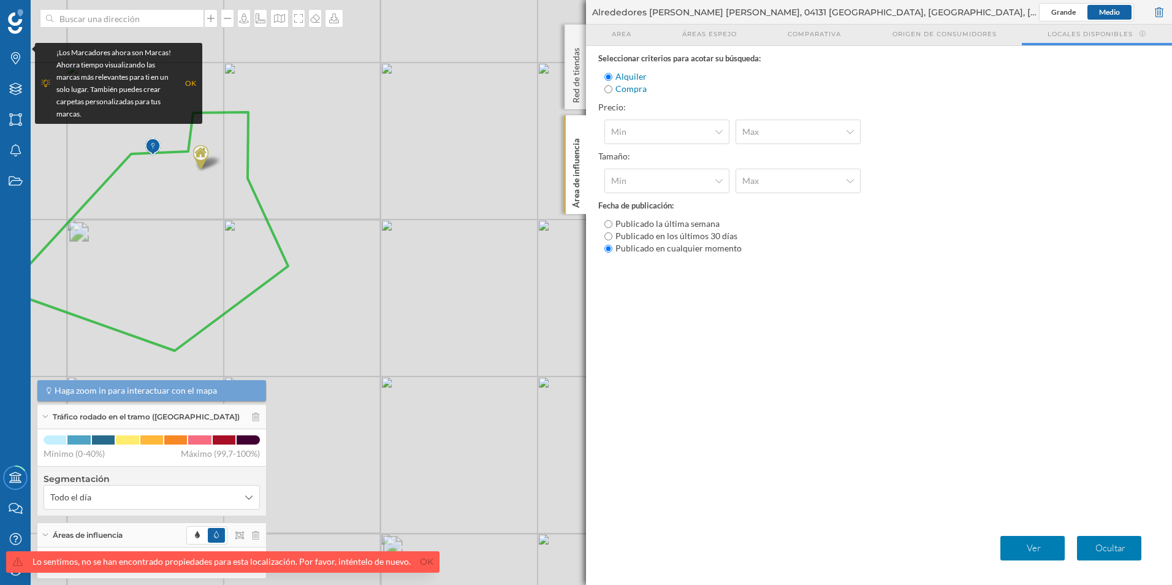
click at [197, 154] on img at bounding box center [200, 157] width 15 height 25
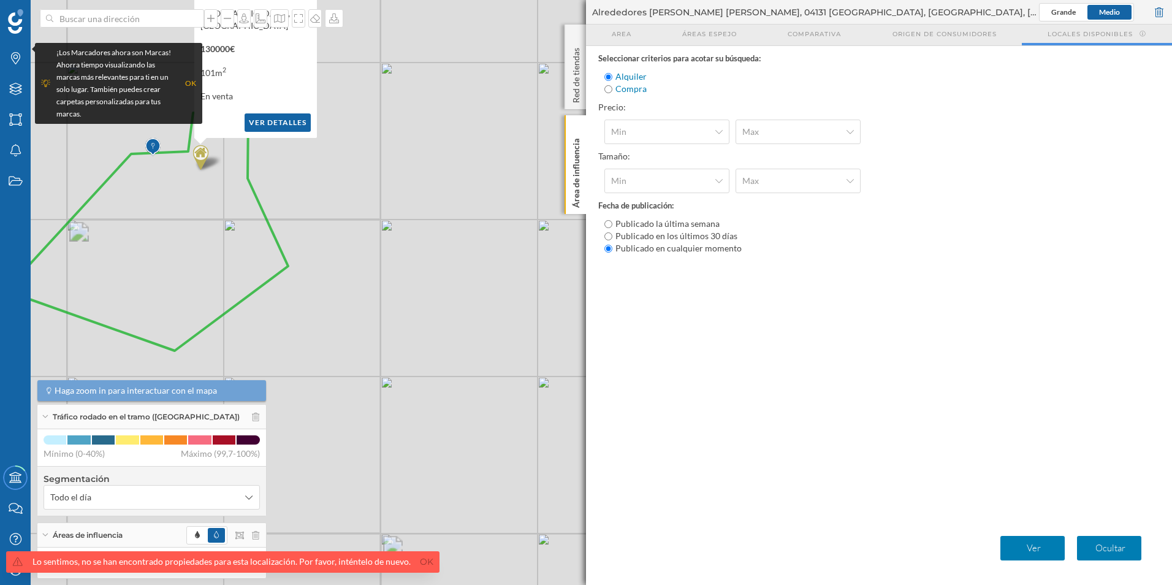
click at [186, 80] on div "OK" at bounding box center [190, 83] width 11 height 12
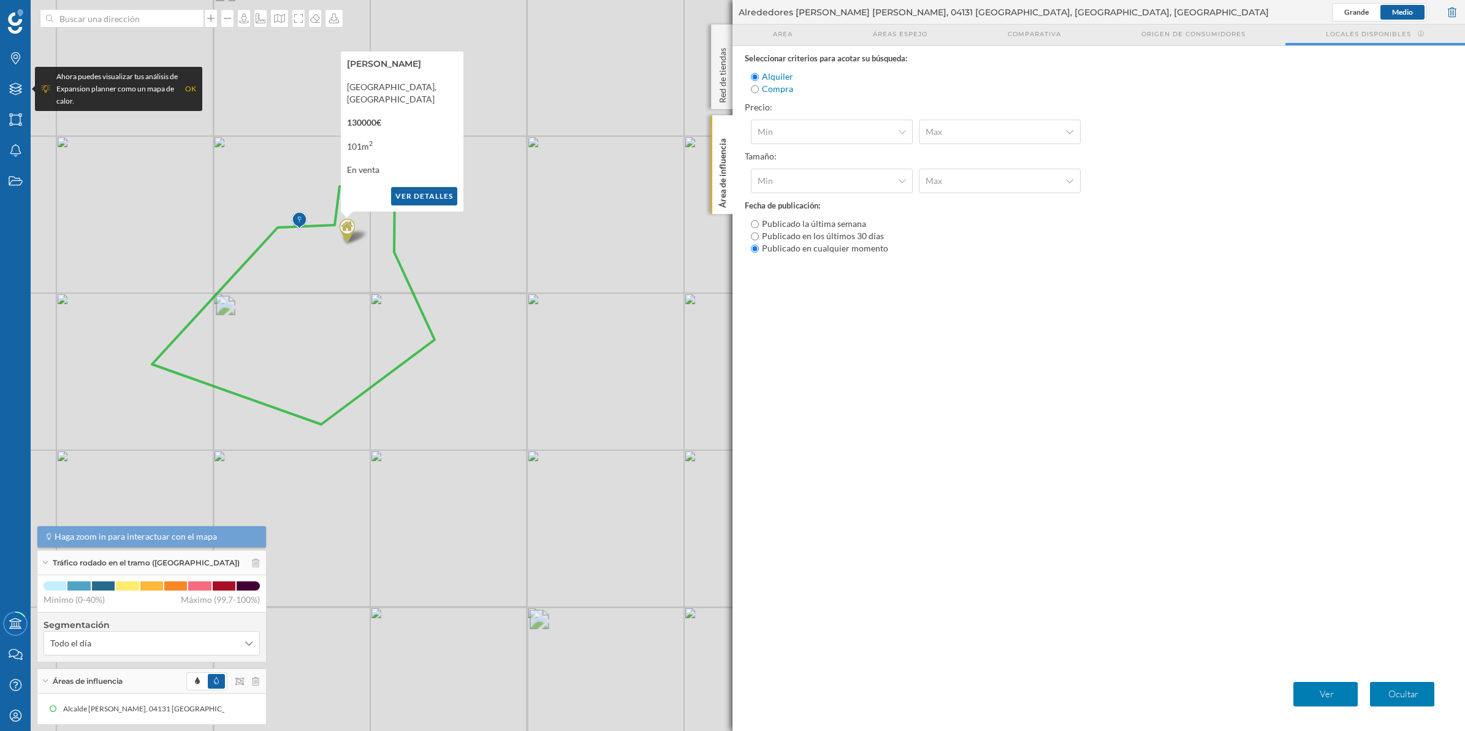
click at [427, 205] on button "Ver detalles" at bounding box center [424, 196] width 66 height 18
click at [753, 89] on input "Compra" at bounding box center [755, 89] width 8 height 8
radio input "true"
radio input "false"
click at [1171, 584] on p "Ver" at bounding box center [1327, 694] width 55 height 12
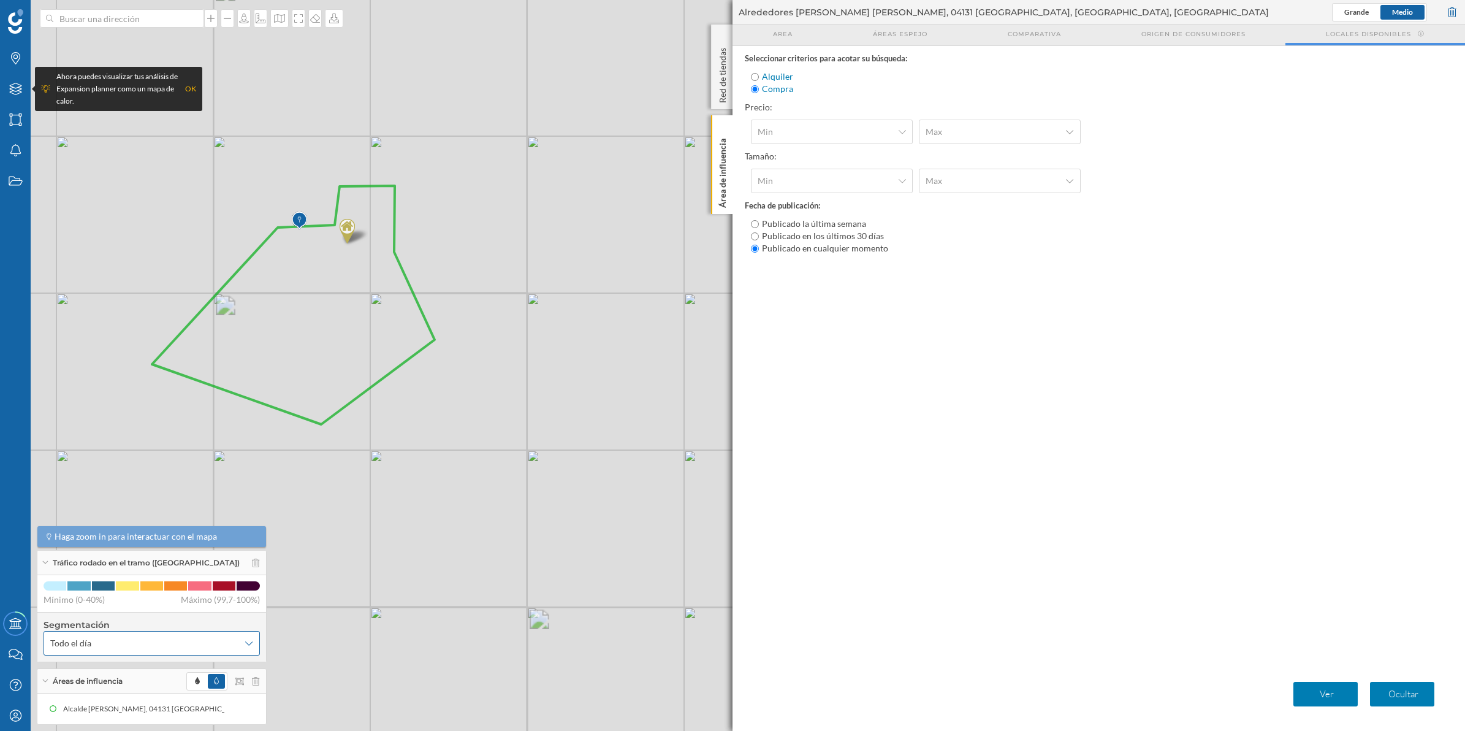
click at [244, 584] on div "Todo el día" at bounding box center [152, 643] width 216 height 25
click at [245, 584] on icon at bounding box center [248, 643] width 7 height 9
click at [1171, 7] on span "Grande" at bounding box center [1356, 12] width 25 height 11
click at [728, 86] on div "Red de tiendas" at bounding box center [721, 67] width 21 height 85
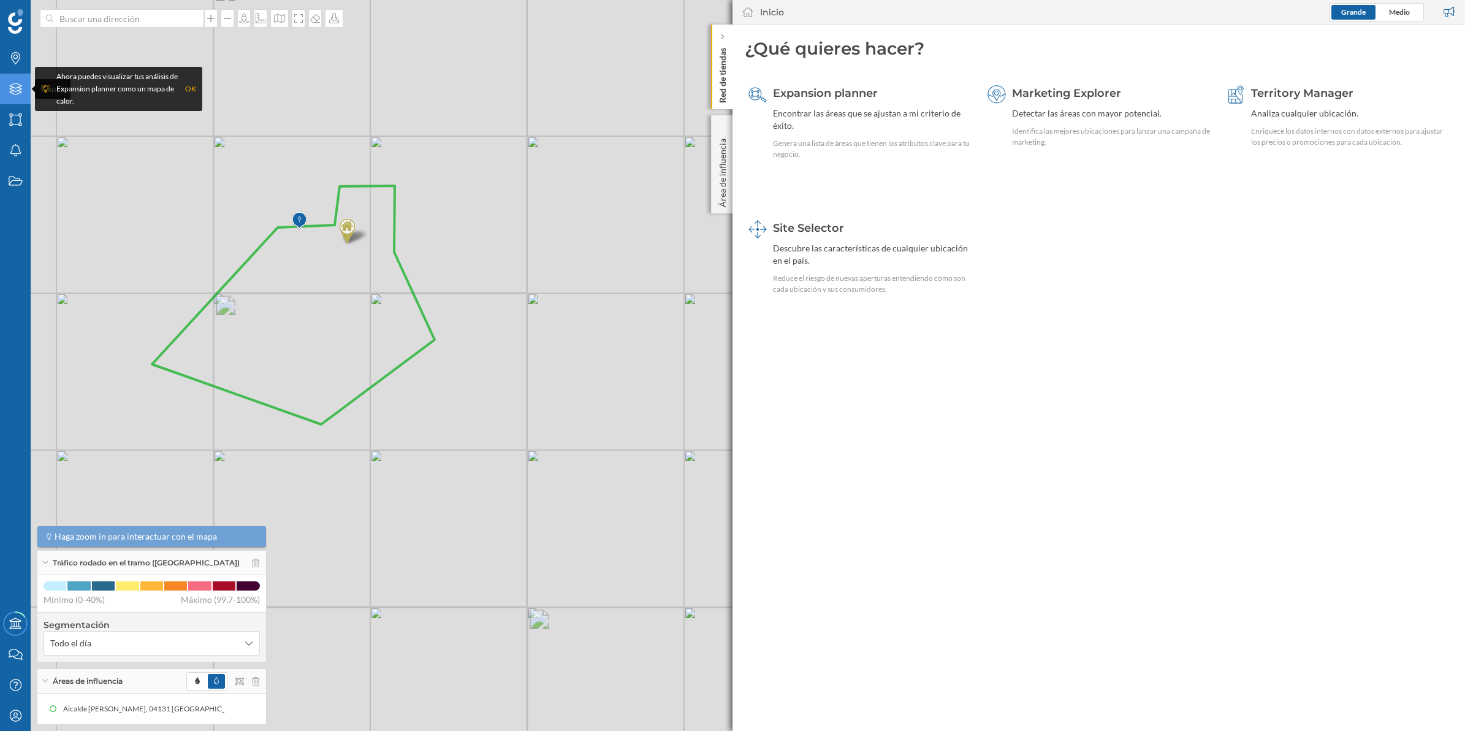
click at [22, 90] on icon "Capas" at bounding box center [15, 89] width 15 height 12
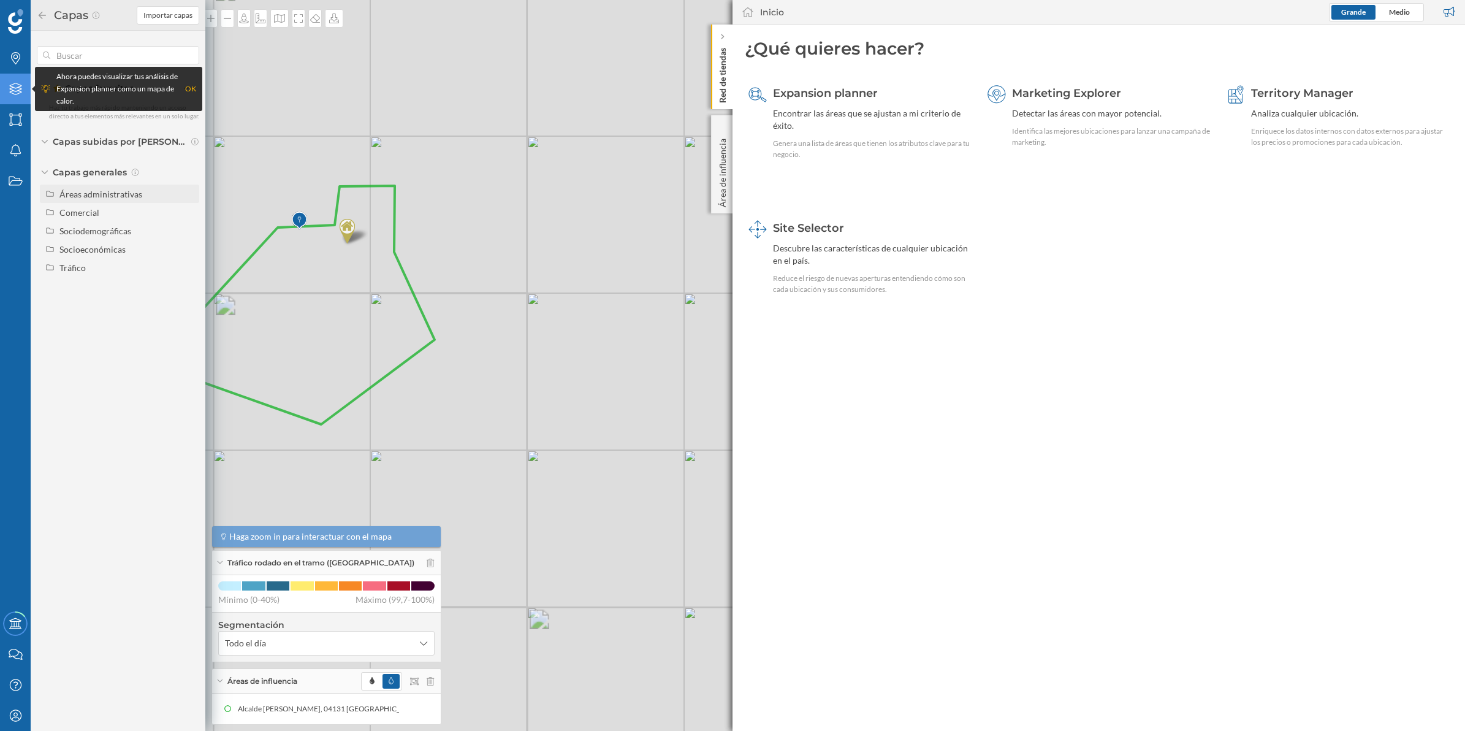
click at [50, 193] on icon at bounding box center [49, 193] width 9 height 7
click at [189, 212] on input "[GEOGRAPHIC_DATA]" at bounding box center [191, 212] width 8 height 8
radio input "true"
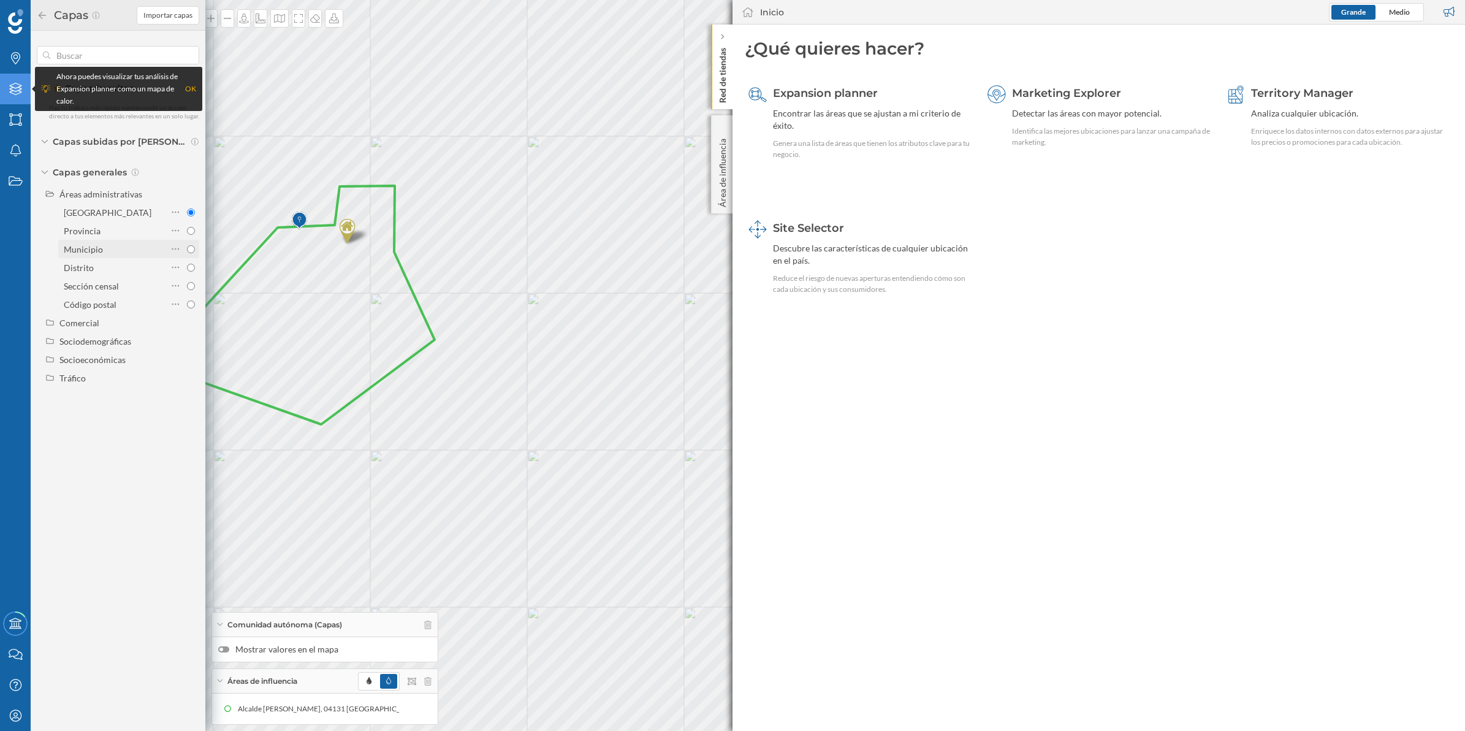
click at [191, 248] on input "Municipio" at bounding box center [191, 249] width 8 height 8
radio input "true"
click at [50, 320] on icon at bounding box center [50, 322] width 7 height 6
click at [188, 342] on input "Marcadores comerciales" at bounding box center [191, 345] width 8 height 8
radio input "true"
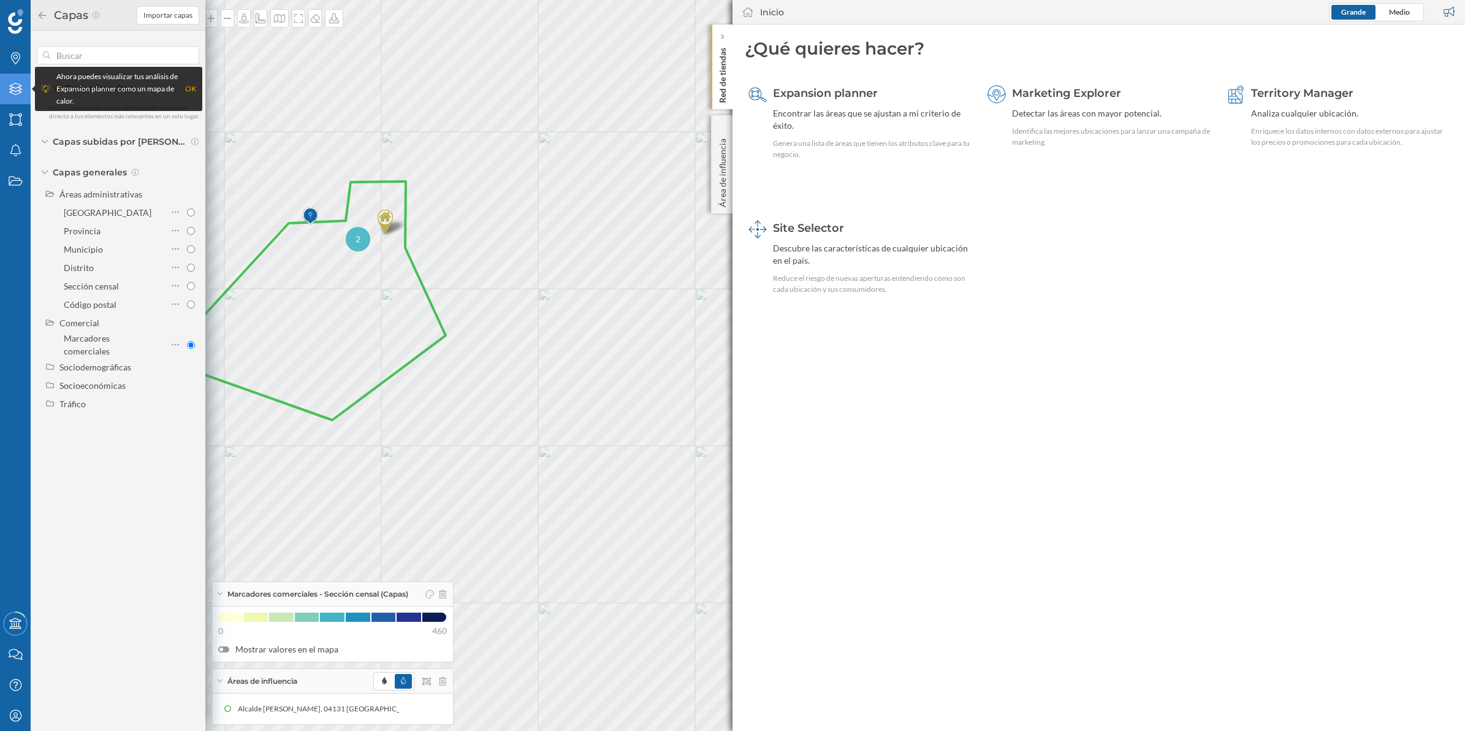
click at [356, 237] on span "2" at bounding box center [358, 239] width 5 height 12
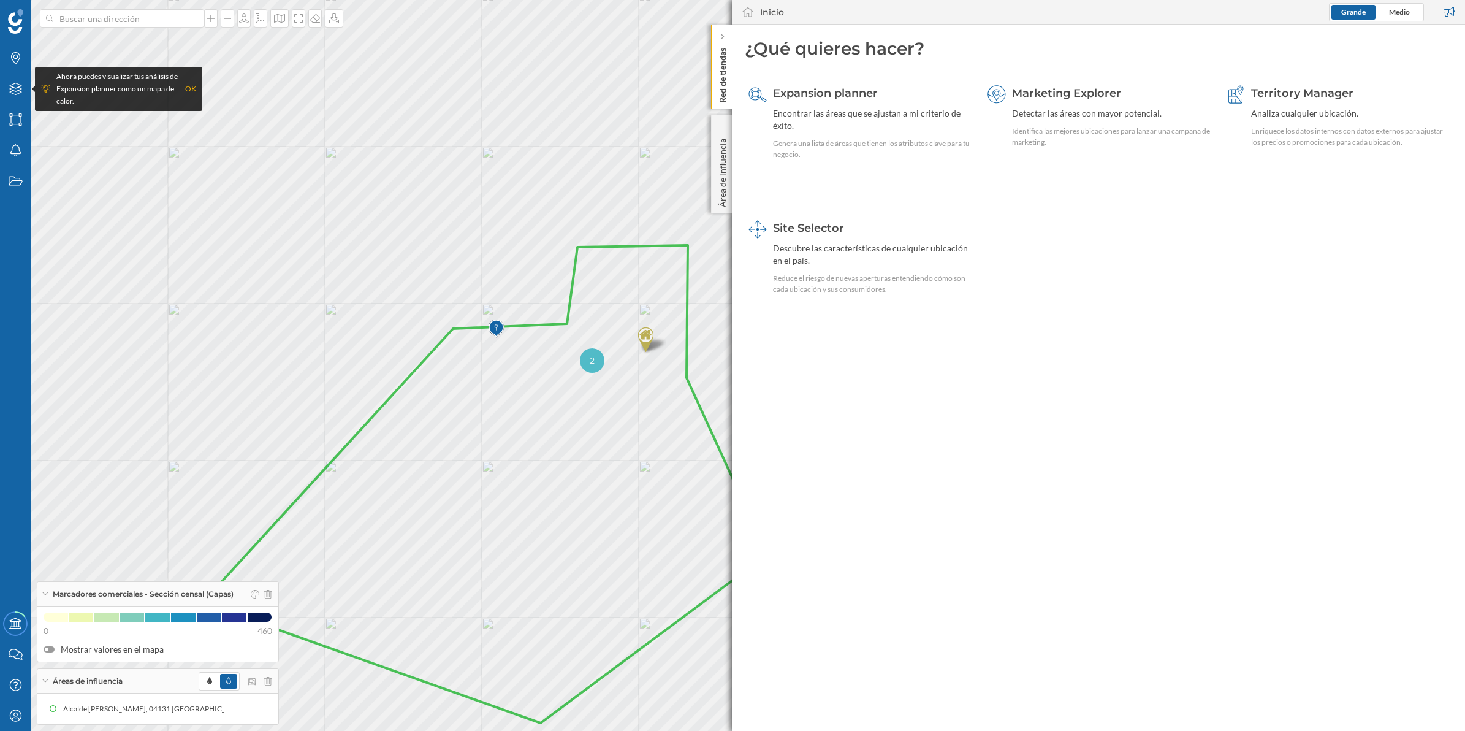
click at [590, 362] on span "2" at bounding box center [592, 360] width 5 height 12
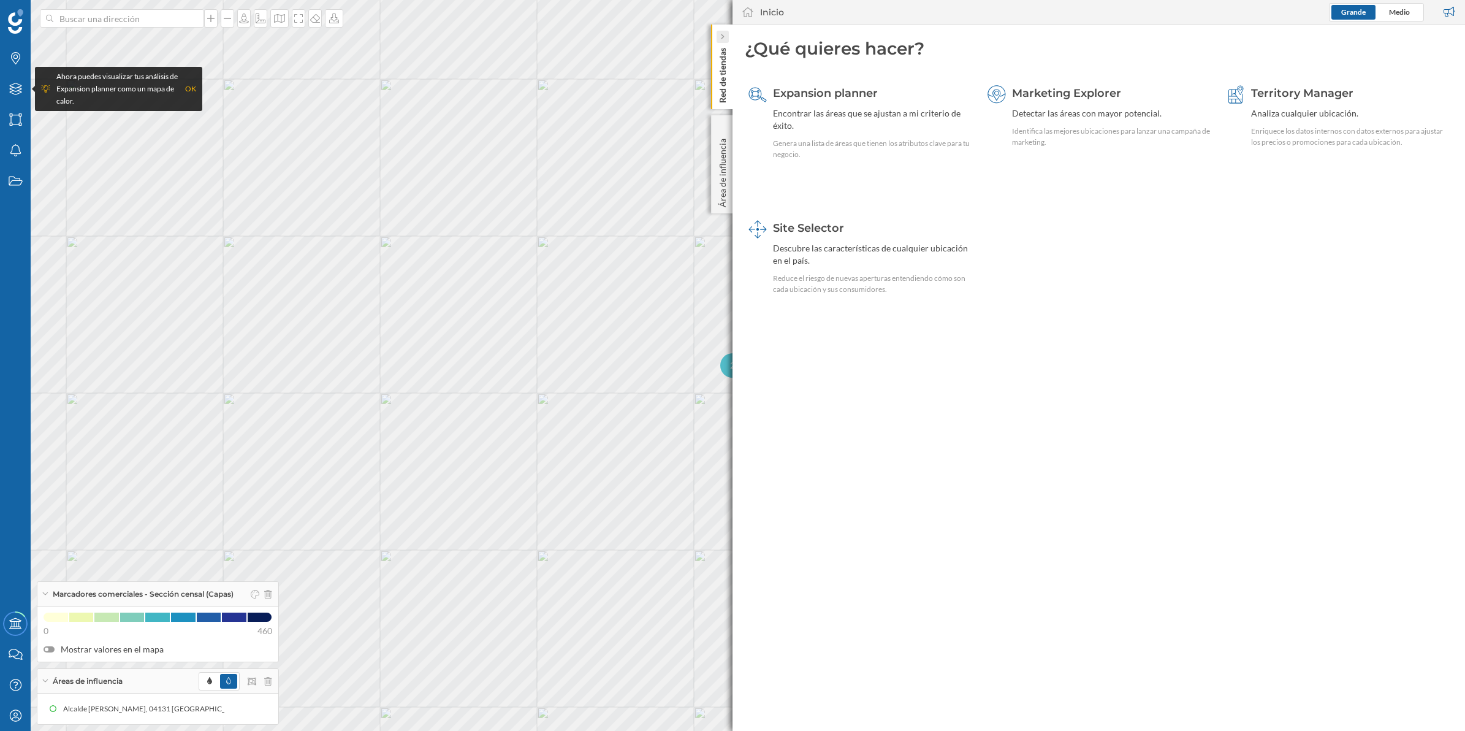
click at [722, 34] on icon at bounding box center [722, 37] width 4 height 6
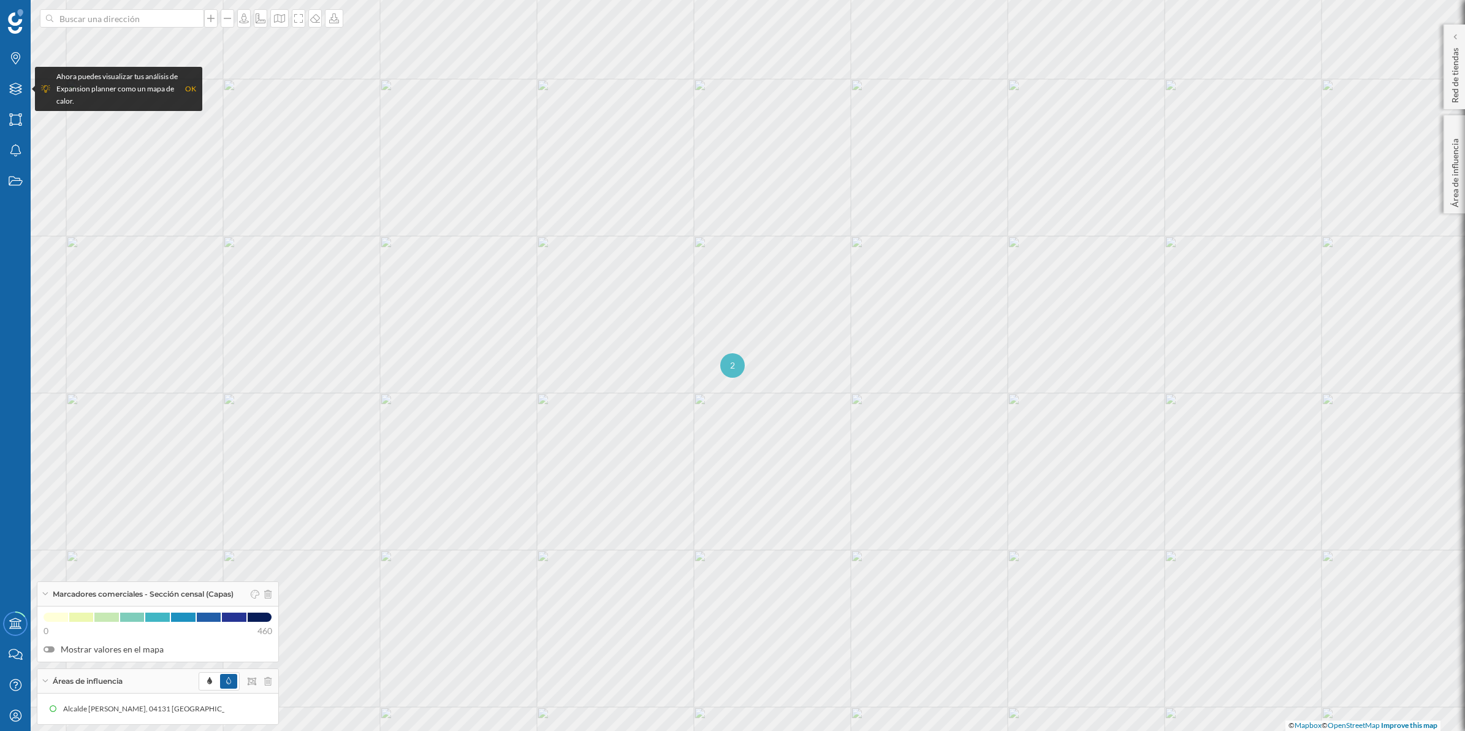
click at [733, 368] on span "2" at bounding box center [732, 365] width 5 height 12
click at [739, 353] on img at bounding box center [741, 358] width 15 height 25
click at [723, 337] on img at bounding box center [724, 348] width 15 height 25
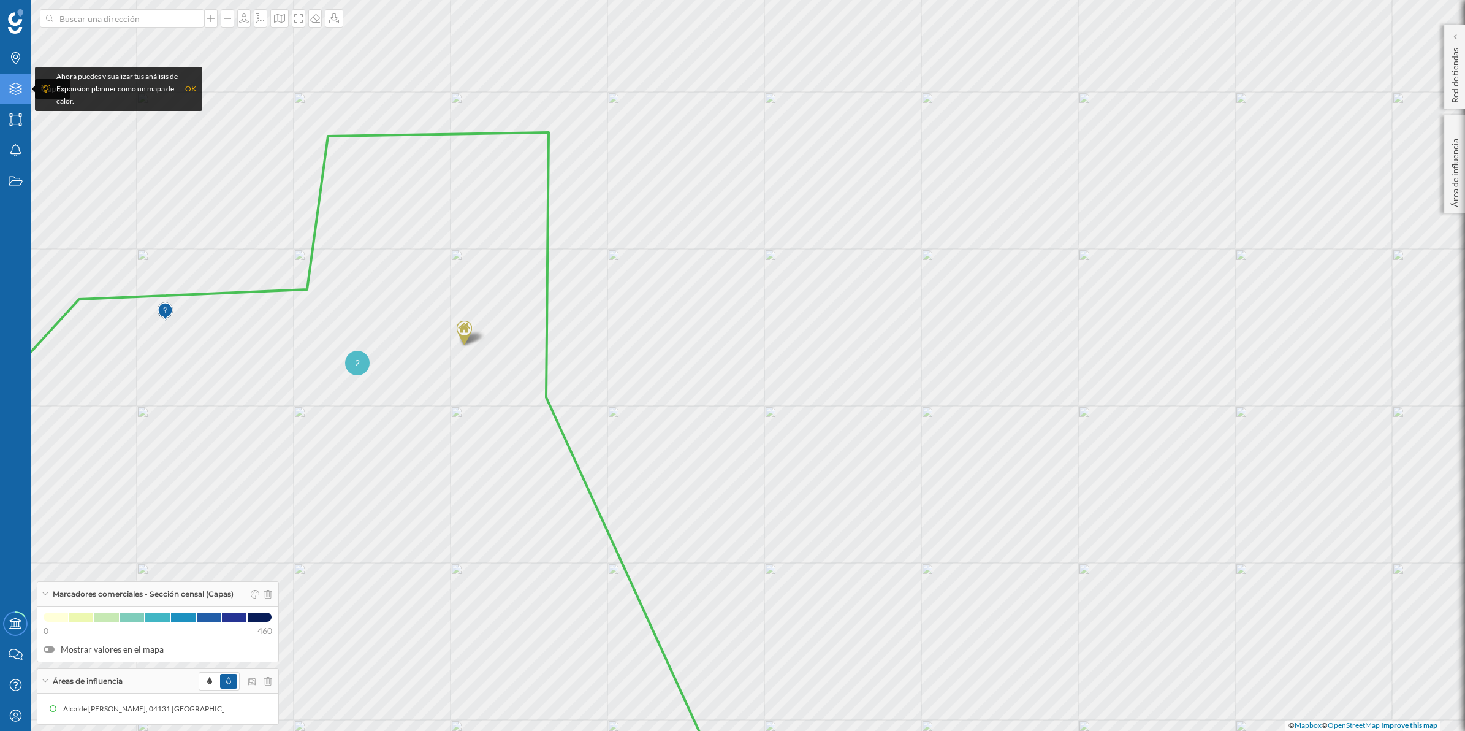
click at [18, 89] on icon "Capas" at bounding box center [15, 89] width 15 height 12
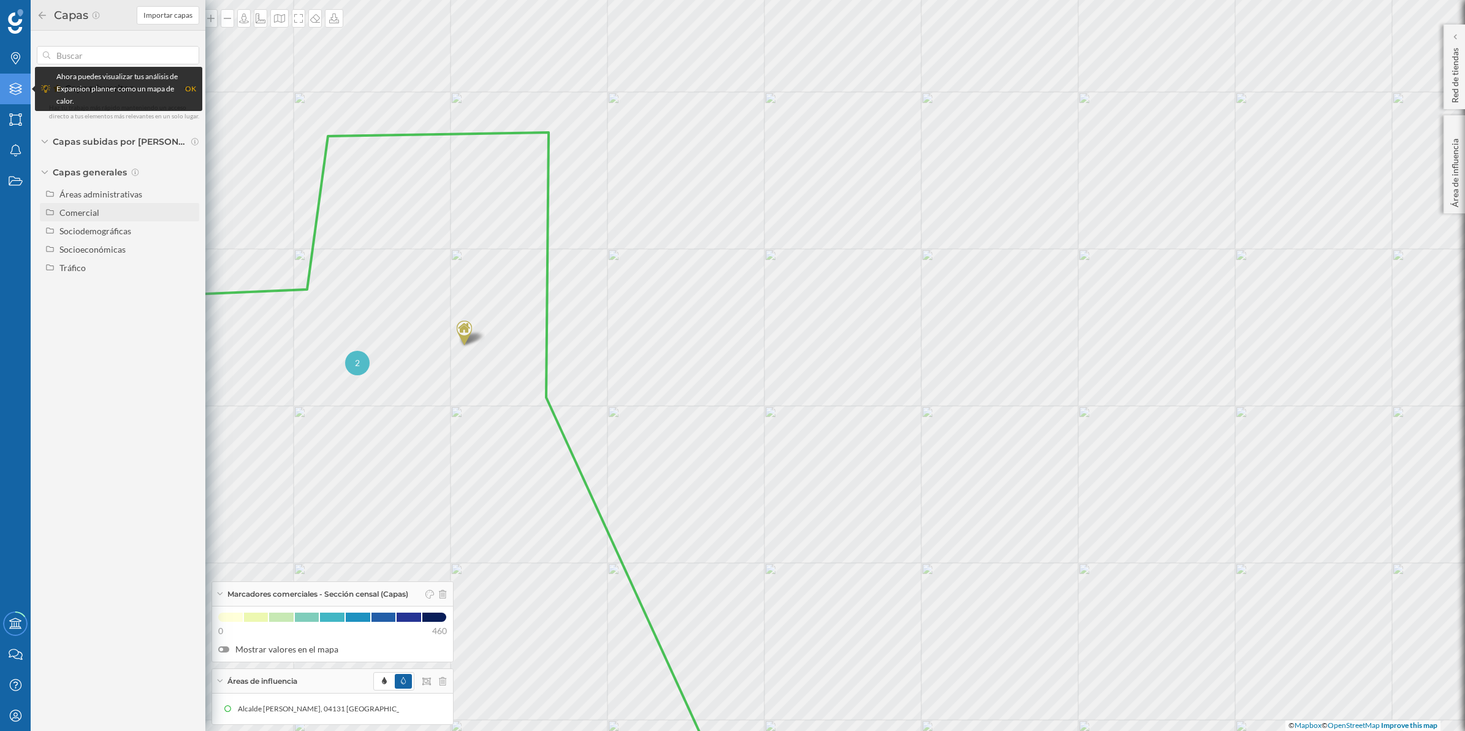
click at [77, 208] on div "Comercial" at bounding box center [79, 212] width 40 height 10
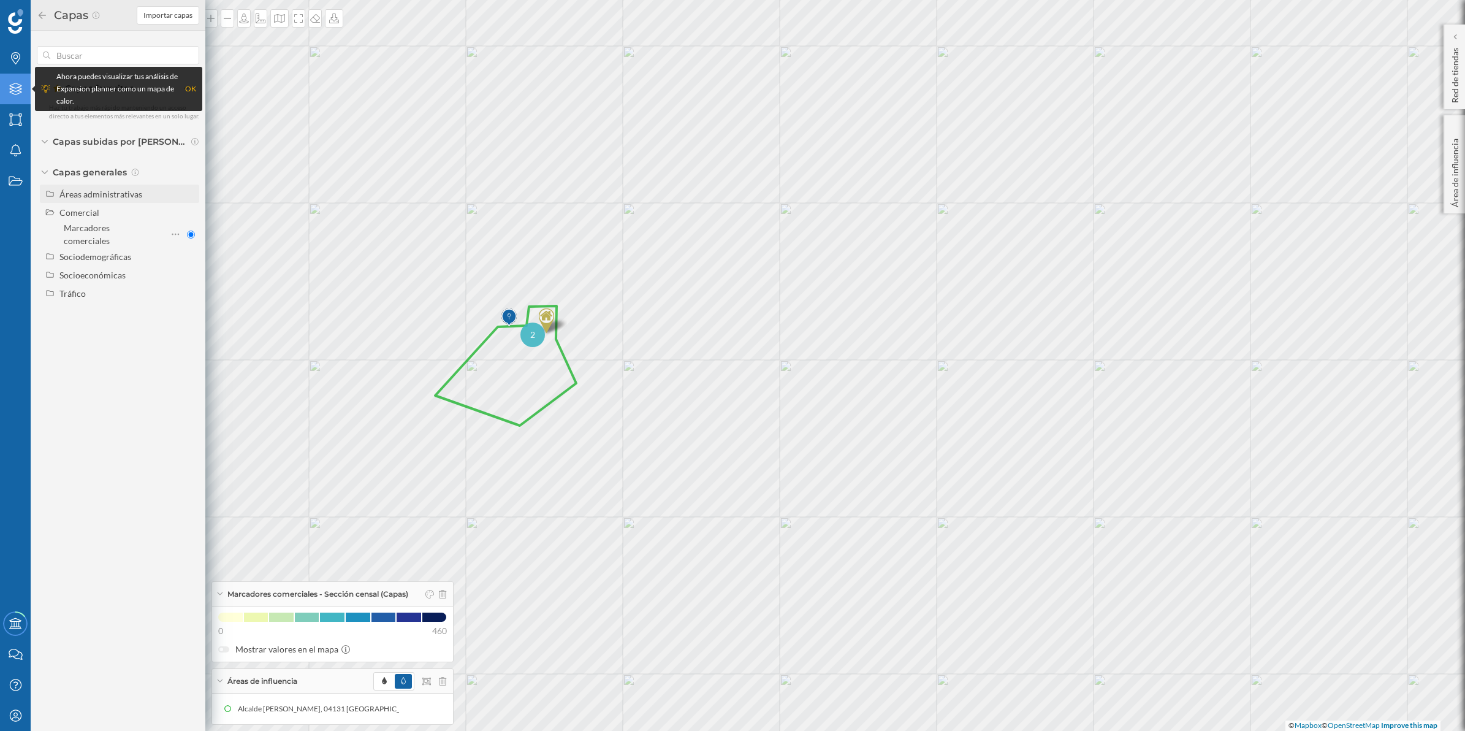
click at [63, 194] on div "Áreas administrativas" at bounding box center [100, 194] width 83 height 10
click at [191, 209] on input "[GEOGRAPHIC_DATA]" at bounding box center [191, 212] width 8 height 8
radio input "true"
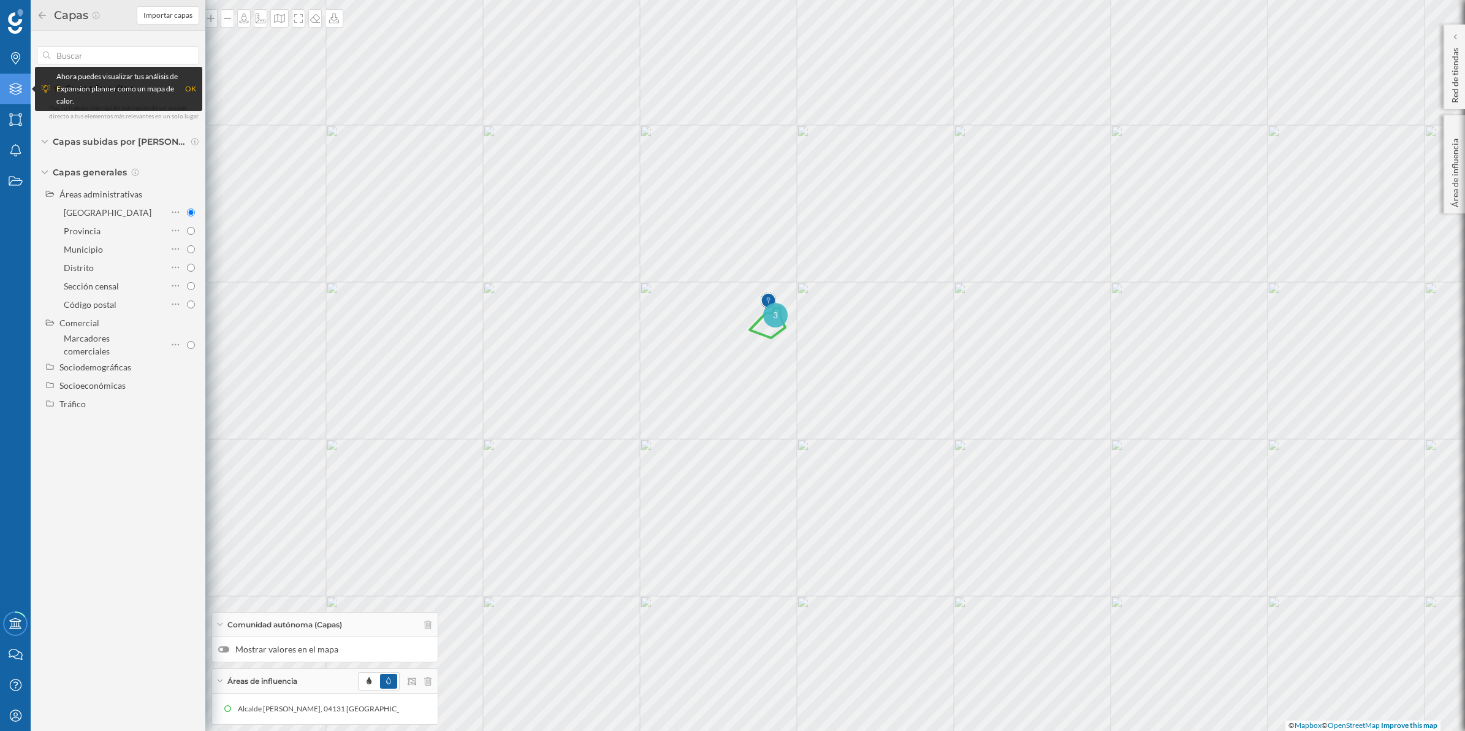
drag, startPoint x: 311, startPoint y: 281, endPoint x: 674, endPoint y: 305, distance: 364.3
click at [674, 305] on div "3 © Mapbox © OpenStreetMap Improve this map" at bounding box center [732, 365] width 1465 height 731
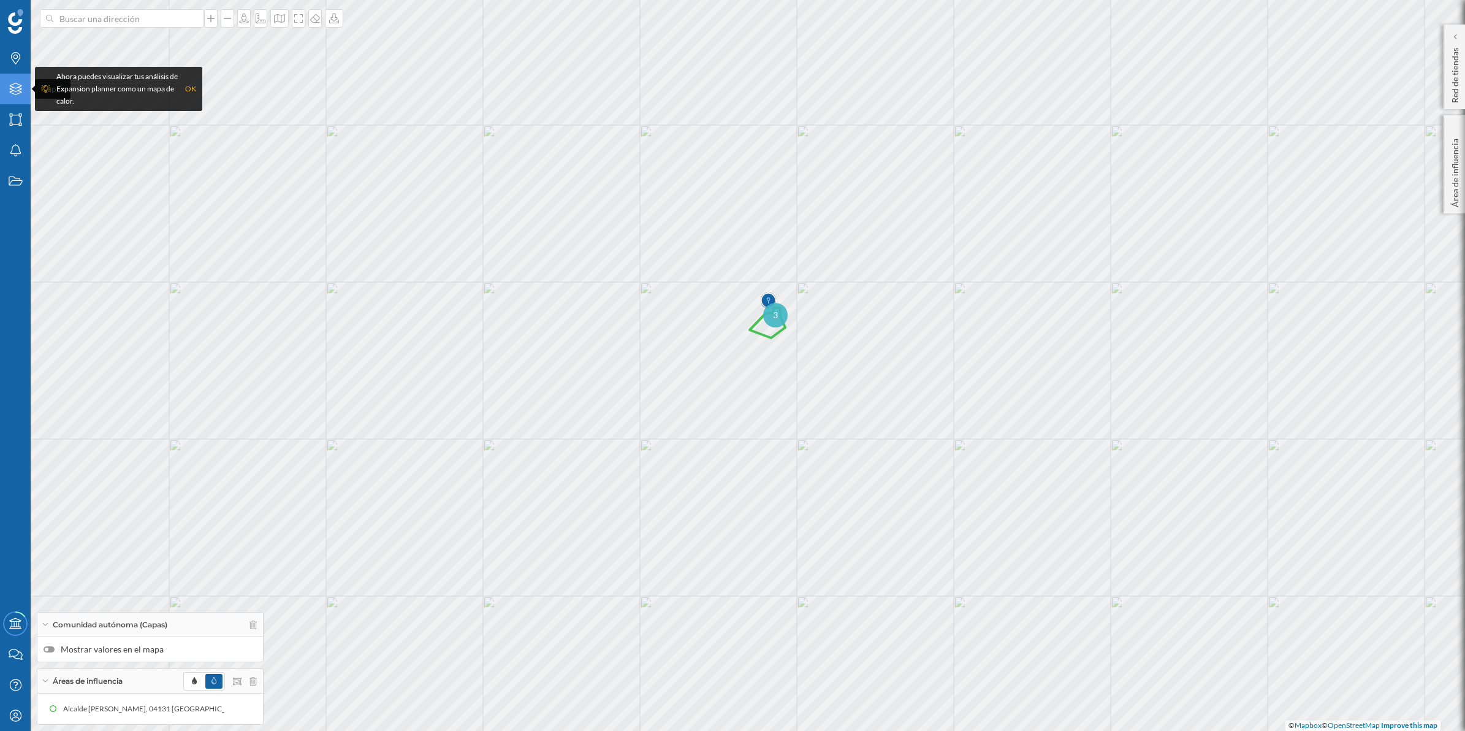
click at [13, 94] on icon at bounding box center [15, 89] width 12 height 12
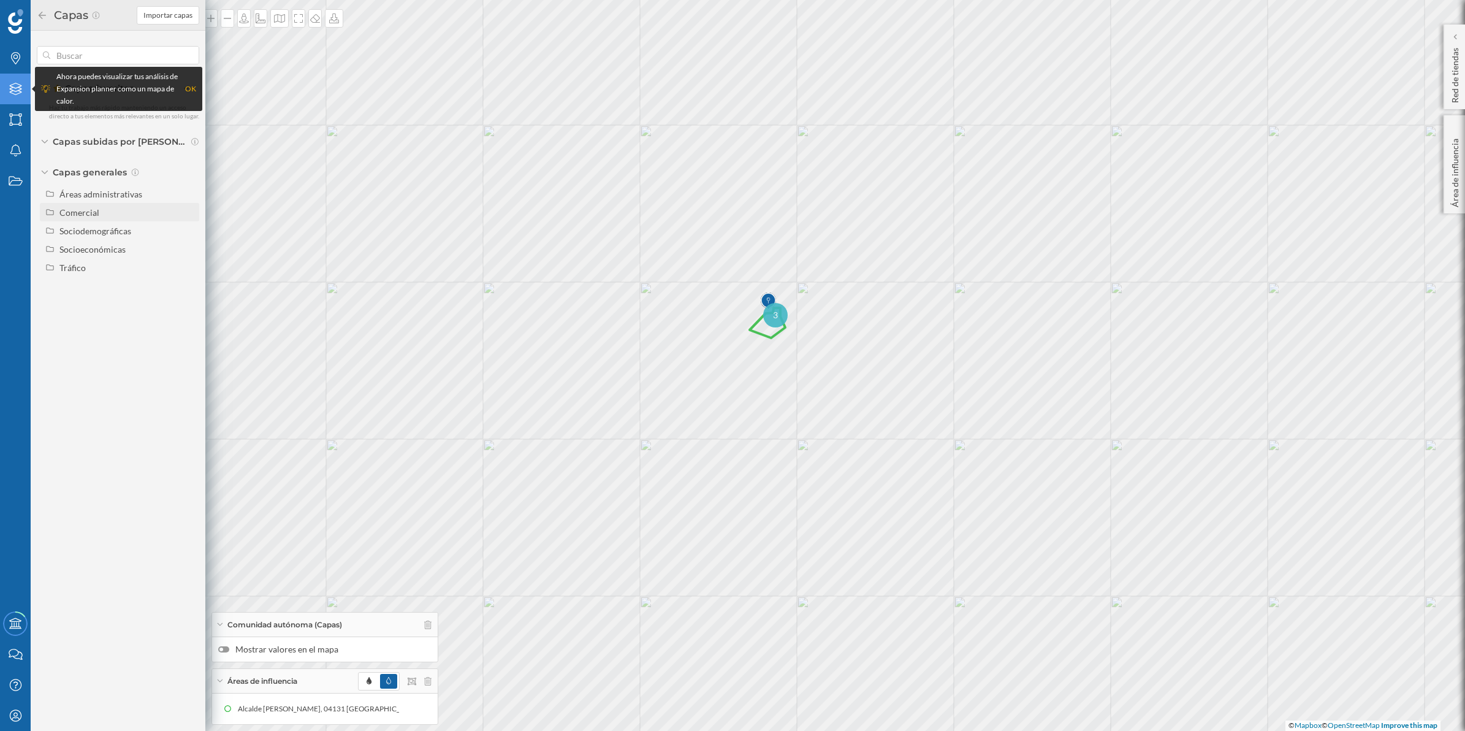
click at [54, 215] on icon at bounding box center [49, 211] width 9 height 7
